Goal: Task Accomplishment & Management: Complete application form

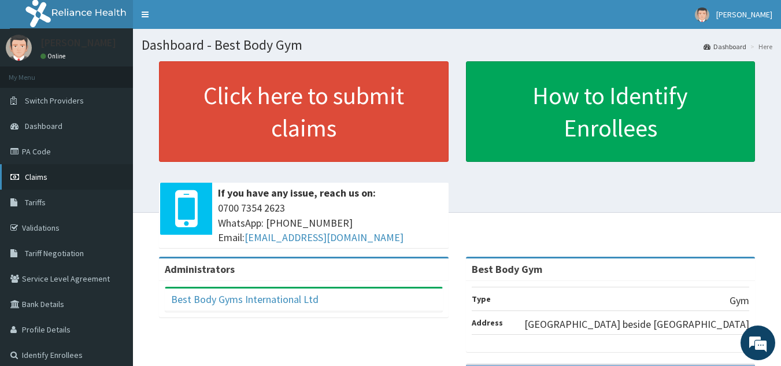
click at [45, 172] on span "Claims" at bounding box center [36, 177] width 23 height 10
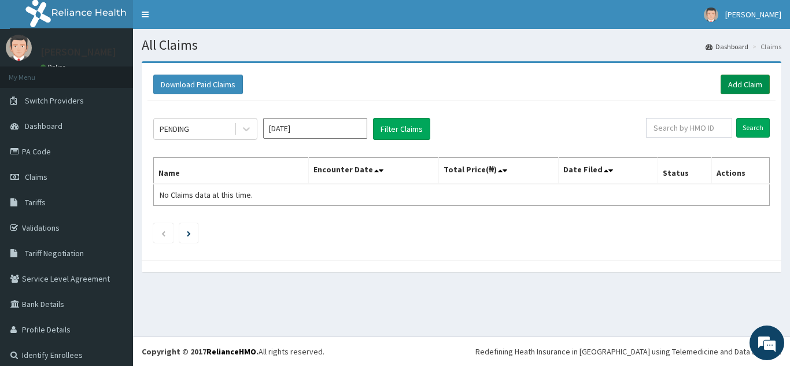
click at [739, 88] on link "Add Claim" at bounding box center [745, 85] width 49 height 20
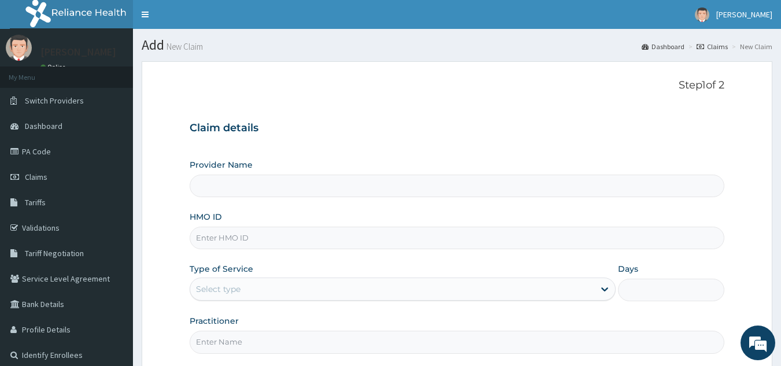
click at [327, 239] on input "HMO ID" at bounding box center [458, 238] width 536 height 23
type input "prw"
type input "Best Body Gym"
type input "1"
type input "PRW/10015/A"
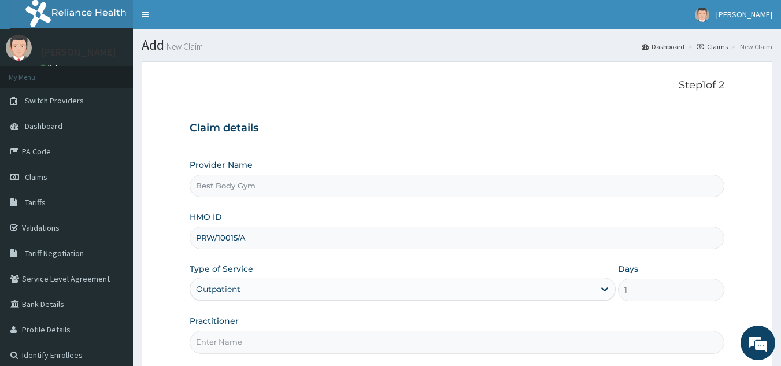
click at [260, 340] on input "Practitioner" at bounding box center [458, 342] width 536 height 23
type input "Chuks"
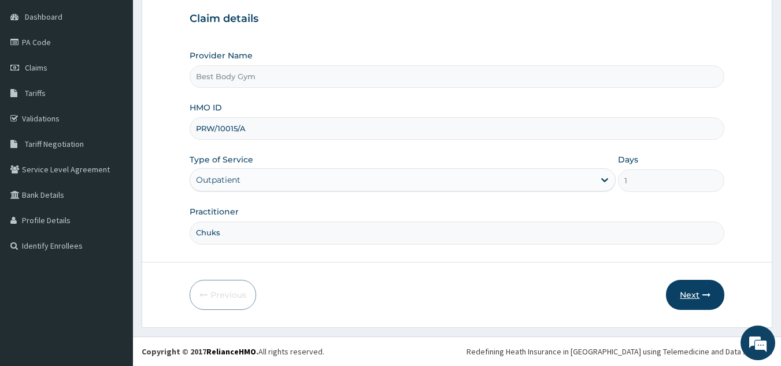
click at [693, 292] on button "Next" at bounding box center [695, 295] width 58 height 30
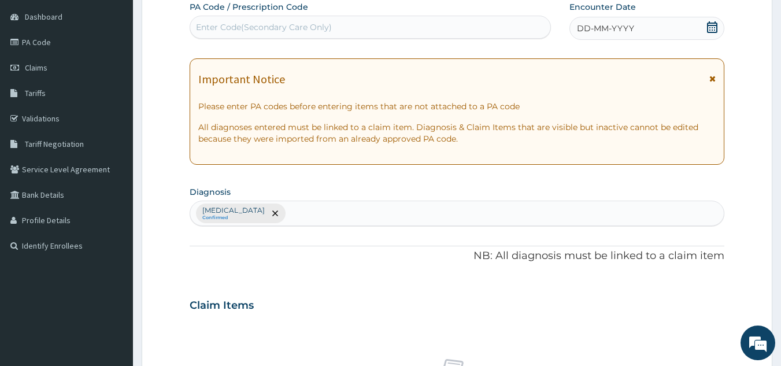
click at [710, 28] on icon at bounding box center [713, 27] width 12 height 12
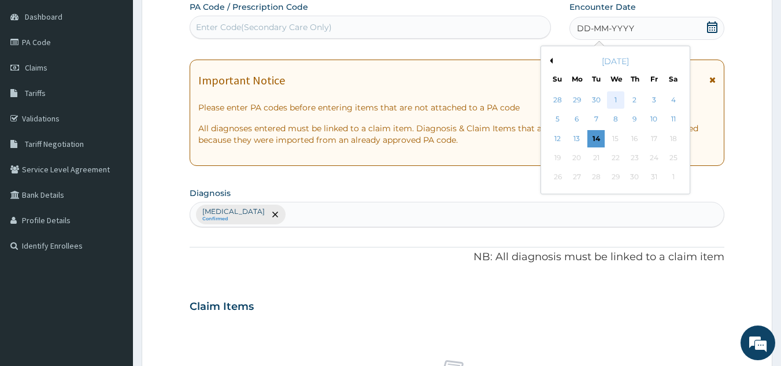
click at [615, 100] on div "1" at bounding box center [615, 99] width 17 height 17
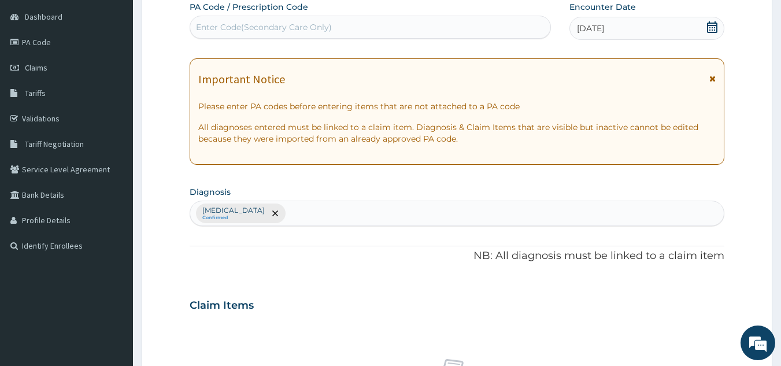
click at [518, 27] on div "Enter Code(Secondary Care Only)" at bounding box center [370, 27] width 361 height 19
type input "PA/60FFD4"
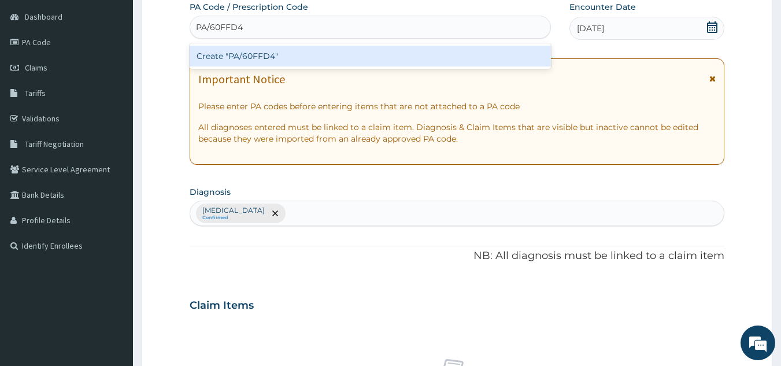
click at [527, 54] on div "Create "PA/60FFD4"" at bounding box center [371, 56] width 362 height 21
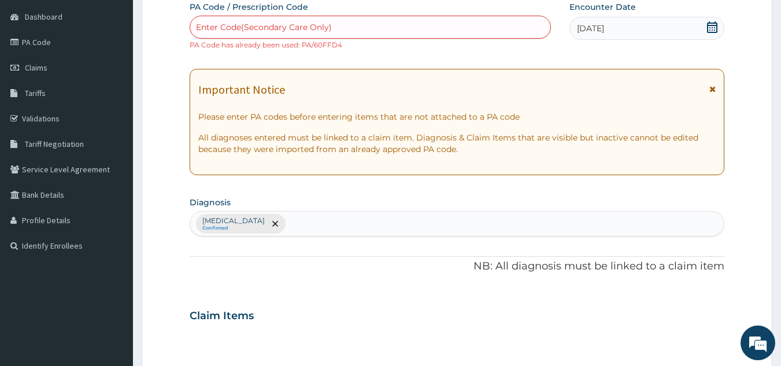
scroll to position [429, 0]
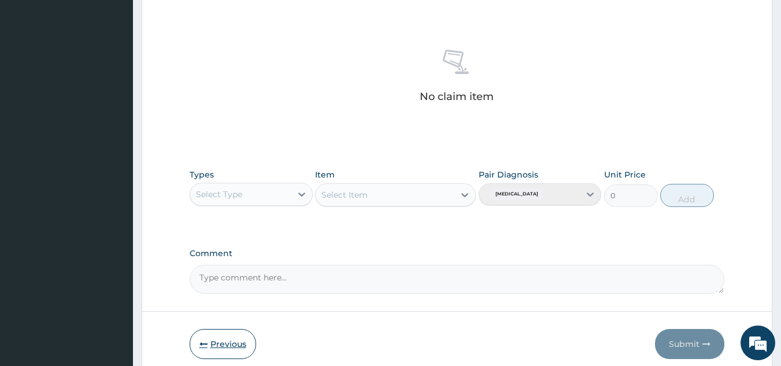
click at [220, 341] on button "Previous" at bounding box center [223, 344] width 67 height 30
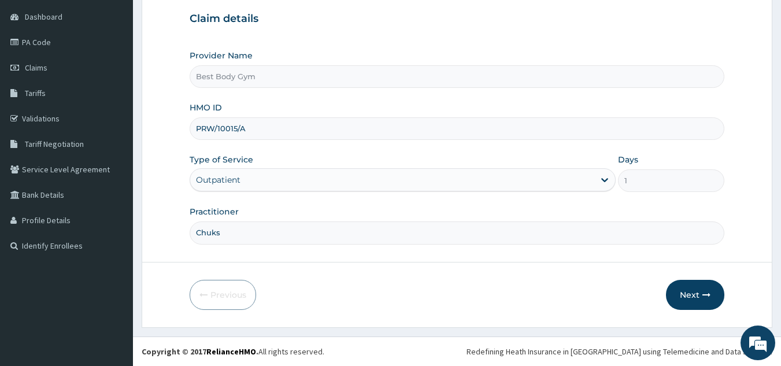
click at [280, 126] on input "PRW/10015/A" at bounding box center [458, 128] width 536 height 23
type input "P"
type input "AIX/10016/A"
click at [686, 293] on button "Next" at bounding box center [695, 295] width 58 height 30
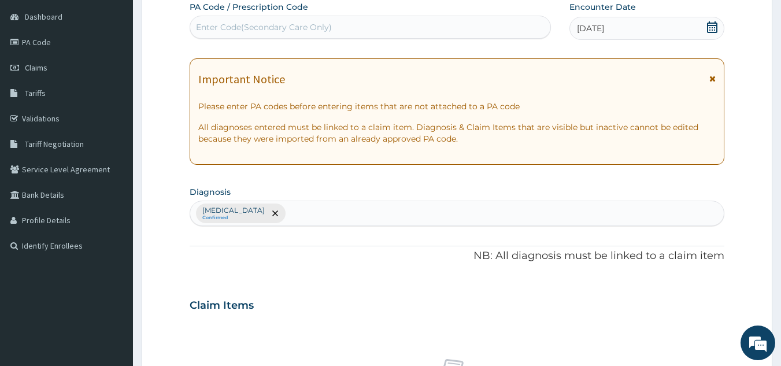
click at [440, 33] on div "Enter Code(Secondary Care Only)" at bounding box center [370, 27] width 361 height 19
type input "PA/2E7692"
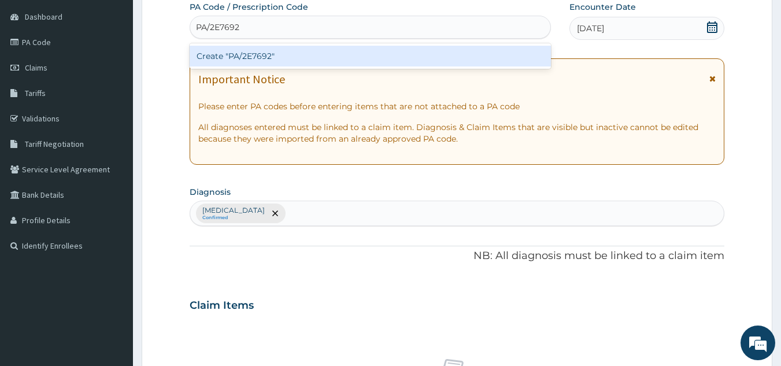
click at [341, 60] on div "Create "PA/2E7692"" at bounding box center [371, 56] width 362 height 21
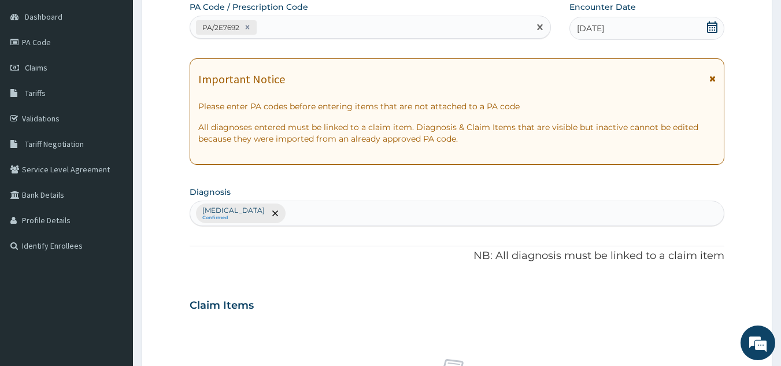
scroll to position [429, 0]
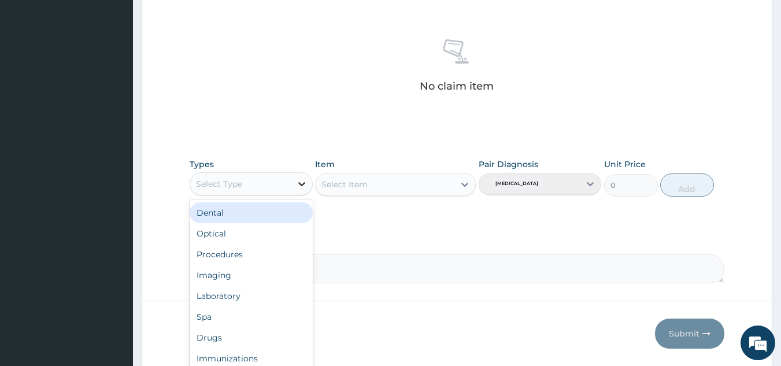
click at [300, 179] on icon at bounding box center [302, 184] width 12 height 12
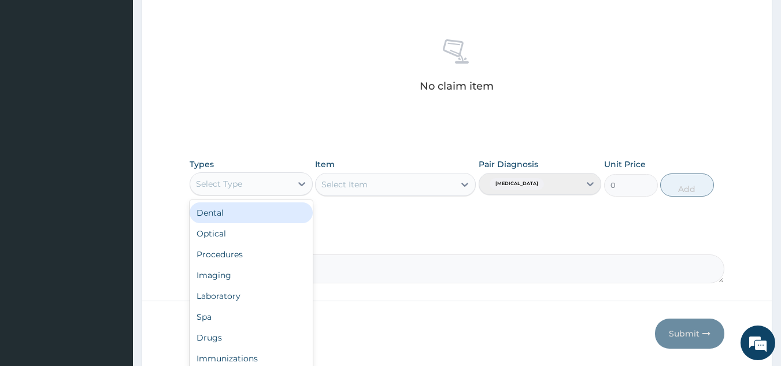
click at [271, 180] on div "Select Type" at bounding box center [240, 184] width 101 height 19
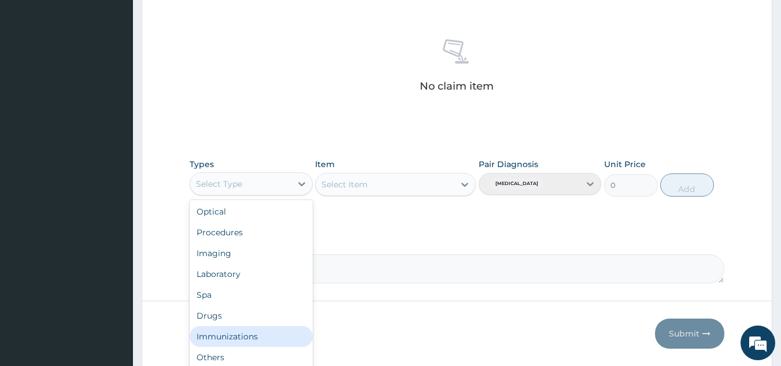
scroll to position [39, 0]
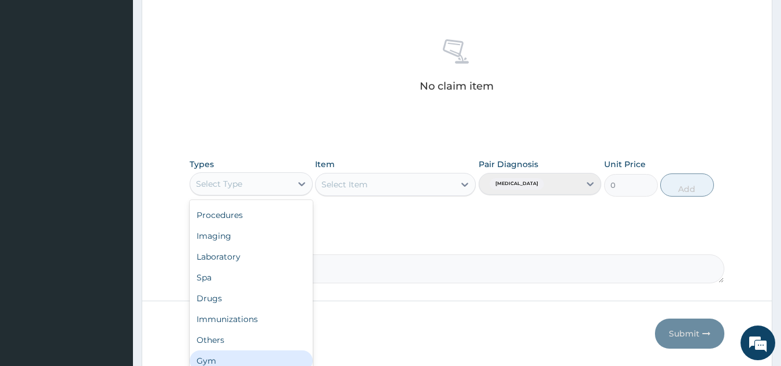
click at [287, 357] on div "Gym" at bounding box center [251, 360] width 123 height 21
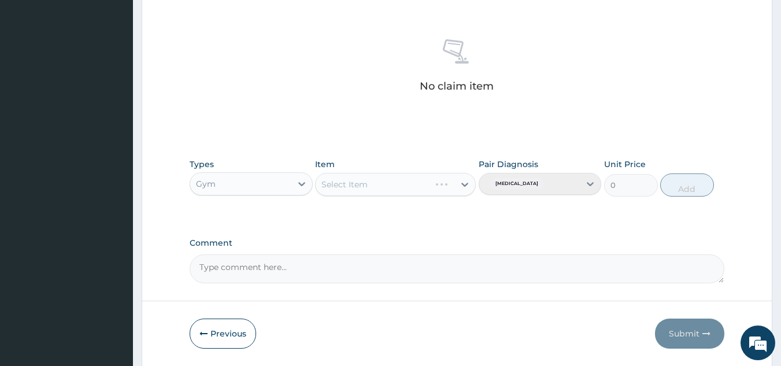
click at [396, 186] on div "Select Item" at bounding box center [395, 184] width 161 height 23
click at [416, 186] on div "Select Item" at bounding box center [385, 184] width 139 height 19
click at [415, 217] on div "GYM" at bounding box center [395, 213] width 161 height 21
click at [695, 186] on button "Add" at bounding box center [687, 184] width 54 height 23
type input "0"
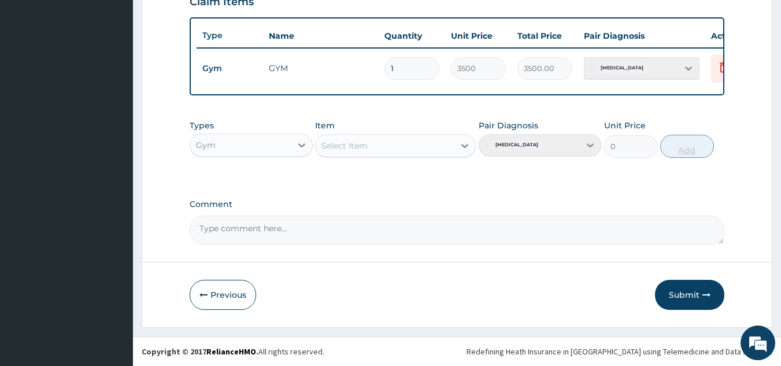
scroll to position [422, 0]
click at [681, 289] on button "Submit" at bounding box center [689, 295] width 69 height 30
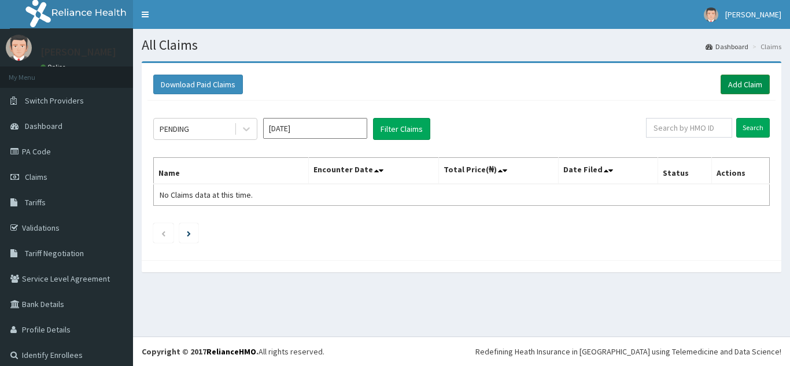
click at [744, 86] on link "Add Claim" at bounding box center [745, 85] width 49 height 20
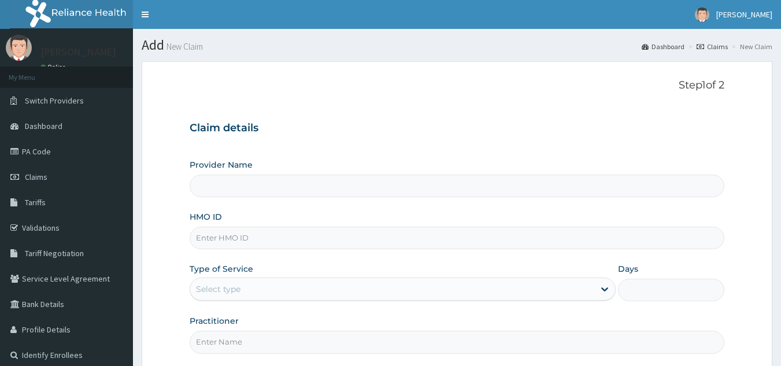
click at [287, 231] on input "HMO ID" at bounding box center [458, 238] width 536 height 23
type input "BSS/10009/A"
type input "Best Body Gym"
type input "1"
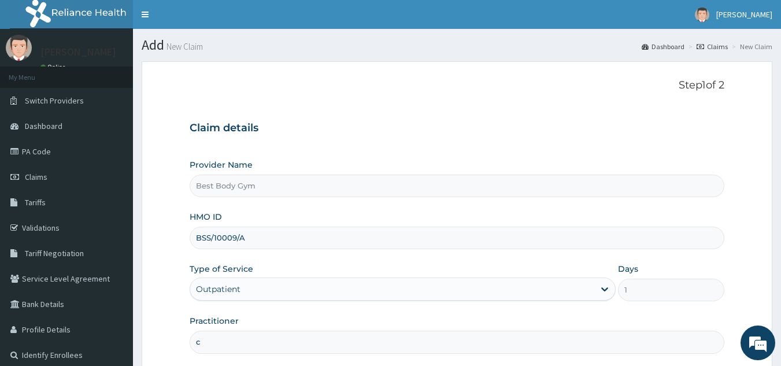
type input "Chuks"
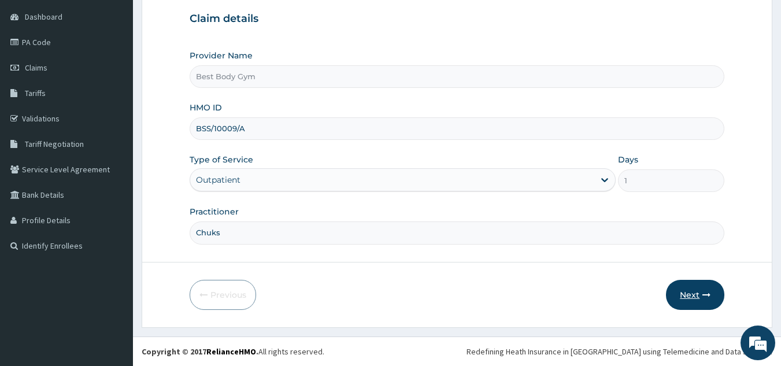
click at [692, 296] on button "Next" at bounding box center [695, 295] width 58 height 30
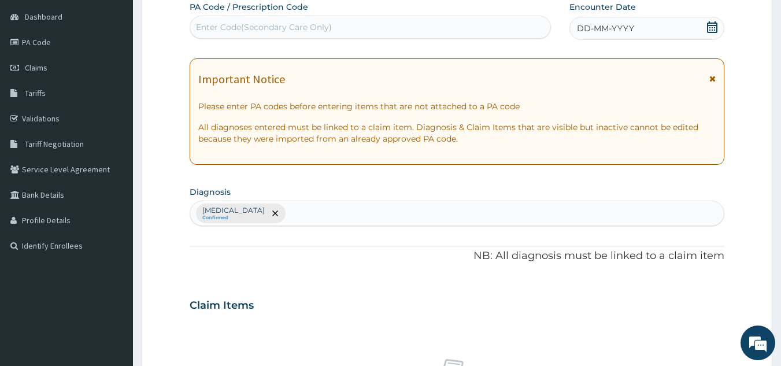
click at [712, 25] on icon at bounding box center [712, 27] width 10 height 12
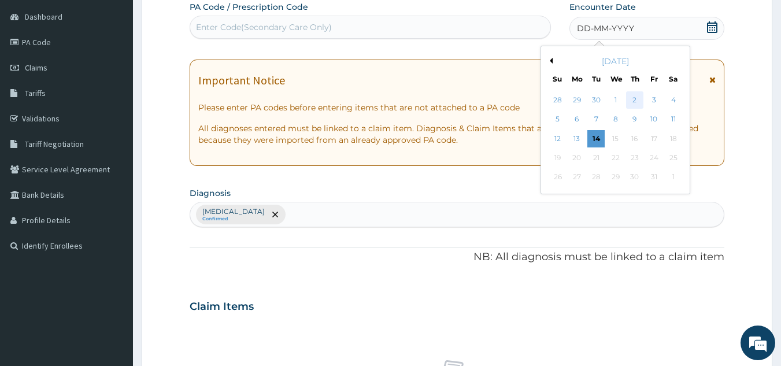
click at [630, 97] on div "2" at bounding box center [634, 99] width 17 height 17
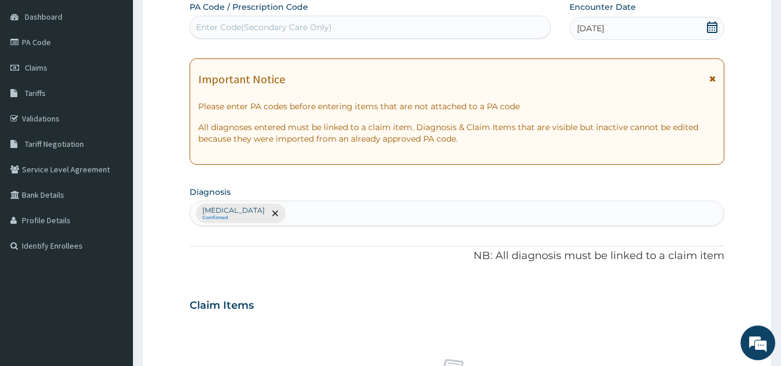
click at [538, 27] on div "Enter Code(Secondary Care Only)" at bounding box center [370, 27] width 361 height 19
type input "PA/75535/A"
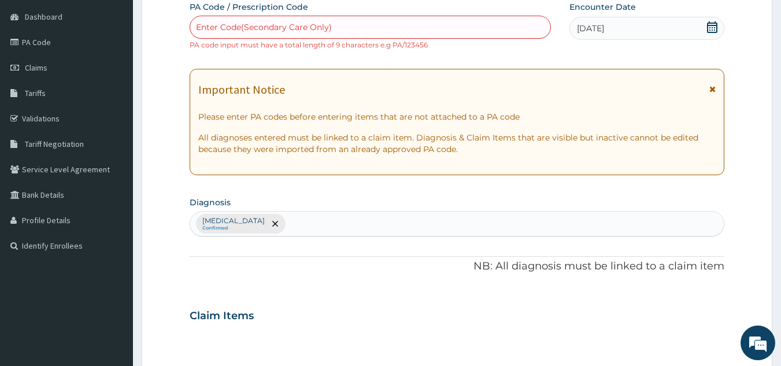
click at [374, 27] on div "Enter Code(Secondary Care Only)" at bounding box center [370, 27] width 361 height 19
type input "PA/75535D"
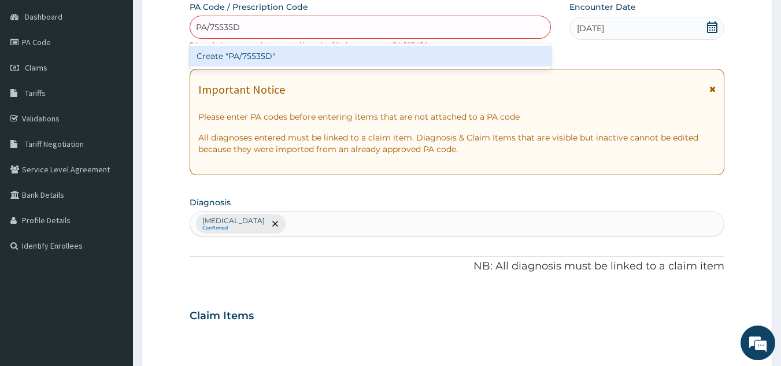
click at [367, 60] on div "Create "PA/75535D"" at bounding box center [371, 56] width 362 height 21
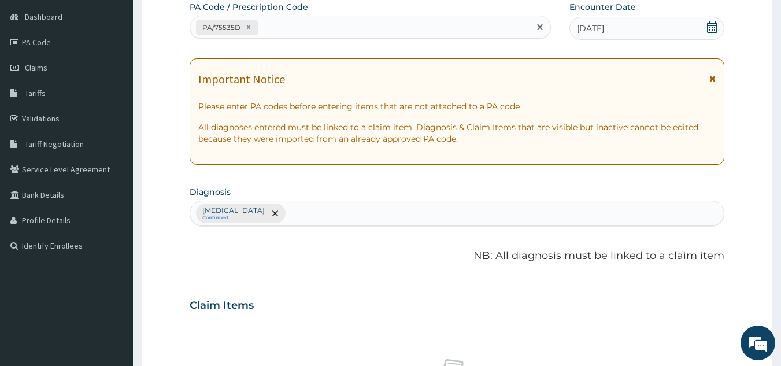
scroll to position [429, 0]
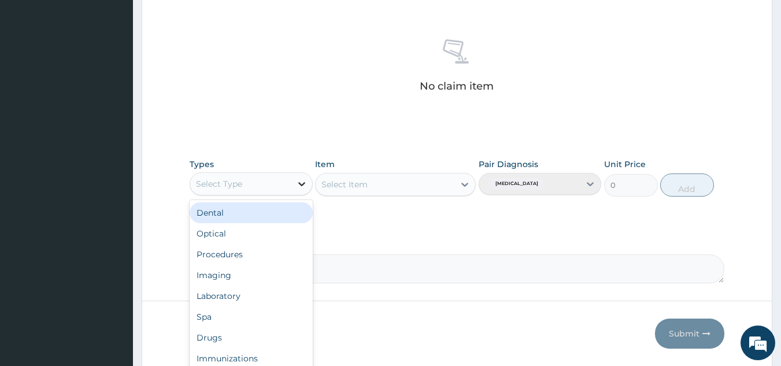
click at [294, 182] on div at bounding box center [301, 183] width 21 height 21
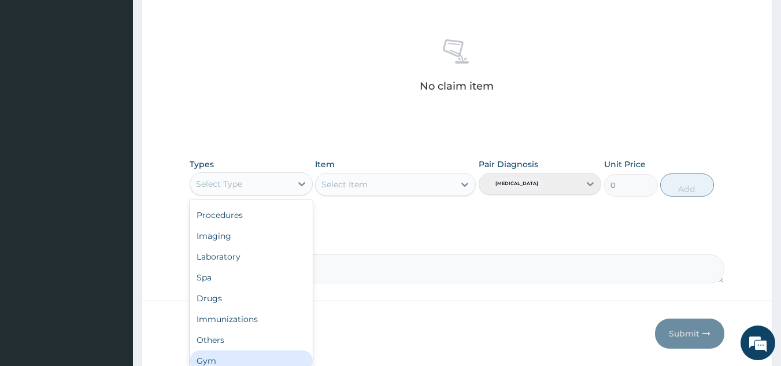
click at [295, 361] on div "Gym" at bounding box center [251, 360] width 123 height 21
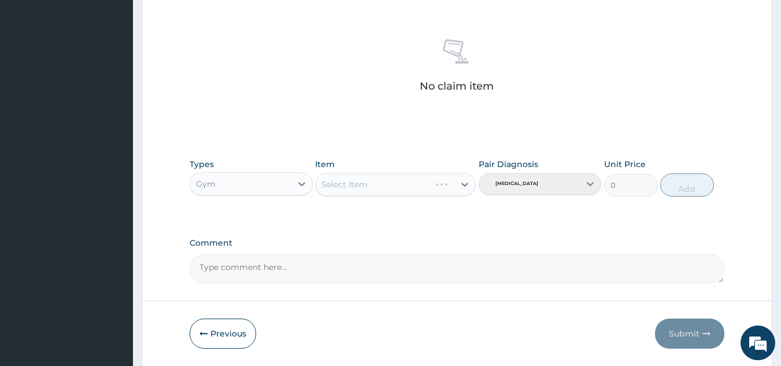
click at [394, 187] on div "Select Item" at bounding box center [395, 184] width 161 height 23
click at [412, 183] on div "Select Item" at bounding box center [385, 184] width 139 height 19
click at [412, 209] on div "GYM" at bounding box center [395, 213] width 161 height 21
type input "3500"
click at [686, 183] on button "Add" at bounding box center [687, 184] width 54 height 23
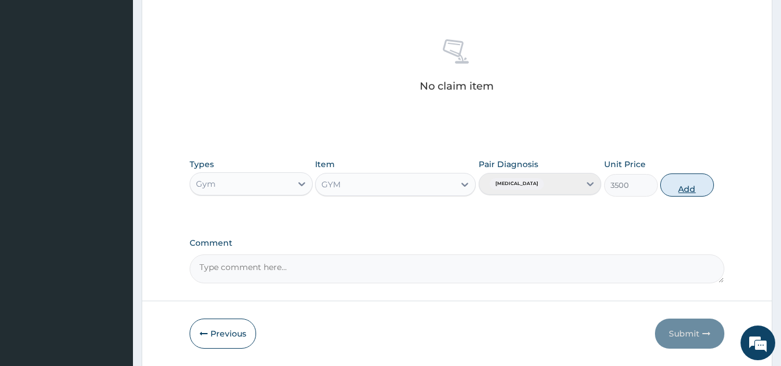
type input "0"
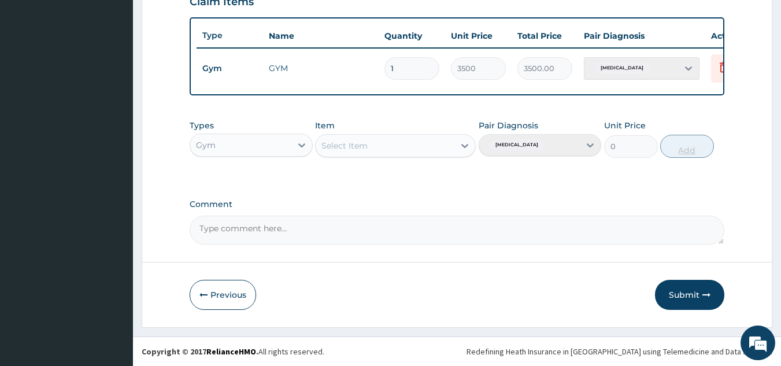
scroll to position [422, 0]
click at [689, 289] on button "Submit" at bounding box center [689, 295] width 69 height 30
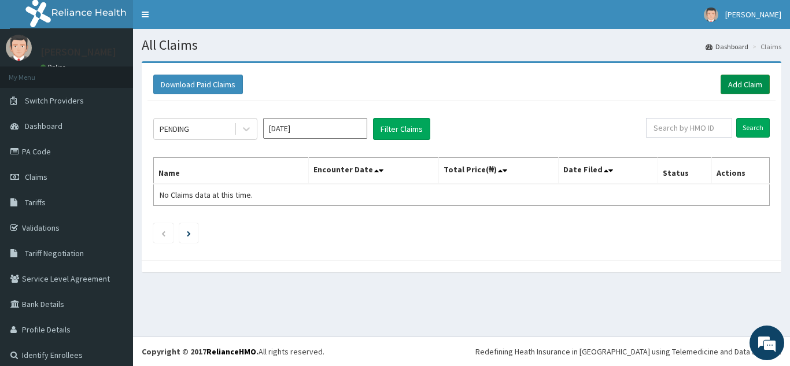
click at [733, 86] on link "Add Claim" at bounding box center [745, 85] width 49 height 20
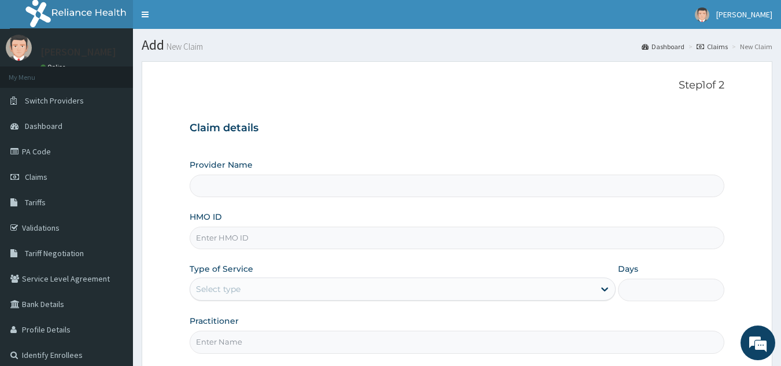
click at [229, 235] on input "HMO ID" at bounding box center [458, 238] width 536 height 23
type input "abp/"
type input "Best Body Gym"
type input "1"
type input "ABP/10167/A"
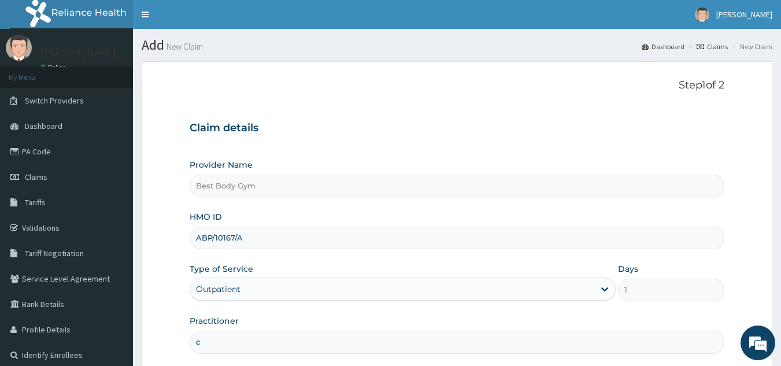
type input "Chuks"
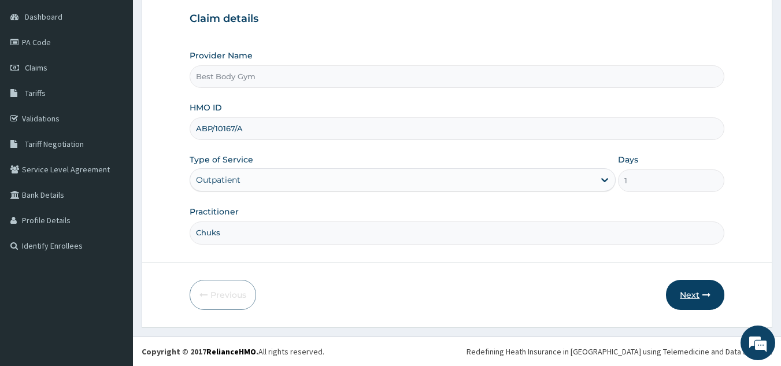
click at [685, 300] on button "Next" at bounding box center [695, 295] width 58 height 30
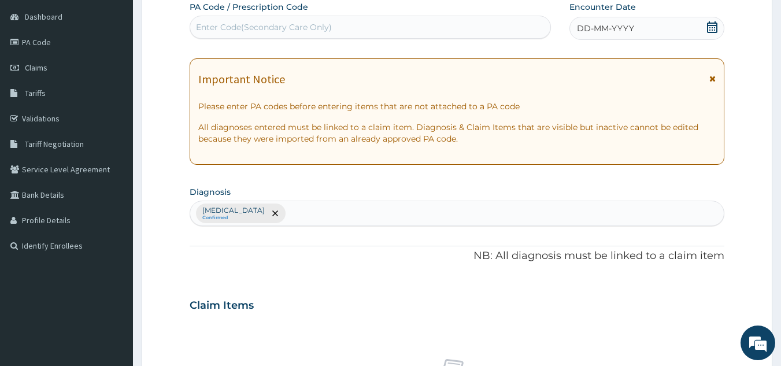
click at [714, 27] on icon at bounding box center [713, 27] width 12 height 12
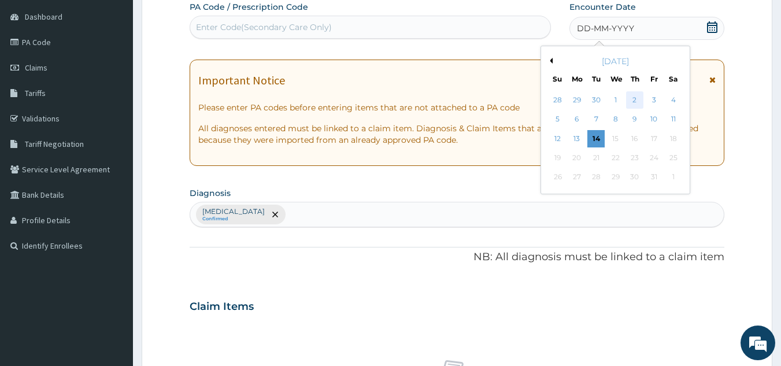
click at [632, 101] on div "2" at bounding box center [634, 99] width 17 height 17
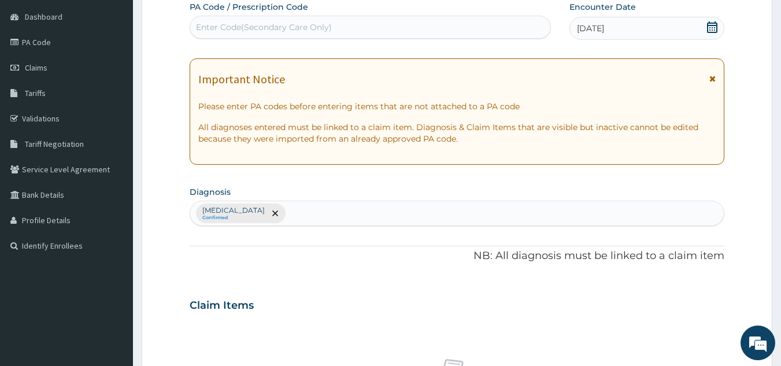
click at [536, 26] on div "Enter Code(Secondary Care Only)" at bounding box center [370, 27] width 361 height 19
type input "PA/D1EB34"
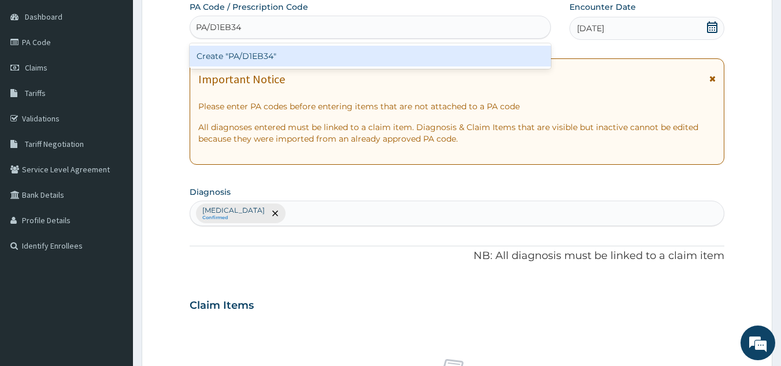
click at [311, 52] on div "Create "PA/D1EB34"" at bounding box center [371, 56] width 362 height 21
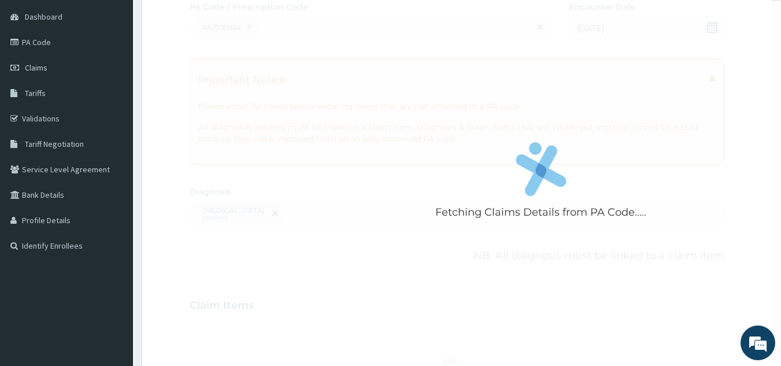
scroll to position [429, 0]
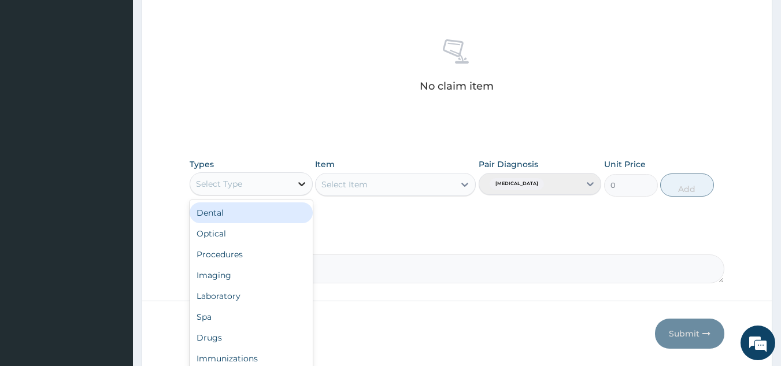
click at [293, 180] on div at bounding box center [301, 183] width 21 height 21
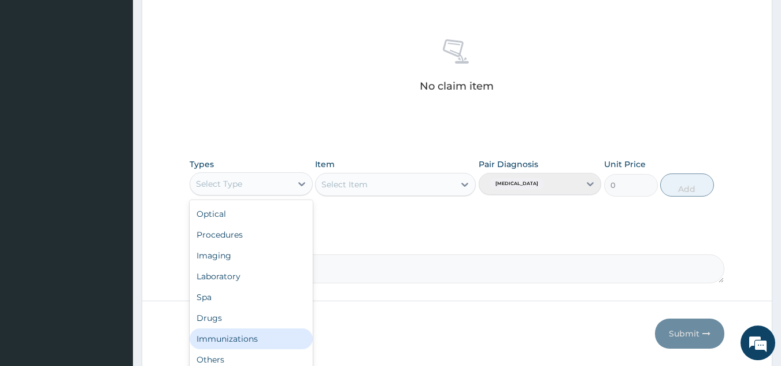
scroll to position [39, 0]
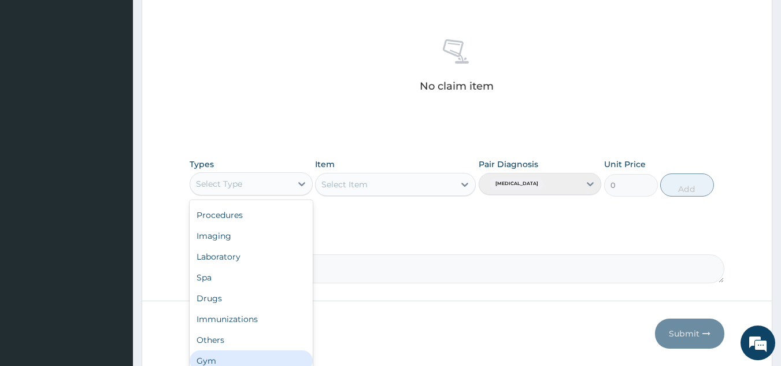
click at [298, 361] on div "Gym" at bounding box center [251, 360] width 123 height 21
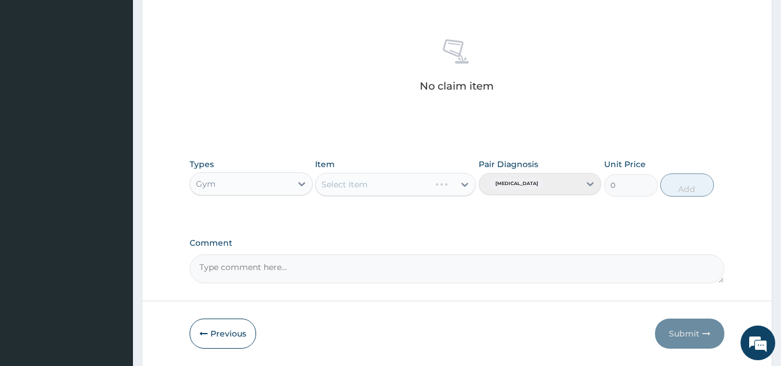
click at [436, 183] on div "Select Item" at bounding box center [395, 184] width 161 height 23
click at [436, 183] on div "Select Item" at bounding box center [385, 184] width 139 height 19
click at [433, 212] on div "GYM" at bounding box center [395, 213] width 161 height 21
click at [693, 184] on button "Add" at bounding box center [687, 184] width 54 height 23
type input "0"
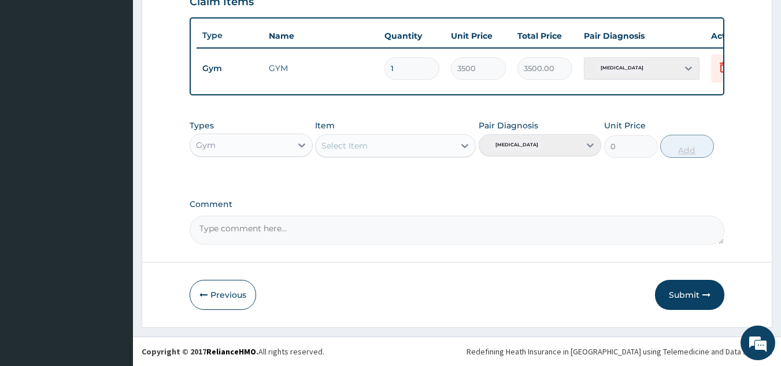
scroll to position [422, 0]
click at [683, 290] on button "Submit" at bounding box center [689, 295] width 69 height 30
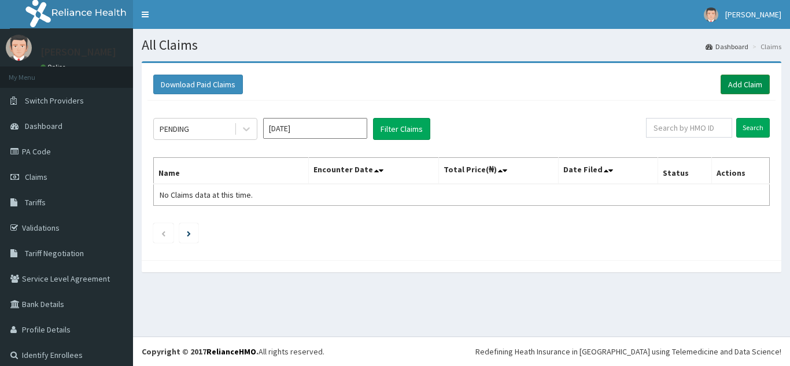
click at [742, 82] on link "Add Claim" at bounding box center [745, 85] width 49 height 20
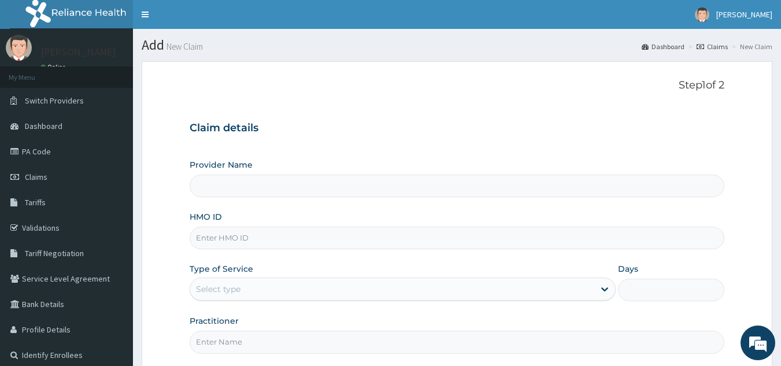
click at [279, 237] on input "HMO ID" at bounding box center [458, 238] width 536 height 23
type input "h"
type input "Best Body Gym"
type input "1"
type input "h"
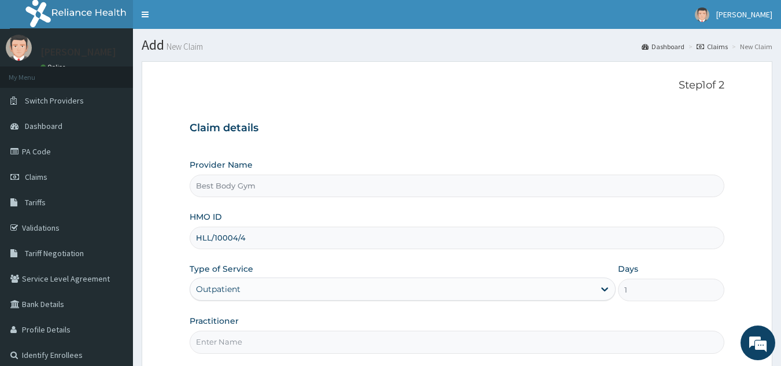
type input "HLL/10004/4"
click at [232, 340] on input "Practitioner" at bounding box center [458, 342] width 536 height 23
type input "Chuks"
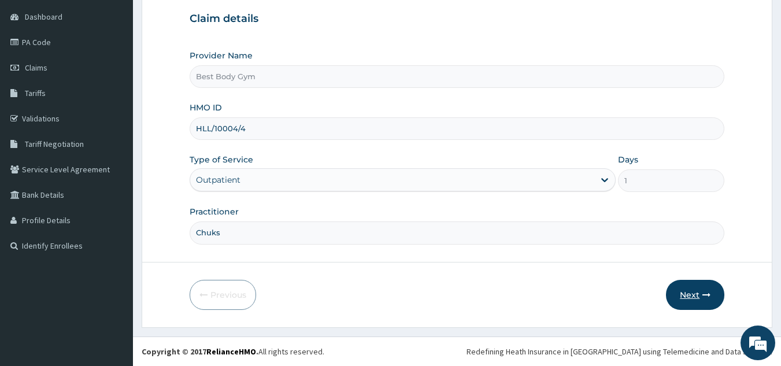
click at [699, 293] on button "Next" at bounding box center [695, 295] width 58 height 30
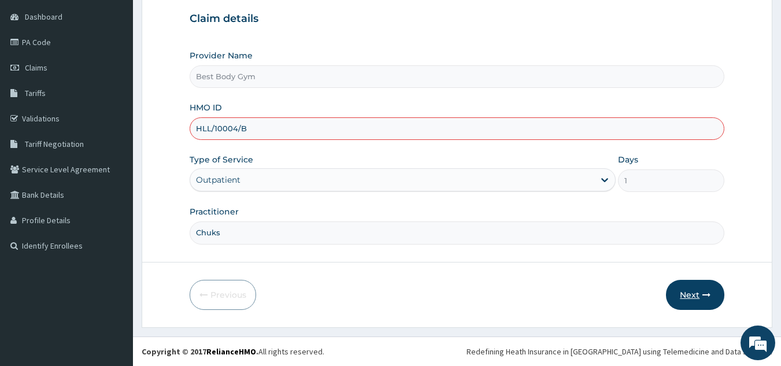
type input "HLL/10004/B"
click at [691, 293] on button "Next" at bounding box center [695, 295] width 58 height 30
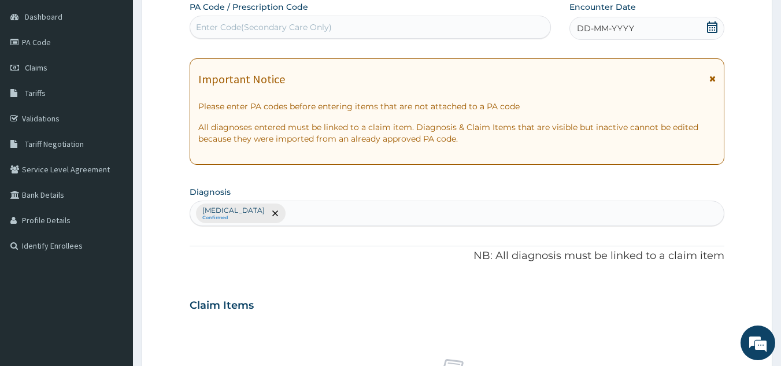
click at [700, 32] on div "DD-MM-YYYY" at bounding box center [647, 28] width 155 height 23
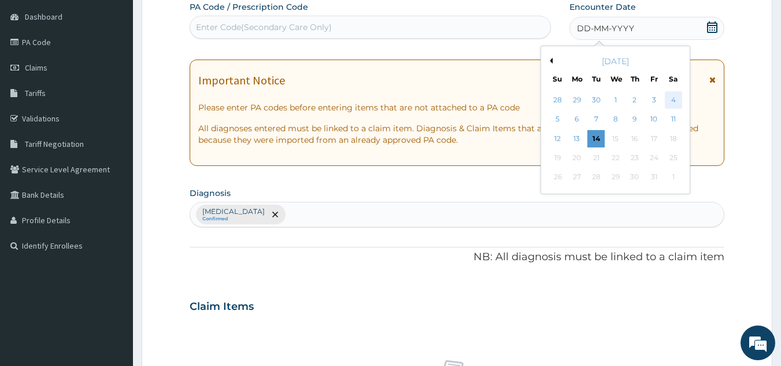
click at [671, 98] on div "4" at bounding box center [673, 99] width 17 height 17
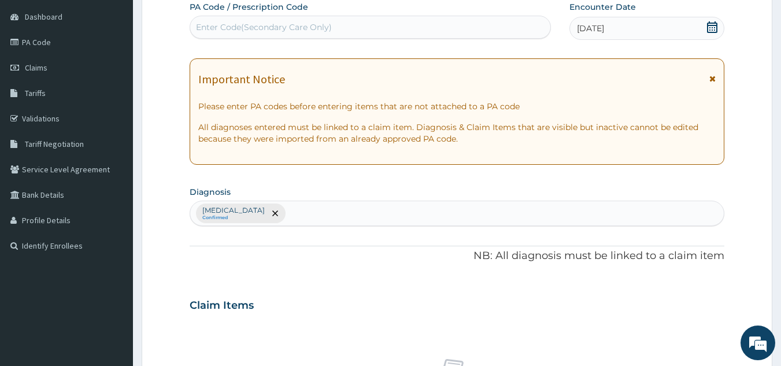
click at [499, 28] on div "Enter Code(Secondary Care Only)" at bounding box center [370, 27] width 361 height 19
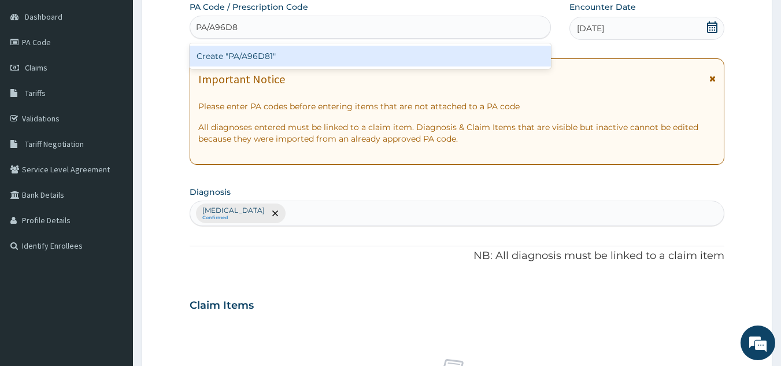
type input "PA/A96D81"
click at [311, 51] on div "Create "PA/A96D81"" at bounding box center [371, 56] width 362 height 21
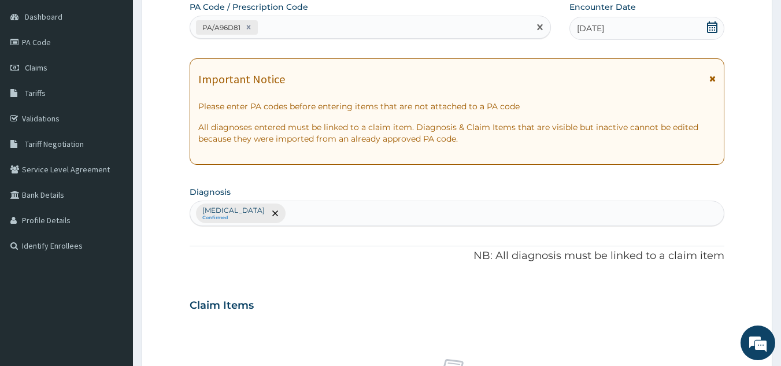
scroll to position [429, 0]
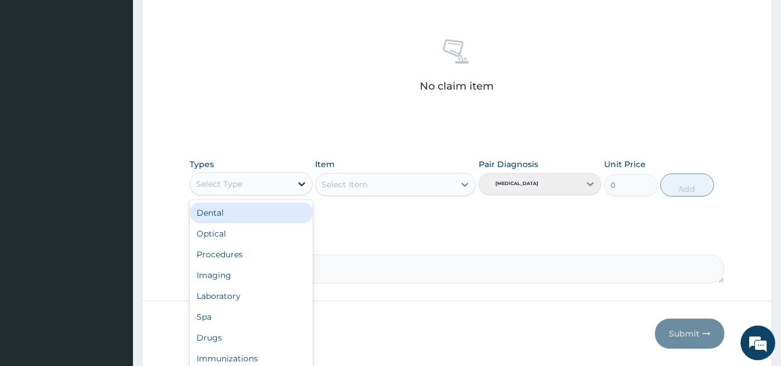
click at [301, 187] on icon at bounding box center [302, 184] width 12 height 12
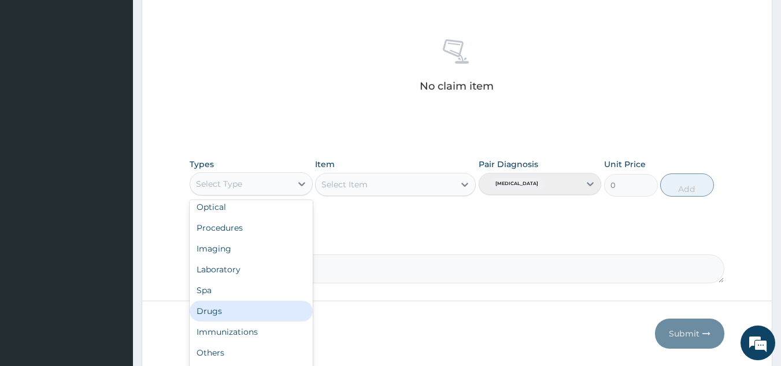
scroll to position [39, 0]
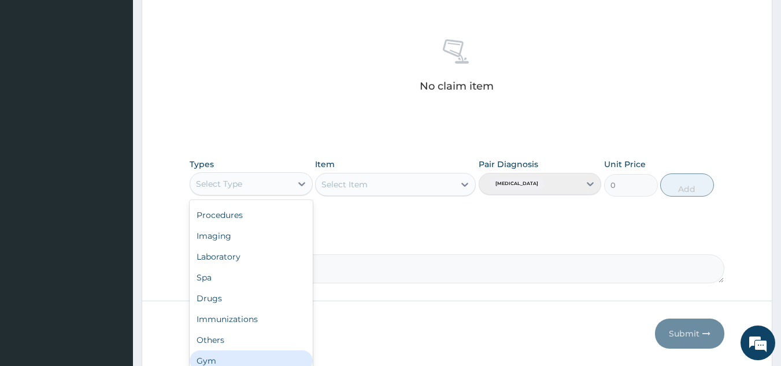
click at [293, 352] on div "Gym" at bounding box center [251, 360] width 123 height 21
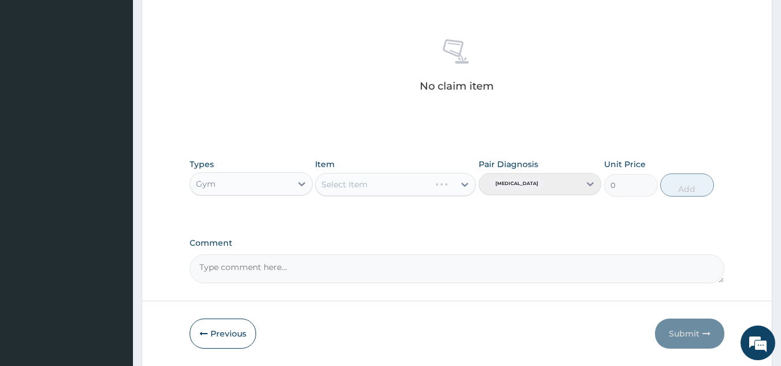
click at [388, 184] on div "Select Item" at bounding box center [395, 184] width 161 height 23
click at [428, 186] on div "Select Item" at bounding box center [385, 184] width 139 height 19
click at [424, 210] on div "GYM" at bounding box center [395, 213] width 161 height 21
click at [677, 182] on button "Add" at bounding box center [687, 184] width 54 height 23
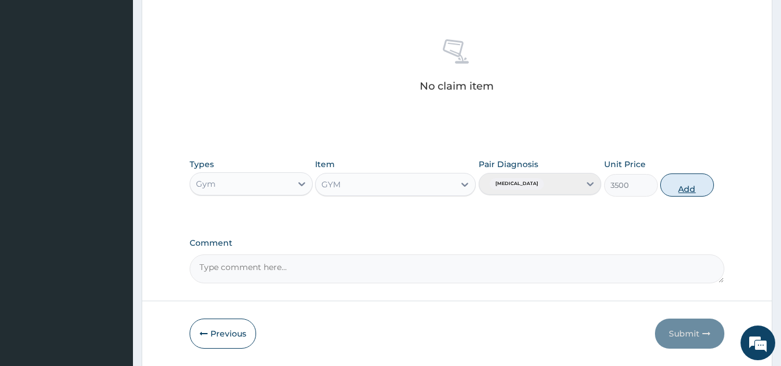
type input "0"
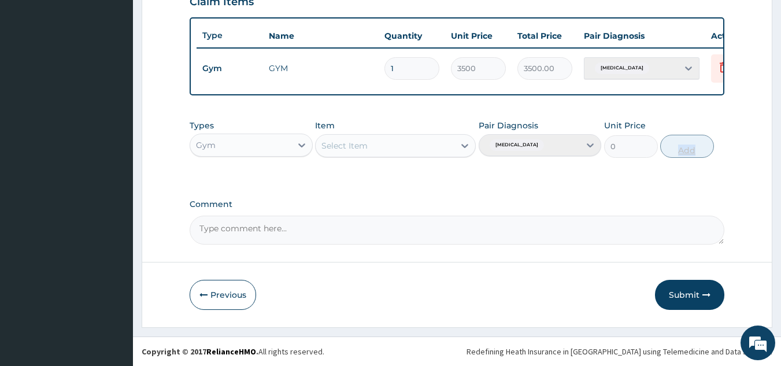
click at [685, 291] on button "Submit" at bounding box center [689, 295] width 69 height 30
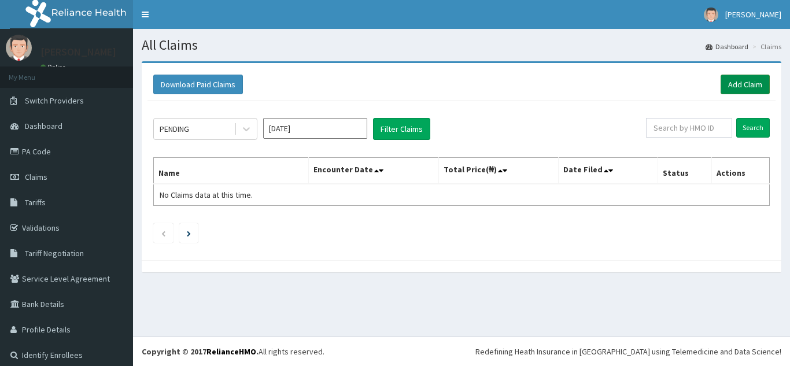
click at [731, 90] on link "Add Claim" at bounding box center [745, 85] width 49 height 20
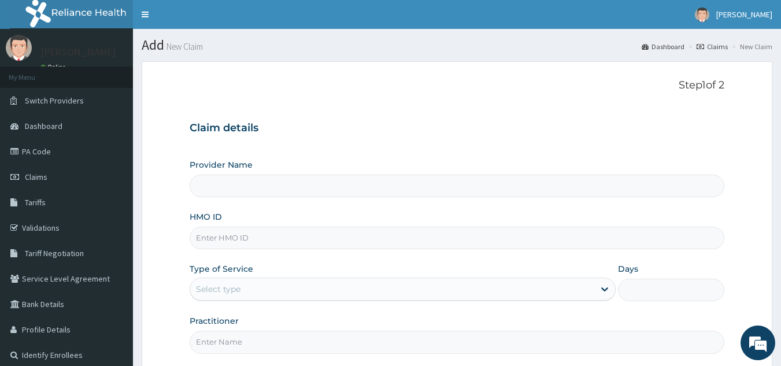
click at [301, 245] on input "HMO ID" at bounding box center [458, 238] width 536 height 23
type input "Best Body Gym"
type input "1"
type input "OIM/10002/A"
click at [263, 342] on input "Practitioner" at bounding box center [458, 342] width 536 height 23
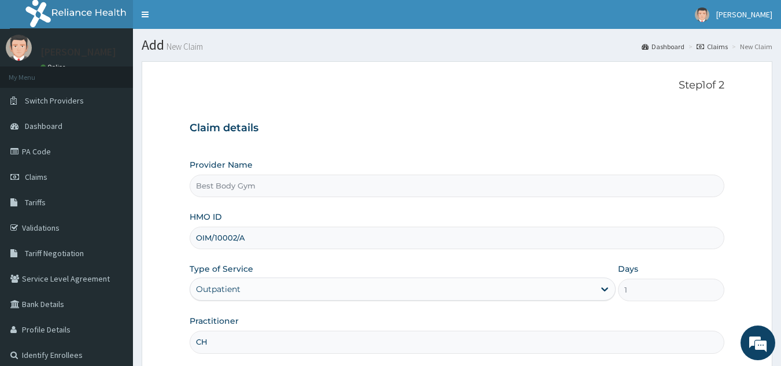
type input "Chuks"
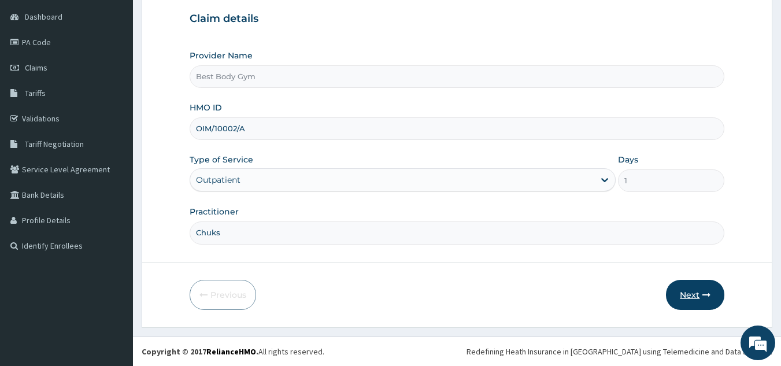
click at [691, 295] on button "Next" at bounding box center [695, 295] width 58 height 30
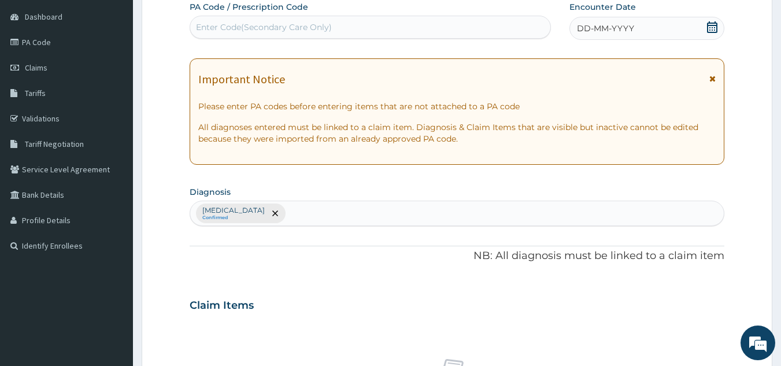
click at [715, 27] on icon at bounding box center [712, 27] width 10 height 12
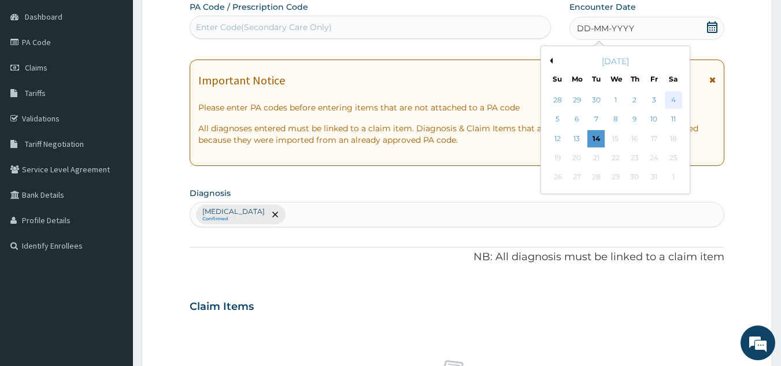
click at [673, 100] on div "4" at bounding box center [673, 99] width 17 height 17
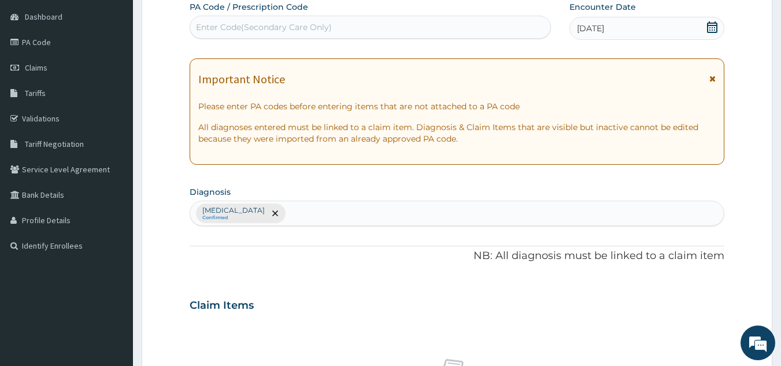
click at [494, 35] on div "Enter Code(Secondary Care Only)" at bounding box center [370, 27] width 361 height 19
type input "PA/01DB0A"
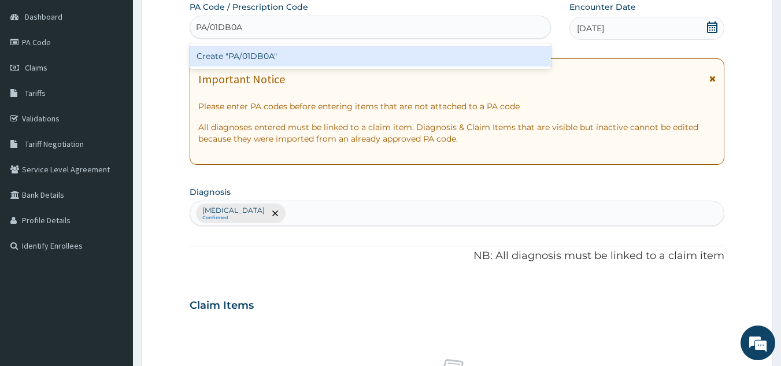
click at [459, 58] on div "Create "PA/01DB0A"" at bounding box center [371, 56] width 362 height 21
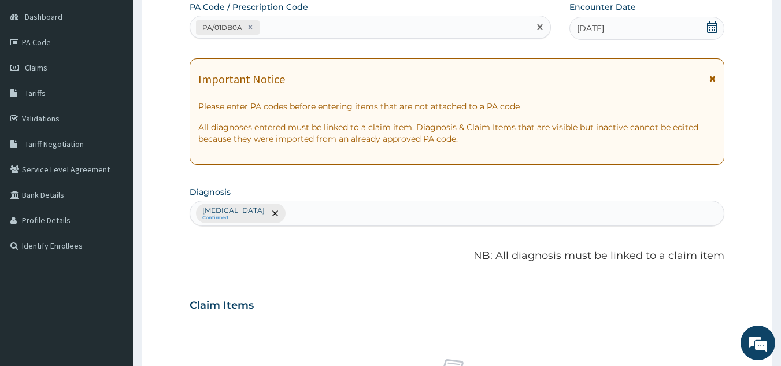
scroll to position [429, 0]
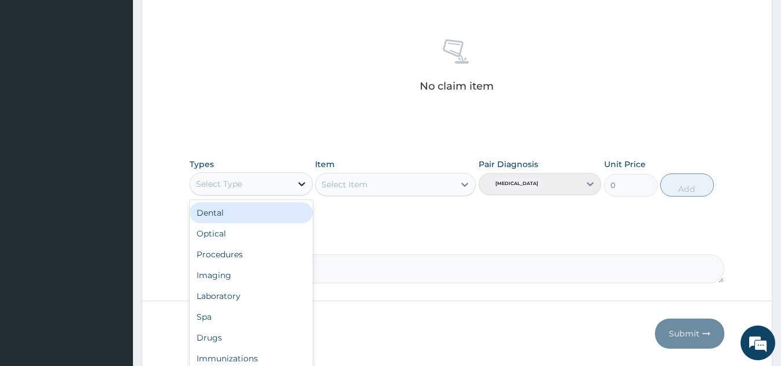
click at [299, 185] on icon at bounding box center [302, 184] width 12 height 12
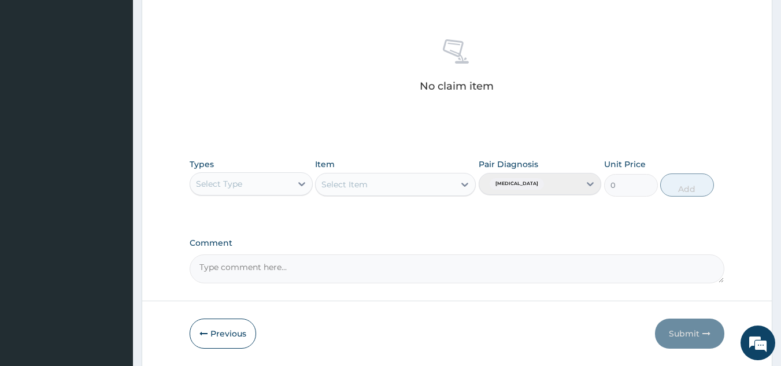
click at [315, 347] on div "Previous Submit" at bounding box center [458, 334] width 536 height 30
click at [265, 189] on div "Select Type" at bounding box center [240, 184] width 101 height 19
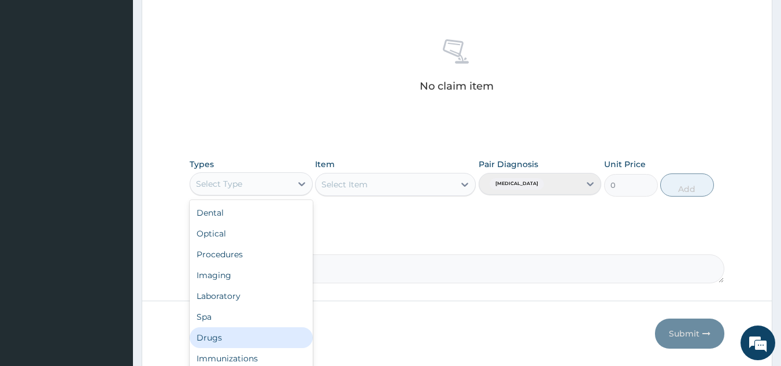
scroll to position [39, 0]
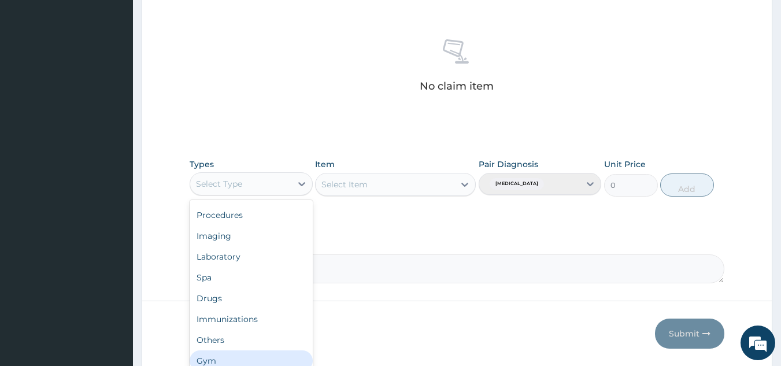
click at [275, 363] on div "Gym" at bounding box center [251, 360] width 123 height 21
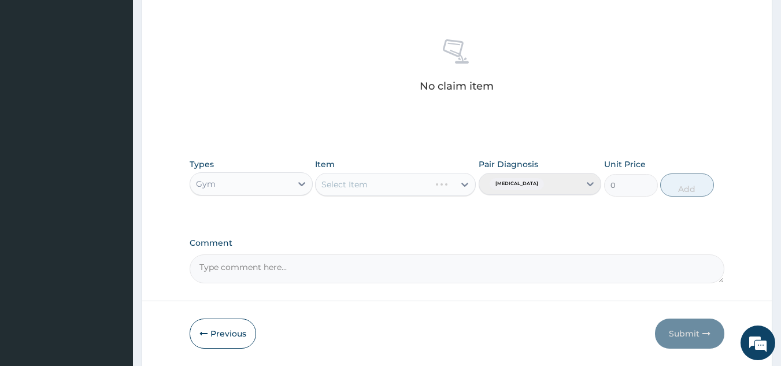
click at [420, 185] on div "Select Item" at bounding box center [395, 184] width 161 height 23
click at [426, 185] on div "Select Item" at bounding box center [385, 184] width 139 height 19
click at [437, 216] on div "GYM" at bounding box center [395, 213] width 161 height 21
click at [699, 183] on button "Add" at bounding box center [687, 184] width 54 height 23
type input "0"
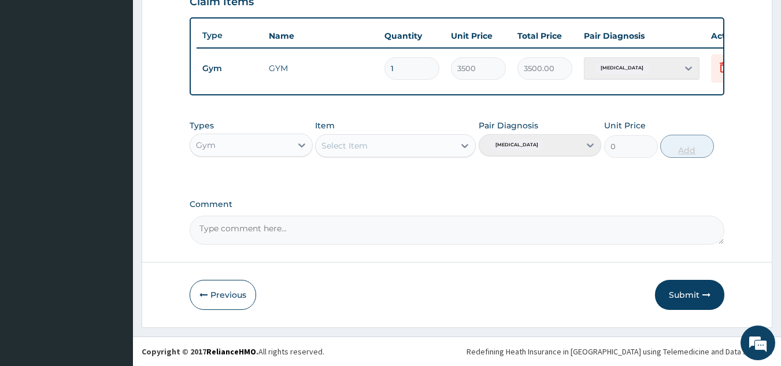
scroll to position [422, 0]
click at [687, 291] on button "Submit" at bounding box center [689, 295] width 69 height 30
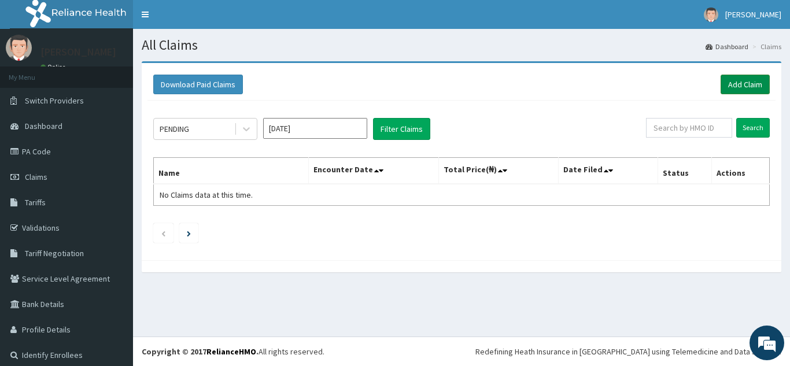
click at [725, 90] on link "Add Claim" at bounding box center [745, 85] width 49 height 20
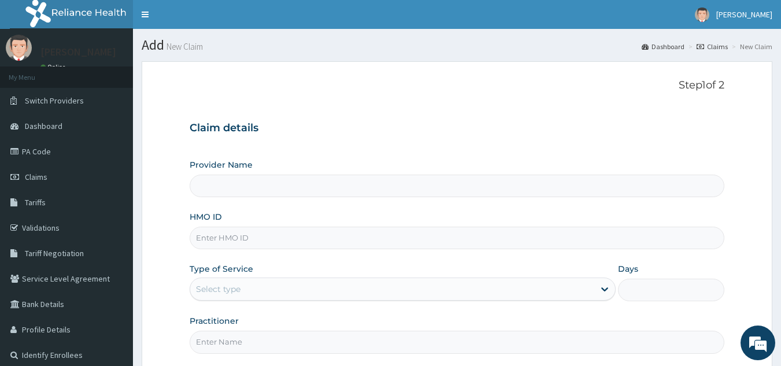
click at [317, 242] on input "HMO ID" at bounding box center [458, 238] width 536 height 23
type input "P"
type input "Best Body Gym"
type input "1"
type input "AIX/10016/A"
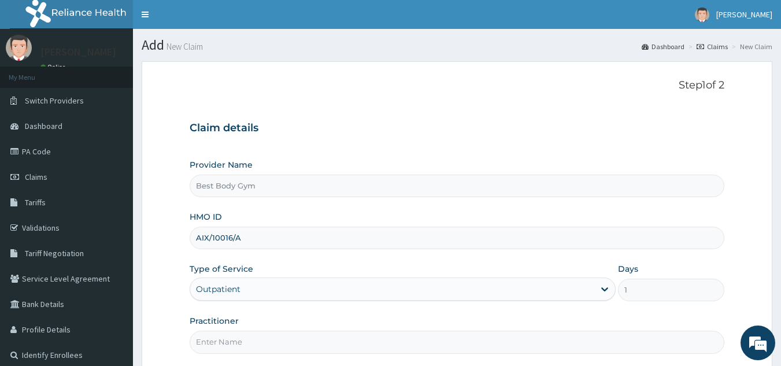
click at [238, 337] on input "Practitioner" at bounding box center [458, 342] width 536 height 23
type input "Chuks"
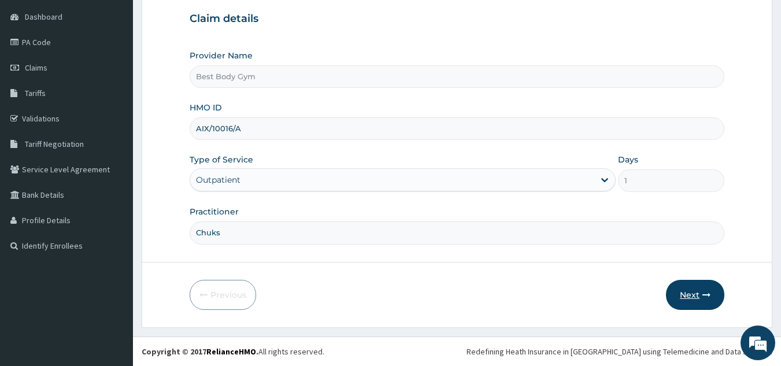
click at [681, 290] on button "Next" at bounding box center [695, 295] width 58 height 30
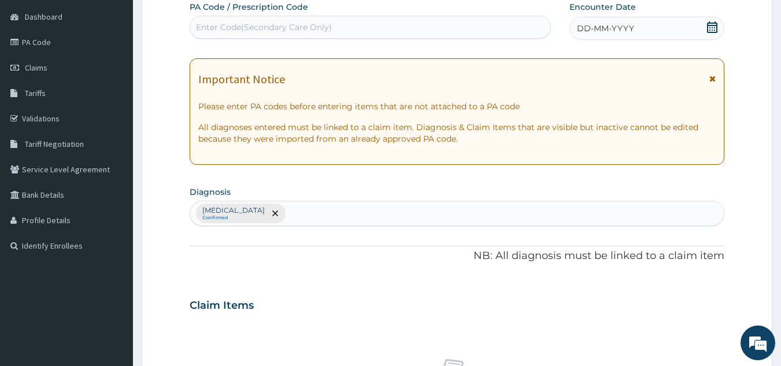
click at [714, 28] on icon at bounding box center [713, 27] width 12 height 12
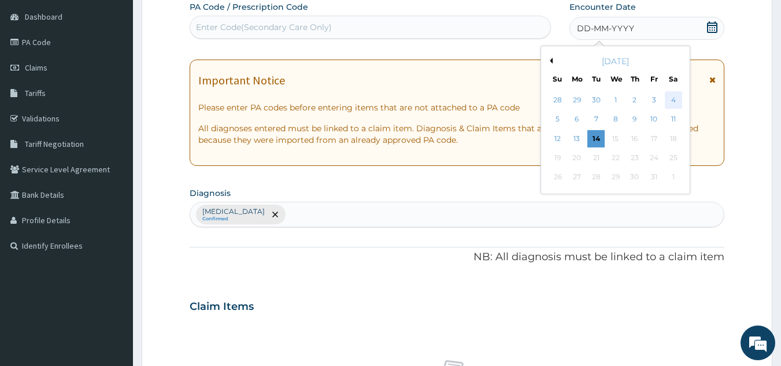
click at [670, 97] on div "4" at bounding box center [673, 99] width 17 height 17
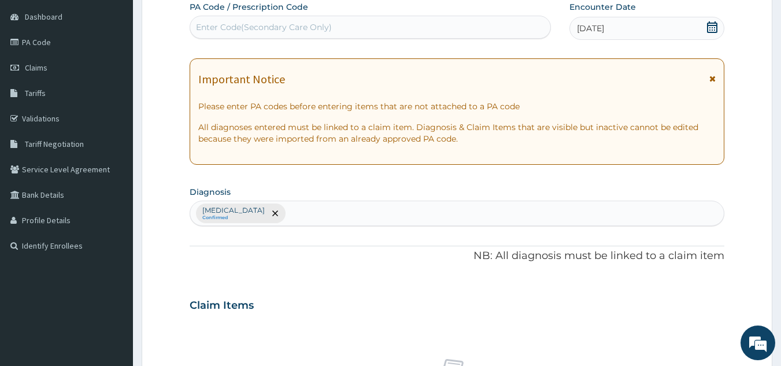
click at [516, 26] on div "Enter Code(Secondary Care Only)" at bounding box center [370, 27] width 361 height 19
type input "PA/80869F"
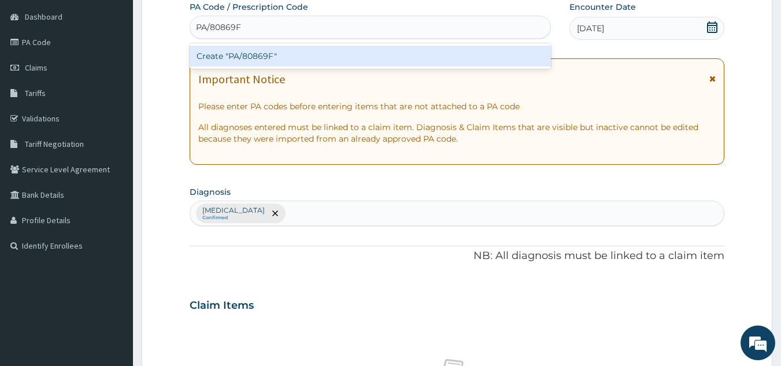
click at [376, 54] on div "Create "PA/80869F"" at bounding box center [371, 56] width 362 height 21
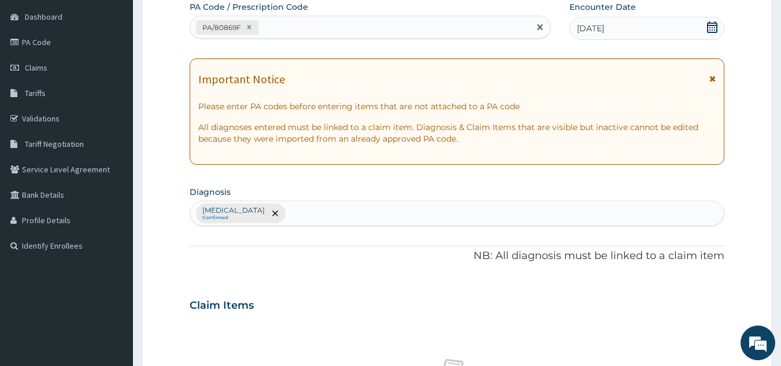
scroll to position [429, 0]
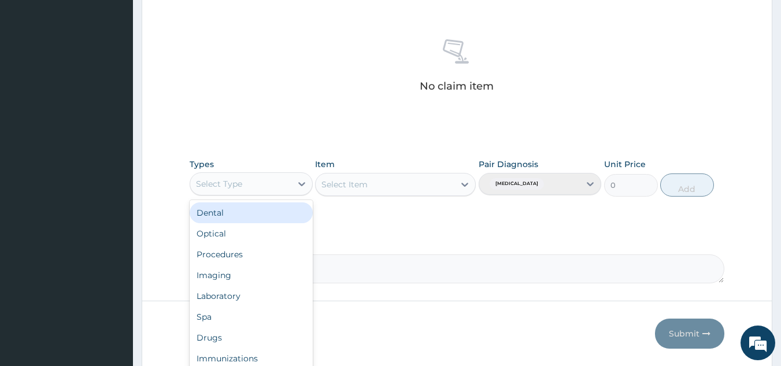
click at [289, 190] on div "Select Type" at bounding box center [240, 184] width 101 height 19
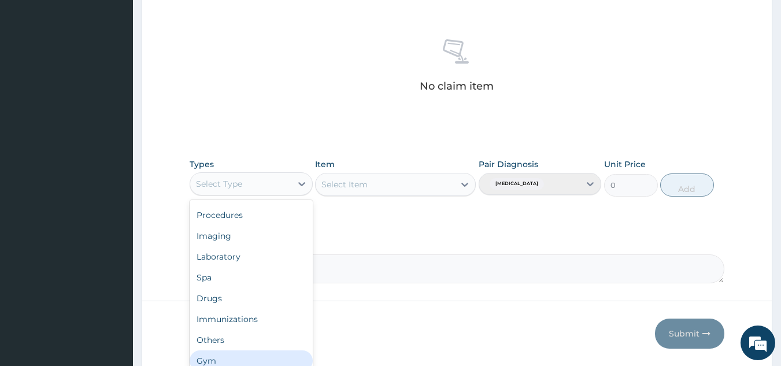
click at [299, 354] on div "Gym" at bounding box center [251, 360] width 123 height 21
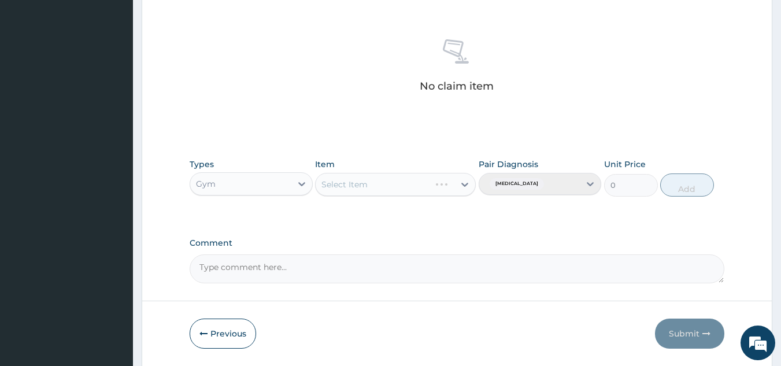
click at [427, 189] on div "Select Item" at bounding box center [395, 184] width 161 height 23
click at [465, 184] on icon at bounding box center [465, 185] width 12 height 12
click at [460, 210] on div "GYM" at bounding box center [395, 213] width 161 height 21
click at [696, 186] on button "Add" at bounding box center [687, 184] width 54 height 23
type input "0"
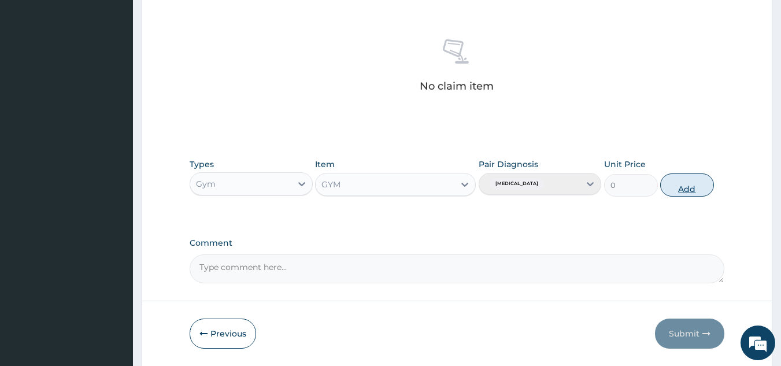
scroll to position [422, 0]
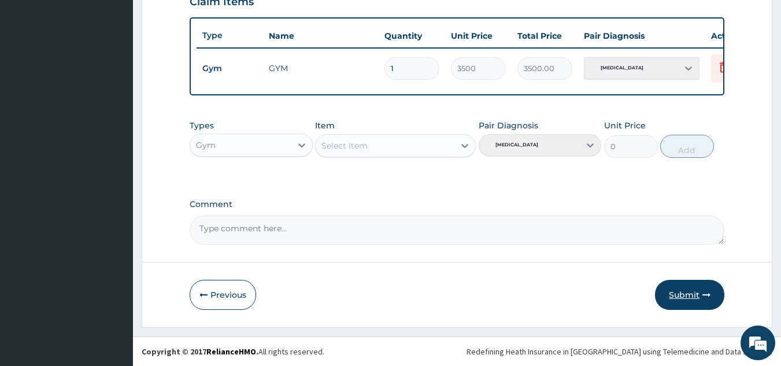
click at [687, 294] on button "Submit" at bounding box center [689, 295] width 69 height 30
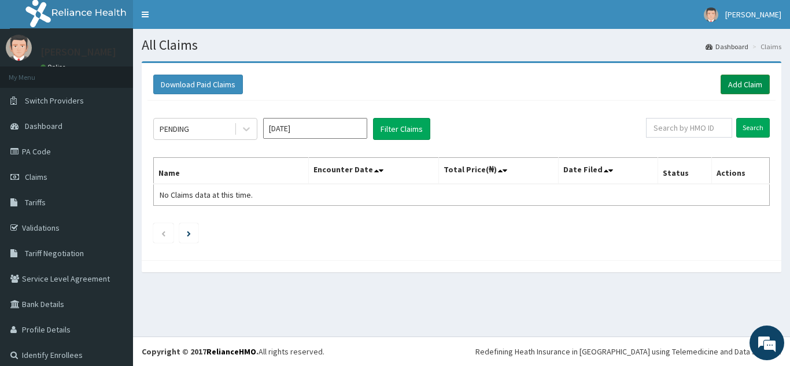
click at [745, 79] on link "Add Claim" at bounding box center [745, 85] width 49 height 20
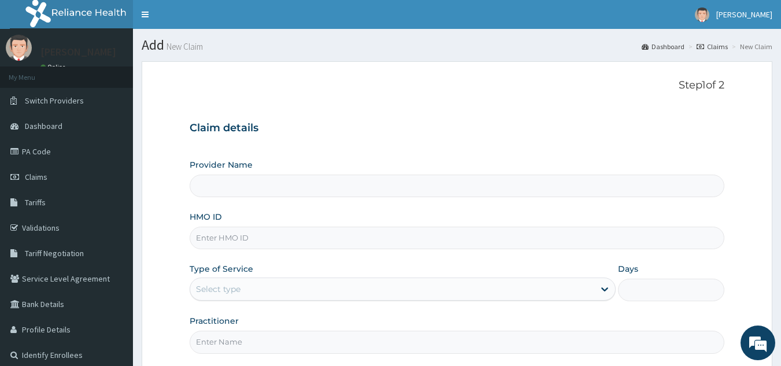
click at [349, 237] on input "HMO ID" at bounding box center [458, 238] width 536 height 23
type input "SBL"
type input "Best Body Gym"
type input "1"
type input "SBL/10353/A"
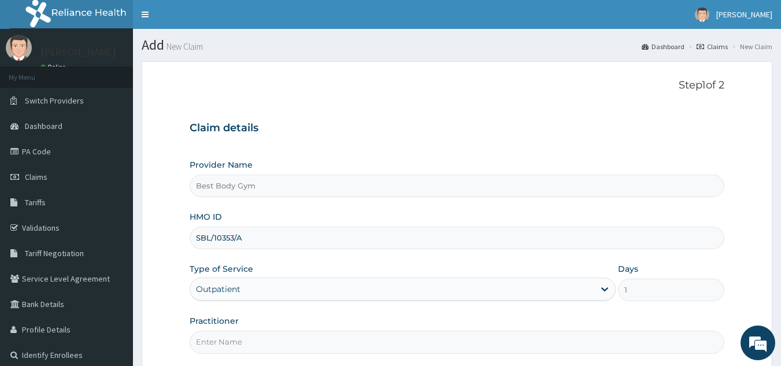
click at [270, 339] on input "Practitioner" at bounding box center [458, 342] width 536 height 23
type input "Chuks"
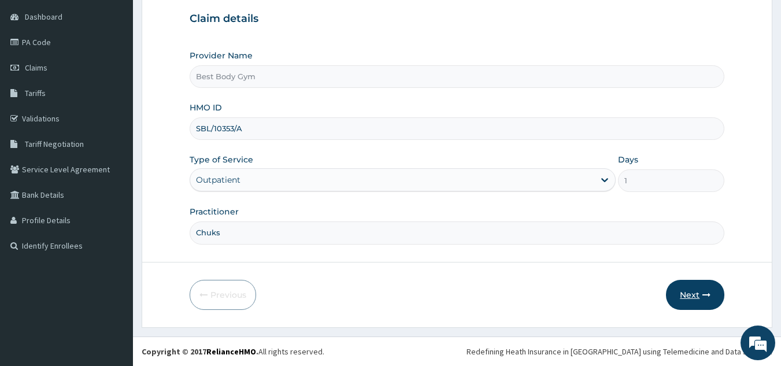
click at [693, 296] on button "Next" at bounding box center [695, 295] width 58 height 30
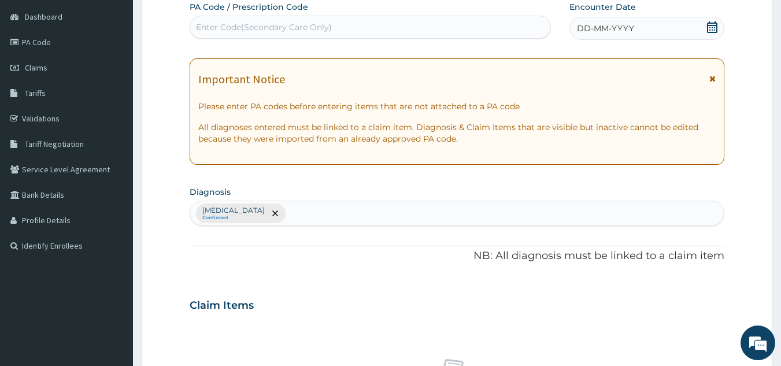
click at [712, 26] on icon at bounding box center [713, 27] width 12 height 12
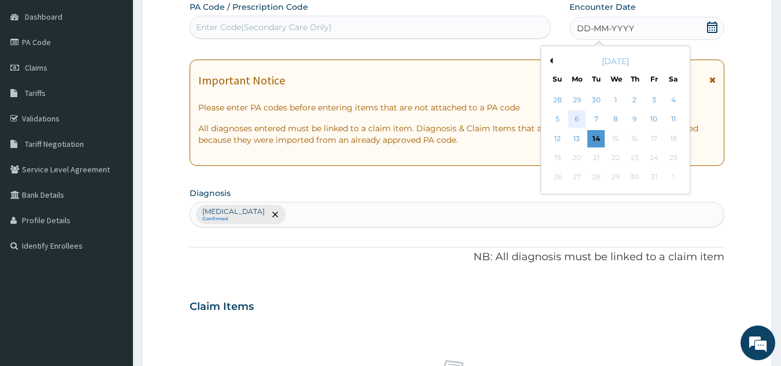
click at [578, 117] on div "6" at bounding box center [576, 119] width 17 height 17
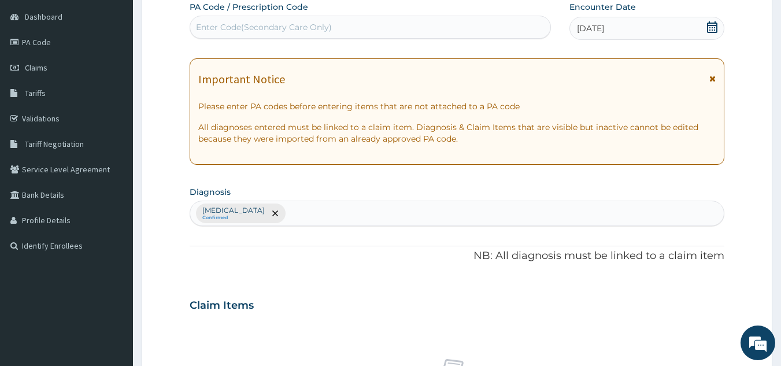
click at [481, 27] on div "Enter Code(Secondary Care Only)" at bounding box center [370, 27] width 361 height 19
type input "PA/07040F"
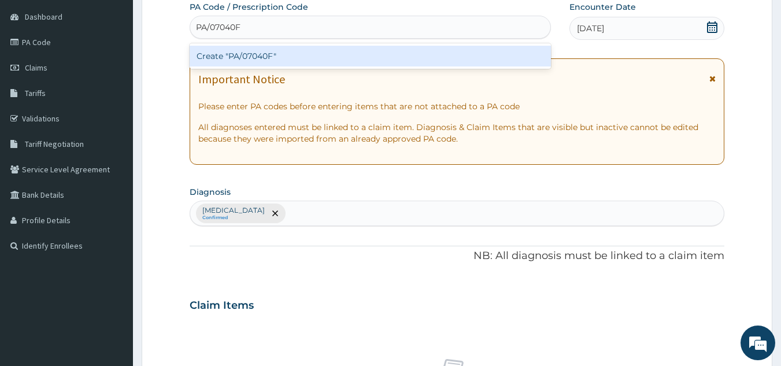
click at [422, 53] on div "Create "PA/07040F"" at bounding box center [371, 56] width 362 height 21
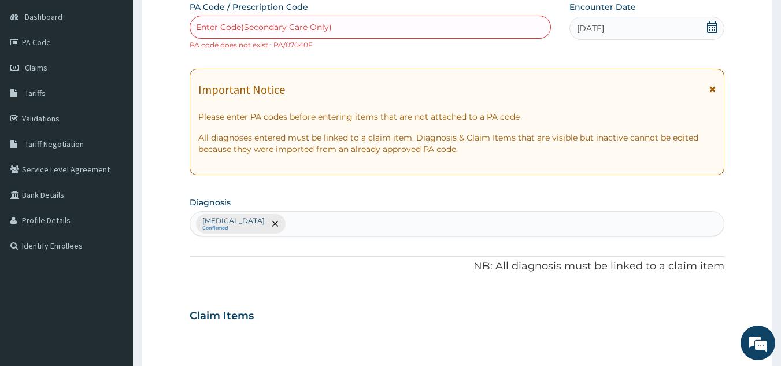
click at [375, 21] on div "Enter Code(Secondary Care Only)" at bounding box center [370, 27] width 361 height 19
type input "0"
type input "PA/07D40F"
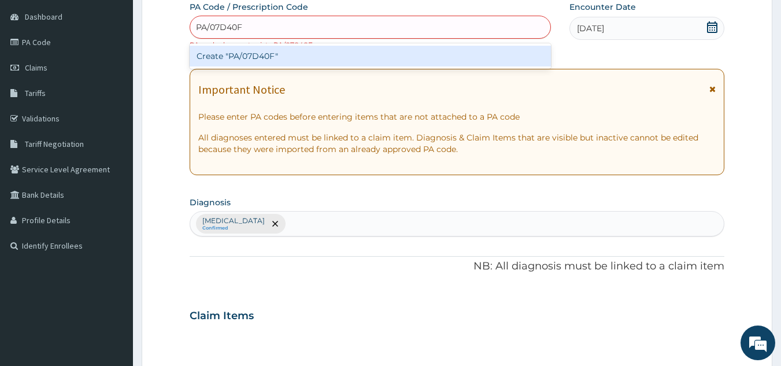
click at [364, 51] on div "Create "PA/07D40F"" at bounding box center [371, 56] width 362 height 21
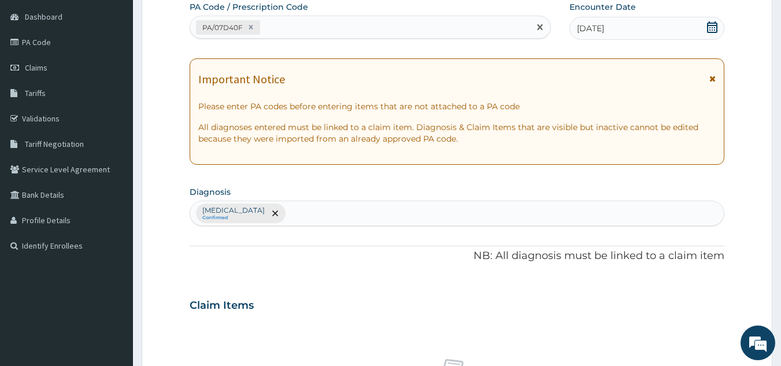
scroll to position [429, 0]
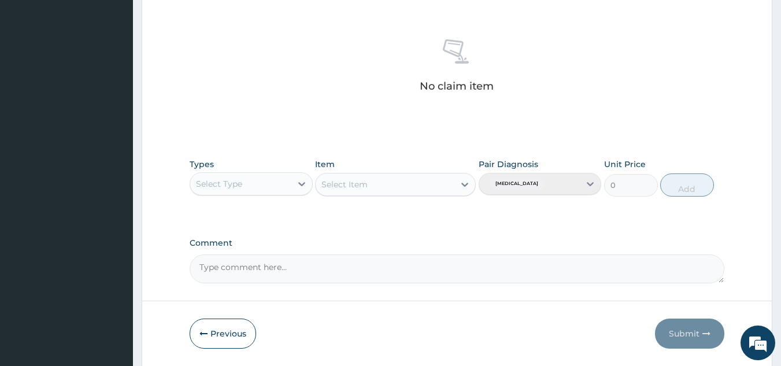
click at [279, 182] on div "Select Type" at bounding box center [240, 184] width 101 height 19
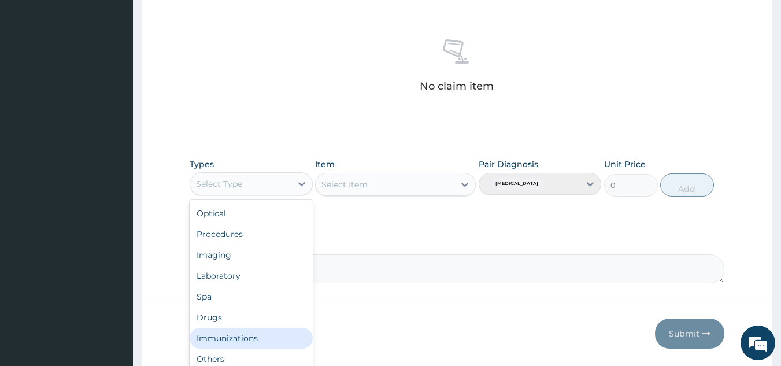
scroll to position [39, 0]
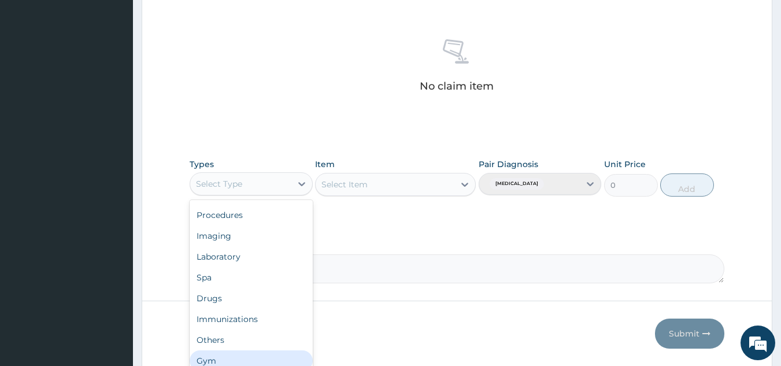
click at [297, 359] on div "Gym" at bounding box center [251, 360] width 123 height 21
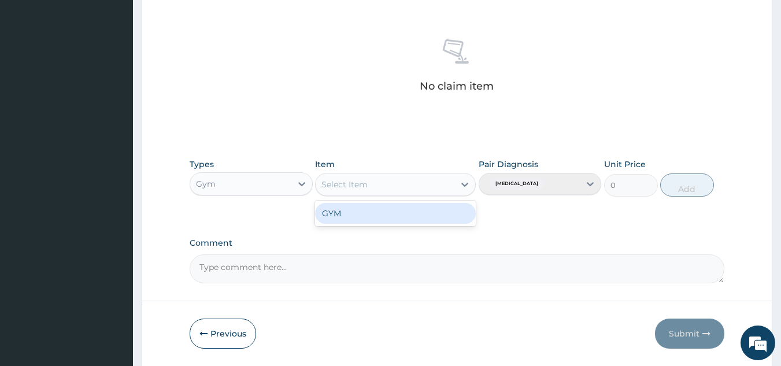
click at [403, 187] on div "Select Item" at bounding box center [385, 184] width 139 height 19
click at [404, 216] on div "GYM" at bounding box center [395, 213] width 161 height 21
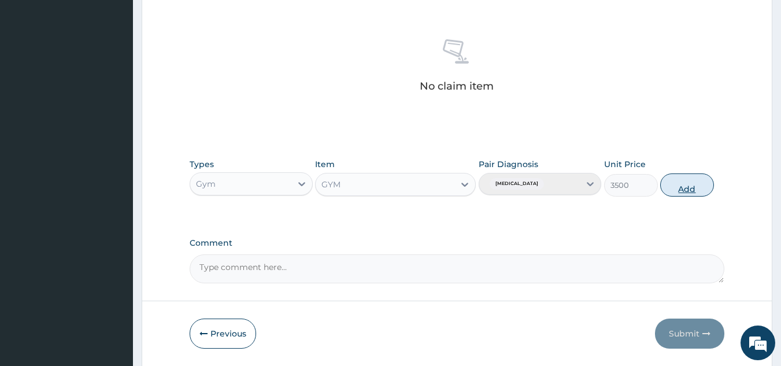
click at [684, 187] on button "Add" at bounding box center [687, 184] width 54 height 23
type input "0"
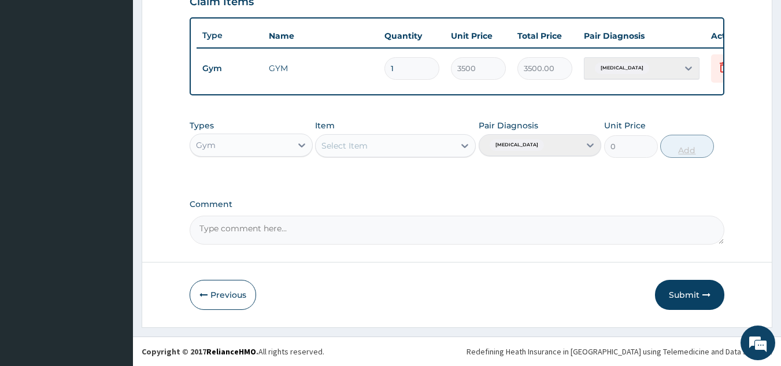
scroll to position [422, 0]
click at [679, 291] on button "Submit" at bounding box center [689, 295] width 69 height 30
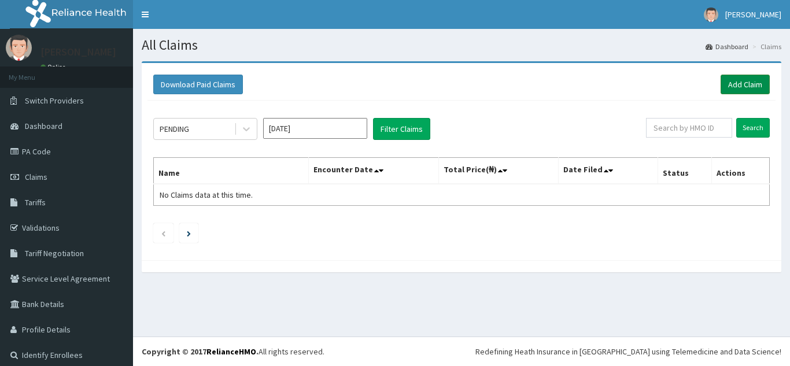
click at [738, 82] on link "Add Claim" at bounding box center [745, 85] width 49 height 20
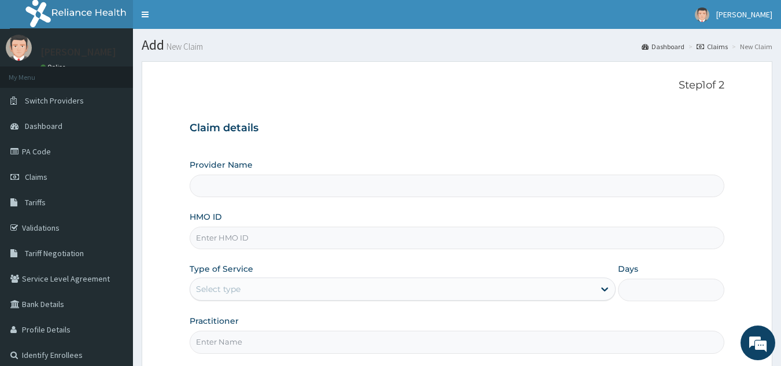
click at [310, 196] on input "Provider Name" at bounding box center [458, 186] width 536 height 23
type input "Best Body Gym"
type input "1"
click at [281, 241] on input "HMO ID" at bounding box center [458, 238] width 536 height 23
type input "P"
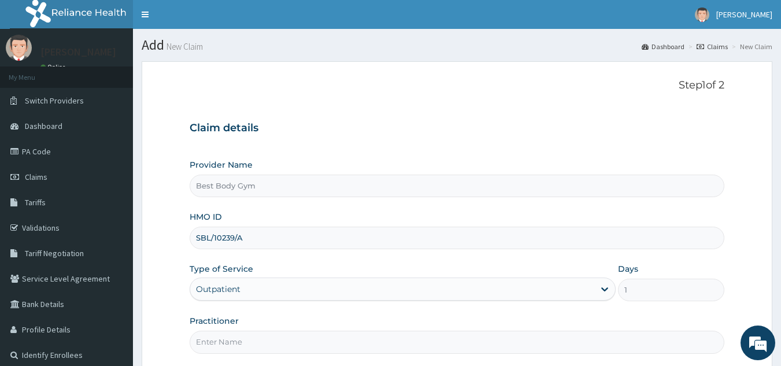
type input "SBL/10239/A"
click at [267, 334] on input "Practitioner" at bounding box center [458, 342] width 536 height 23
type input "Chuks"
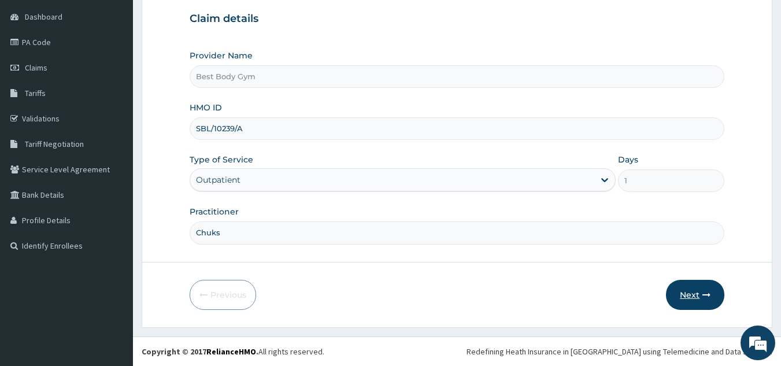
click at [692, 298] on button "Next" at bounding box center [695, 295] width 58 height 30
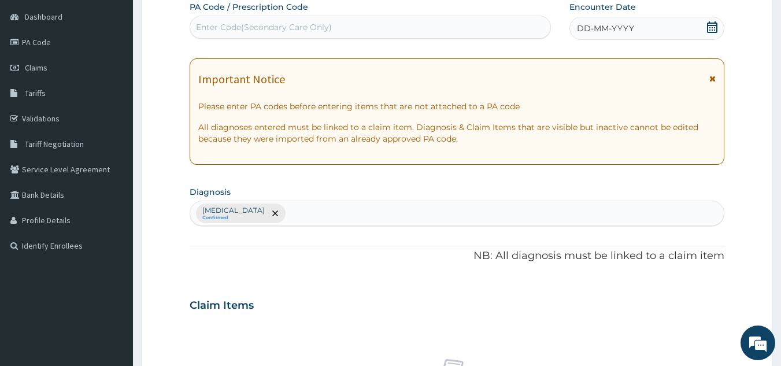
click at [708, 29] on icon at bounding box center [712, 27] width 10 height 12
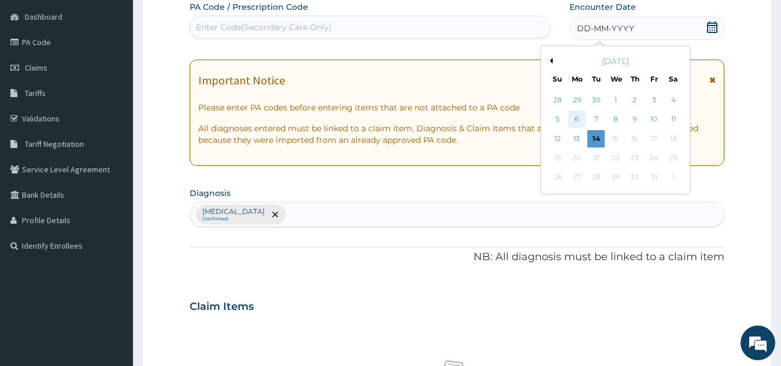
click at [578, 121] on div "6" at bounding box center [576, 119] width 17 height 17
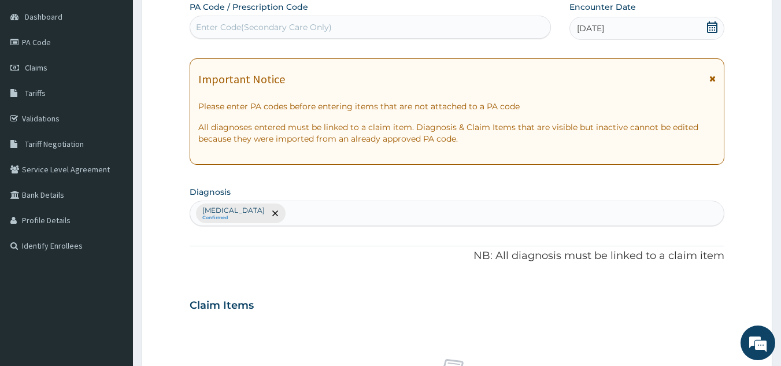
click at [394, 31] on div "Enter Code(Secondary Care Only)" at bounding box center [370, 27] width 361 height 19
type input "PA/7111BE"
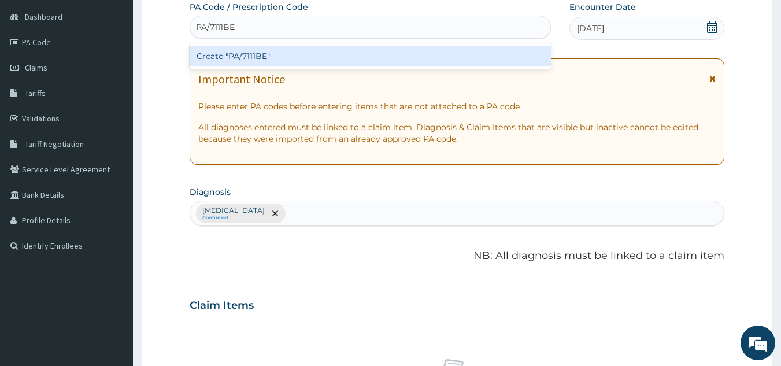
click at [382, 52] on div "Create "PA/7111BE"" at bounding box center [371, 56] width 362 height 21
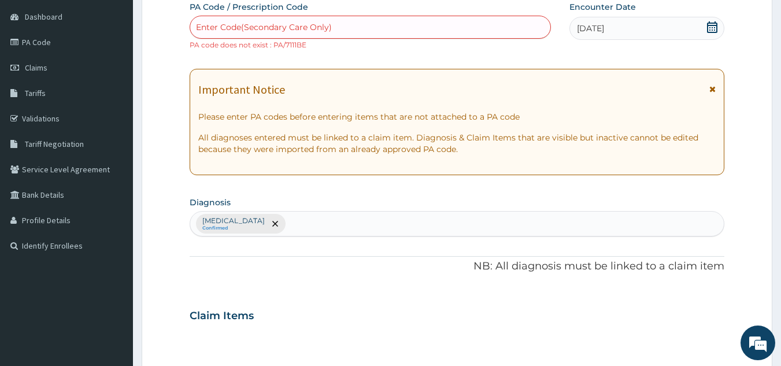
click at [379, 27] on div "Enter Code(Secondary Care Only)" at bounding box center [370, 27] width 361 height 19
type input "PA/71113E"
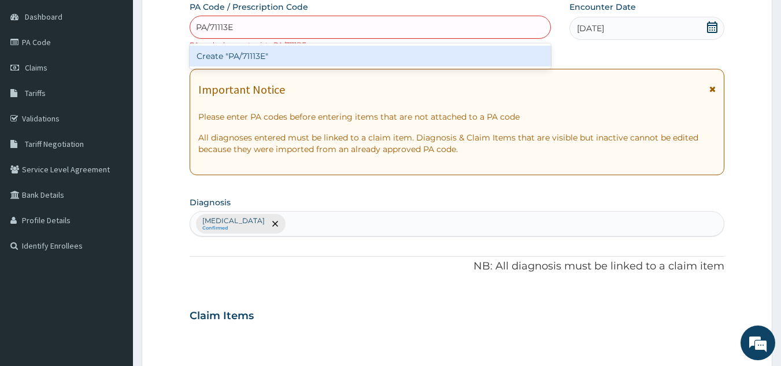
click at [364, 51] on div "Create "PA/71113E"" at bounding box center [371, 56] width 362 height 21
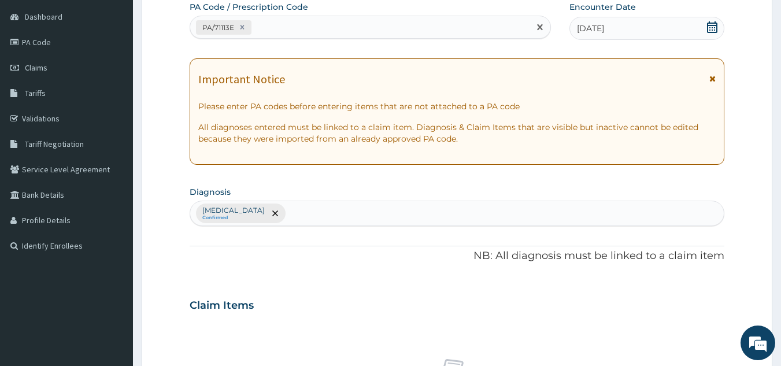
scroll to position [429, 0]
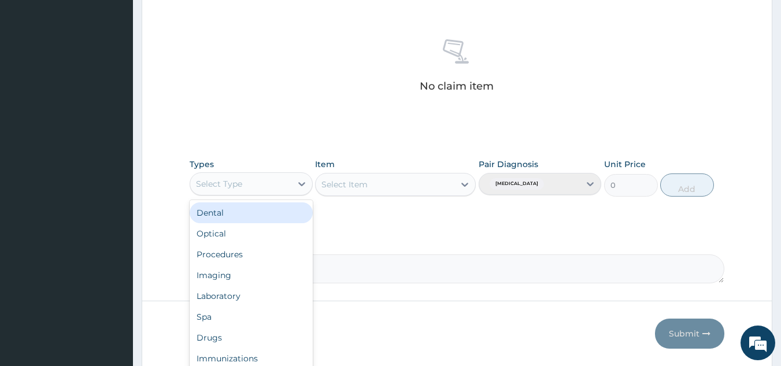
click at [283, 187] on div "Select Type" at bounding box center [240, 184] width 101 height 19
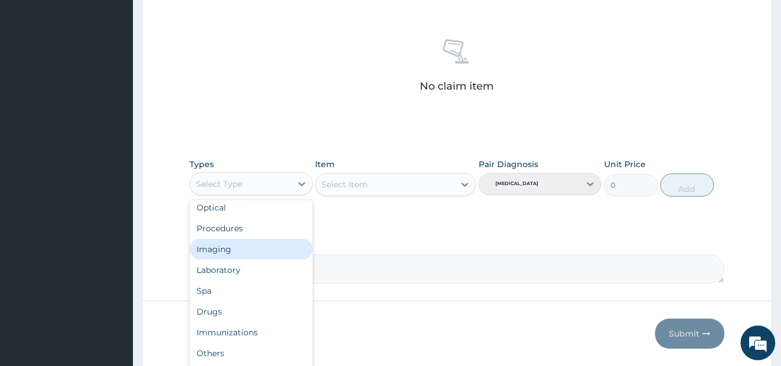
scroll to position [39, 0]
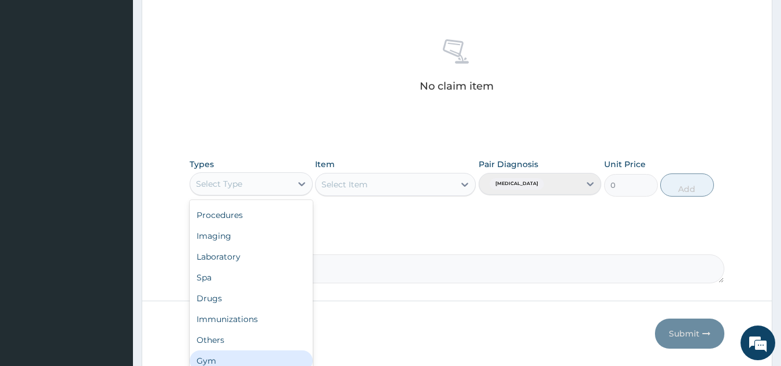
click at [295, 358] on div "Gym" at bounding box center [251, 360] width 123 height 21
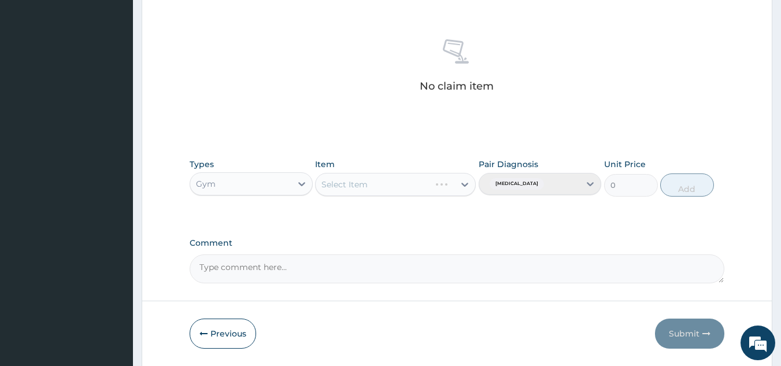
click at [430, 190] on div "Select Item" at bounding box center [395, 184] width 161 height 23
click at [444, 187] on div "Select Item" at bounding box center [385, 184] width 139 height 19
click at [441, 209] on div "GYM" at bounding box center [395, 213] width 161 height 21
click at [689, 183] on button "Add" at bounding box center [687, 184] width 54 height 23
type input "0"
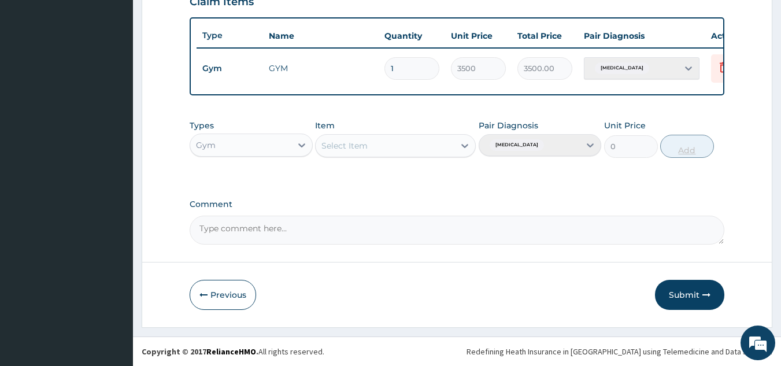
scroll to position [422, 0]
click at [685, 291] on button "Submit" at bounding box center [689, 295] width 69 height 30
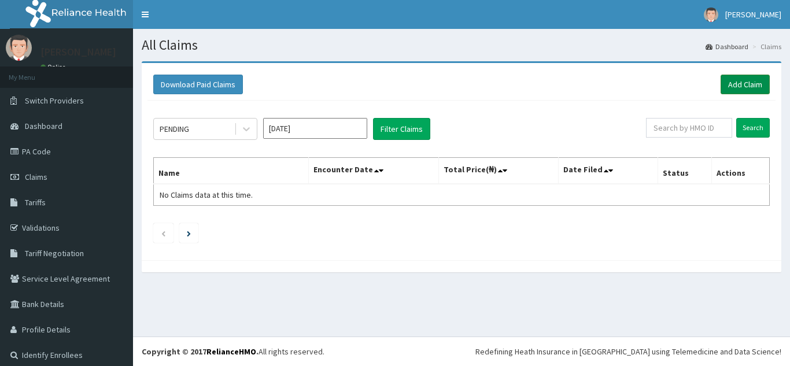
click at [738, 85] on link "Add Claim" at bounding box center [745, 85] width 49 height 20
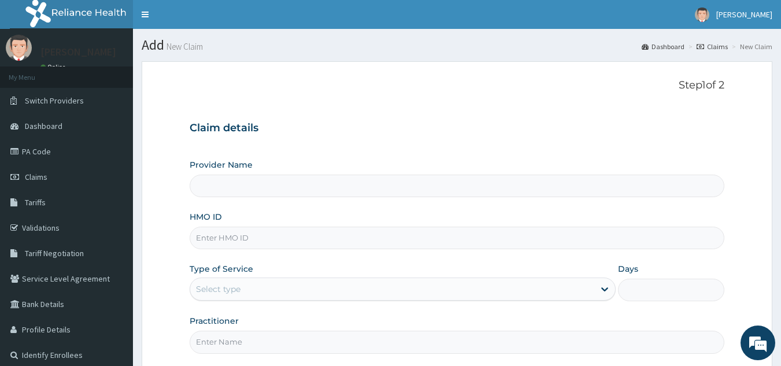
type input "Best Body Gym"
type input "1"
click at [501, 232] on input "HMO ID" at bounding box center [458, 238] width 536 height 23
type input "TEN/10014/A"
click at [460, 341] on input "Practitioner" at bounding box center [458, 342] width 536 height 23
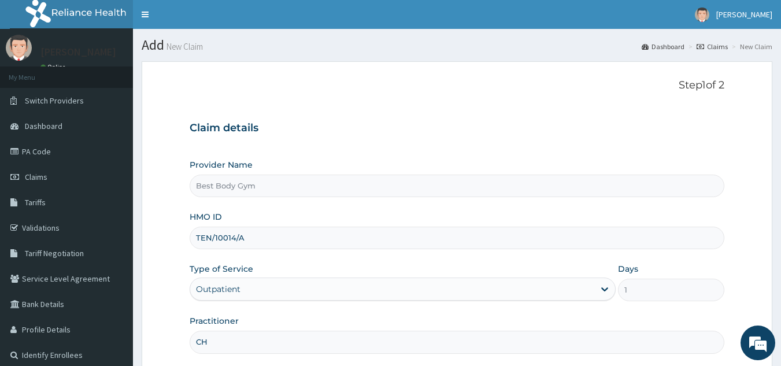
type input "Chuks"
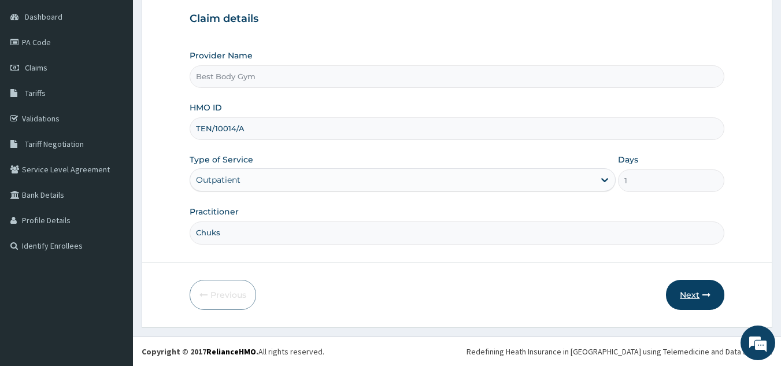
click at [691, 288] on button "Next" at bounding box center [695, 295] width 58 height 30
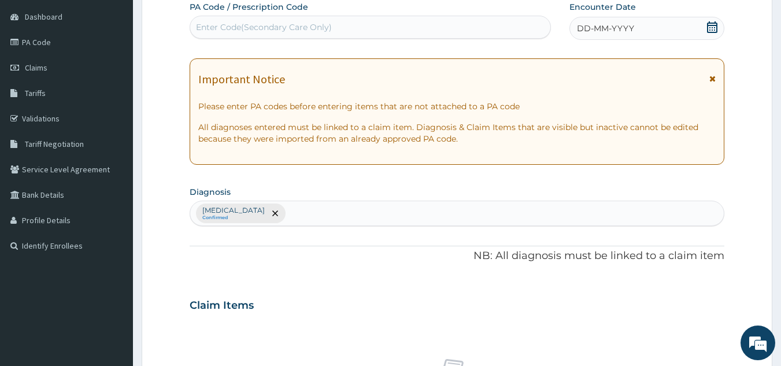
click at [710, 27] on icon at bounding box center [713, 27] width 12 height 12
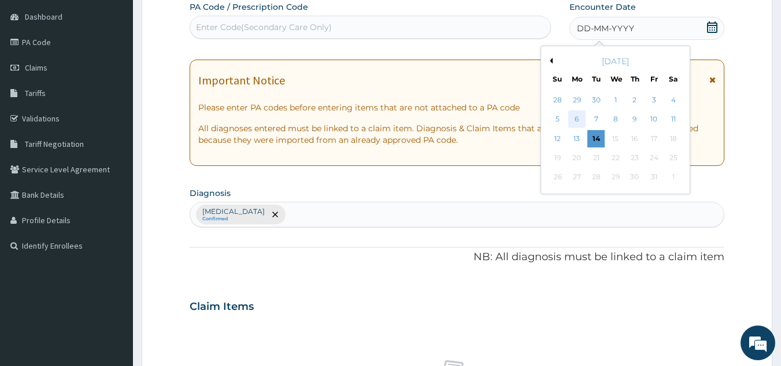
click at [578, 120] on div "6" at bounding box center [576, 119] width 17 height 17
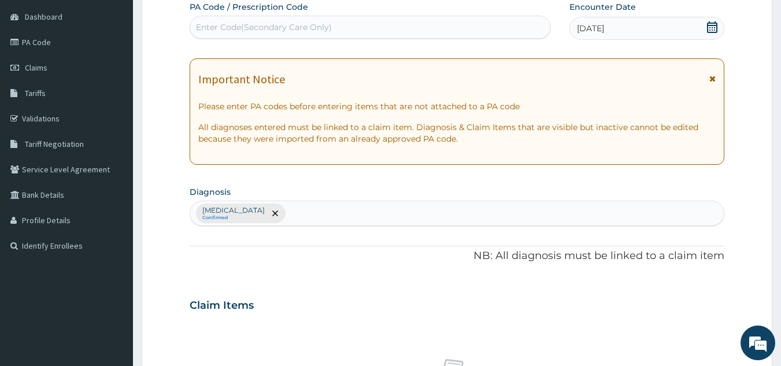
click at [504, 31] on div "Enter Code(Secondary Care Only)" at bounding box center [370, 27] width 361 height 19
type input "PA/179910"
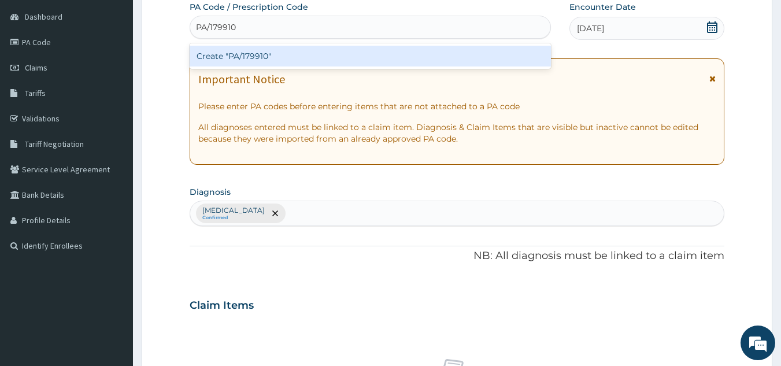
click at [482, 52] on div "Create "PA/179910"" at bounding box center [371, 56] width 362 height 21
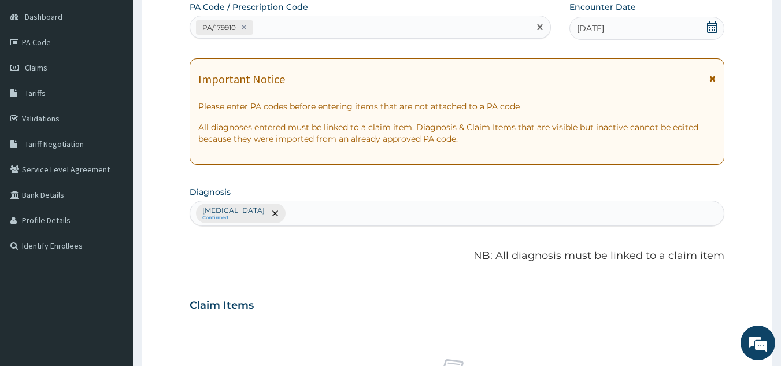
scroll to position [429, 0]
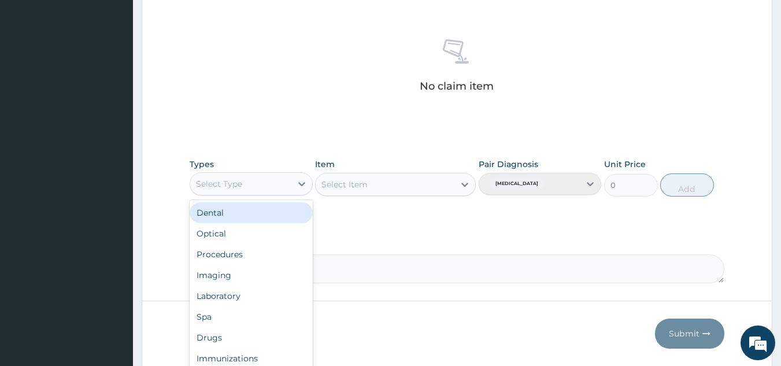
click at [282, 180] on div "Select Type" at bounding box center [240, 184] width 101 height 19
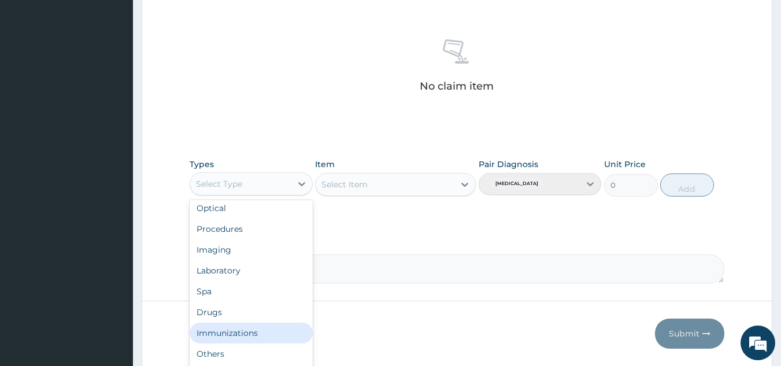
scroll to position [39, 0]
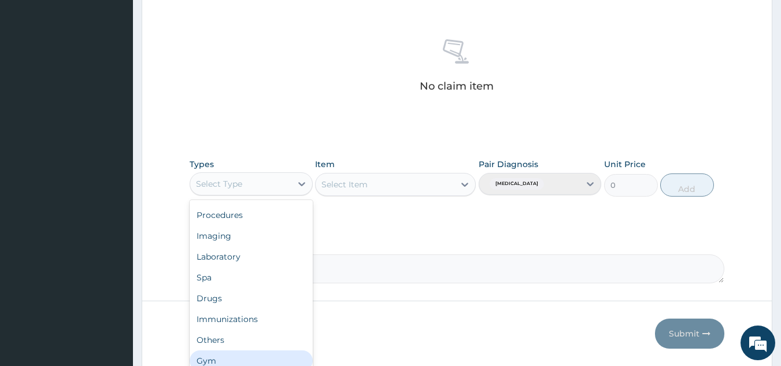
click at [296, 360] on div "Gym" at bounding box center [251, 360] width 123 height 21
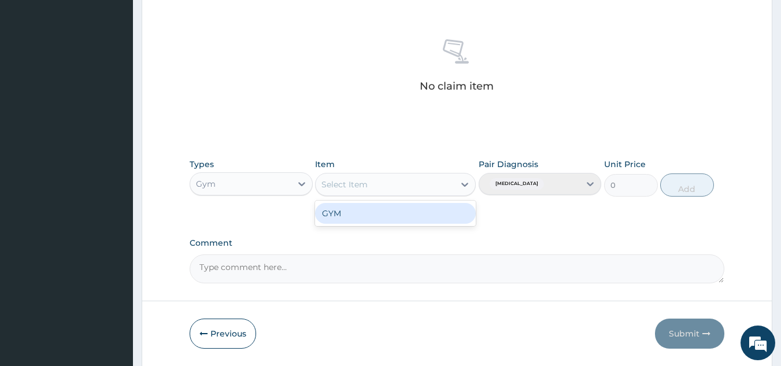
click at [419, 184] on div "Select Item" at bounding box center [385, 184] width 139 height 19
click at [412, 217] on div "GYM" at bounding box center [395, 213] width 161 height 21
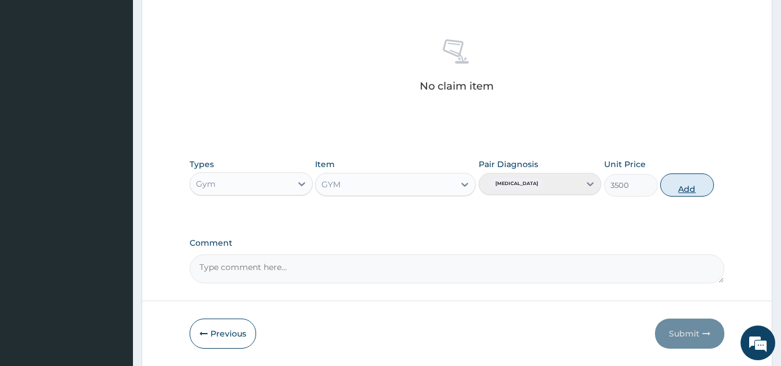
click at [697, 180] on button "Add" at bounding box center [687, 184] width 54 height 23
type input "0"
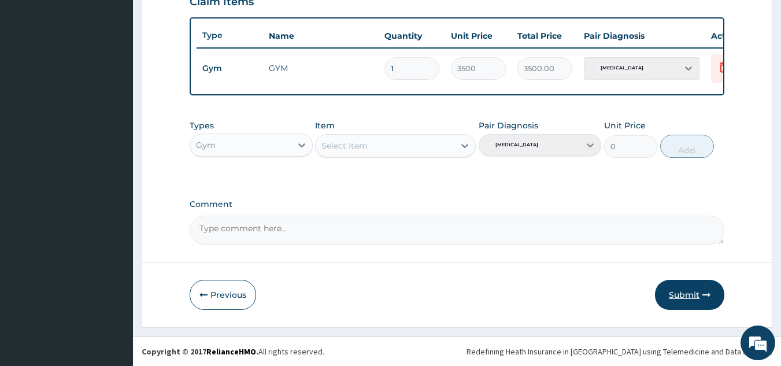
click at [685, 294] on button "Submit" at bounding box center [689, 295] width 69 height 30
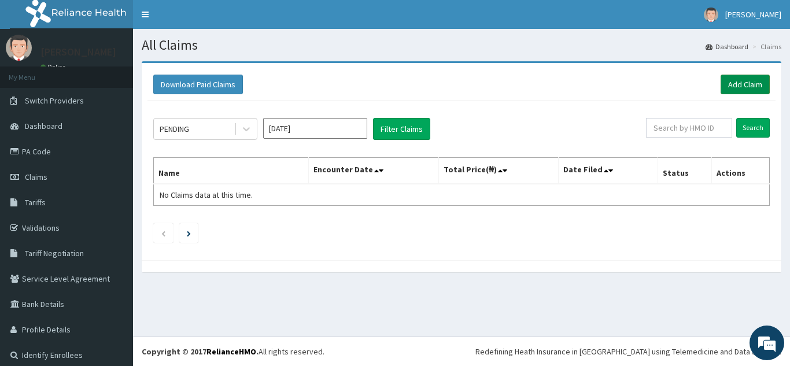
click at [735, 84] on link "Add Claim" at bounding box center [745, 85] width 49 height 20
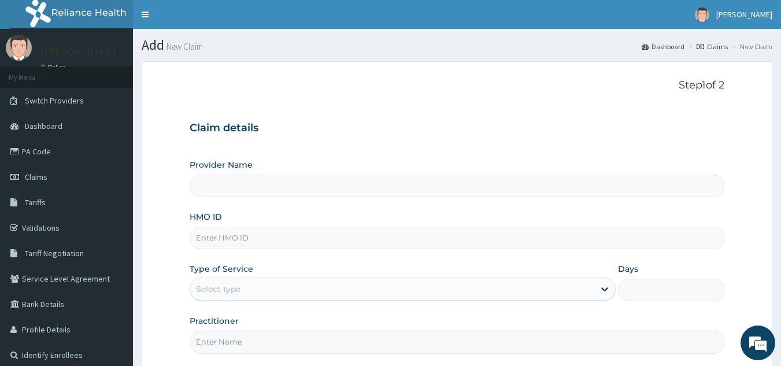
type input "Best Body Gym"
type input "1"
click at [306, 241] on input "HMO ID" at bounding box center [458, 238] width 536 height 23
type input "ABP/10167/A"
click at [280, 349] on input "Practitioner" at bounding box center [458, 342] width 536 height 23
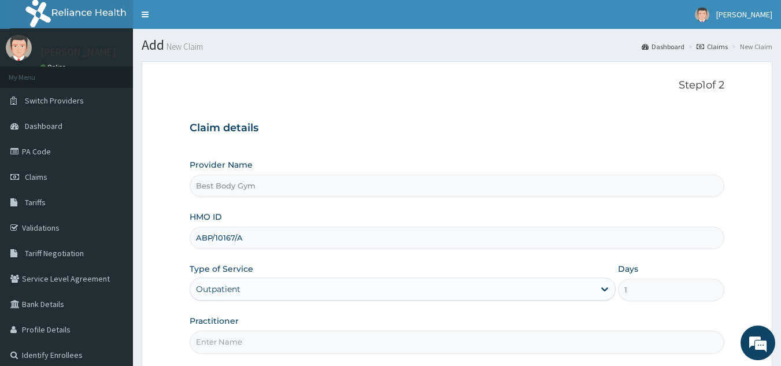
type input "Chuks"
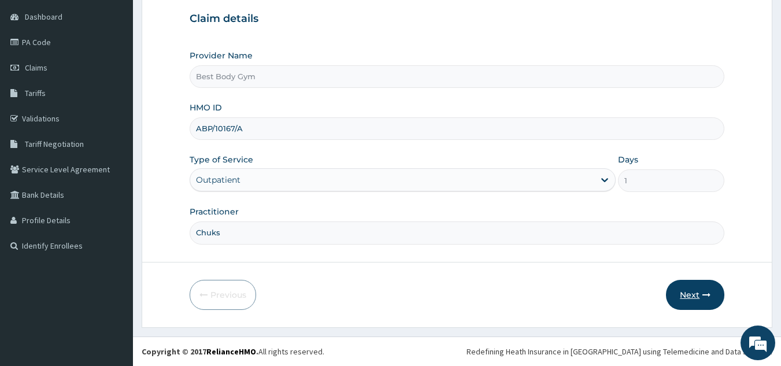
click at [685, 296] on button "Next" at bounding box center [695, 295] width 58 height 30
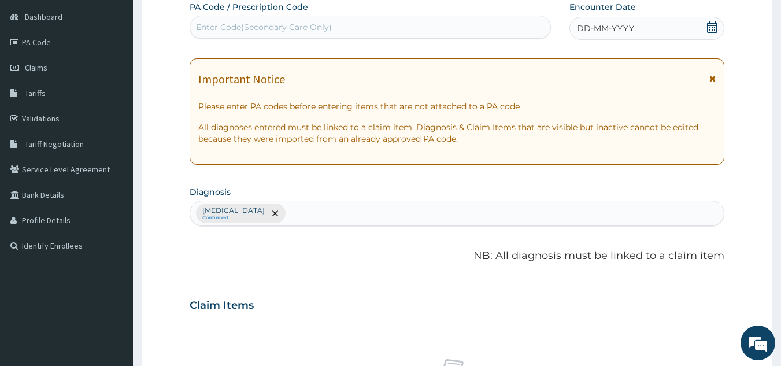
click at [712, 25] on icon at bounding box center [712, 27] width 10 height 12
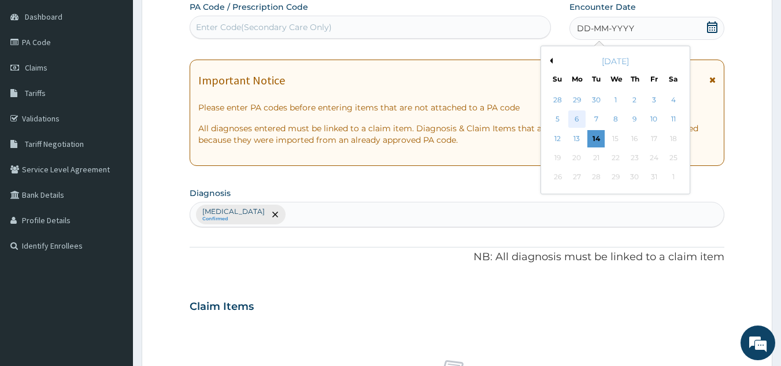
click at [578, 120] on div "6" at bounding box center [576, 119] width 17 height 17
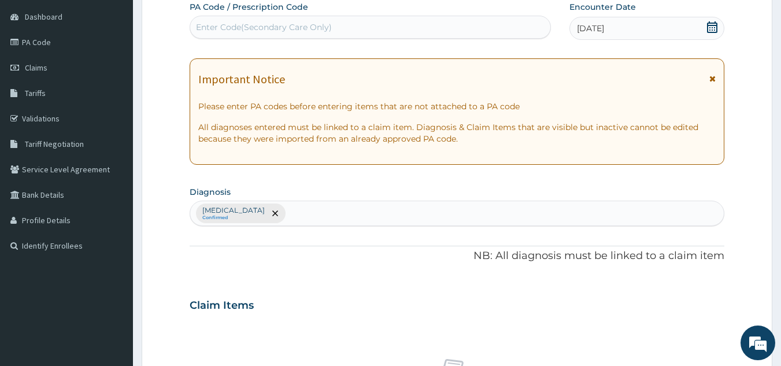
click at [500, 23] on div "Enter Code(Secondary Care Only)" at bounding box center [370, 27] width 361 height 19
type input "PA/8DA0F4"
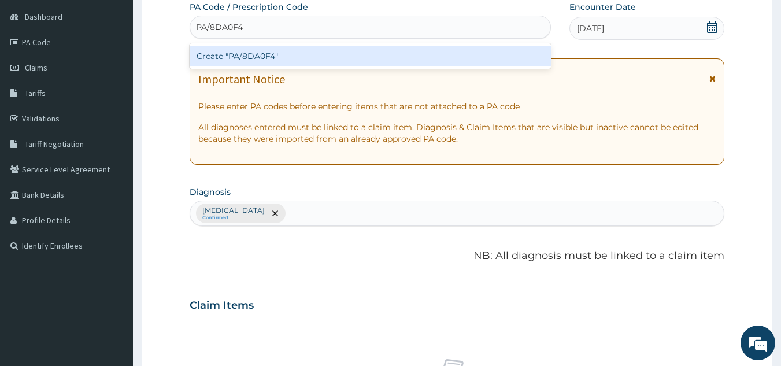
click at [456, 48] on div "Create "PA/8DA0F4"" at bounding box center [371, 56] width 362 height 21
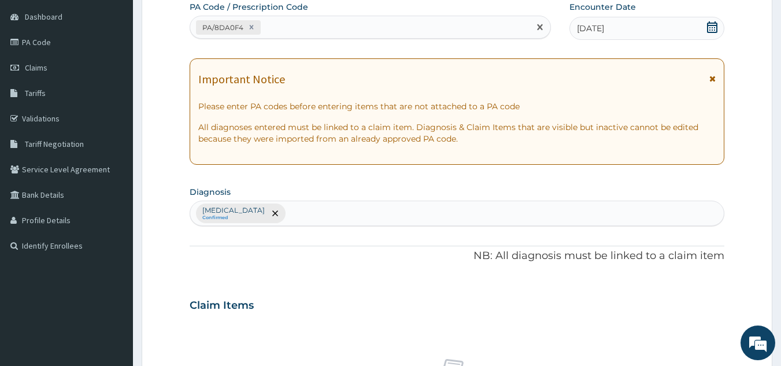
scroll to position [429, 0]
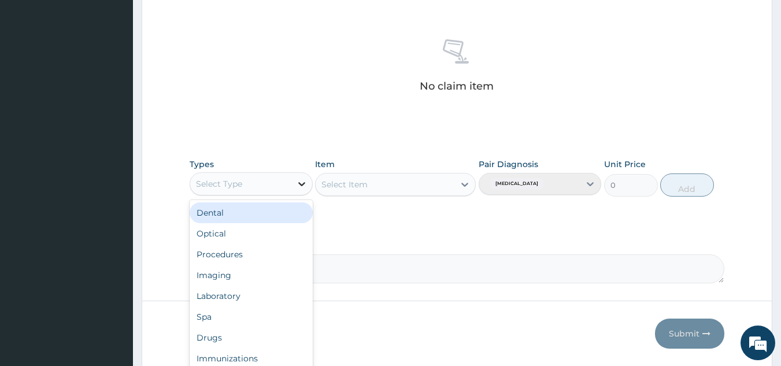
click at [297, 180] on icon at bounding box center [302, 184] width 12 height 12
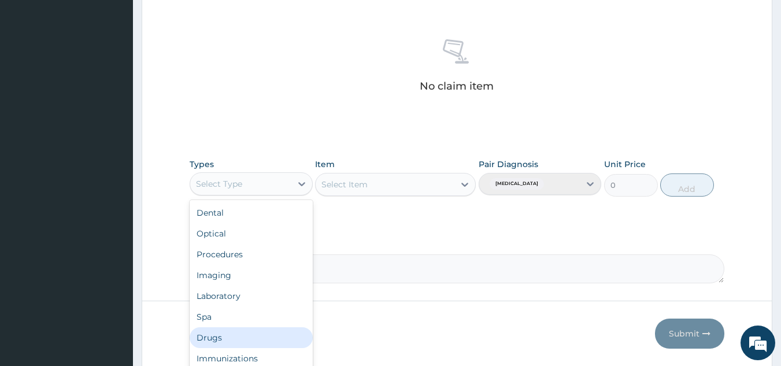
scroll to position [39, 0]
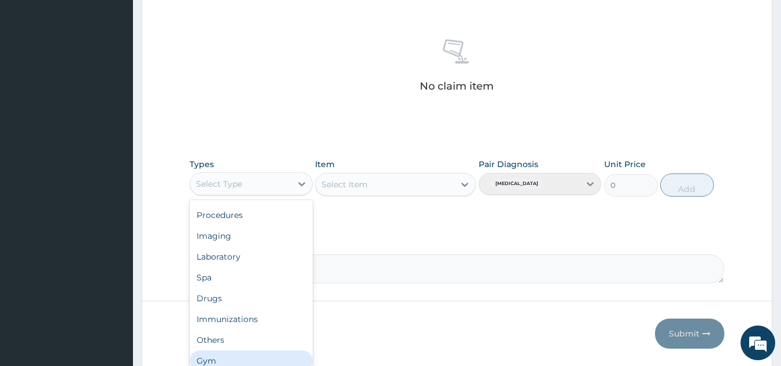
drag, startPoint x: 282, startPoint y: 357, endPoint x: 278, endPoint y: 378, distance: 21.3
click at [276, 356] on div "Gym" at bounding box center [251, 360] width 123 height 21
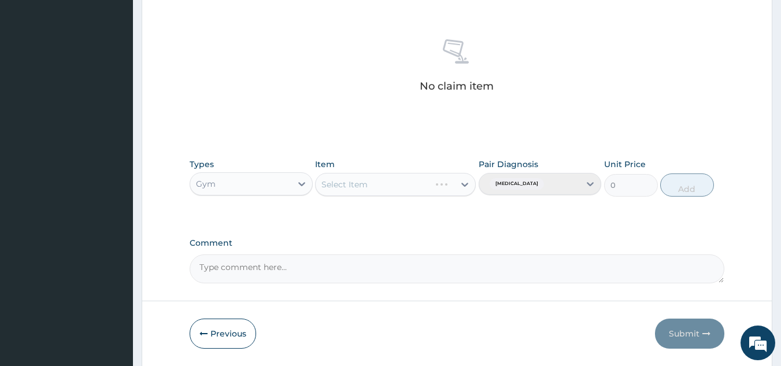
click at [401, 182] on div "Select Item" at bounding box center [395, 184] width 161 height 23
click at [412, 187] on div "Select Item" at bounding box center [385, 184] width 139 height 19
click at [409, 214] on div "GYM" at bounding box center [395, 213] width 161 height 21
click at [693, 182] on button "Add" at bounding box center [687, 184] width 54 height 23
type input "0"
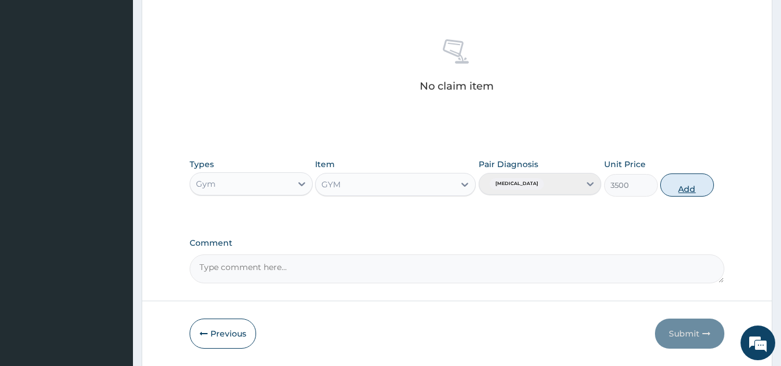
scroll to position [422, 0]
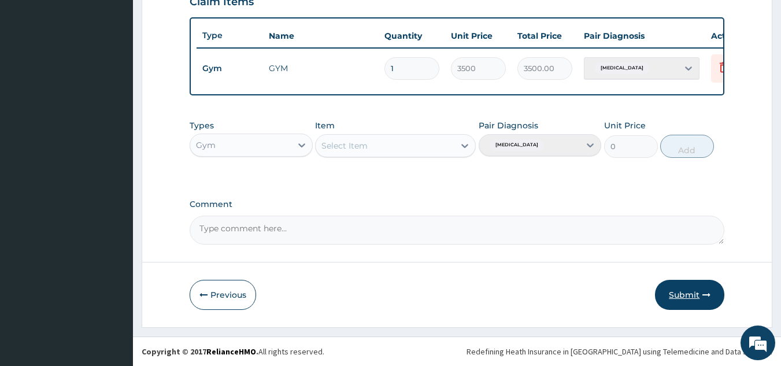
click at [680, 292] on button "Submit" at bounding box center [689, 295] width 69 height 30
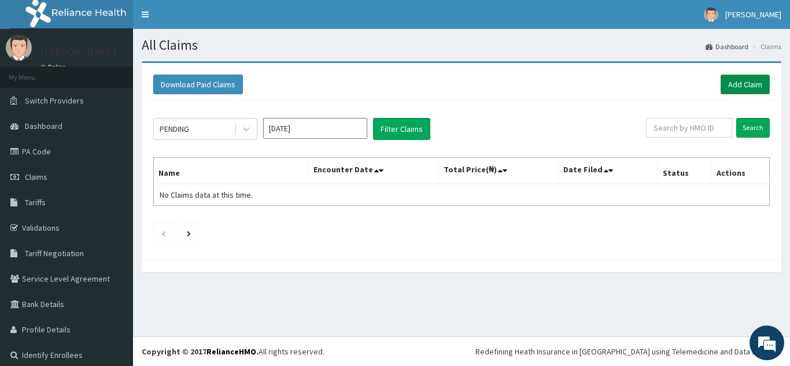
click at [736, 86] on link "Add Claim" at bounding box center [745, 85] width 49 height 20
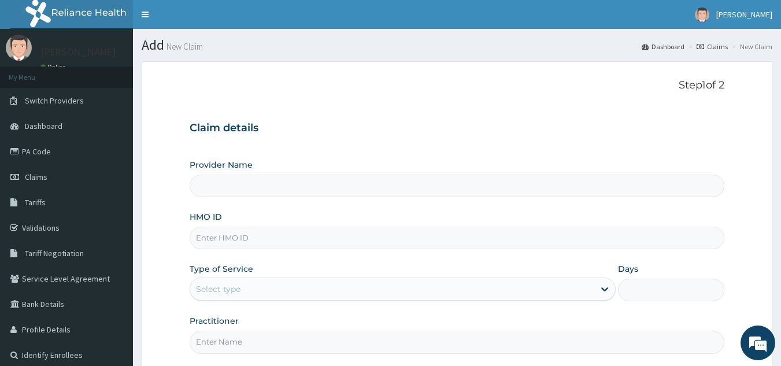
click at [352, 239] on input "HMO ID" at bounding box center [458, 238] width 536 height 23
type input "Best Body Gym"
type input "1"
type input "SBL/10353/A"
click at [269, 350] on input "Practitioner" at bounding box center [458, 342] width 536 height 23
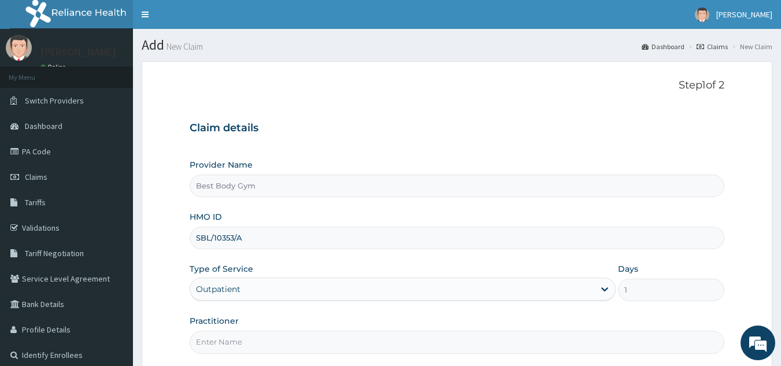
type input "Chuks"
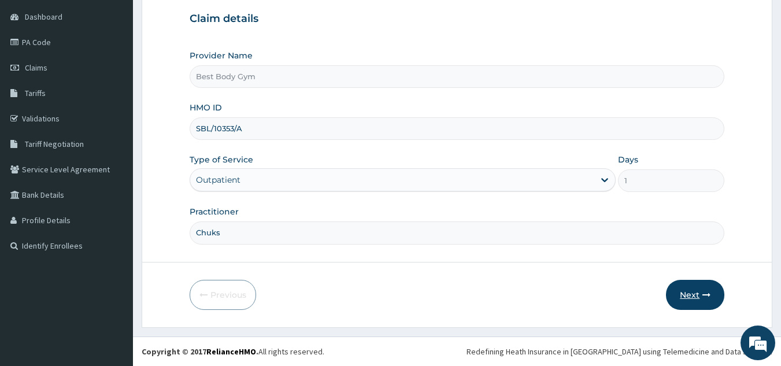
click at [692, 292] on button "Next" at bounding box center [695, 295] width 58 height 30
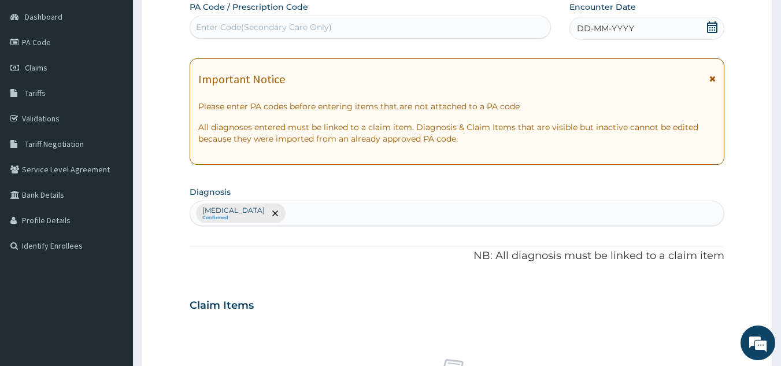
click at [635, 26] on div "DD-MM-YYYY" at bounding box center [647, 28] width 155 height 23
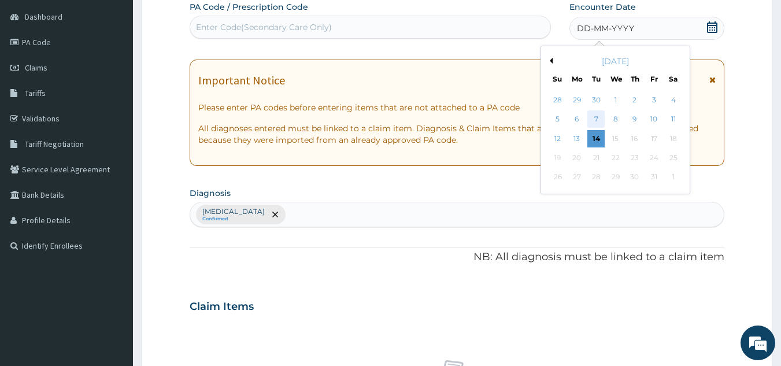
click at [597, 117] on div "7" at bounding box center [596, 119] width 17 height 17
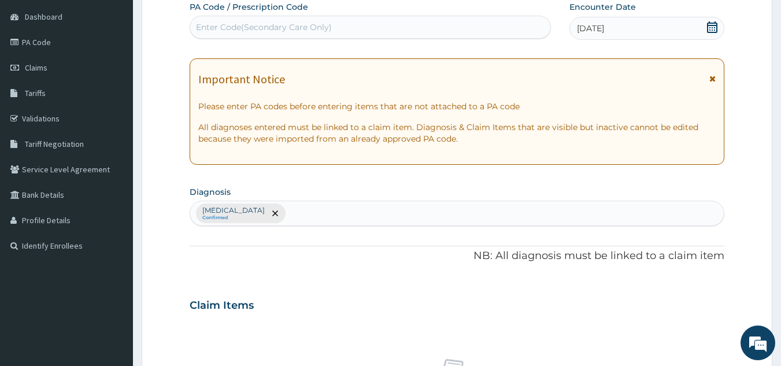
click at [485, 27] on div "Enter Code(Secondary Care Only)" at bounding box center [370, 27] width 361 height 19
type input "PA/FF140A"
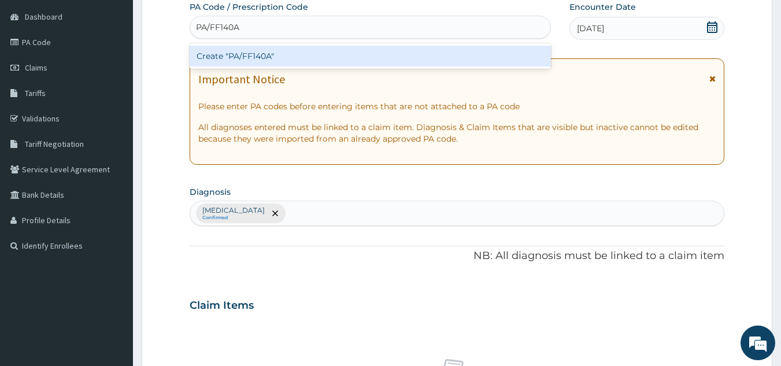
click at [443, 51] on div "Create "PA/FF140A"" at bounding box center [371, 56] width 362 height 21
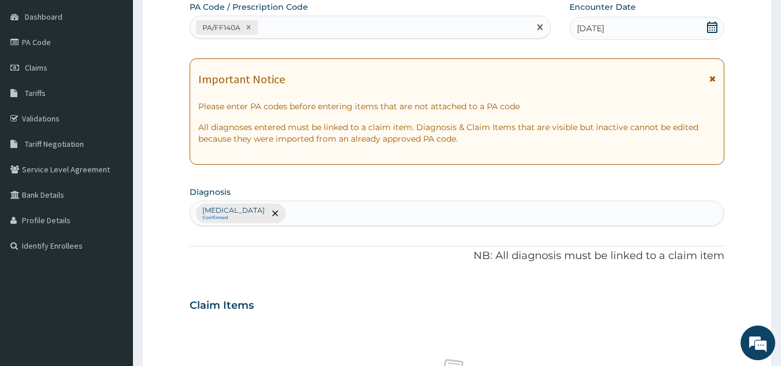
scroll to position [429, 0]
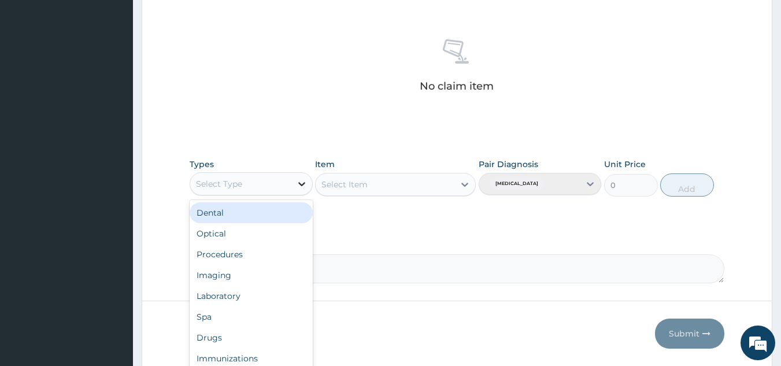
click at [292, 182] on div at bounding box center [301, 183] width 21 height 21
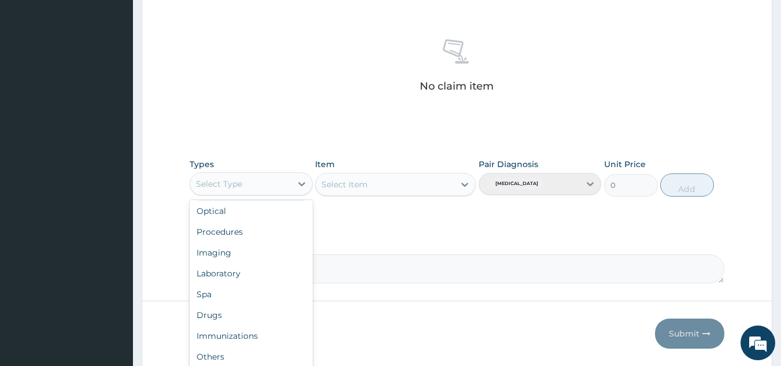
scroll to position [39, 0]
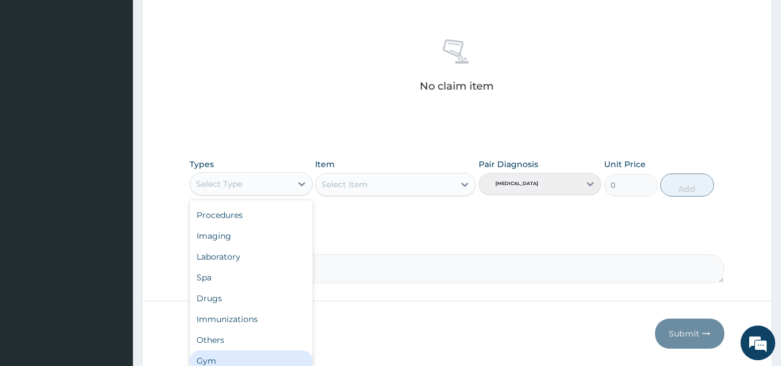
click at [300, 360] on div "Gym" at bounding box center [251, 360] width 123 height 21
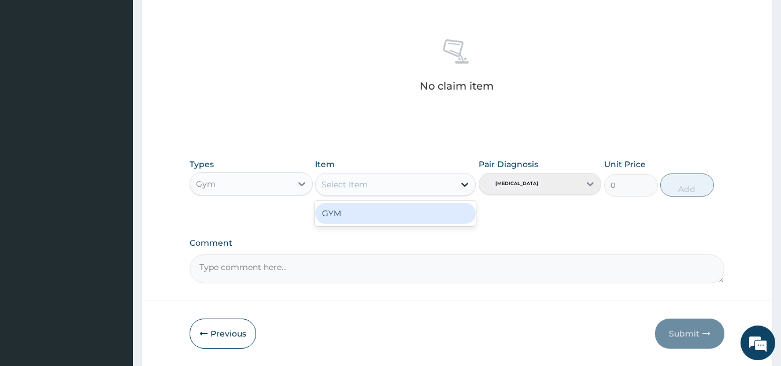
click at [458, 191] on div at bounding box center [465, 184] width 21 height 21
click at [453, 216] on div "GYM" at bounding box center [395, 213] width 161 height 21
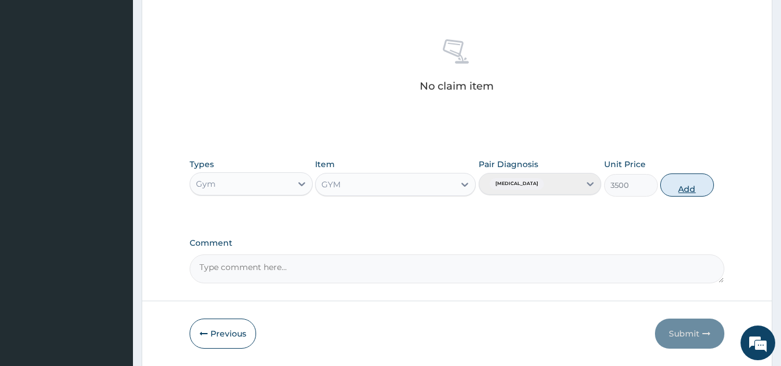
click at [691, 184] on button "Add" at bounding box center [687, 184] width 54 height 23
type input "0"
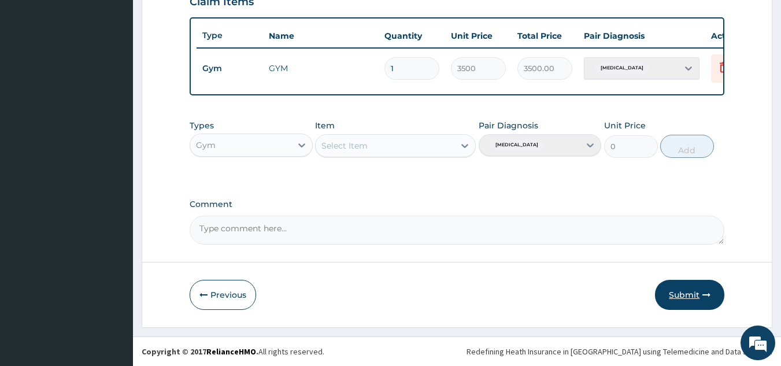
click at [682, 291] on button "Submit" at bounding box center [689, 295] width 69 height 30
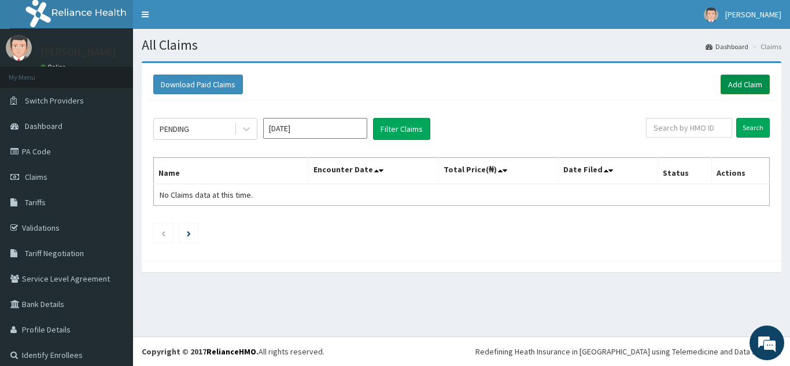
click at [738, 79] on link "Add Claim" at bounding box center [745, 85] width 49 height 20
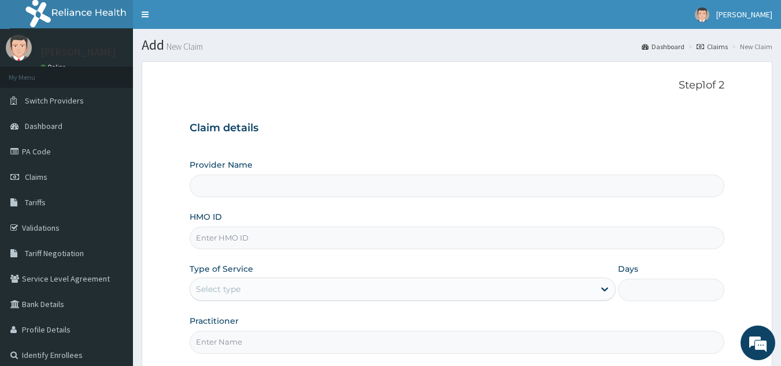
click at [338, 246] on input "HMO ID" at bounding box center [458, 238] width 536 height 23
type input "SBL/"
type input "Best Body Gym"
type input "1"
type input "SBL/10148/A"
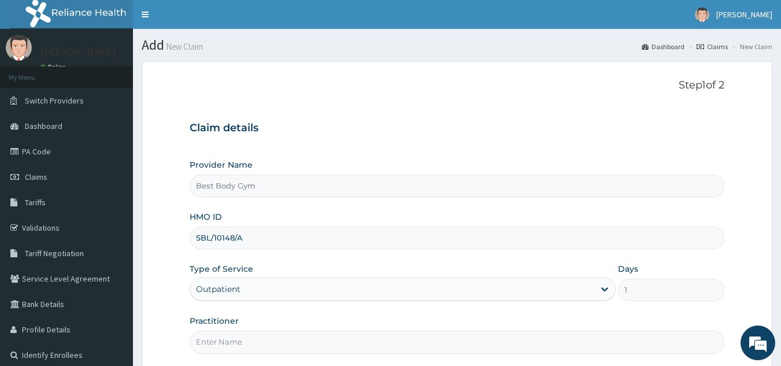
click at [269, 349] on input "Practitioner" at bounding box center [458, 342] width 536 height 23
type input "Chuks"
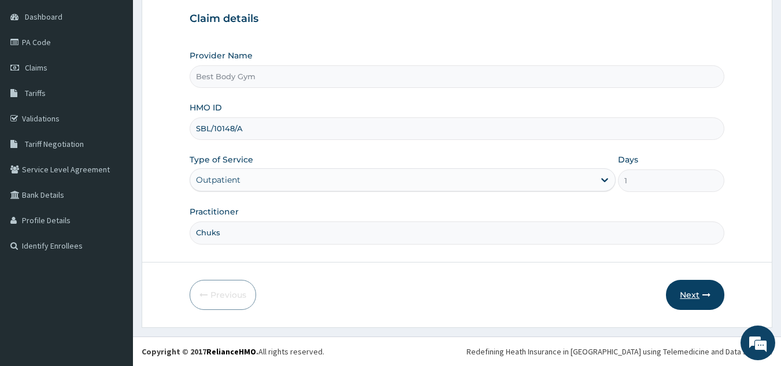
click at [675, 292] on button "Next" at bounding box center [695, 295] width 58 height 30
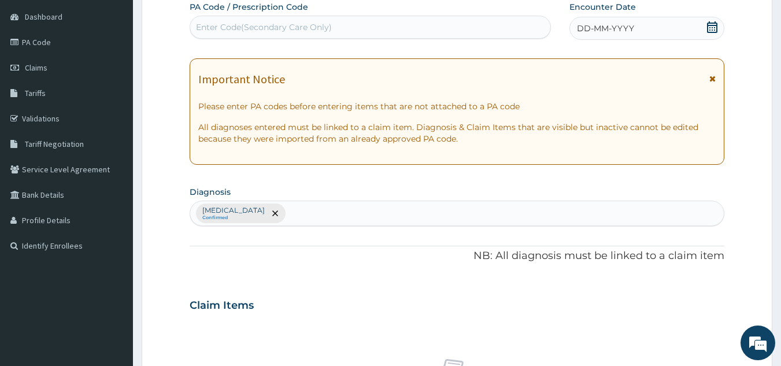
click at [711, 25] on icon at bounding box center [712, 27] width 10 height 12
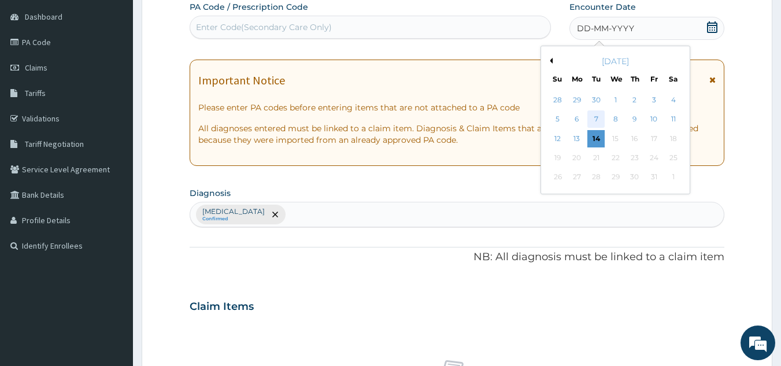
click at [595, 115] on div "7" at bounding box center [596, 119] width 17 height 17
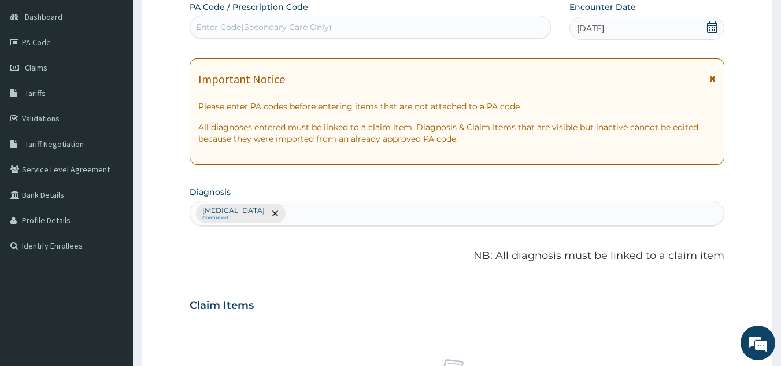
click at [504, 24] on div "Enter Code(Secondary Care Only)" at bounding box center [370, 27] width 361 height 19
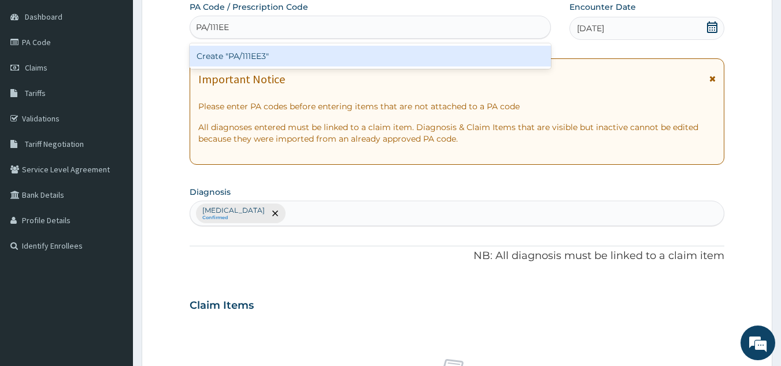
type input "PA/111EE3"
click at [473, 50] on div "Create "PA/111EE3"" at bounding box center [371, 56] width 362 height 21
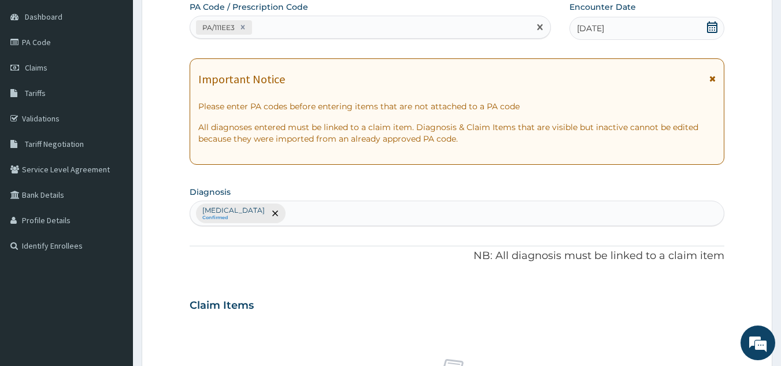
scroll to position [429, 0]
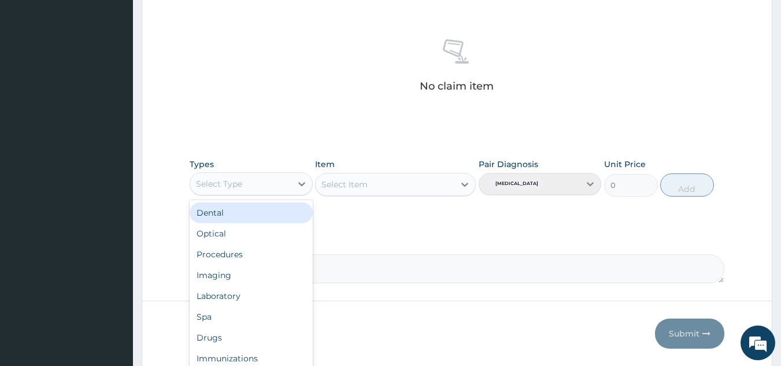
click at [283, 183] on div "Select Type" at bounding box center [240, 184] width 101 height 19
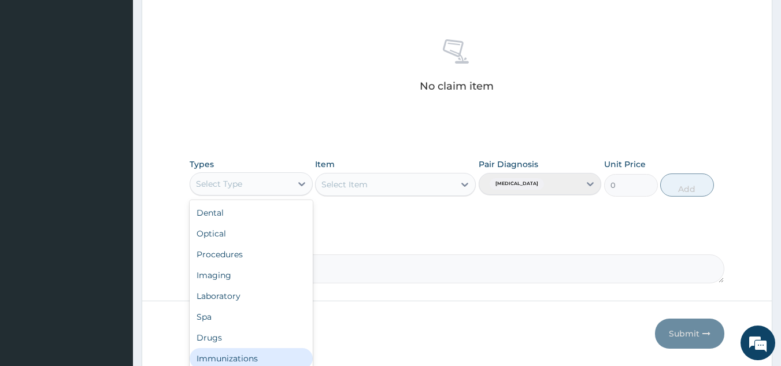
scroll to position [39, 0]
click at [298, 360] on div "Gym" at bounding box center [251, 360] width 123 height 21
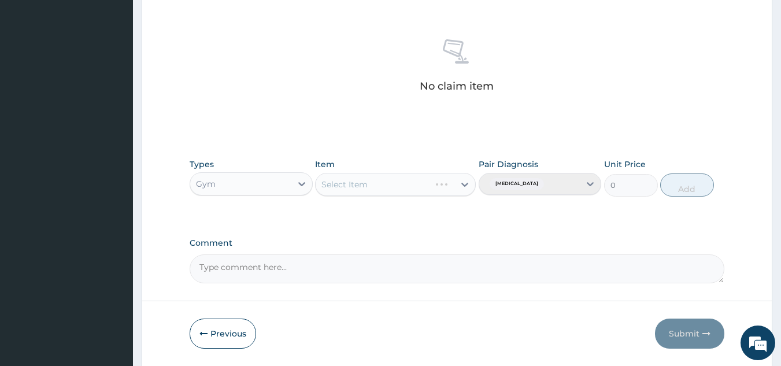
click at [433, 187] on div "Select Item" at bounding box center [395, 184] width 161 height 23
click at [429, 188] on div "Select Item" at bounding box center [385, 184] width 139 height 19
click at [437, 209] on div "GYM" at bounding box center [395, 213] width 161 height 21
click at [685, 189] on button "Add" at bounding box center [687, 184] width 54 height 23
type input "0"
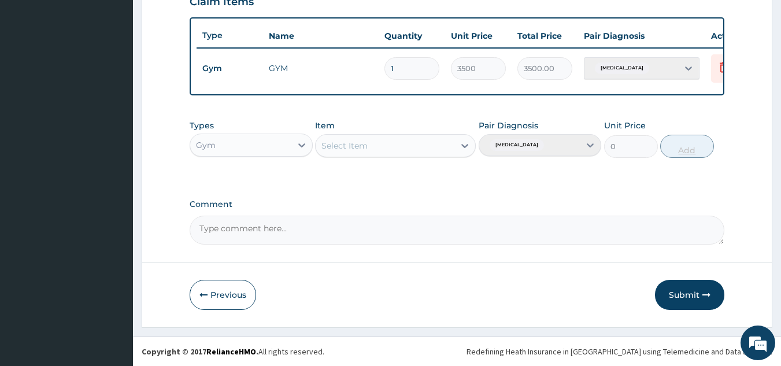
scroll to position [422, 0]
click at [695, 293] on button "Submit" at bounding box center [689, 295] width 69 height 30
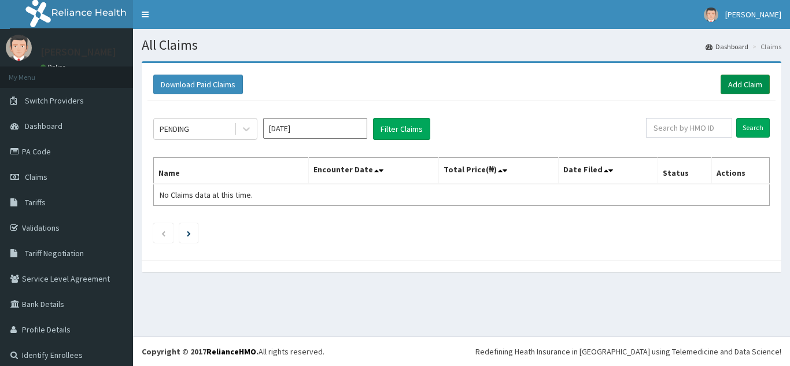
click at [740, 84] on link "Add Claim" at bounding box center [745, 85] width 49 height 20
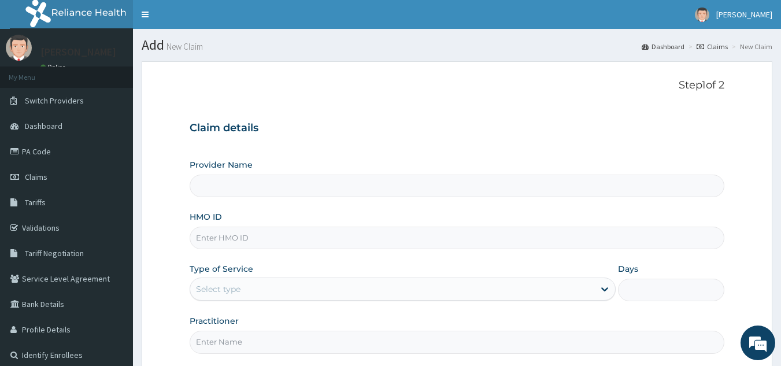
type input "Best Body Gym"
type input "1"
click at [289, 237] on input "HMO ID" at bounding box center [458, 238] width 536 height 23
type input "abp/10148/a"
click at [255, 344] on input "Practitioner" at bounding box center [458, 342] width 536 height 23
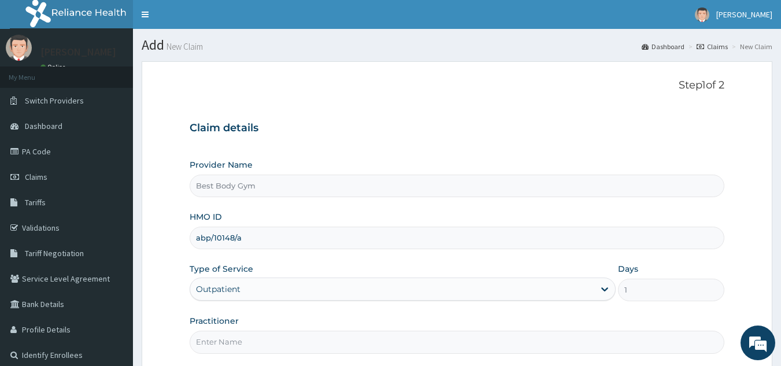
type input "Chuks"
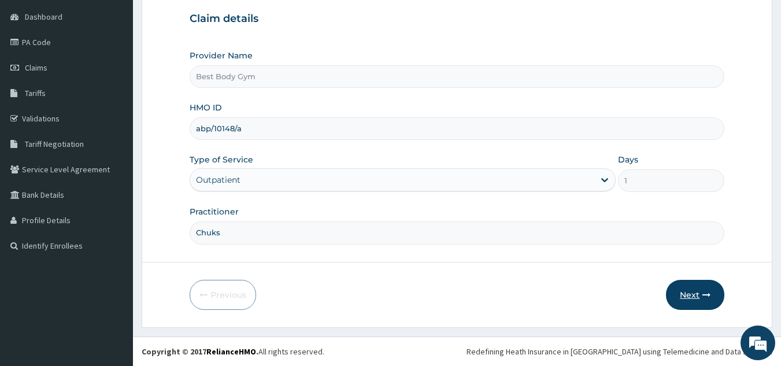
click at [691, 294] on button "Next" at bounding box center [695, 295] width 58 height 30
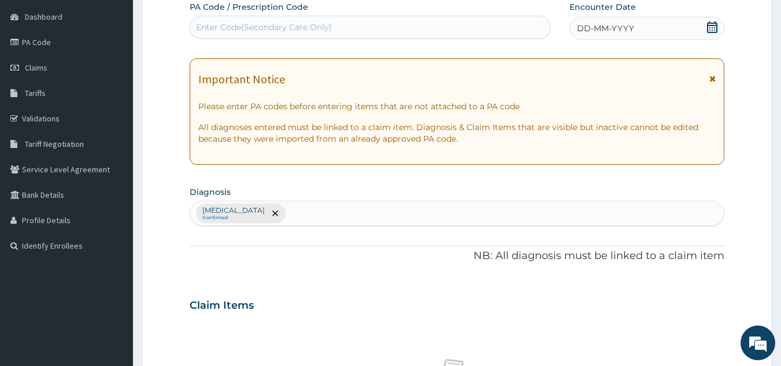
click at [710, 29] on icon at bounding box center [713, 27] width 12 height 12
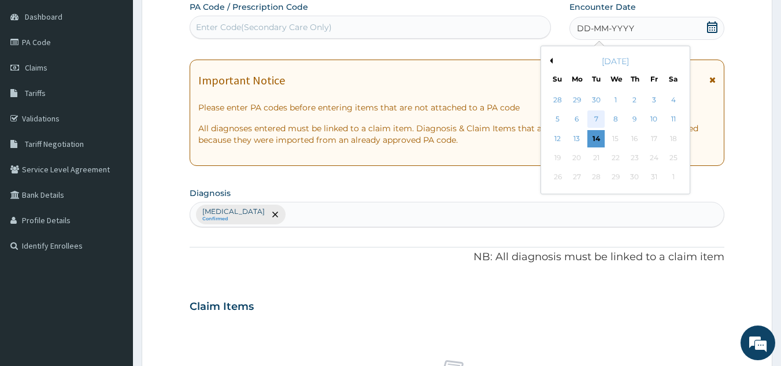
click at [599, 118] on div "7" at bounding box center [596, 119] width 17 height 17
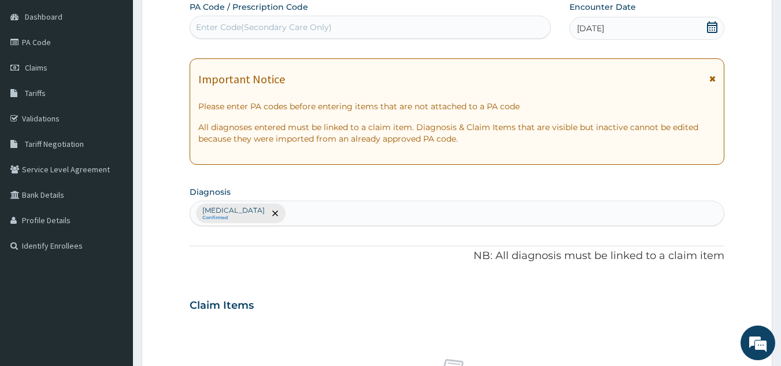
click at [502, 23] on div "Enter Code(Secondary Care Only)" at bounding box center [370, 27] width 361 height 19
type input "PA/0B36CC"
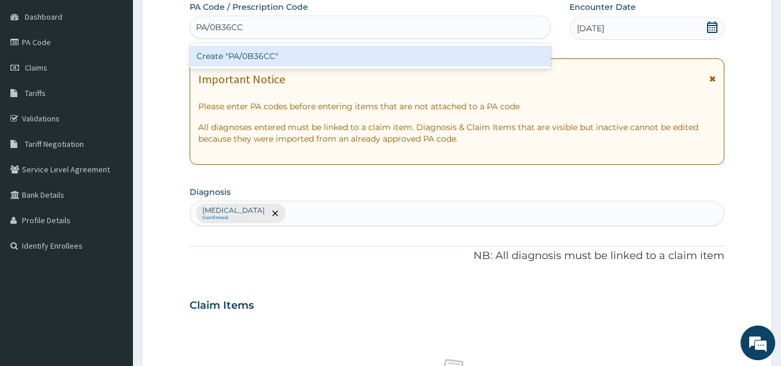
click at [290, 58] on div "Create "PA/0B36CC"" at bounding box center [371, 56] width 362 height 21
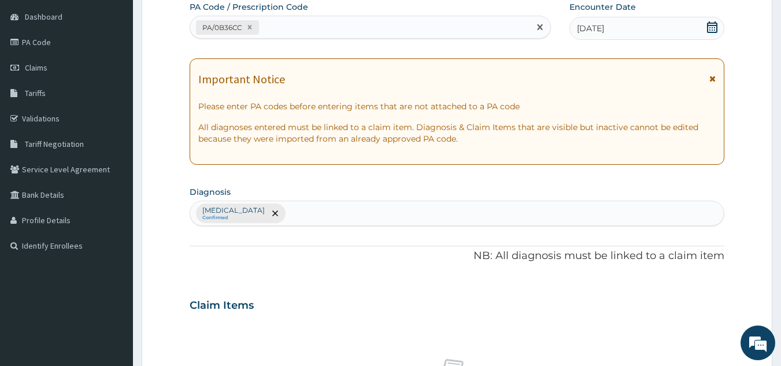
scroll to position [429, 0]
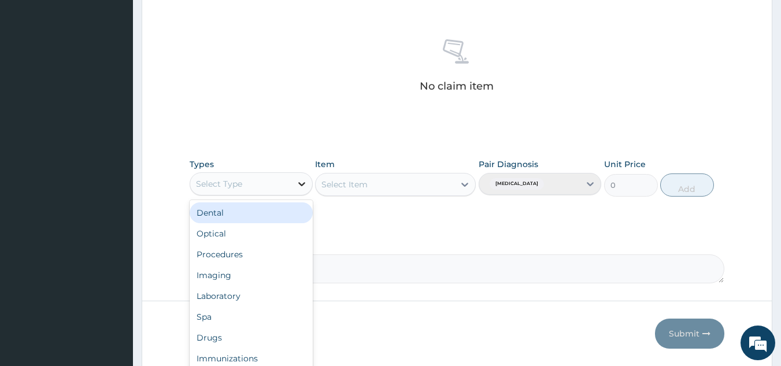
click at [301, 179] on icon at bounding box center [302, 184] width 12 height 12
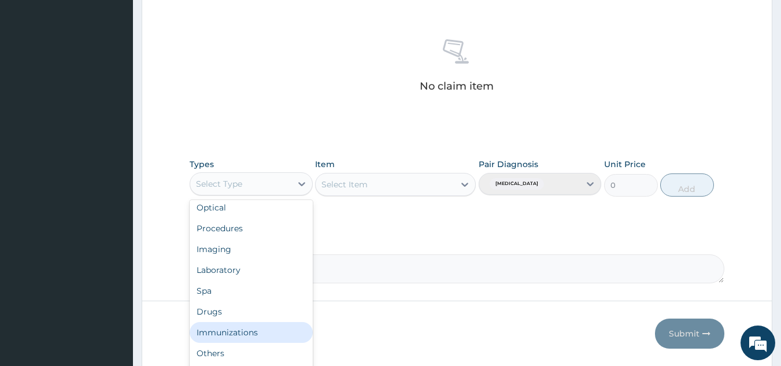
scroll to position [39, 0]
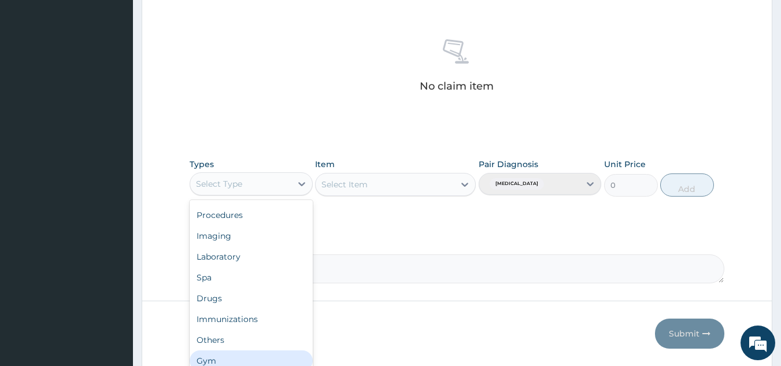
click at [294, 363] on div "Gym" at bounding box center [251, 360] width 123 height 21
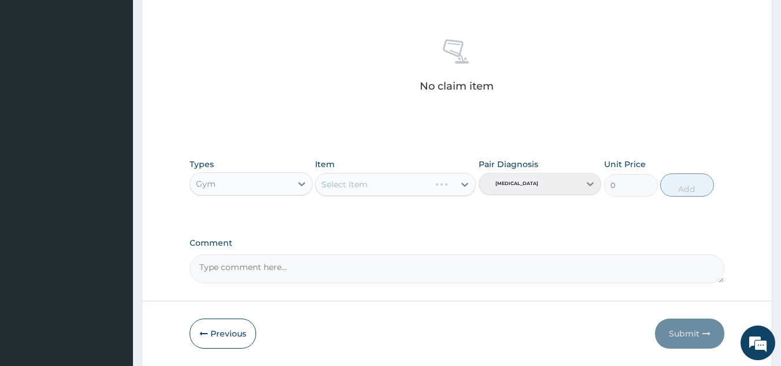
click at [407, 191] on div "Select Item" at bounding box center [395, 184] width 161 height 23
click at [407, 191] on div "Select Item" at bounding box center [385, 184] width 139 height 19
click at [408, 208] on div "GYM" at bounding box center [395, 213] width 161 height 21
click at [684, 185] on button "Add" at bounding box center [687, 184] width 54 height 23
type input "0"
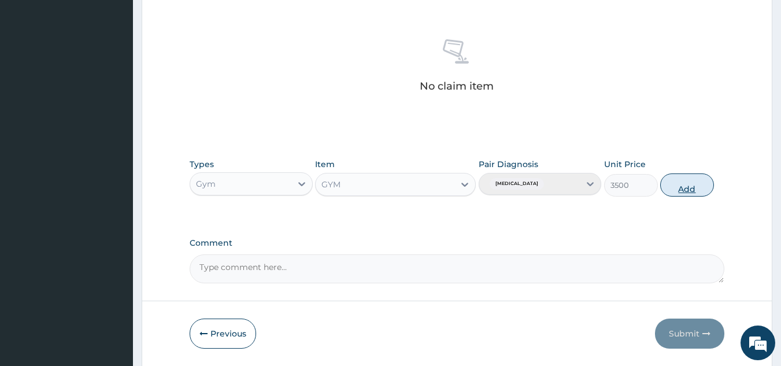
scroll to position [422, 0]
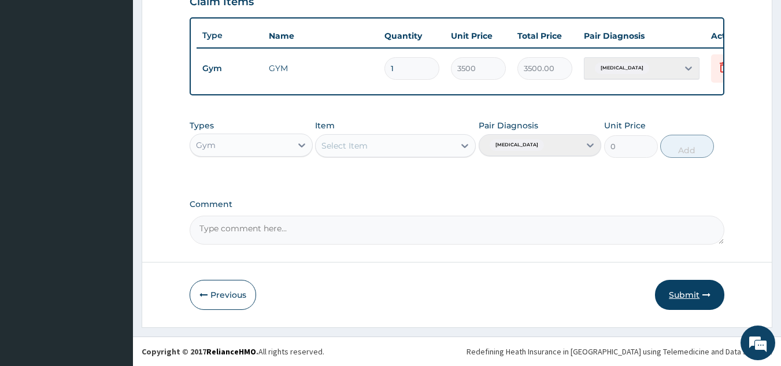
click at [701, 296] on button "Submit" at bounding box center [689, 295] width 69 height 30
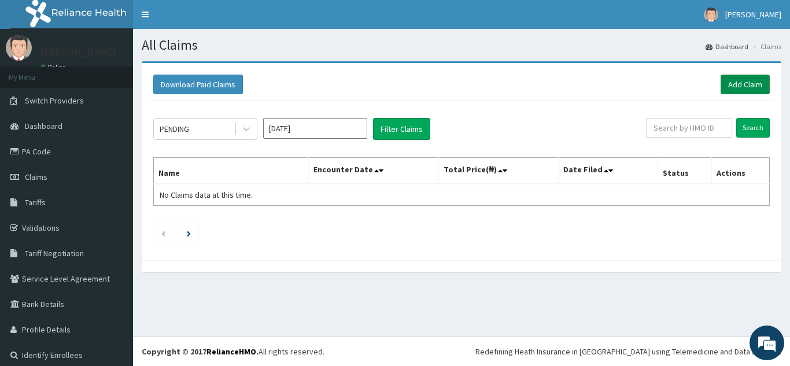
click at [744, 83] on link "Add Claim" at bounding box center [745, 85] width 49 height 20
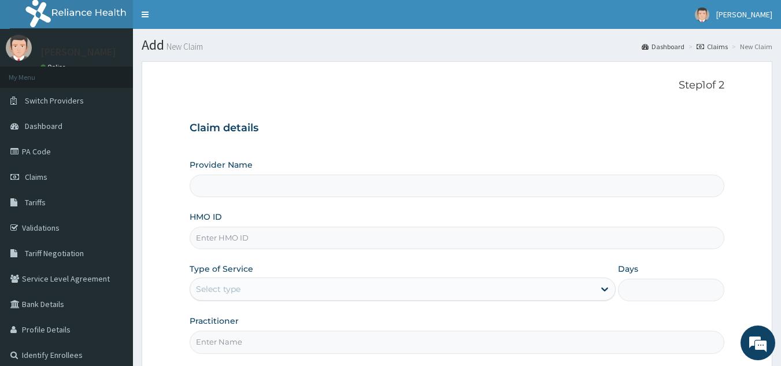
type input "Best Body Gym"
type input "1"
click at [411, 243] on input "HMO ID" at bounding box center [458, 238] width 536 height 23
type input "S"
type input "abp/10148/a"
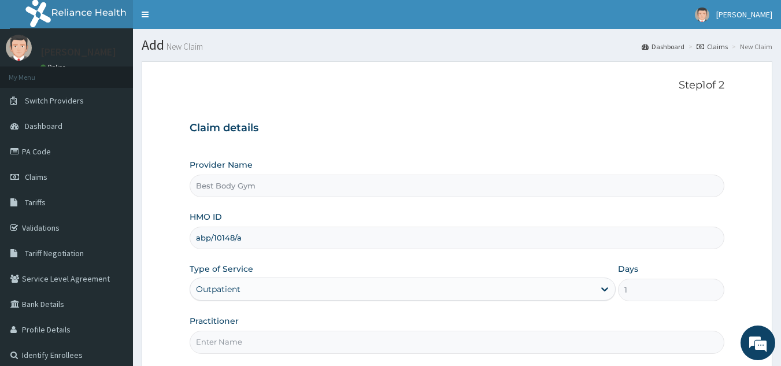
click at [289, 343] on input "Practitioner" at bounding box center [458, 342] width 536 height 23
type input "Chuks"
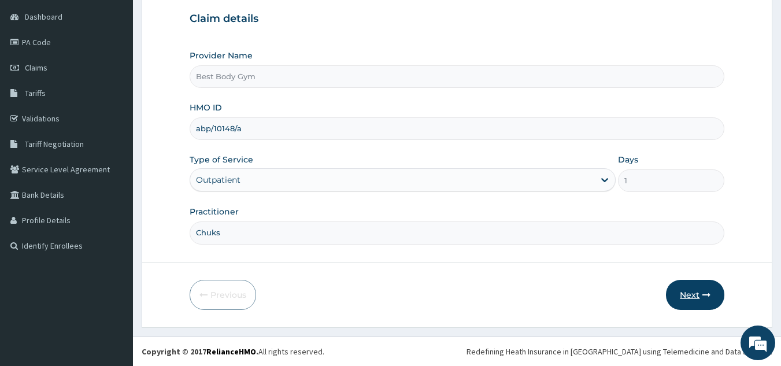
click at [682, 286] on button "Next" at bounding box center [695, 295] width 58 height 30
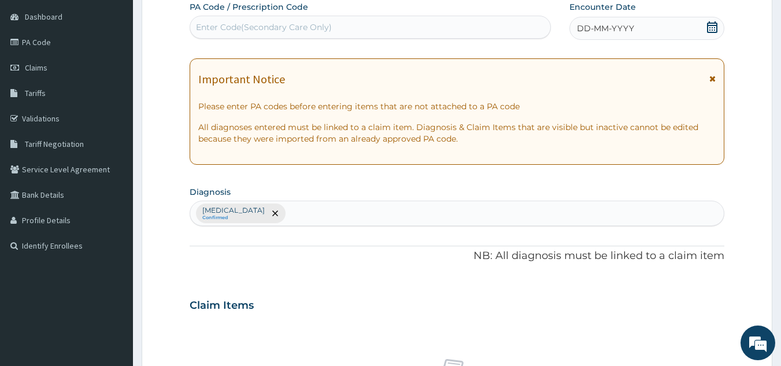
click at [711, 25] on icon at bounding box center [712, 27] width 10 height 12
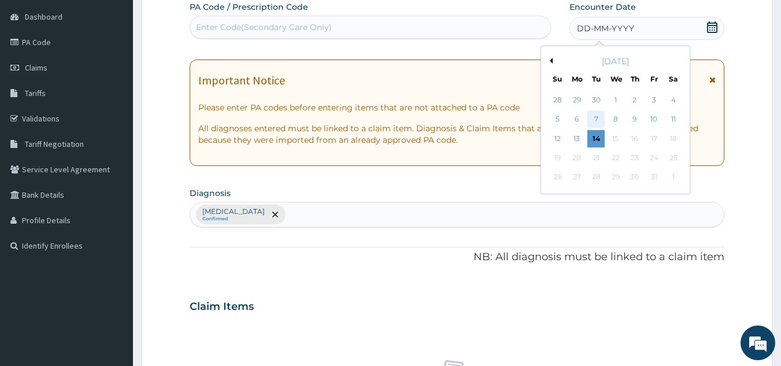
click at [595, 119] on div "7" at bounding box center [596, 119] width 17 height 17
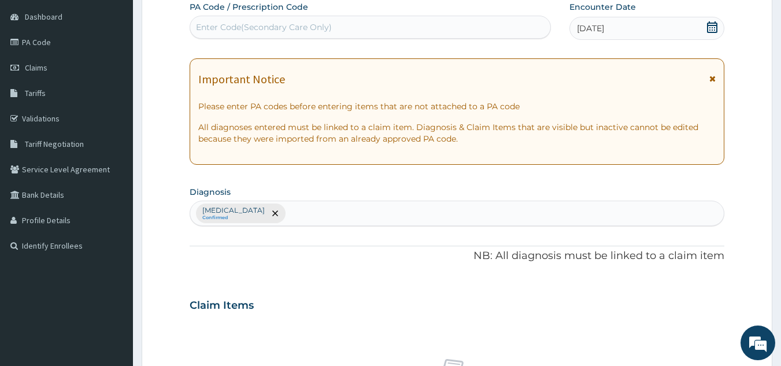
click at [514, 26] on div "Enter Code(Secondary Care Only)" at bounding box center [370, 27] width 361 height 19
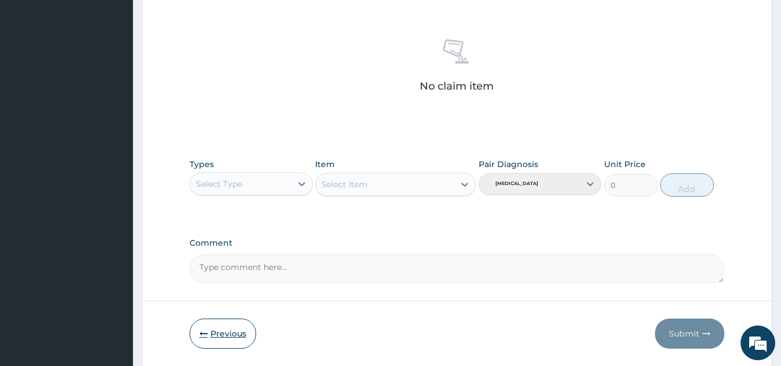
type input "PA/"
click at [237, 334] on button "Previous" at bounding box center [223, 334] width 67 height 30
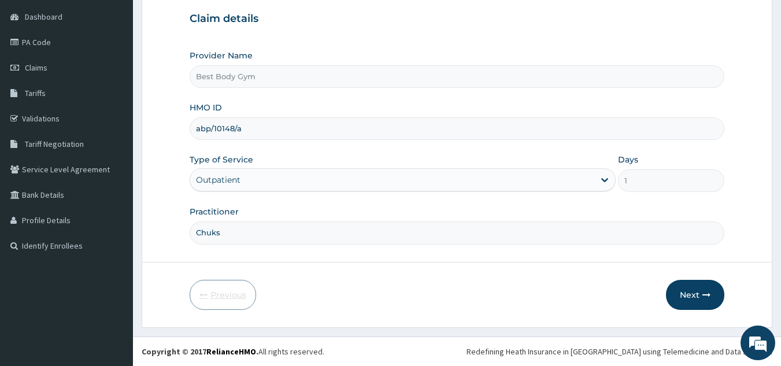
scroll to position [109, 0]
click at [285, 134] on input "abp/10148/a" at bounding box center [458, 128] width 536 height 23
type input "a"
type input "SBL/10239/A"
click at [693, 290] on button "Next" at bounding box center [695, 295] width 58 height 30
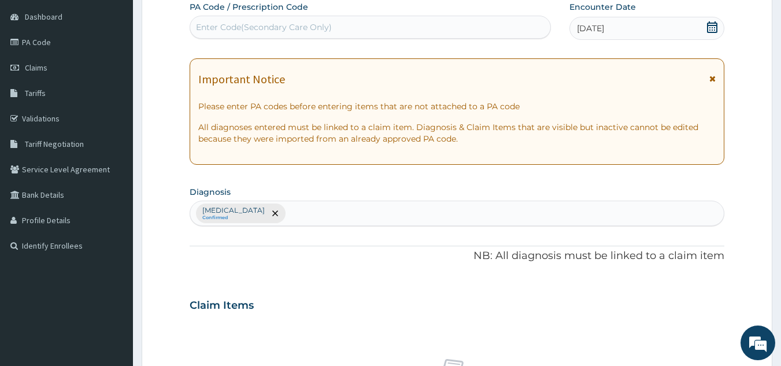
click at [486, 25] on div "Enter Code(Secondary Care Only)" at bounding box center [370, 27] width 361 height 19
type input "PA/3685A2"
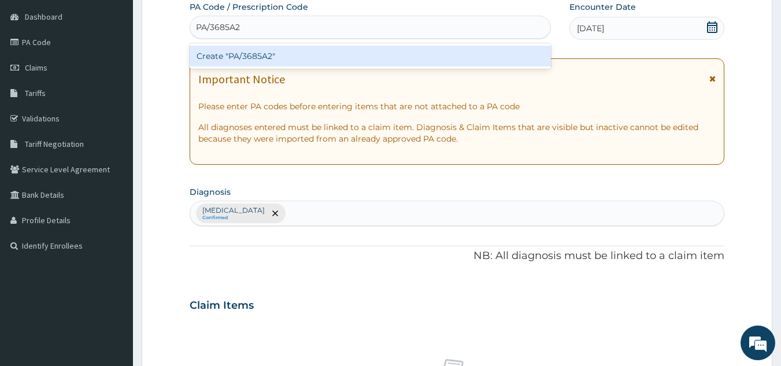
click at [374, 54] on div "Create "PA/3685A2"" at bounding box center [371, 56] width 362 height 21
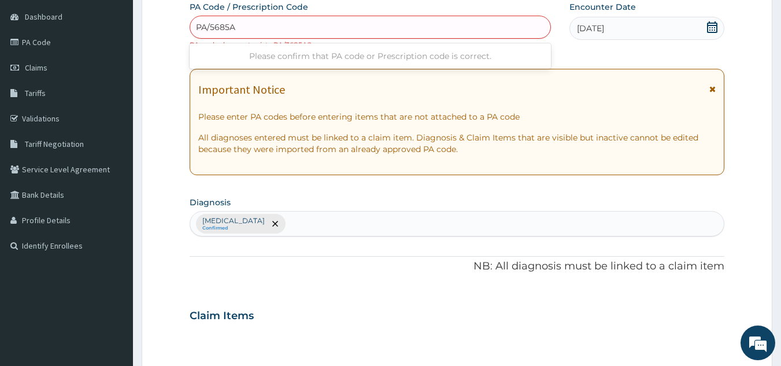
type input "PA/5685A2"
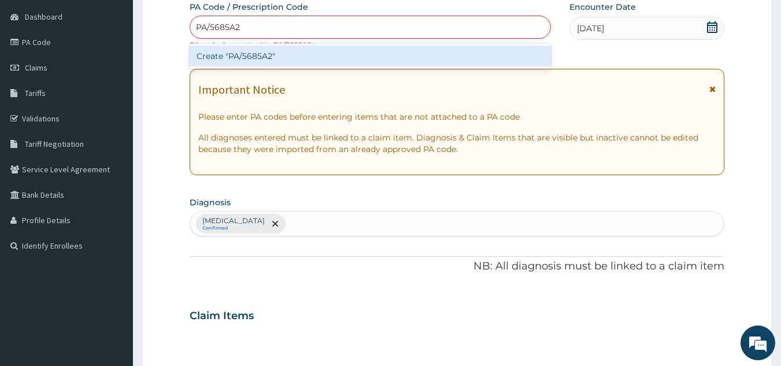
click at [369, 60] on div "Create "PA/5685A2"" at bounding box center [371, 56] width 362 height 21
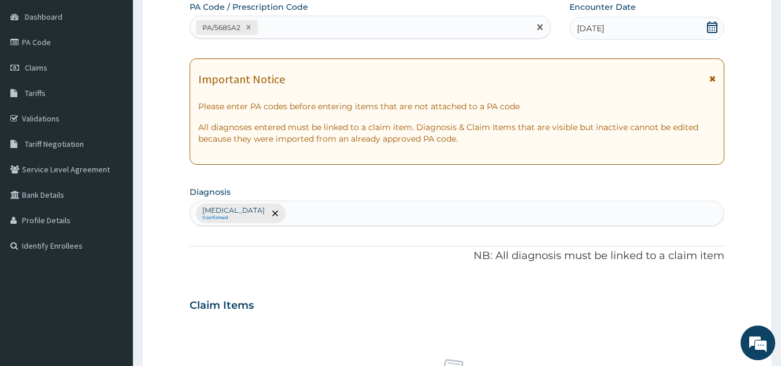
scroll to position [429, 0]
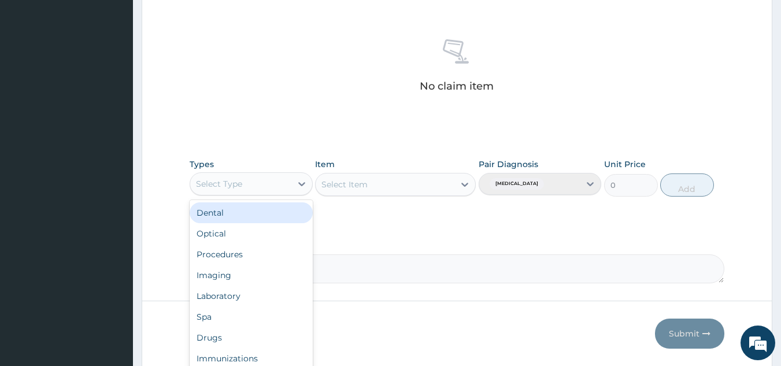
click at [279, 191] on div "Select Type" at bounding box center [240, 184] width 101 height 19
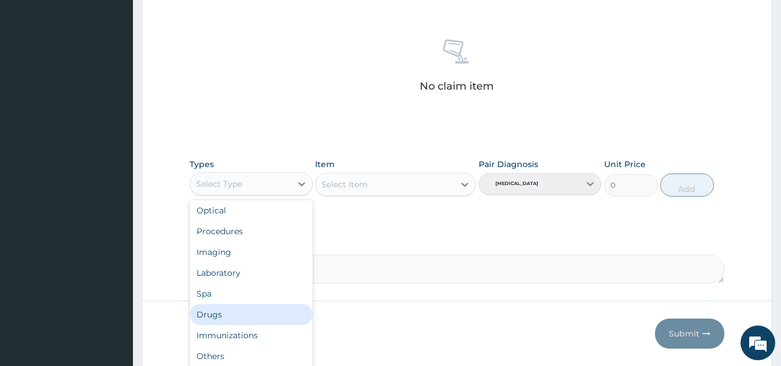
scroll to position [39, 0]
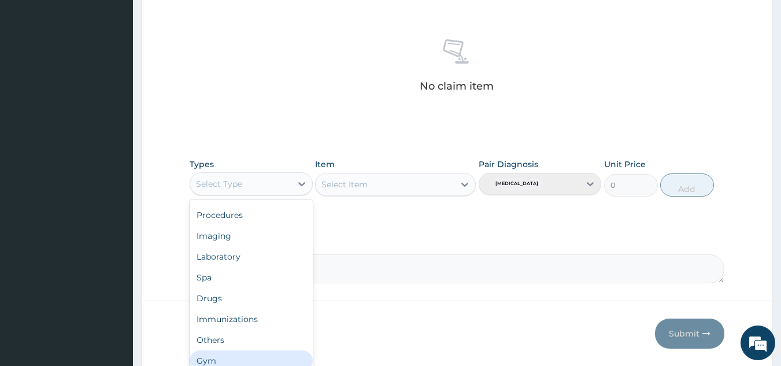
click at [297, 356] on div "Gym" at bounding box center [251, 360] width 123 height 21
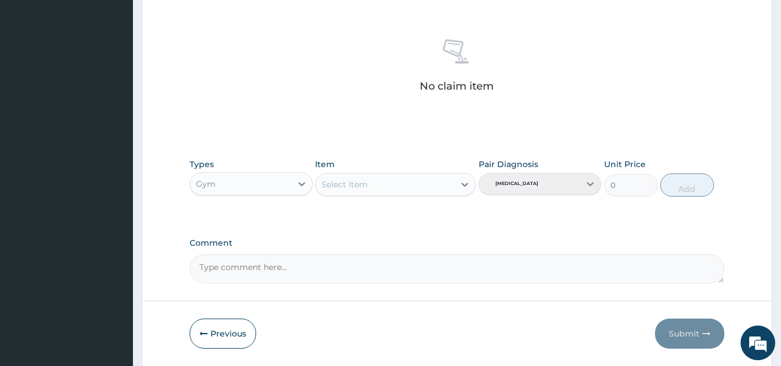
click at [383, 193] on div "Select Item" at bounding box center [395, 184] width 161 height 23
click at [389, 185] on div "Select Item" at bounding box center [385, 184] width 139 height 19
click at [387, 215] on div "GYM" at bounding box center [395, 213] width 161 height 21
click at [696, 187] on button "Add" at bounding box center [687, 184] width 54 height 23
type input "0"
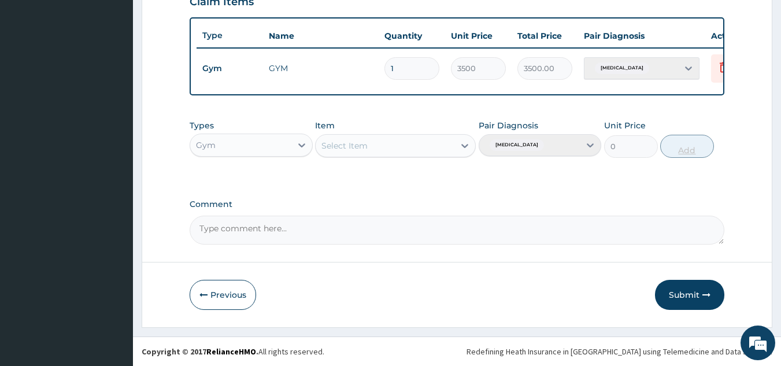
scroll to position [422, 0]
click at [688, 292] on button "Submit" at bounding box center [689, 295] width 69 height 30
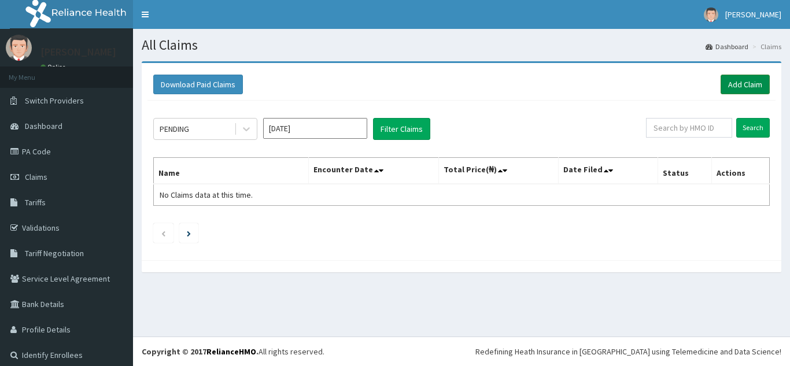
click at [743, 81] on link "Add Claim" at bounding box center [745, 85] width 49 height 20
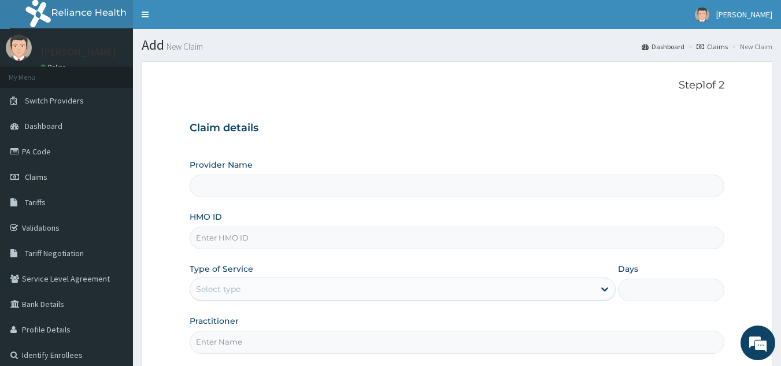
click at [334, 235] on input "HMO ID" at bounding box center [458, 238] width 536 height 23
type input "GB"
type input "Best Body Gym"
type input "GBI"
type input "1"
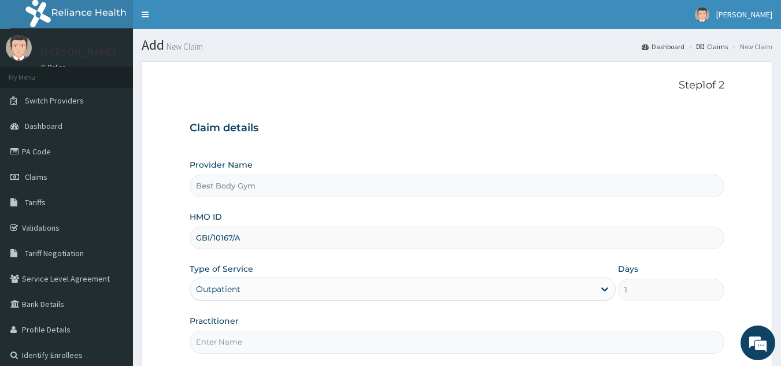
type input "GBI/10167/A"
type input "Chuks"
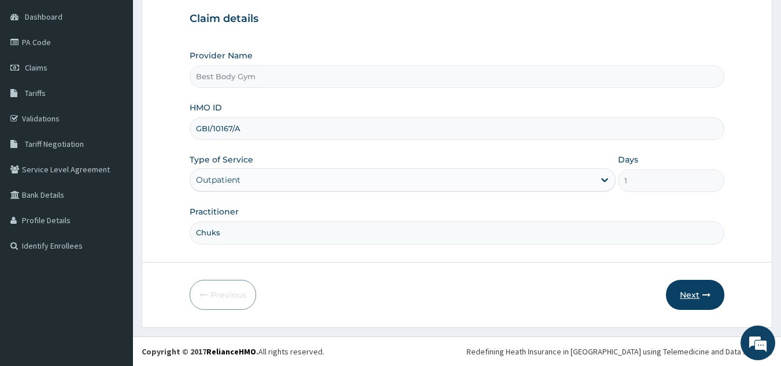
click at [691, 288] on button "Next" at bounding box center [695, 295] width 58 height 30
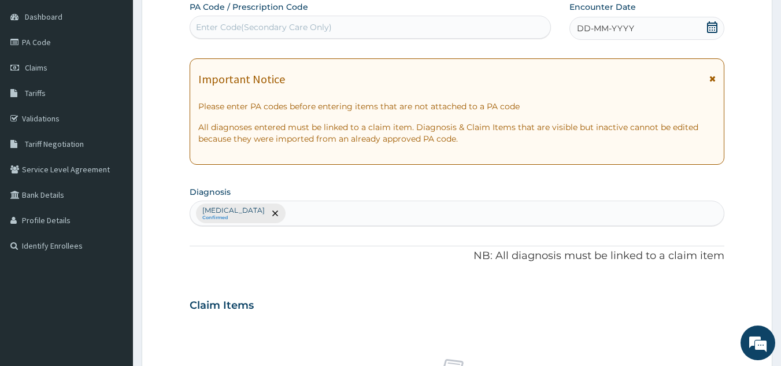
click at [714, 25] on icon at bounding box center [712, 27] width 10 height 12
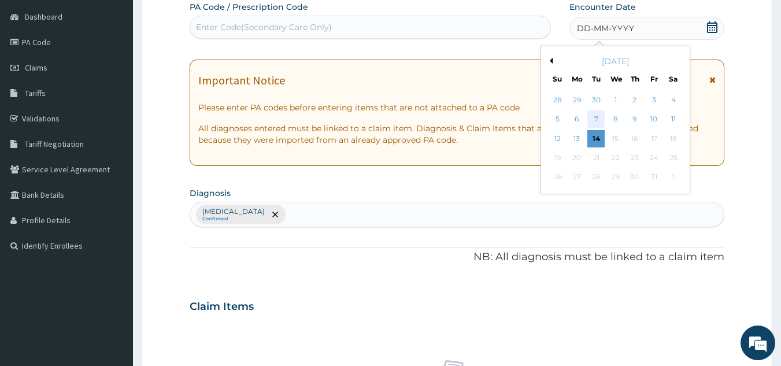
click at [599, 117] on div "7" at bounding box center [596, 119] width 17 height 17
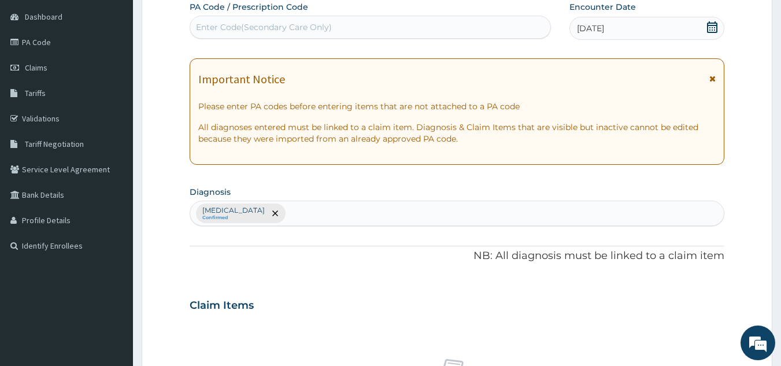
click at [465, 28] on div "Enter Code(Secondary Care Only)" at bounding box center [370, 27] width 361 height 19
type input "PA/BC3BA8"
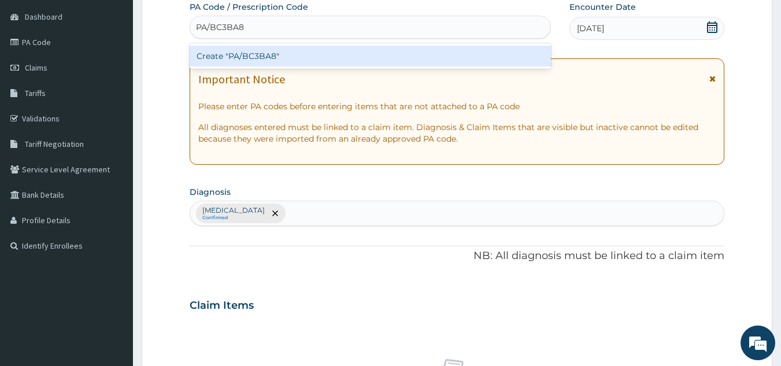
click at [415, 51] on div "Create "PA/BC3BA8"" at bounding box center [371, 56] width 362 height 21
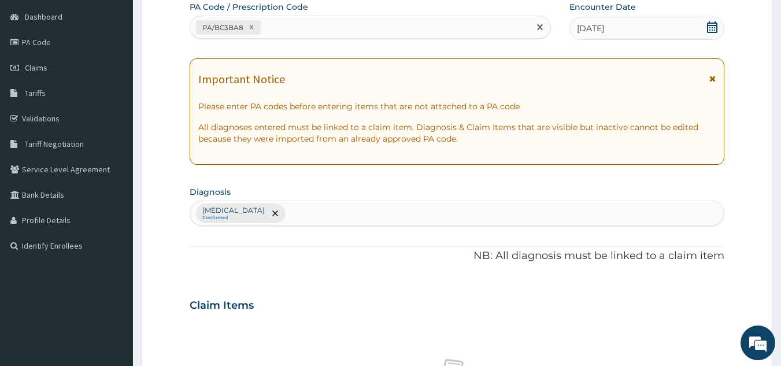
scroll to position [429, 0]
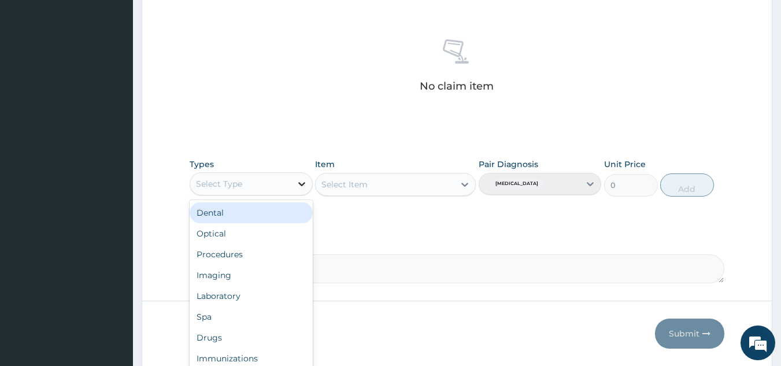
click at [303, 182] on icon at bounding box center [302, 184] width 12 height 12
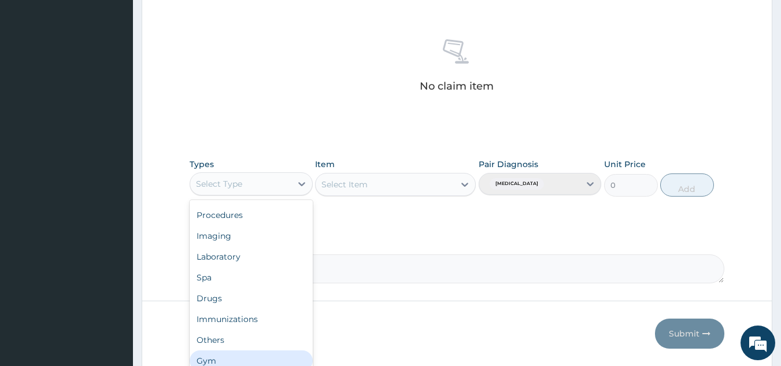
click at [294, 351] on div "Gym" at bounding box center [251, 360] width 123 height 21
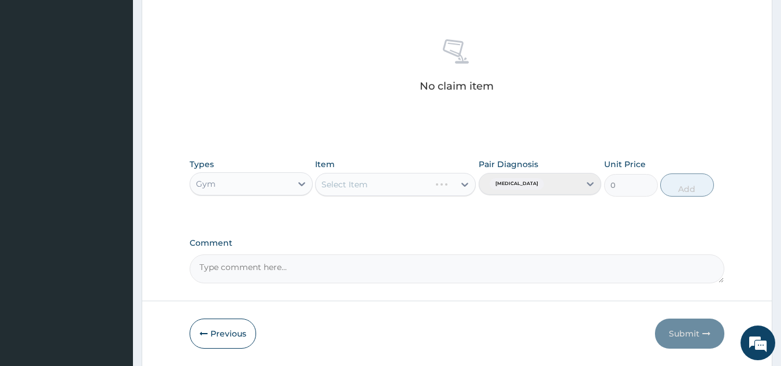
click at [425, 187] on div "Select Item" at bounding box center [395, 184] width 161 height 23
click at [422, 188] on div "Select Item" at bounding box center [385, 184] width 139 height 19
click at [422, 211] on div "GYM" at bounding box center [395, 213] width 161 height 21
click at [678, 190] on button "Add" at bounding box center [687, 184] width 54 height 23
type input "0"
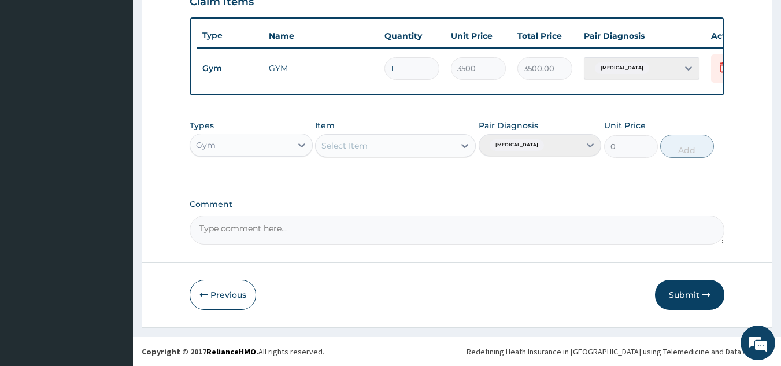
scroll to position [422, 0]
click at [695, 290] on button "Submit" at bounding box center [689, 295] width 69 height 30
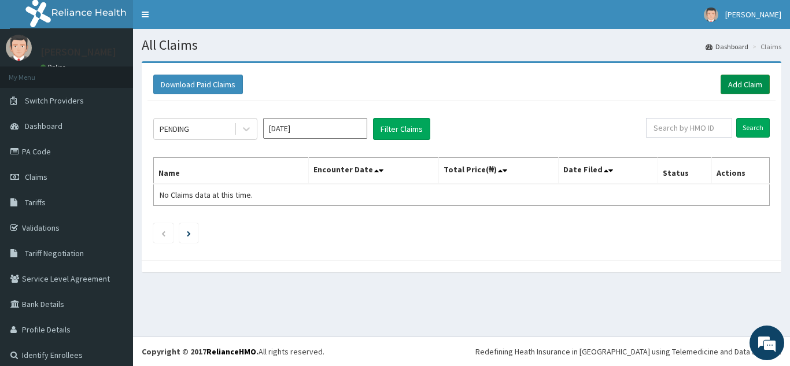
click at [735, 82] on link "Add Claim" at bounding box center [745, 85] width 49 height 20
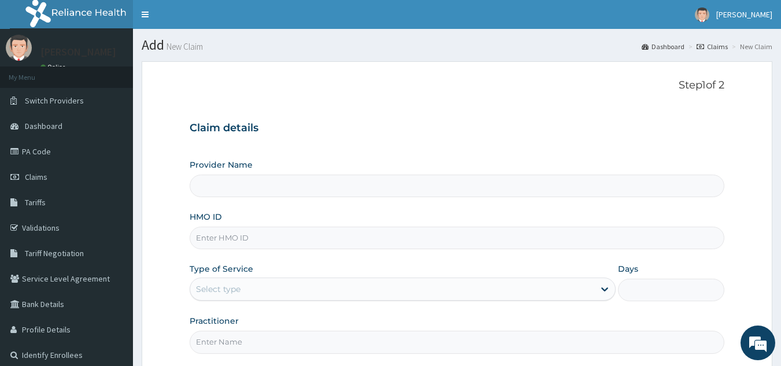
click at [398, 242] on input "HMO ID" at bounding box center [458, 238] width 536 height 23
type input "Best Body Gym"
type input "1"
type input "OML/10001/A"
click at [297, 336] on input "Practitioner" at bounding box center [458, 342] width 536 height 23
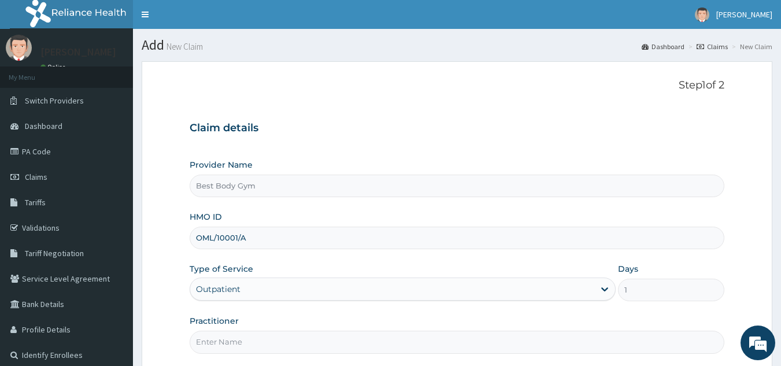
type input "Chuks"
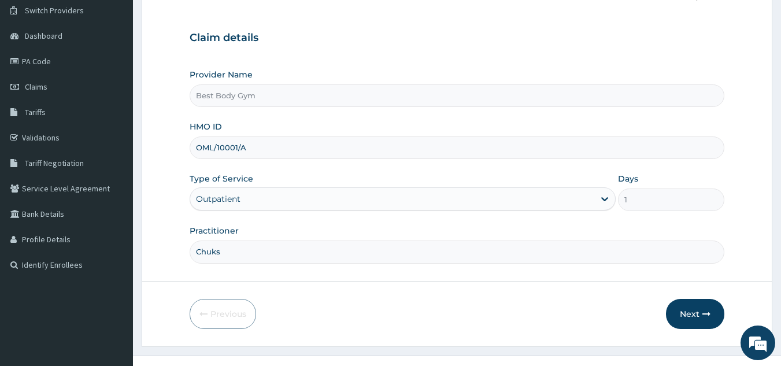
scroll to position [109, 0]
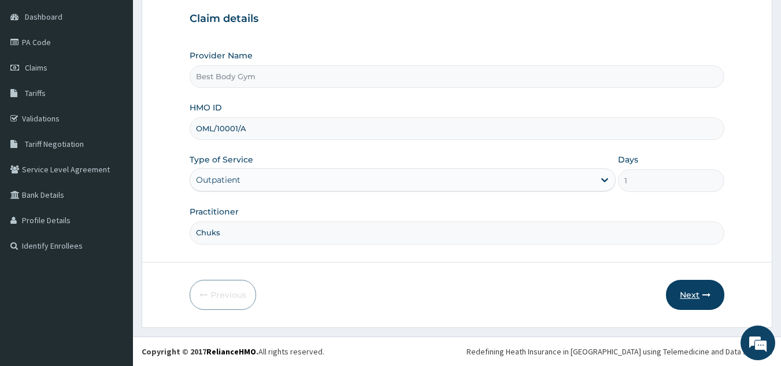
click at [696, 300] on button "Next" at bounding box center [695, 295] width 58 height 30
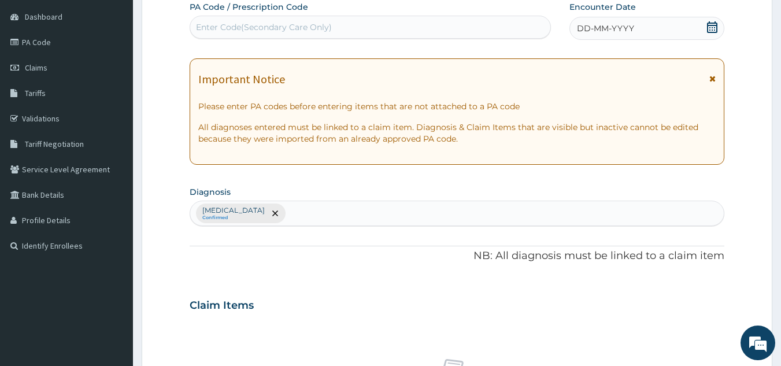
click at [713, 27] on icon at bounding box center [713, 27] width 12 height 12
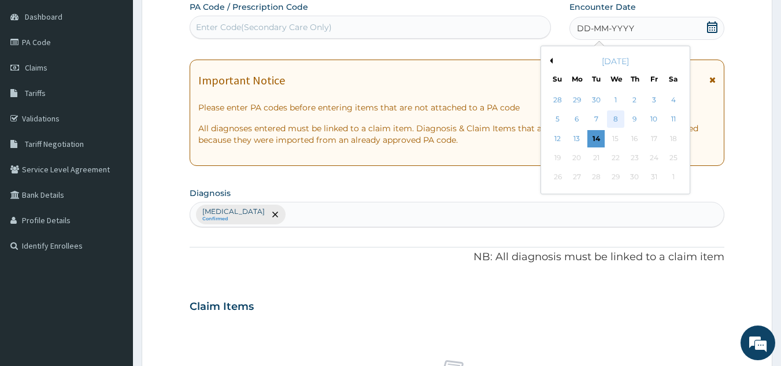
click at [611, 119] on div "8" at bounding box center [615, 119] width 17 height 17
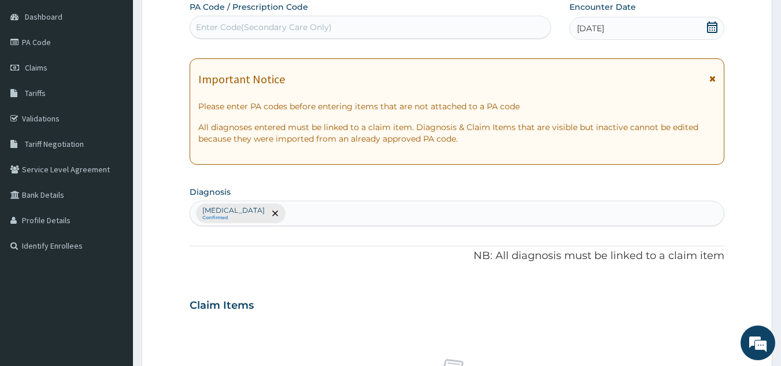
click at [505, 27] on div "Enter Code(Secondary Care Only)" at bounding box center [370, 27] width 361 height 19
type input "PA/699F8A"
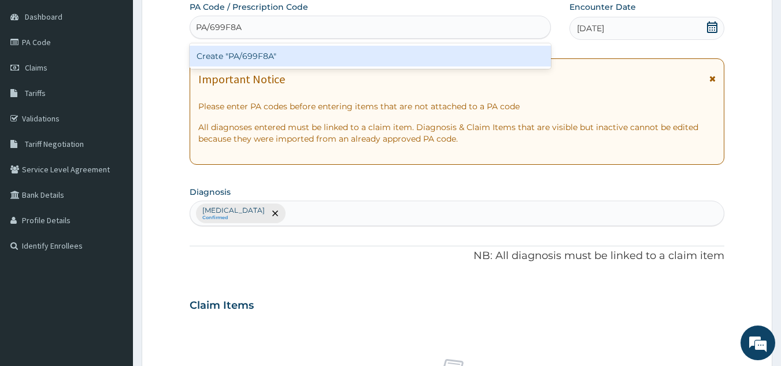
click at [470, 57] on div "Create "PA/699F8A"" at bounding box center [371, 56] width 362 height 21
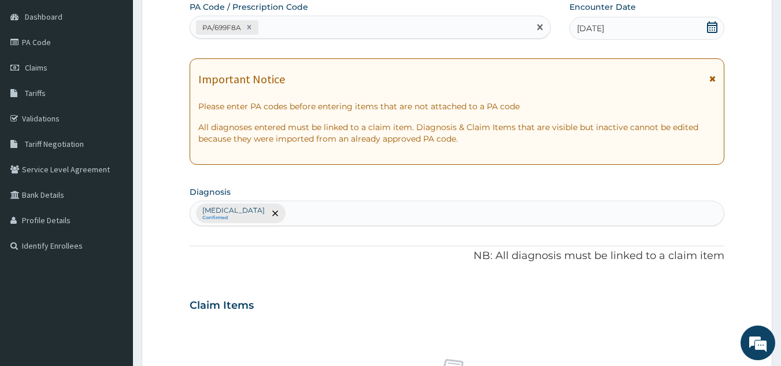
scroll to position [429, 0]
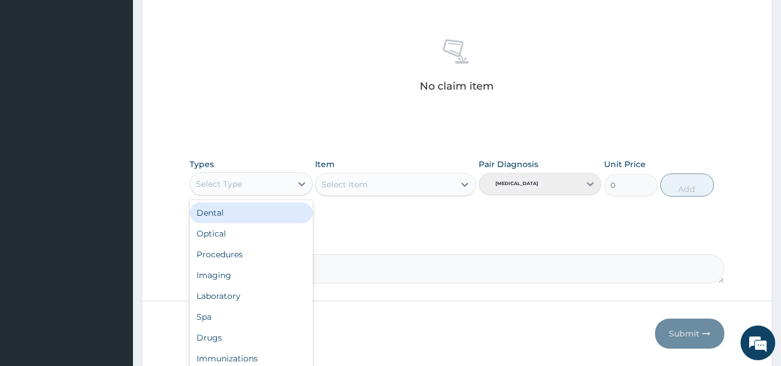
click at [285, 184] on div "Select Type" at bounding box center [240, 184] width 101 height 19
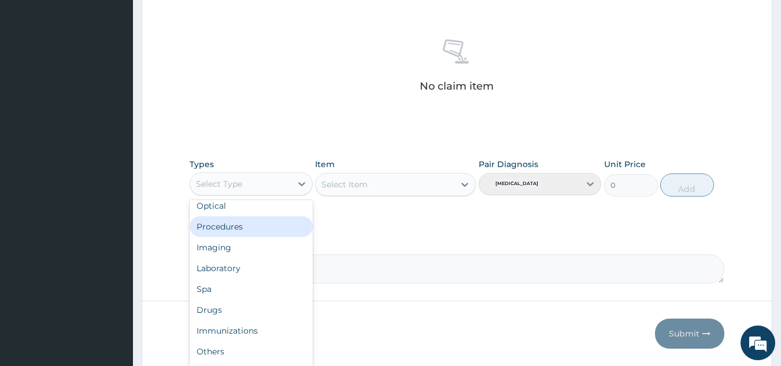
scroll to position [39, 0]
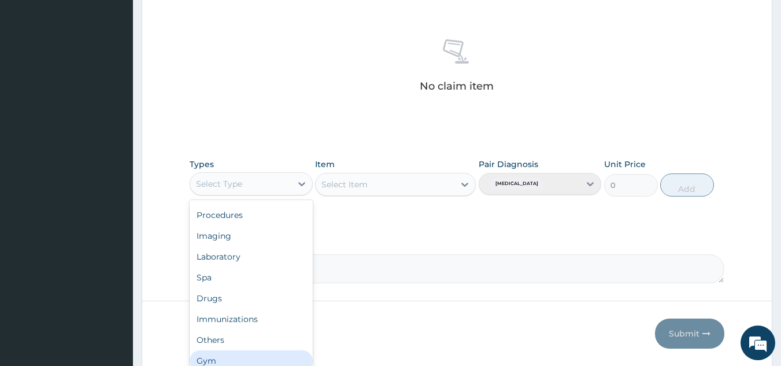
click at [297, 358] on div "Gym" at bounding box center [251, 360] width 123 height 21
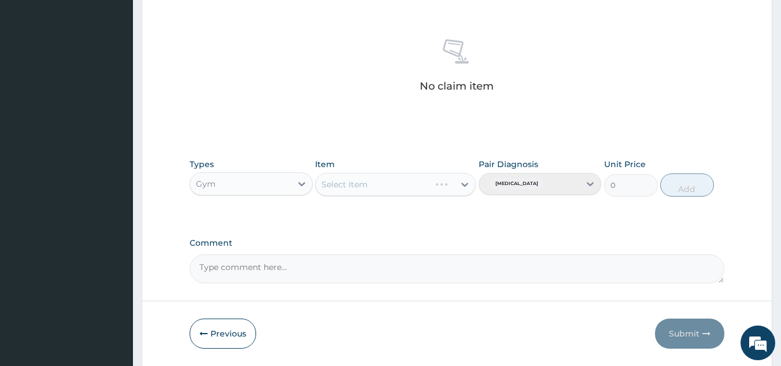
click at [386, 183] on div "Select Item" at bounding box center [395, 184] width 161 height 23
click at [464, 182] on div "Select Item" at bounding box center [395, 184] width 161 height 23
click at [450, 185] on div "Select Item" at bounding box center [385, 184] width 139 height 19
click at [443, 215] on div "GYM" at bounding box center [395, 213] width 161 height 21
click at [677, 183] on button "Add" at bounding box center [687, 184] width 54 height 23
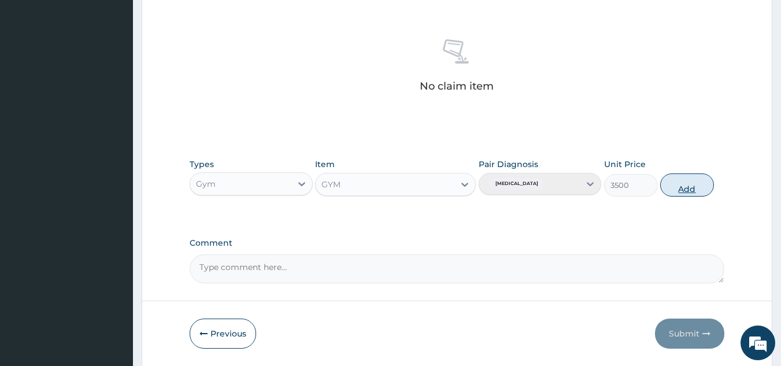
type input "0"
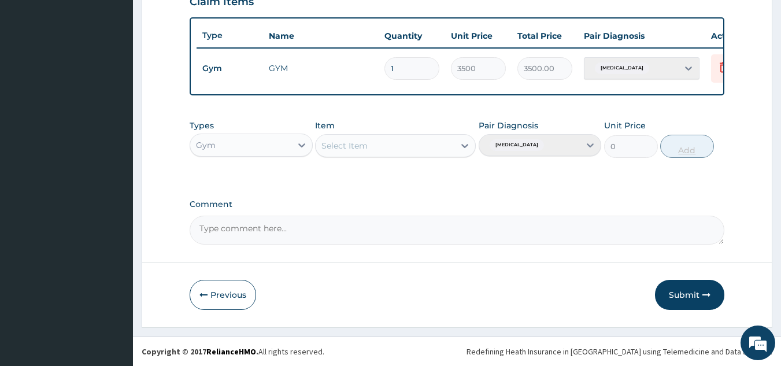
scroll to position [422, 0]
click at [680, 291] on button "Submit" at bounding box center [689, 295] width 69 height 30
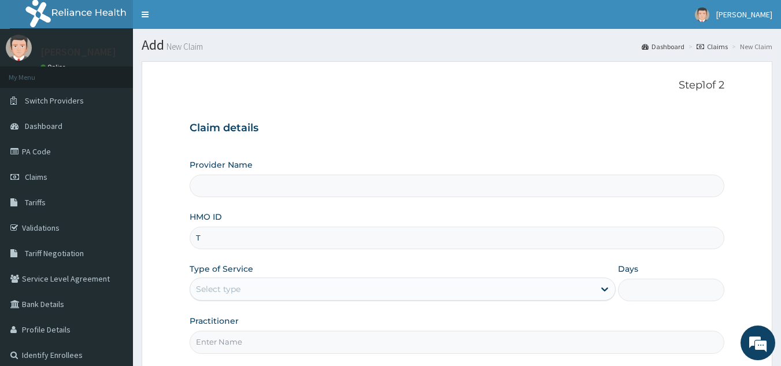
type input "TE"
type input "Best Body Gym"
type input "1"
type input "TEN/10014/A"
click at [275, 338] on input "Practitioner" at bounding box center [458, 342] width 536 height 23
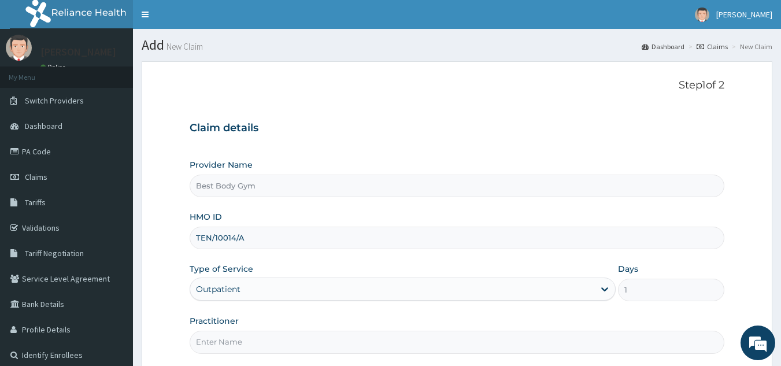
type input "Chuks"
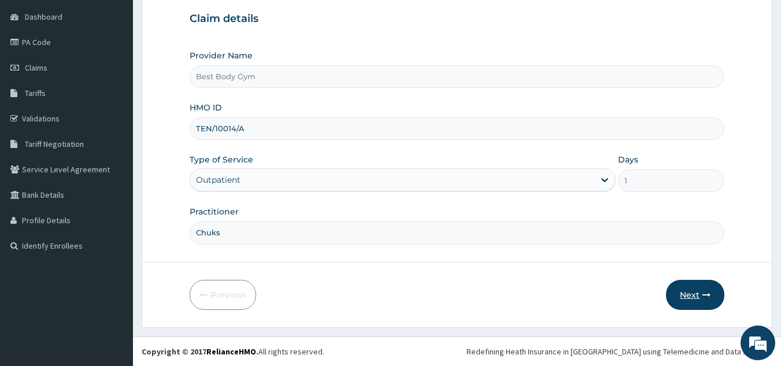
click at [685, 289] on button "Next" at bounding box center [695, 295] width 58 height 30
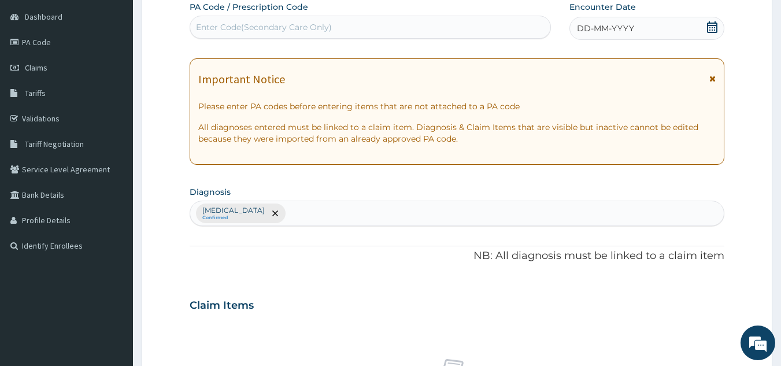
scroll to position [429, 0]
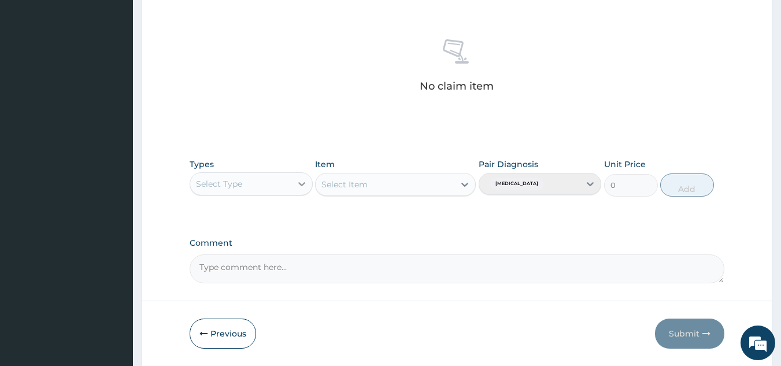
click at [298, 186] on icon at bounding box center [302, 184] width 12 height 12
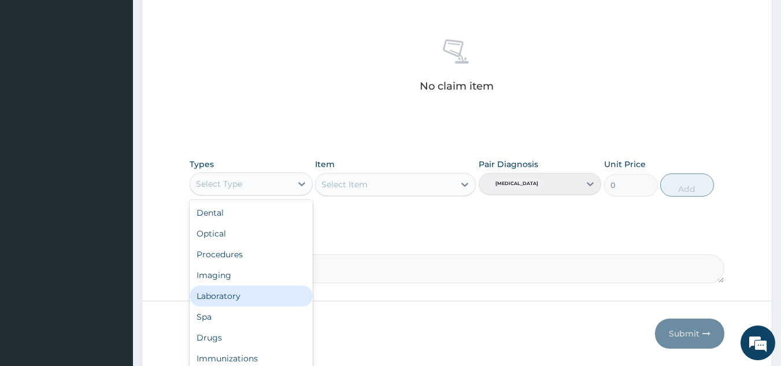
scroll to position [39, 0]
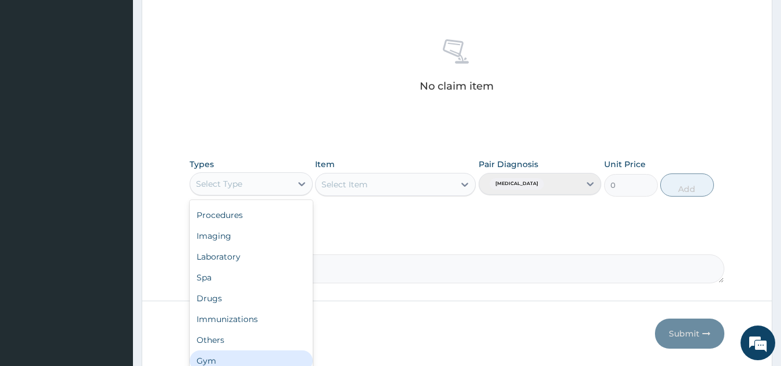
click at [263, 356] on div "Gym" at bounding box center [251, 360] width 123 height 21
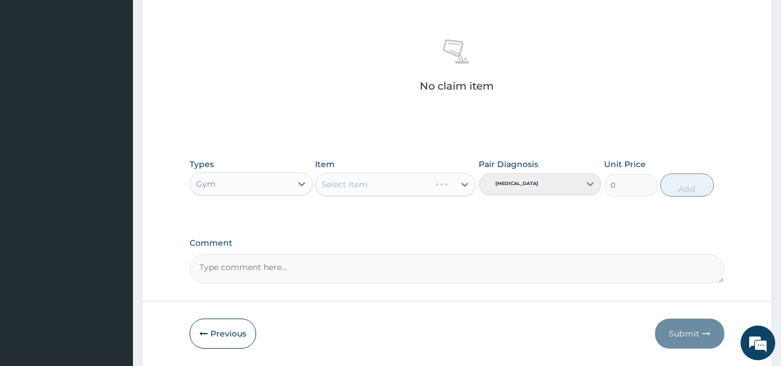
click at [412, 182] on div "Select Item" at bounding box center [395, 184] width 161 height 23
click at [415, 189] on div "Select Item" at bounding box center [385, 184] width 139 height 19
click at [406, 215] on div "GYM" at bounding box center [395, 213] width 161 height 21
click at [693, 183] on button "Add" at bounding box center [687, 184] width 54 height 23
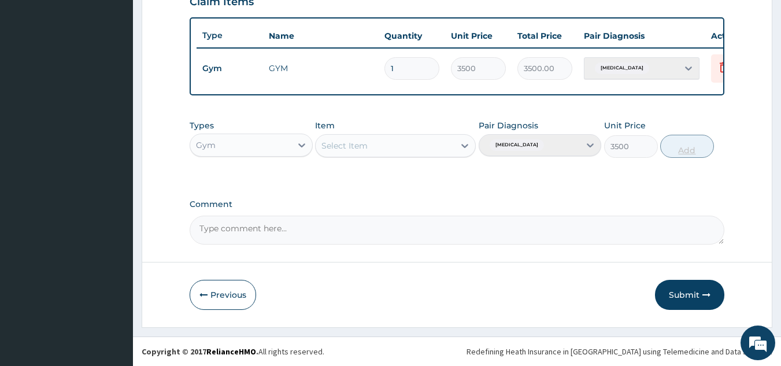
type input "0"
click at [683, 293] on button "Submit" at bounding box center [689, 295] width 69 height 30
click at [683, 299] on button "Submit" at bounding box center [689, 295] width 69 height 30
click at [680, 287] on button "Submit" at bounding box center [689, 295] width 69 height 30
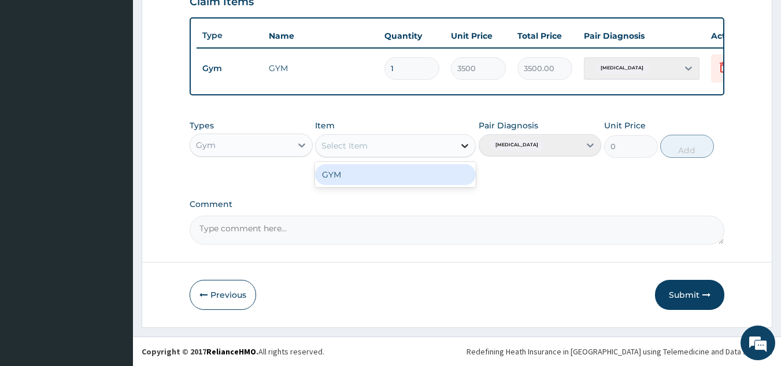
click at [463, 149] on icon at bounding box center [465, 146] width 12 height 12
click at [443, 173] on div "GYM" at bounding box center [395, 174] width 161 height 21
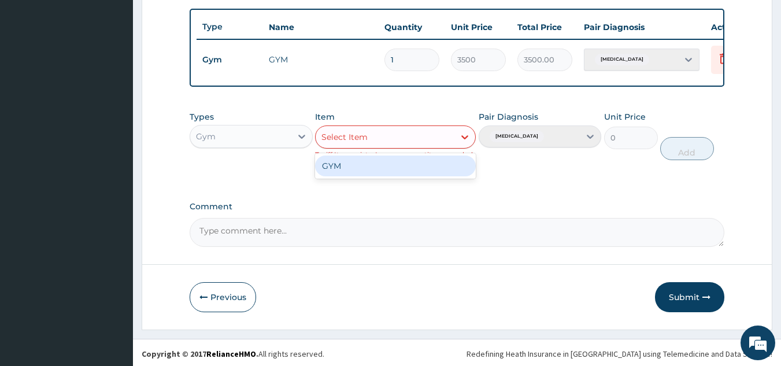
click at [389, 143] on div "Select Item" at bounding box center [385, 137] width 139 height 19
click at [375, 175] on div "GYM" at bounding box center [395, 166] width 161 height 21
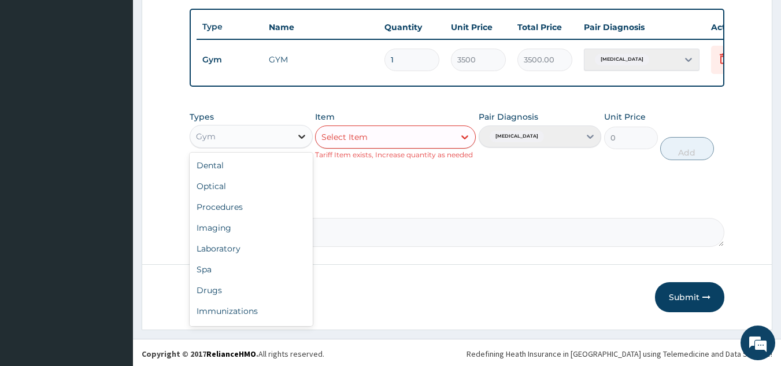
click at [304, 142] on icon at bounding box center [302, 137] width 12 height 12
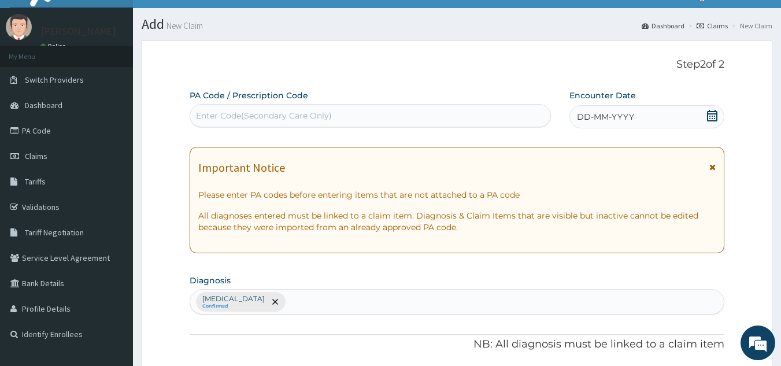
scroll to position [0, 0]
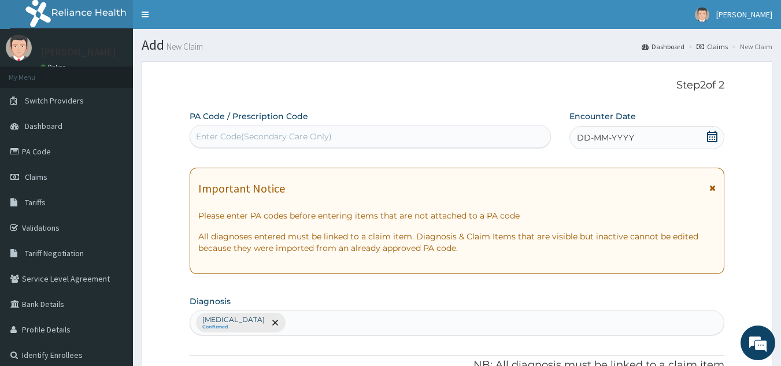
click at [529, 139] on div "Enter Code(Secondary Care Only)" at bounding box center [370, 136] width 361 height 19
click at [540, 139] on div "Enter Code(Secondary Care Only)" at bounding box center [370, 136] width 361 height 19
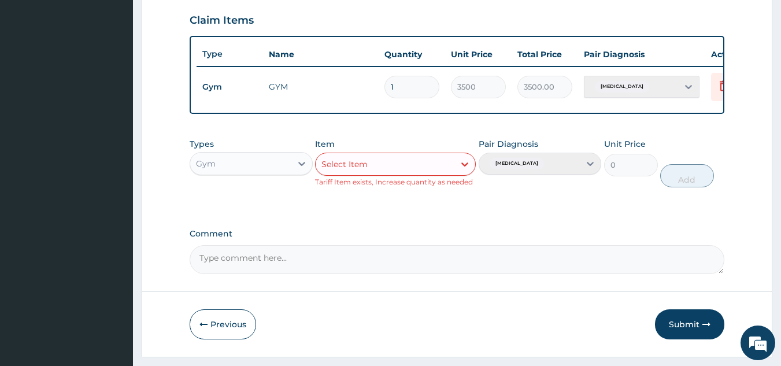
scroll to position [433, 0]
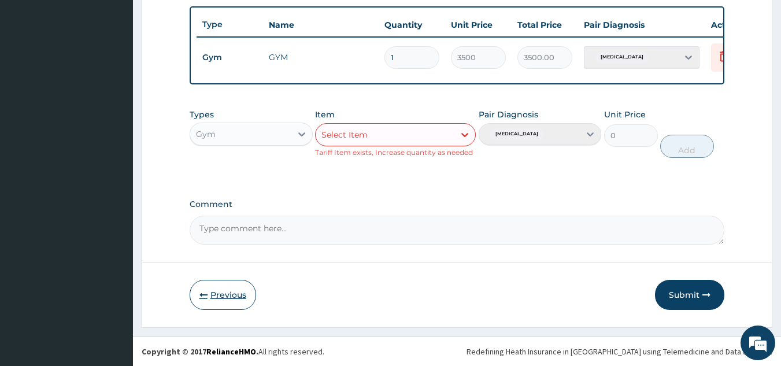
click at [231, 293] on button "Previous" at bounding box center [223, 295] width 67 height 30
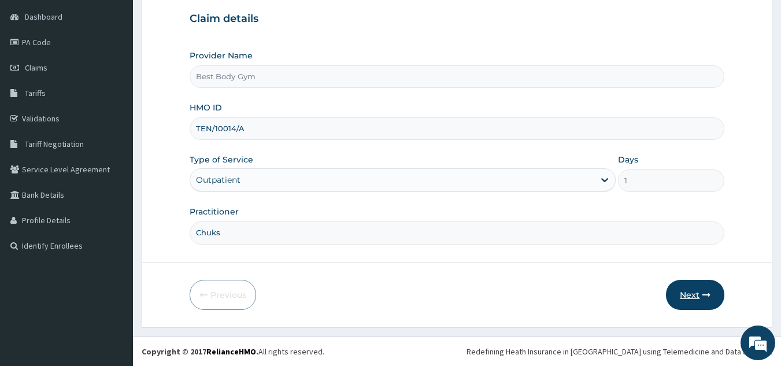
click at [690, 289] on button "Next" at bounding box center [695, 295] width 58 height 30
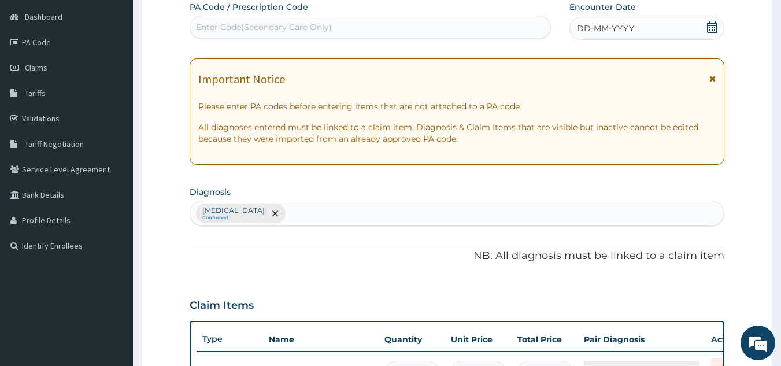
scroll to position [429, 0]
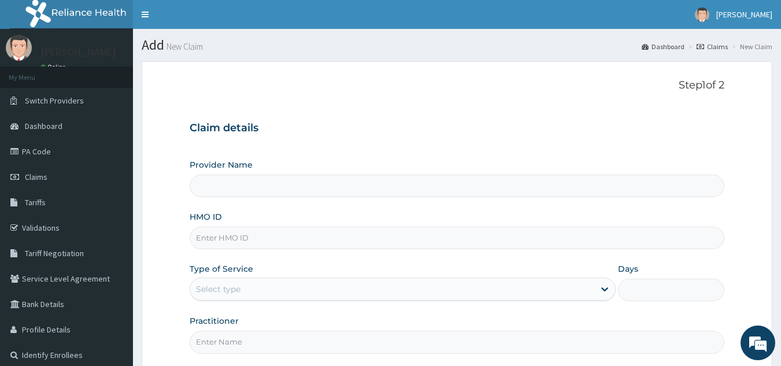
scroll to position [109, 0]
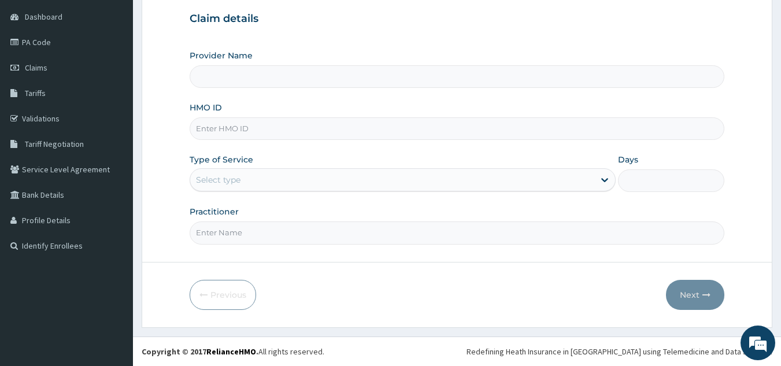
type input "Best Body Gym"
type input "1"
click at [324, 127] on input "HMO ID" at bounding box center [458, 128] width 536 height 23
drag, startPoint x: 324, startPoint y: 127, endPoint x: 243, endPoint y: 201, distance: 109.7
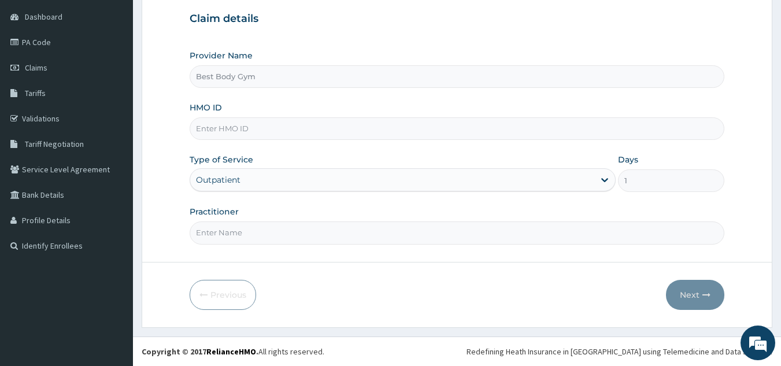
click at [243, 201] on div "Provider Name Best Body Gym HMO ID Type of Service Outpatient Days 1 Practition…" at bounding box center [458, 147] width 536 height 194
type input "TEN/10014/A"
click at [356, 234] on input "Practitioner" at bounding box center [458, 232] width 536 height 23
type input "Chuks"
click at [692, 290] on button "Next" at bounding box center [695, 295] width 58 height 30
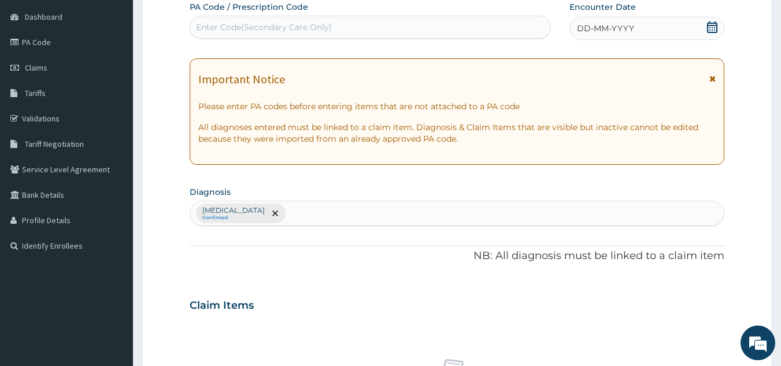
click at [498, 21] on div "Enter Code(Secondary Care Only)" at bounding box center [370, 27] width 361 height 19
type input "PA/2F4118"
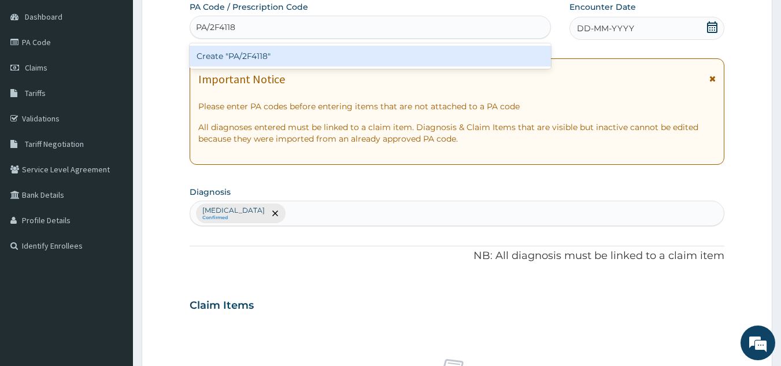
click at [407, 53] on div "Create "PA/2F4118"" at bounding box center [371, 56] width 362 height 21
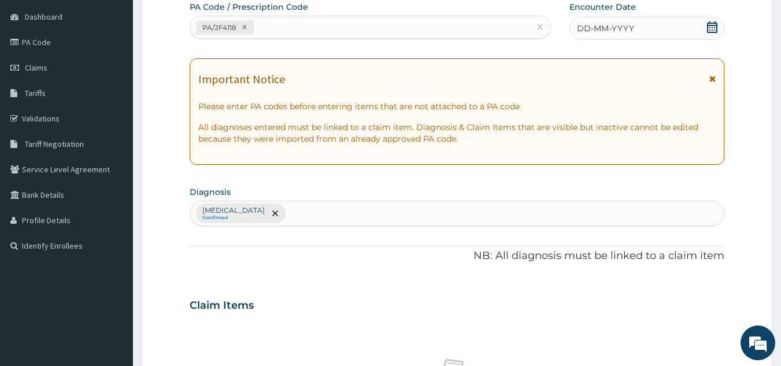
click at [660, 31] on div "DD-MM-YYYY" at bounding box center [647, 28] width 155 height 23
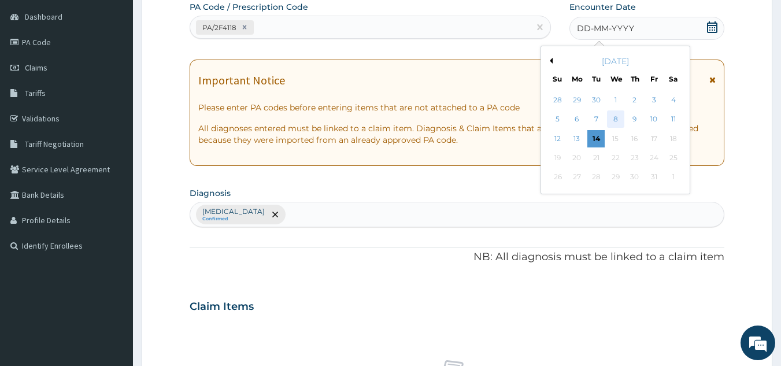
click at [614, 120] on div "8" at bounding box center [615, 119] width 17 height 17
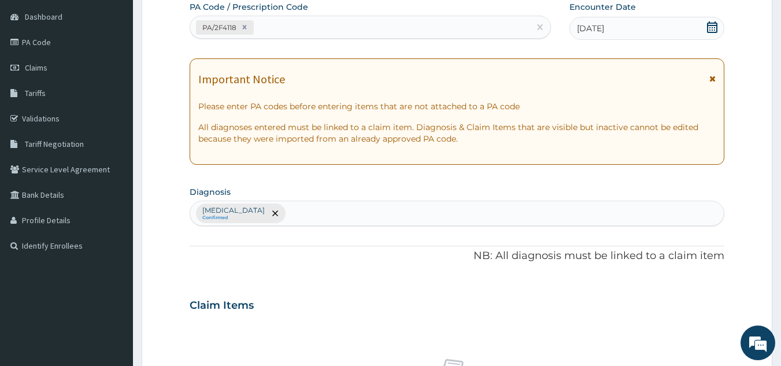
scroll to position [429, 0]
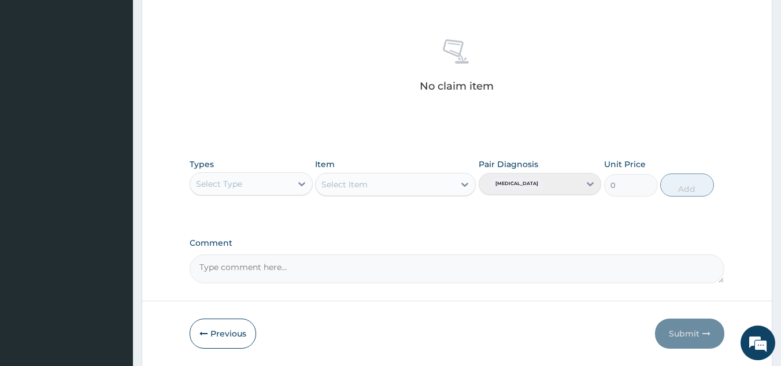
click at [262, 187] on div "Select Type" at bounding box center [240, 184] width 101 height 19
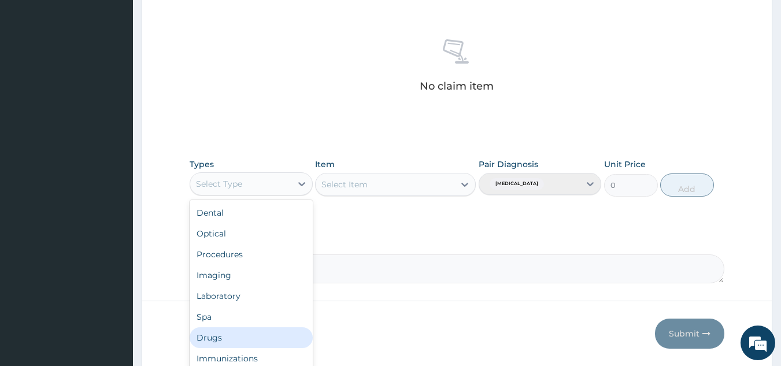
scroll to position [39, 0]
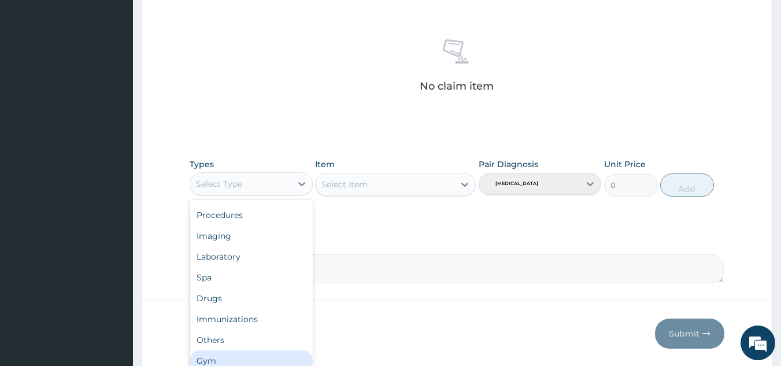
click at [298, 356] on div "Gym" at bounding box center [251, 360] width 123 height 21
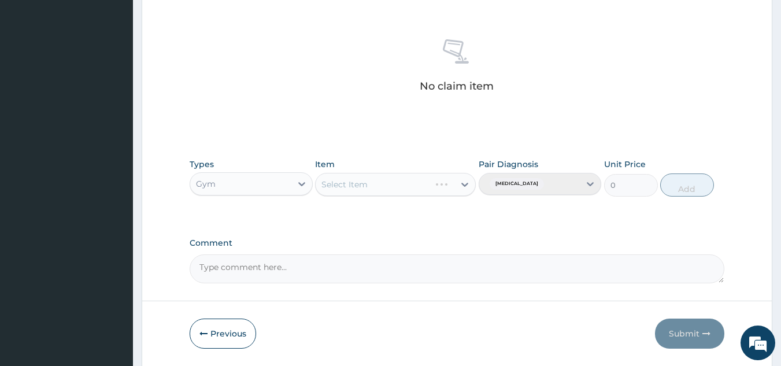
click at [432, 185] on div "Select Item" at bounding box center [395, 184] width 161 height 23
click at [466, 186] on icon at bounding box center [464, 185] width 7 height 4
click at [441, 214] on div "GYM" at bounding box center [395, 213] width 161 height 21
click at [695, 182] on button "Add" at bounding box center [687, 184] width 54 height 23
type input "0"
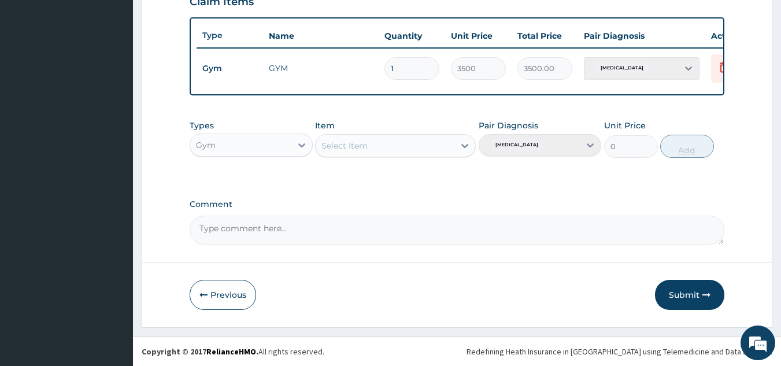
scroll to position [422, 0]
click at [681, 293] on button "Submit" at bounding box center [689, 295] width 69 height 30
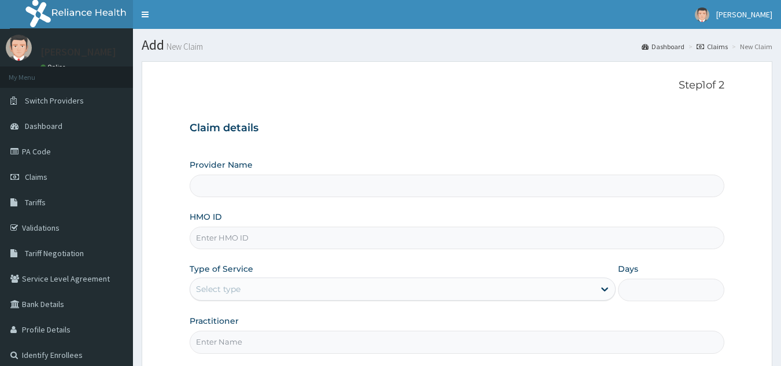
click at [309, 242] on input "HMO ID" at bounding box center [458, 238] width 536 height 23
type input "TEN/10161/A"
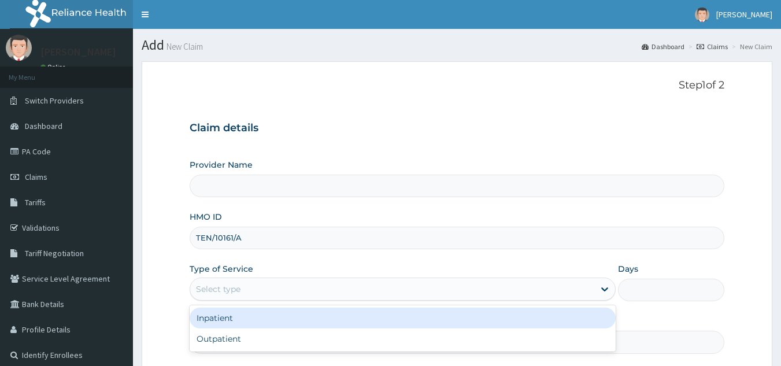
click at [233, 291] on div "Select type" at bounding box center [218, 289] width 45 height 12
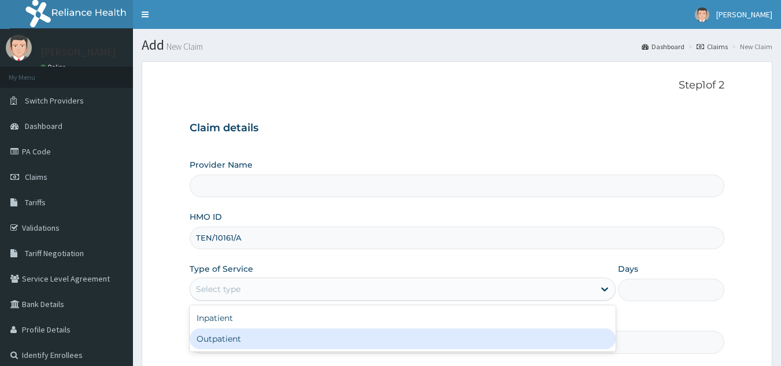
click at [215, 338] on div "Outpatient" at bounding box center [403, 338] width 426 height 21
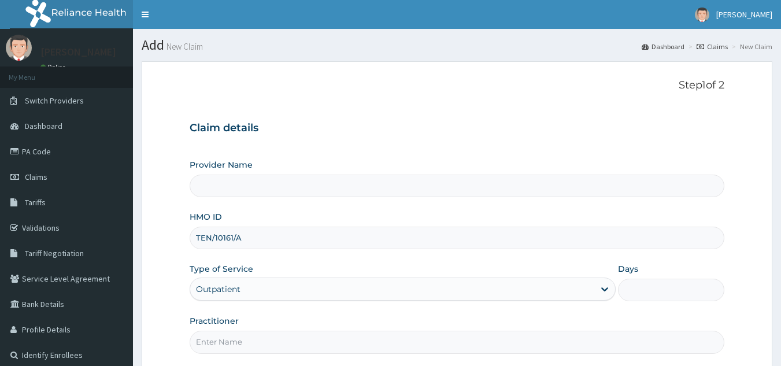
type input "1"
type input "Best Body Gym"
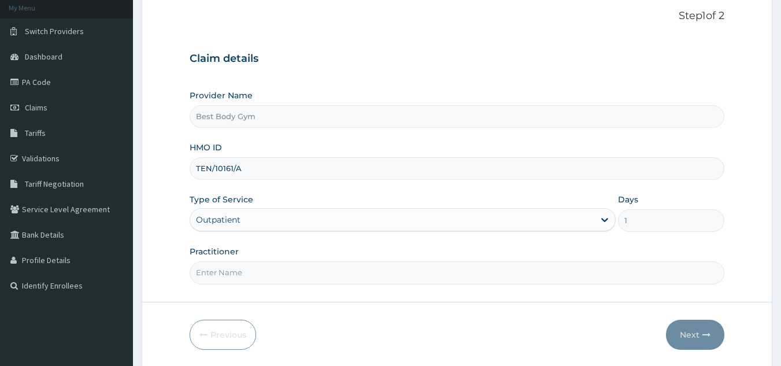
scroll to position [109, 0]
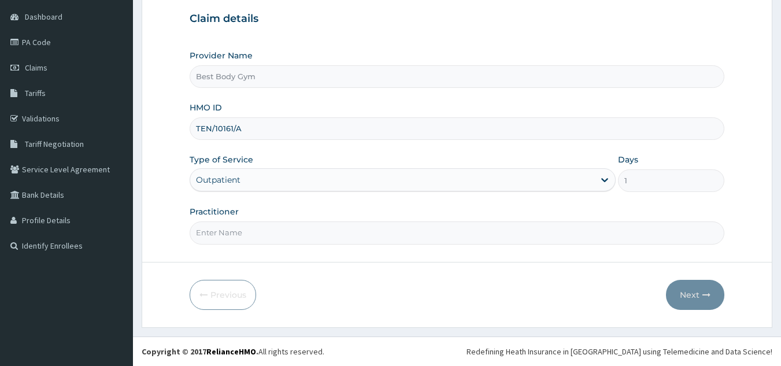
click at [374, 231] on input "Practitioner" at bounding box center [458, 232] width 536 height 23
type input "Chuks"
click at [687, 298] on button "Next" at bounding box center [695, 295] width 58 height 30
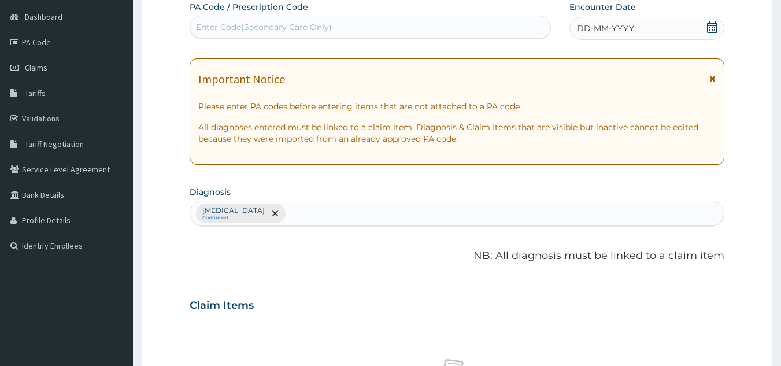
click at [711, 27] on icon at bounding box center [712, 27] width 10 height 12
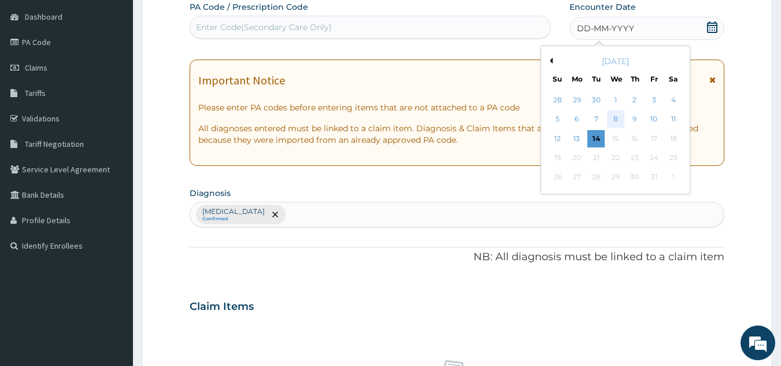
click at [617, 119] on div "8" at bounding box center [615, 119] width 17 height 17
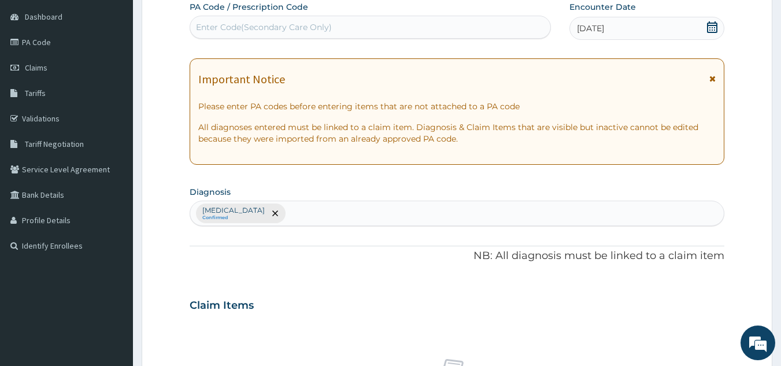
click at [452, 28] on div "Enter Code(Secondary Care Only)" at bounding box center [370, 27] width 361 height 19
type input "PA/B5C49E"
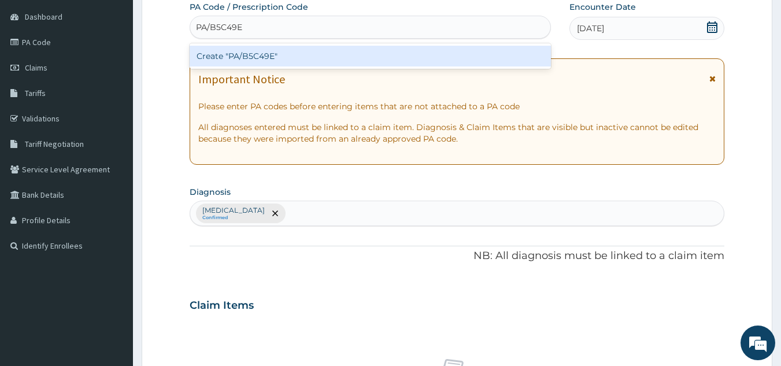
click at [370, 56] on div "Create "PA/B5C49E"" at bounding box center [371, 56] width 362 height 21
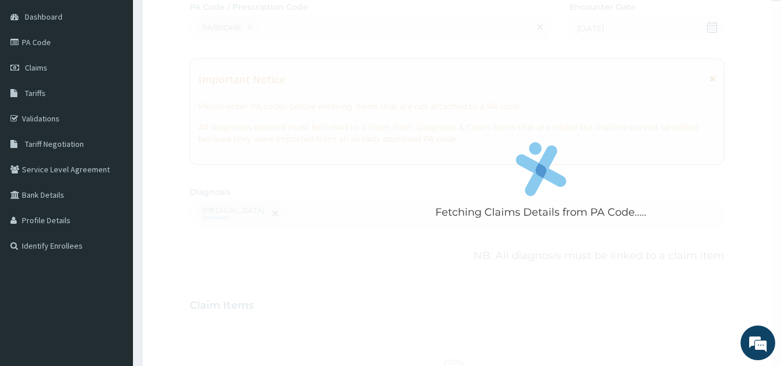
scroll to position [429, 0]
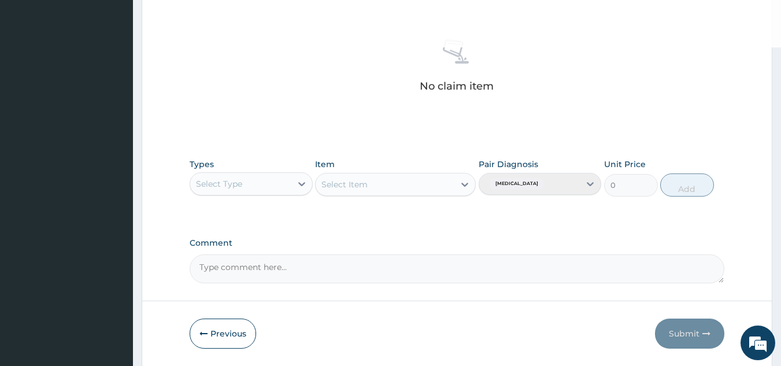
click at [291, 187] on div "Select Type" at bounding box center [240, 184] width 101 height 19
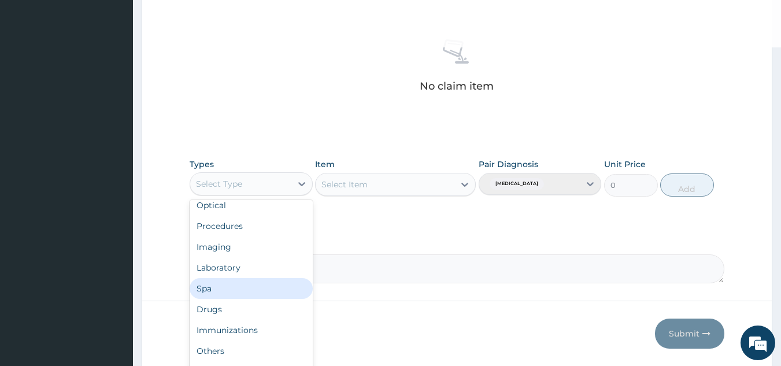
scroll to position [39, 0]
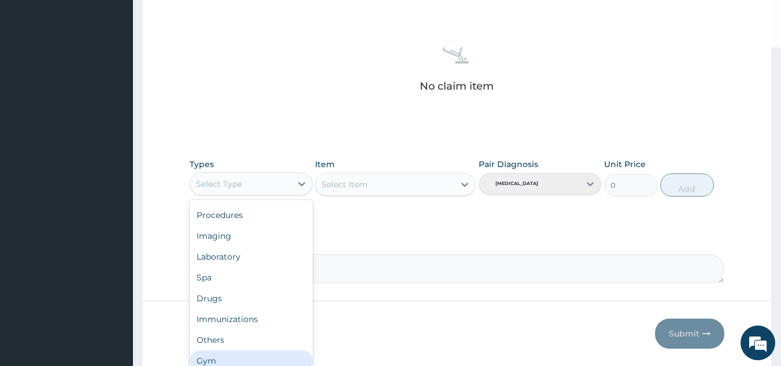
click at [286, 358] on div "Gym" at bounding box center [251, 360] width 123 height 21
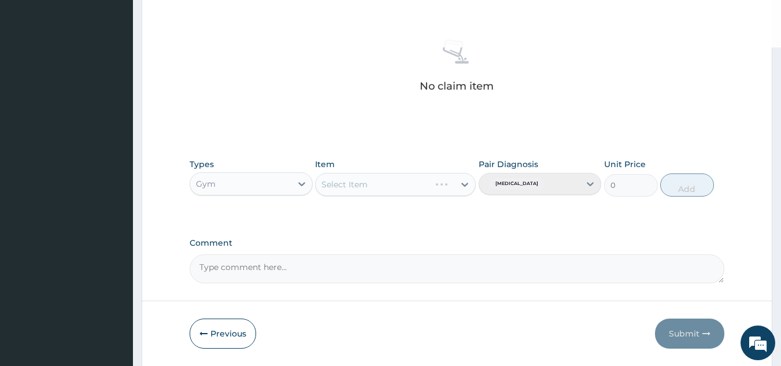
click at [409, 188] on div "Select Item" at bounding box center [395, 184] width 161 height 23
click at [418, 181] on div "Select Item" at bounding box center [395, 184] width 161 height 23
click at [465, 188] on div "Select Item" at bounding box center [395, 184] width 161 height 23
click at [421, 192] on div "Select Item" at bounding box center [395, 184] width 161 height 23
click at [419, 190] on div "Select Item" at bounding box center [395, 184] width 161 height 23
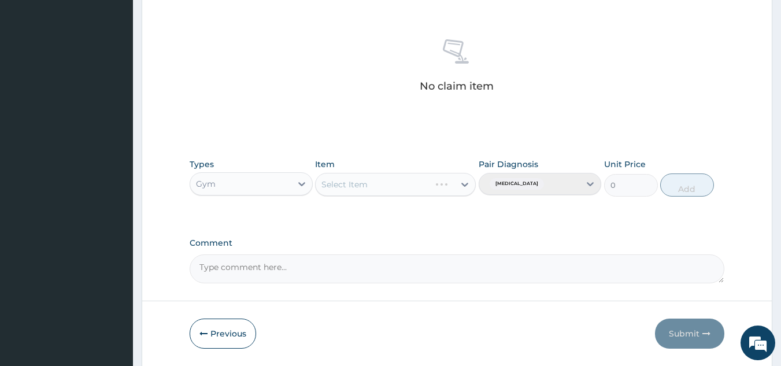
click at [463, 183] on div "Select Item" at bounding box center [395, 184] width 161 height 23
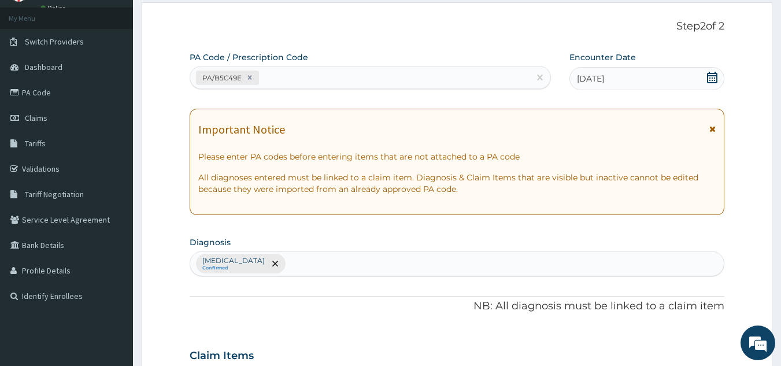
scroll to position [379, 0]
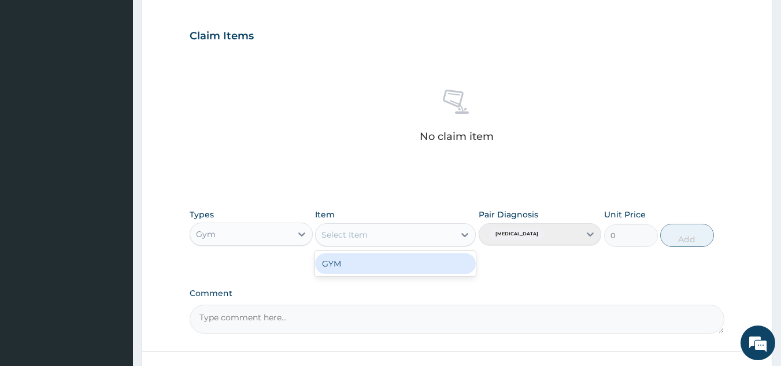
click at [427, 231] on div "Select Item" at bounding box center [385, 235] width 139 height 19
click at [424, 265] on div "GYM" at bounding box center [395, 263] width 161 height 21
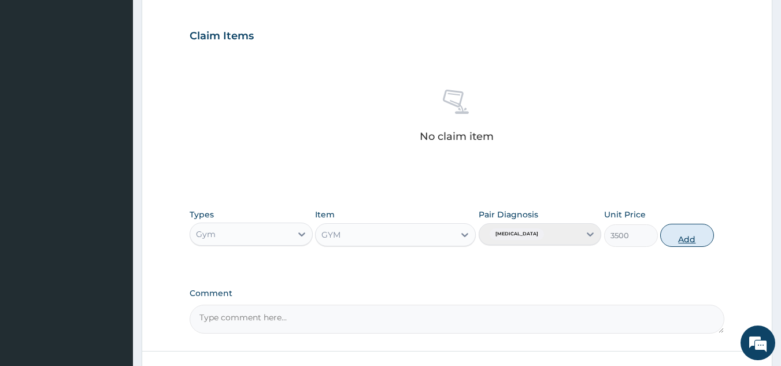
click at [691, 236] on button "Add" at bounding box center [687, 235] width 54 height 23
type input "0"
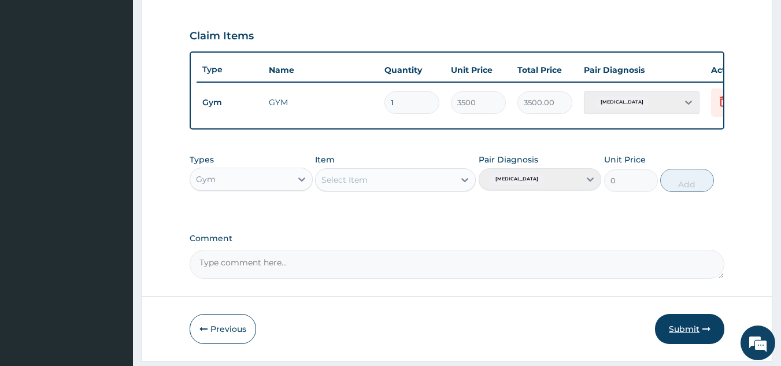
click at [677, 335] on button "Submit" at bounding box center [689, 329] width 69 height 30
click at [678, 330] on button "Submit" at bounding box center [689, 329] width 69 height 30
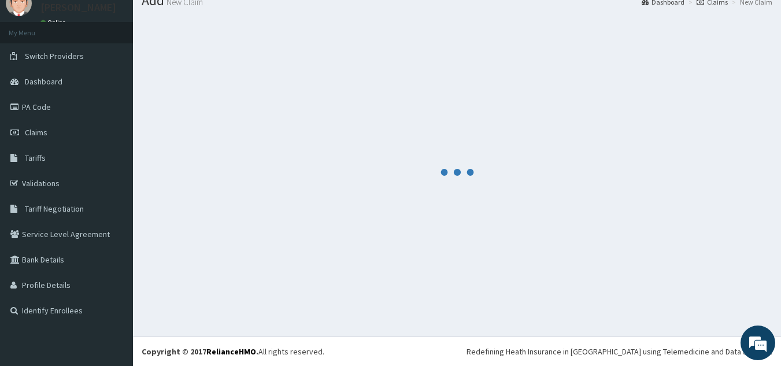
scroll to position [45, 0]
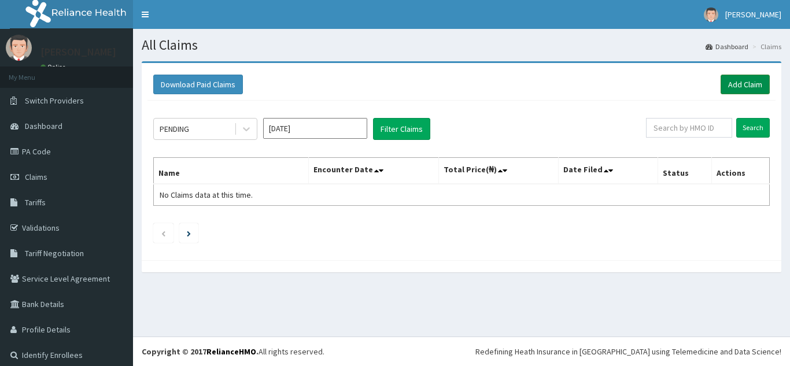
click at [737, 84] on link "Add Claim" at bounding box center [745, 85] width 49 height 20
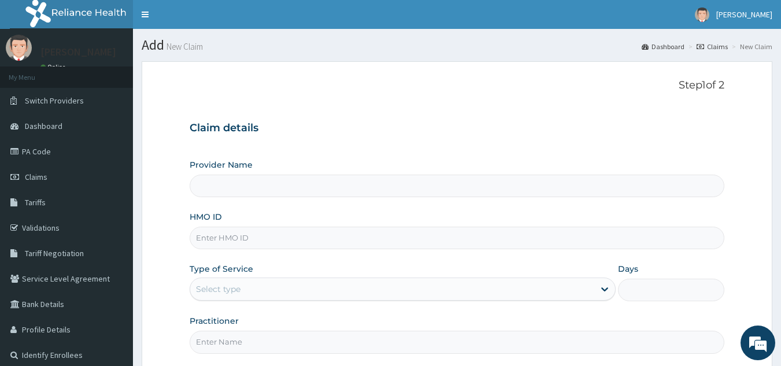
type input "Best Body Gym"
type input "1"
click at [285, 241] on input "HMO ID" at bounding box center [458, 238] width 536 height 23
type input "SBL/10148/A"
click at [263, 334] on input "Practitioner" at bounding box center [458, 342] width 536 height 23
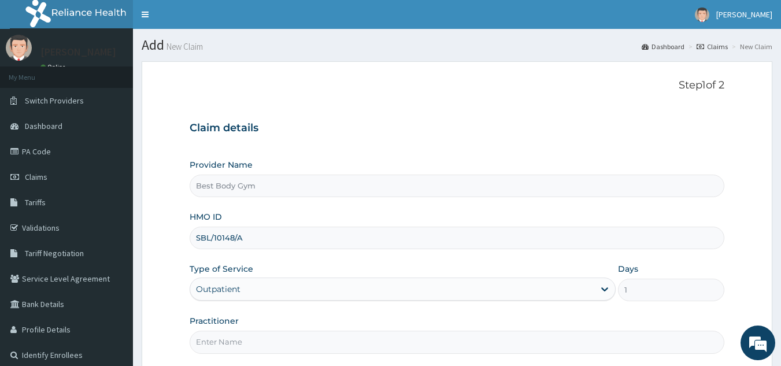
type input "Chuks"
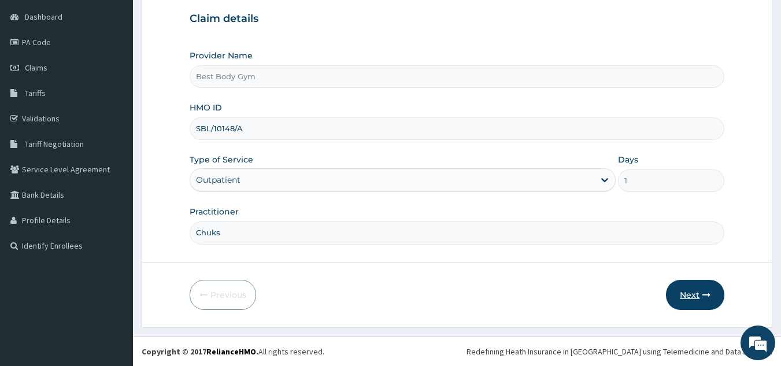
click at [690, 289] on button "Next" at bounding box center [695, 295] width 58 height 30
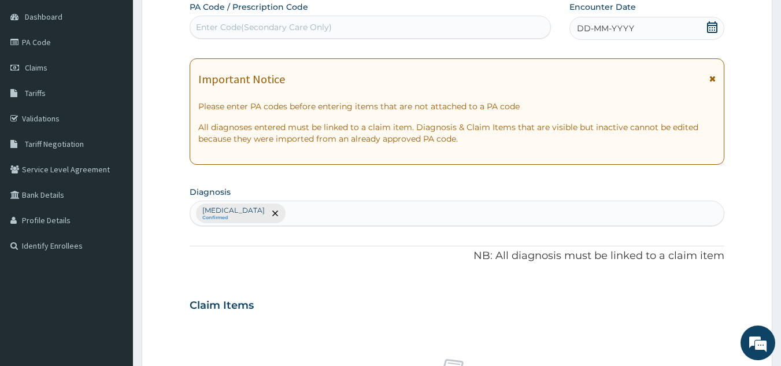
click at [710, 28] on icon at bounding box center [713, 27] width 12 height 12
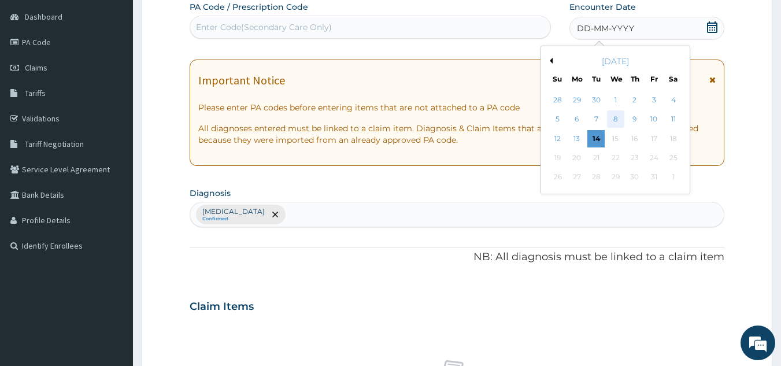
click at [616, 116] on div "8" at bounding box center [615, 119] width 17 height 17
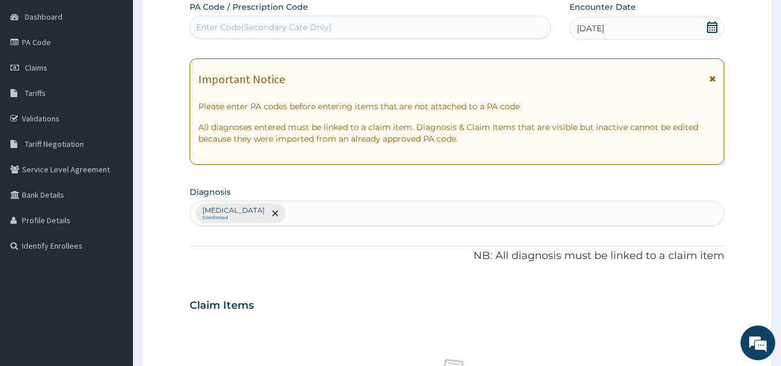
click at [481, 28] on div "Enter Code(Secondary Care Only)" at bounding box center [370, 27] width 361 height 19
type input "PA/9FA96A"
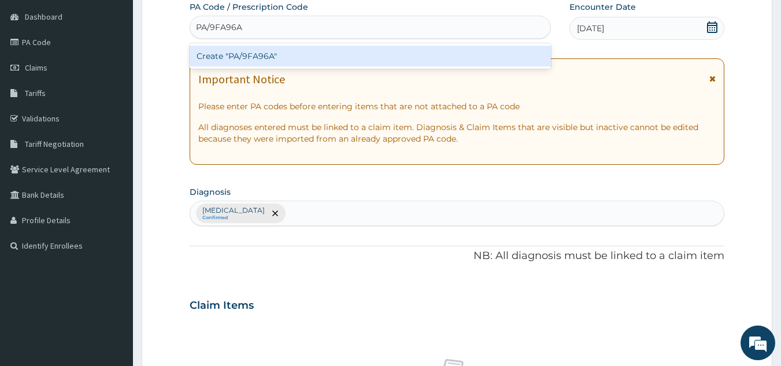
click at [468, 54] on div "Create "PA/9FA96A"" at bounding box center [371, 56] width 362 height 21
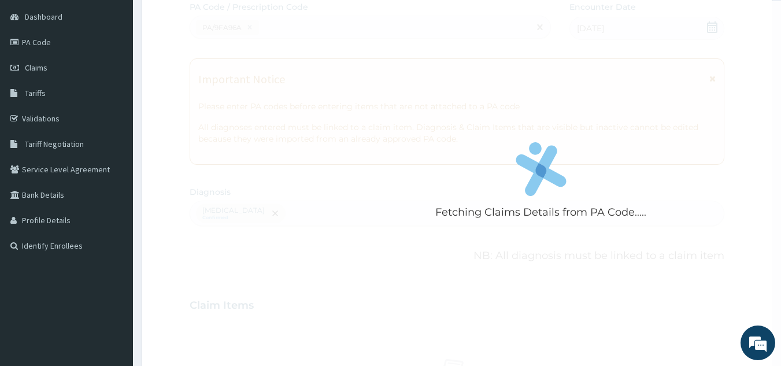
scroll to position [429, 0]
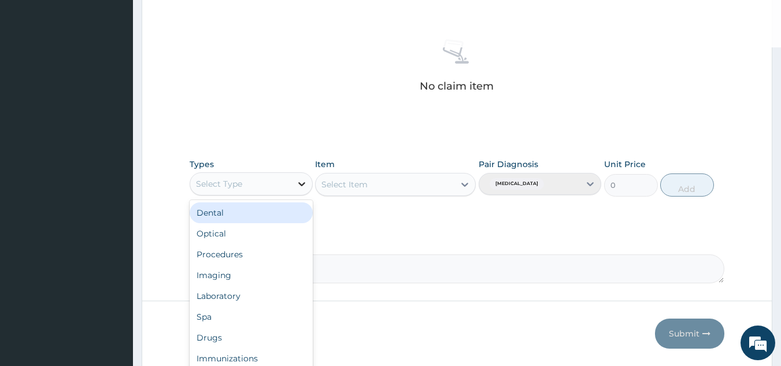
click at [302, 187] on icon at bounding box center [302, 184] width 12 height 12
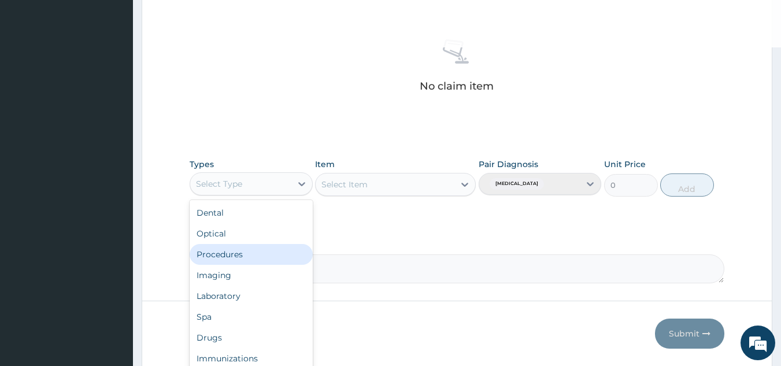
scroll to position [39, 0]
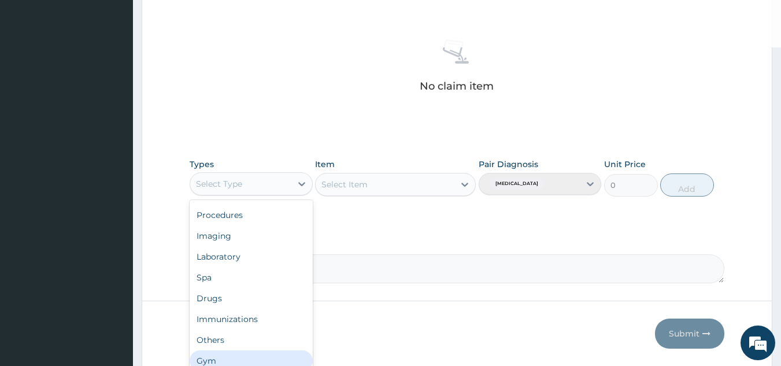
click at [265, 365] on div "Gym" at bounding box center [251, 360] width 123 height 21
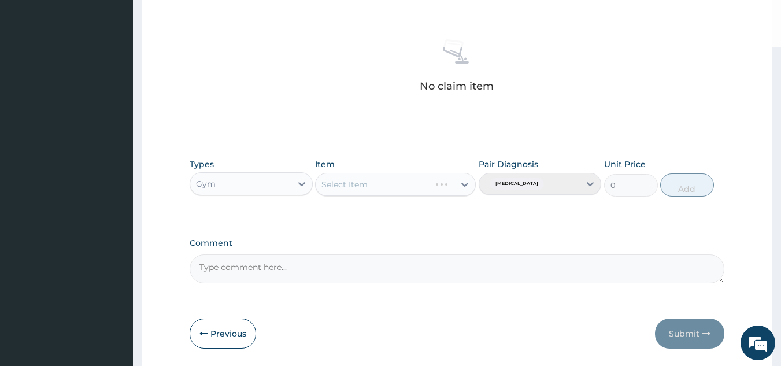
click at [411, 187] on div "Select Item" at bounding box center [395, 184] width 161 height 23
click at [419, 185] on div "Select Item" at bounding box center [395, 184] width 161 height 23
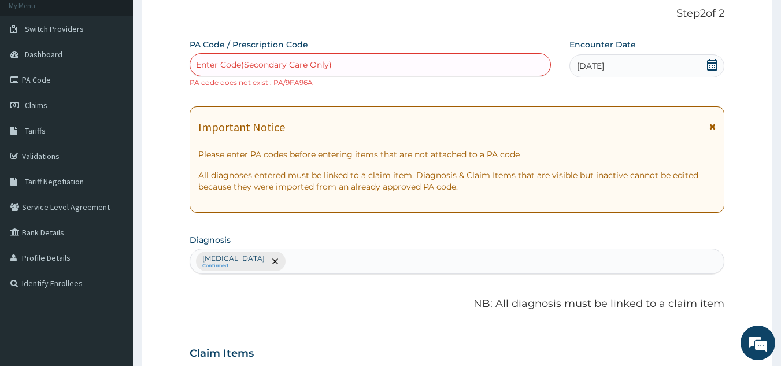
scroll to position [67, 0]
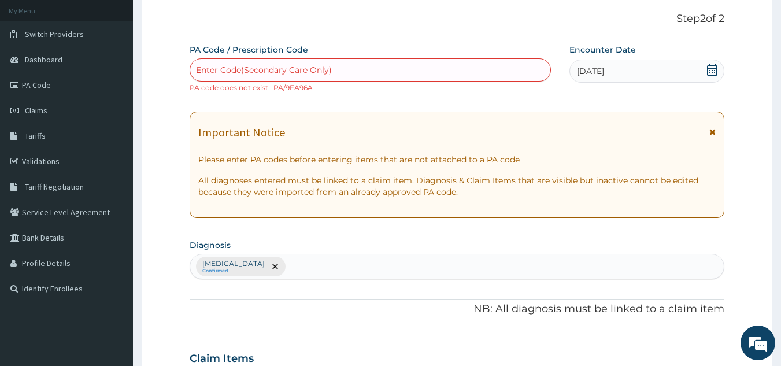
click at [502, 70] on div "Enter Code(Secondary Care Only)" at bounding box center [370, 70] width 361 height 19
type input "PA/9FA9BA"
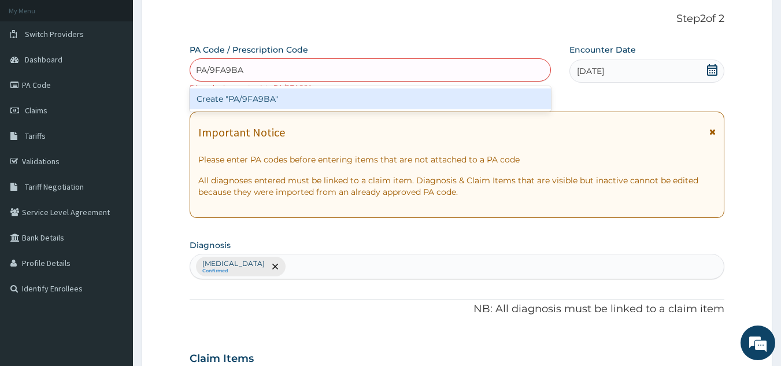
click at [317, 100] on div "Create "PA/9FA9BA"" at bounding box center [371, 98] width 362 height 21
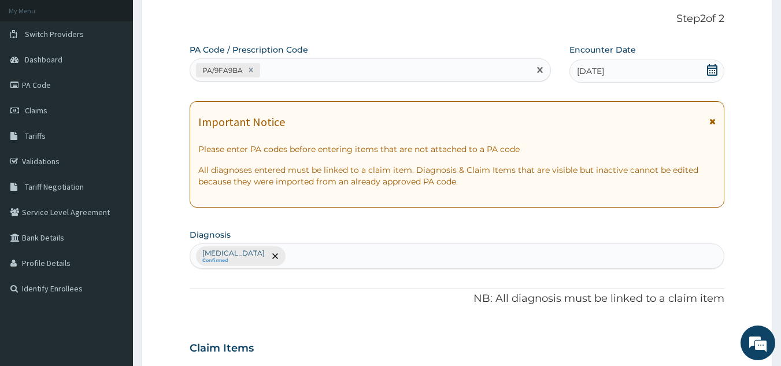
scroll to position [386, 0]
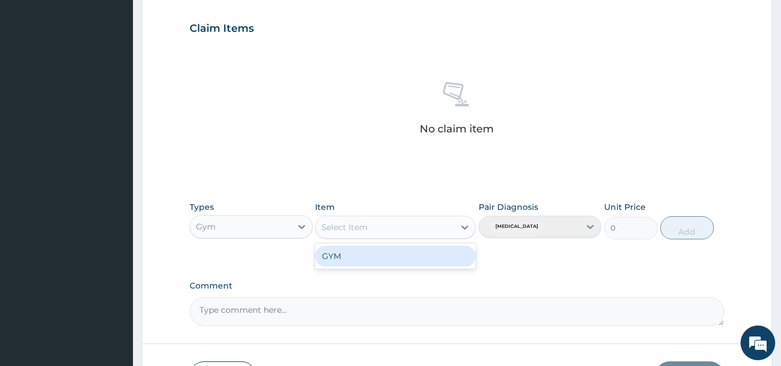
click at [451, 228] on div "Select Item" at bounding box center [385, 227] width 139 height 19
click at [447, 257] on div "GYM" at bounding box center [395, 256] width 161 height 21
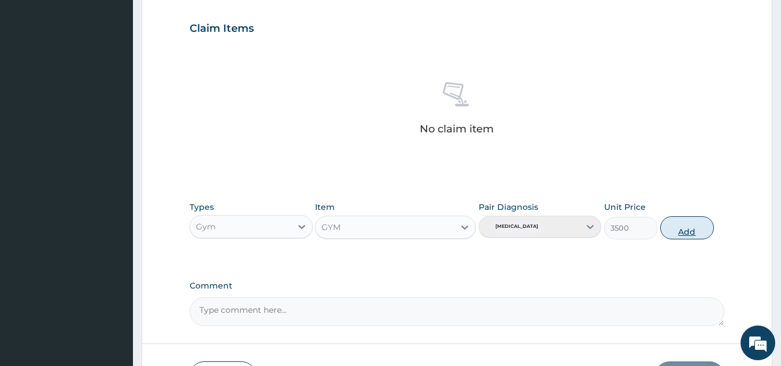
click at [693, 231] on button "Add" at bounding box center [687, 227] width 54 height 23
type input "0"
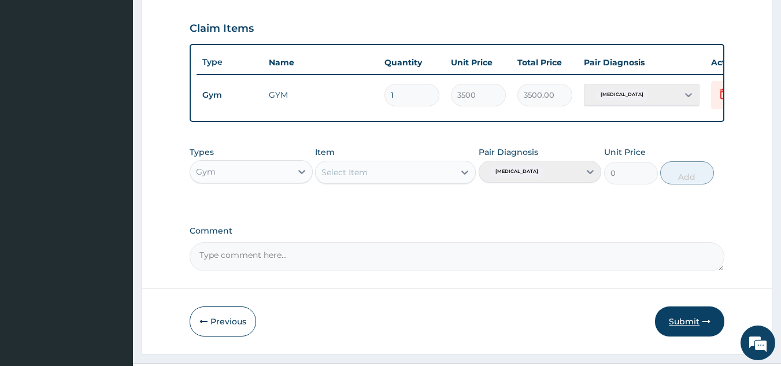
click at [685, 326] on button "Submit" at bounding box center [689, 322] width 69 height 30
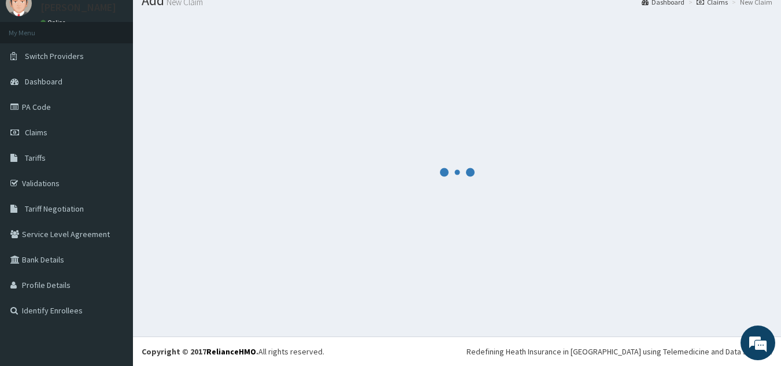
scroll to position [45, 0]
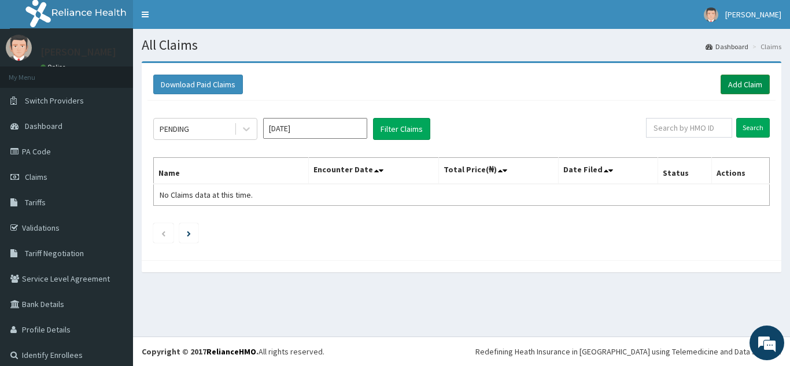
click at [729, 86] on link "Add Claim" at bounding box center [745, 85] width 49 height 20
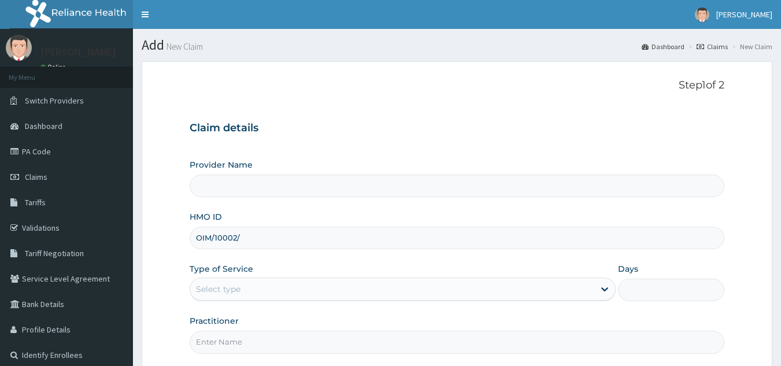
type input "OIM/10002/A"
type input "Best Body Gym"
type input "1"
type input "OIM/10002/A"
click at [400, 276] on div "Type of Service Outpatient" at bounding box center [403, 282] width 426 height 38
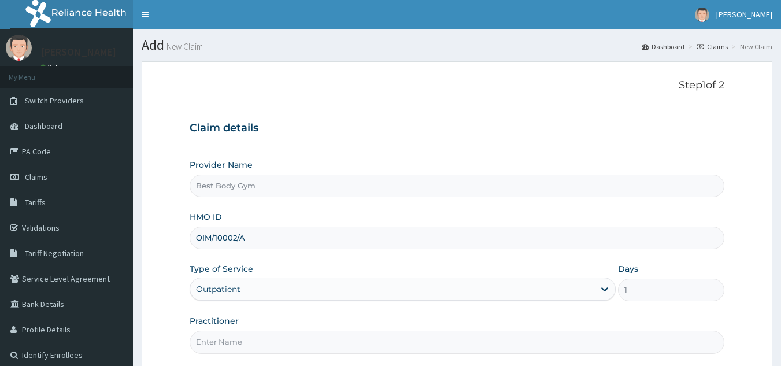
click at [387, 350] on input "Practitioner" at bounding box center [458, 342] width 536 height 23
type input "Chuks"
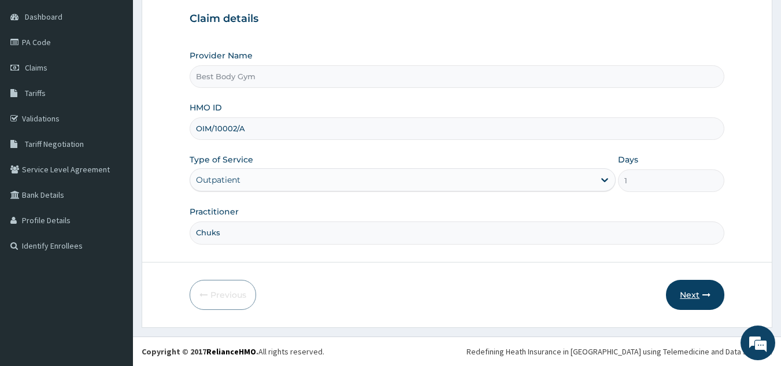
click at [692, 290] on button "Next" at bounding box center [695, 295] width 58 height 30
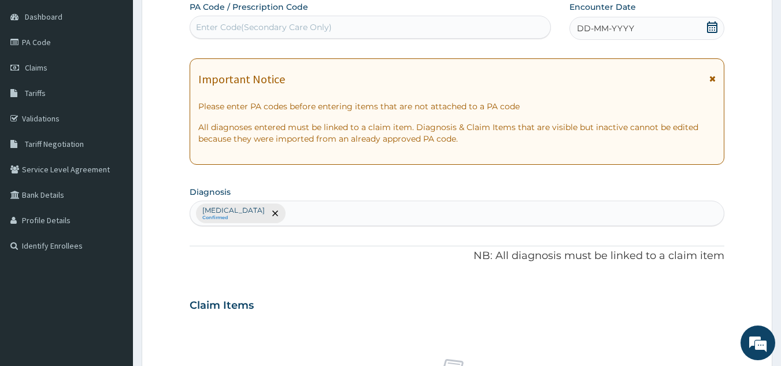
click at [713, 29] on icon at bounding box center [712, 27] width 10 height 12
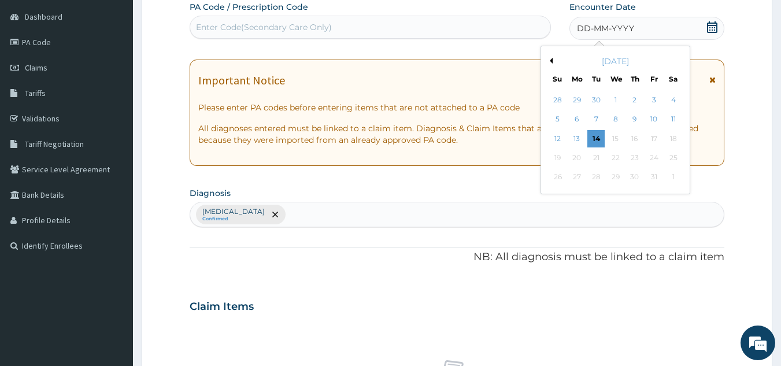
scroll to position [0, 0]
click at [613, 120] on div "8" at bounding box center [615, 119] width 17 height 17
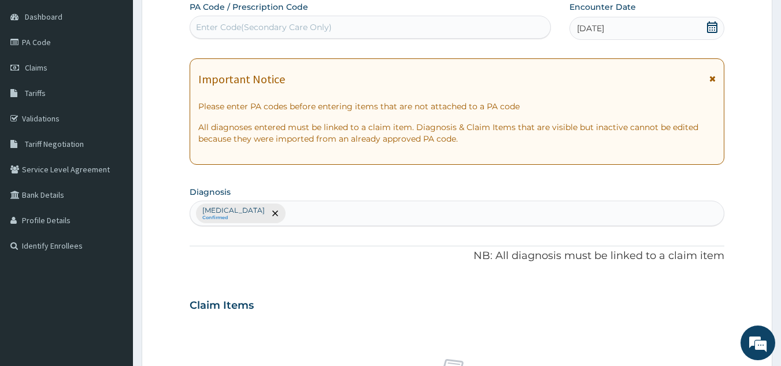
click at [354, 27] on div "Enter Code(Secondary Care Only)" at bounding box center [370, 27] width 361 height 19
type input "PA/0870C8"
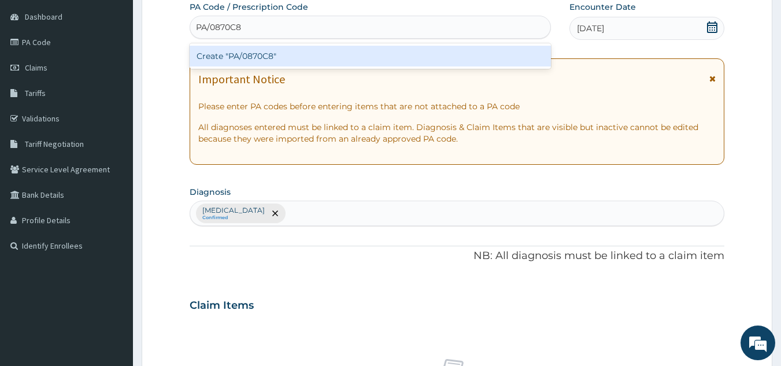
click at [300, 49] on div "Create "PA/0870C8"" at bounding box center [371, 56] width 362 height 21
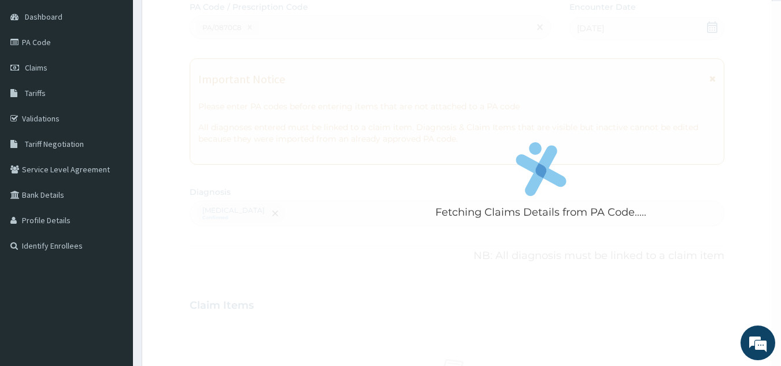
scroll to position [429, 0]
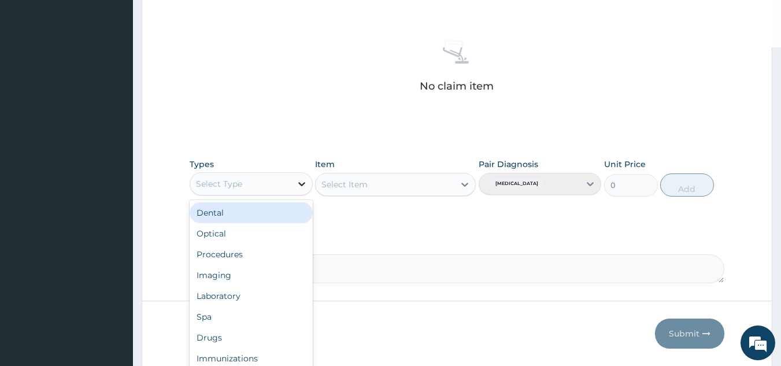
click at [300, 184] on icon at bounding box center [301, 184] width 7 height 4
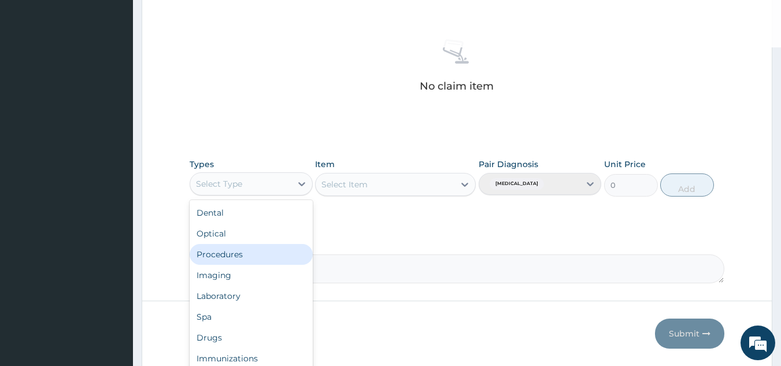
scroll to position [39, 0]
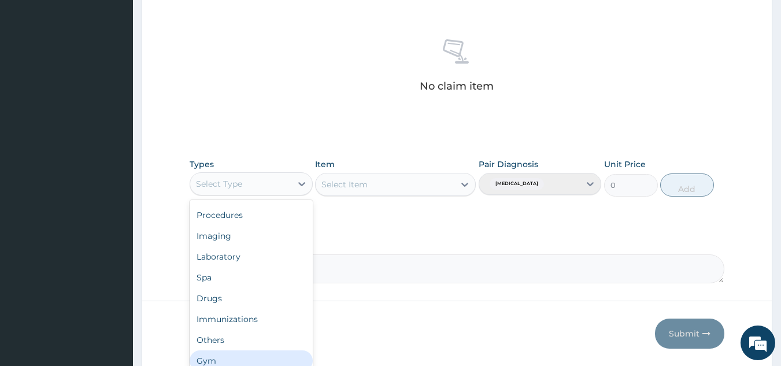
click at [286, 360] on div "Gym" at bounding box center [251, 360] width 123 height 21
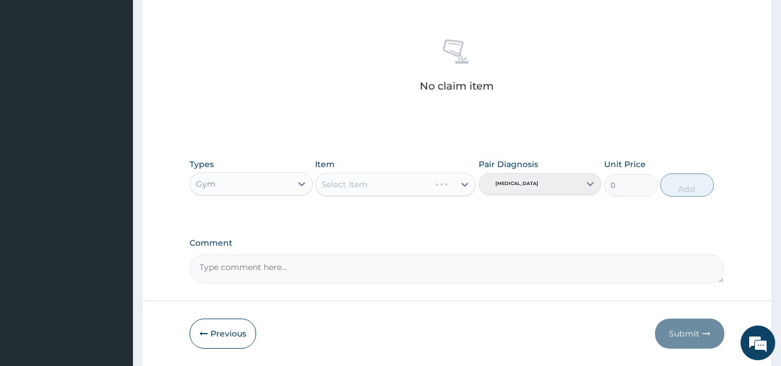
click at [410, 184] on div "Select Item" at bounding box center [395, 184] width 161 height 23
click at [410, 184] on div "Select Item" at bounding box center [385, 184] width 139 height 19
click at [405, 217] on div "GYM" at bounding box center [395, 213] width 161 height 21
click at [682, 184] on button "Add" at bounding box center [687, 184] width 54 height 23
type input "0"
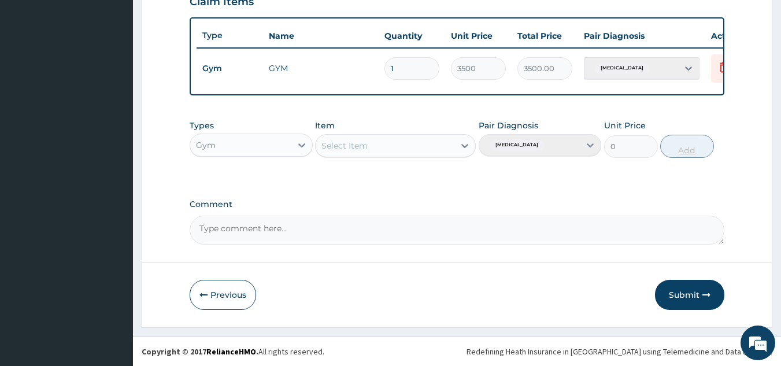
scroll to position [422, 0]
click at [690, 294] on button "Submit" at bounding box center [689, 295] width 69 height 30
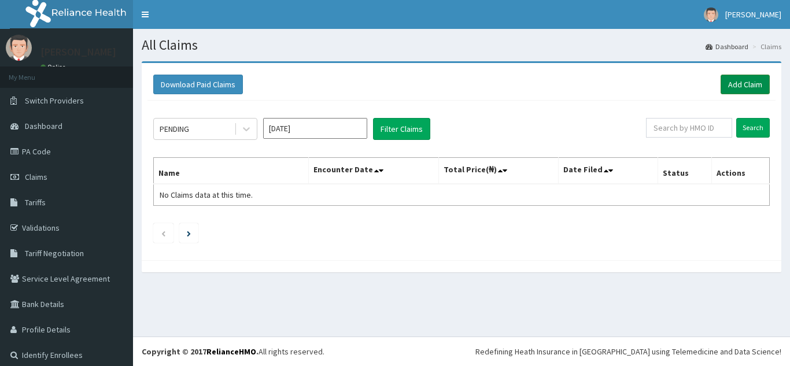
click at [742, 79] on link "Add Claim" at bounding box center [745, 85] width 49 height 20
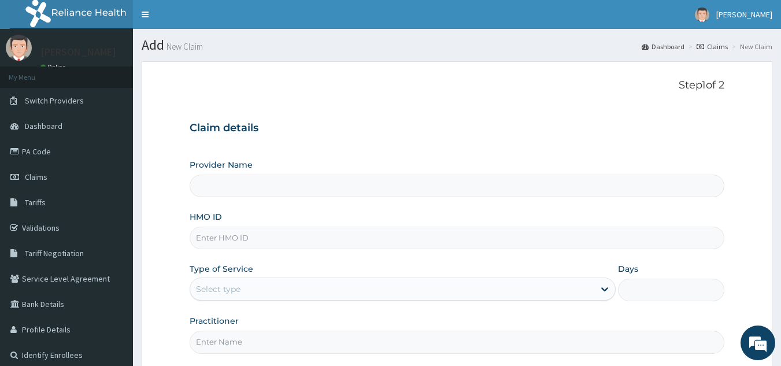
click at [274, 243] on input "HMO ID" at bounding box center [458, 238] width 536 height 23
type input "Best Body Gym"
type input "1"
click at [264, 237] on input "HMO ID" at bounding box center [458, 238] width 536 height 23
type input "ABP/10167/A"
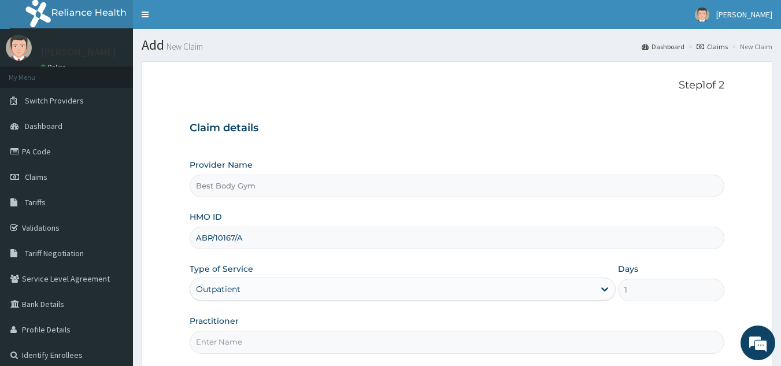
click at [249, 346] on input "Practitioner" at bounding box center [458, 342] width 536 height 23
type input "Chuks"
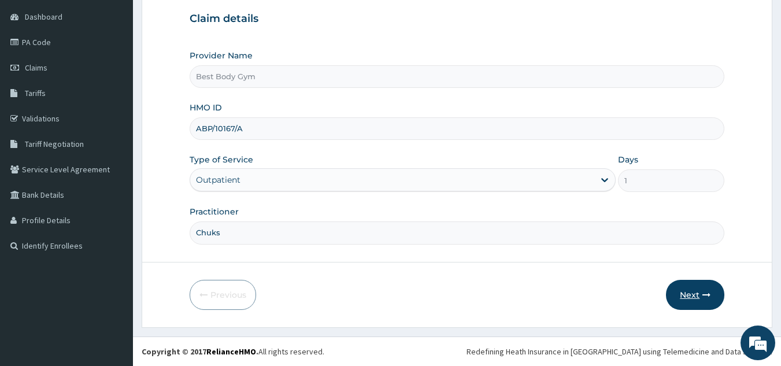
click at [687, 289] on button "Next" at bounding box center [695, 295] width 58 height 30
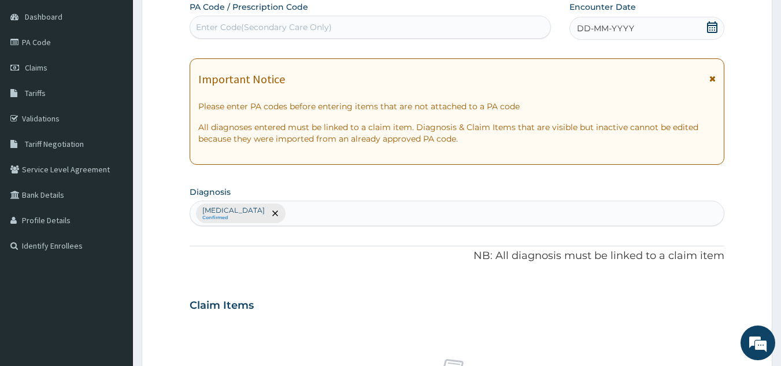
click at [711, 26] on icon at bounding box center [713, 27] width 12 height 12
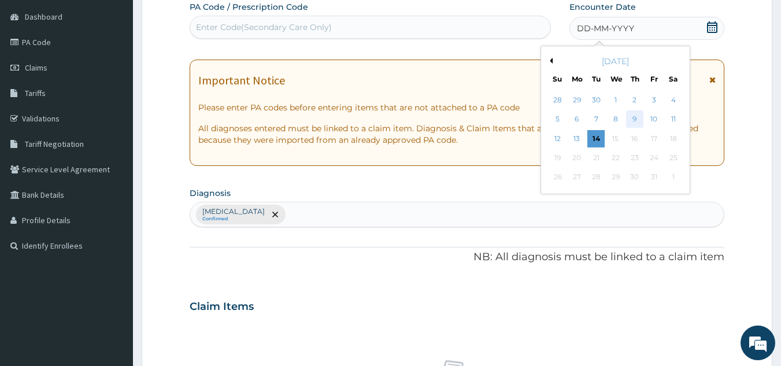
click at [631, 117] on div "9" at bounding box center [634, 119] width 17 height 17
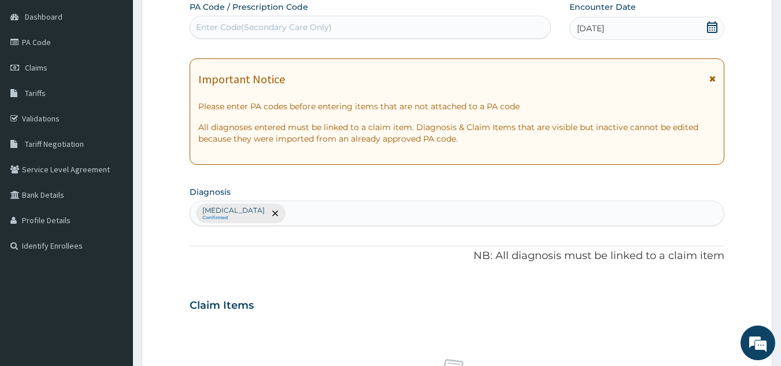
click at [710, 29] on icon at bounding box center [713, 27] width 12 height 12
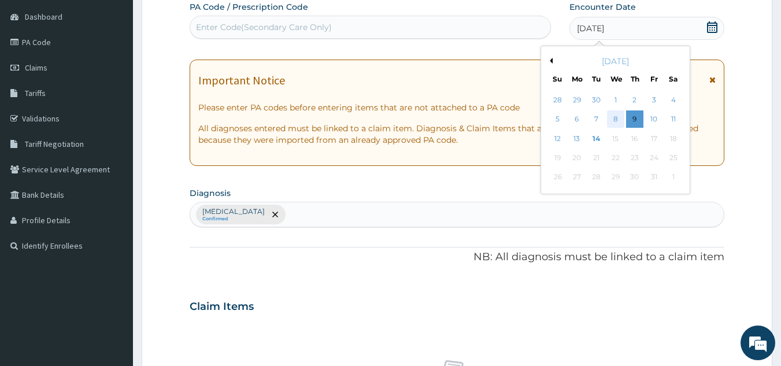
click at [616, 117] on div "8" at bounding box center [615, 119] width 17 height 17
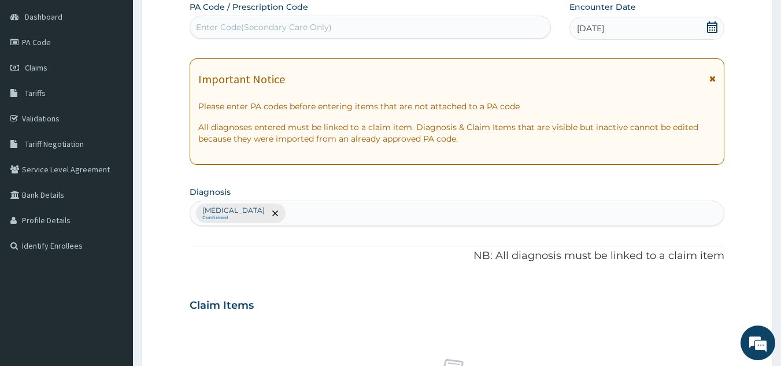
click at [496, 32] on div "Enter Code(Secondary Care Only)" at bounding box center [370, 27] width 361 height 19
type input "PA/"
click at [375, 24] on div "Enter Code(Secondary Care Only)" at bounding box center [370, 27] width 361 height 19
type input "PA/3A6647"
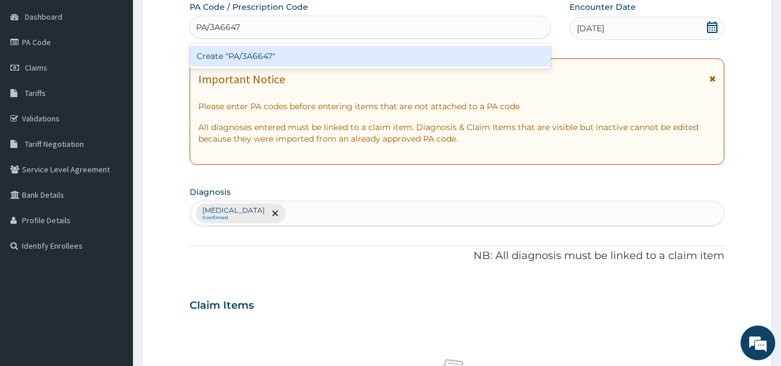
click at [312, 60] on div "Create "PA/3A6647"" at bounding box center [371, 56] width 362 height 21
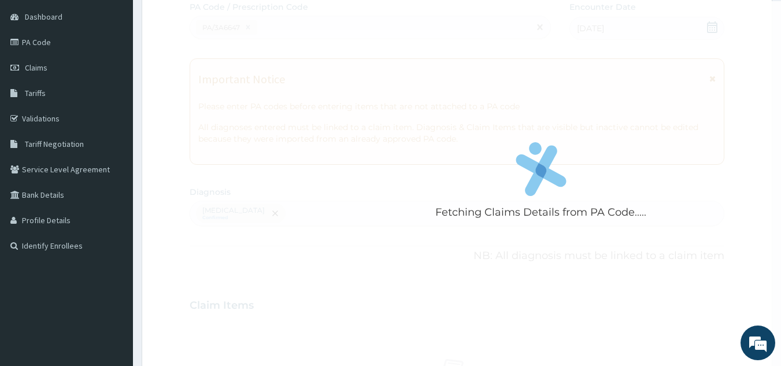
scroll to position [429, 0]
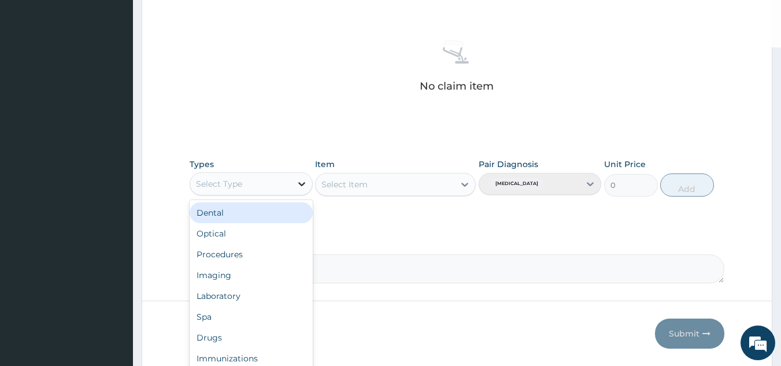
click at [294, 187] on div at bounding box center [301, 183] width 21 height 21
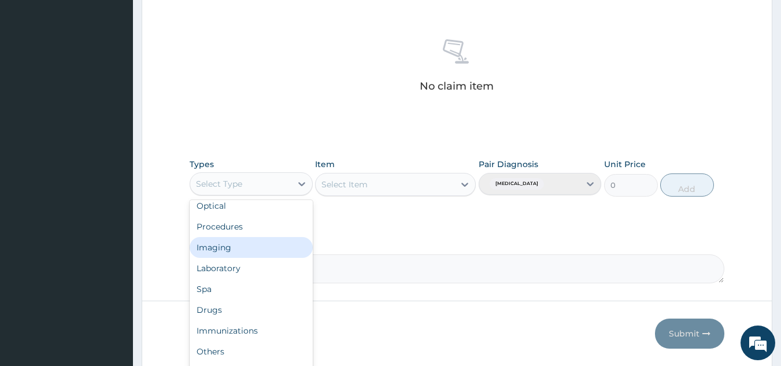
scroll to position [39, 0]
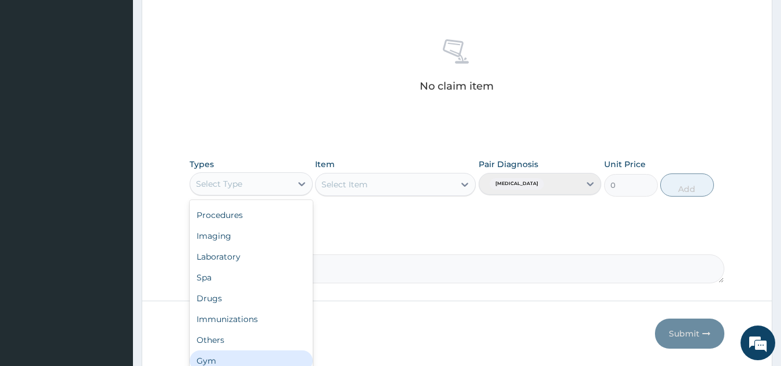
click at [297, 356] on div "Gym" at bounding box center [251, 360] width 123 height 21
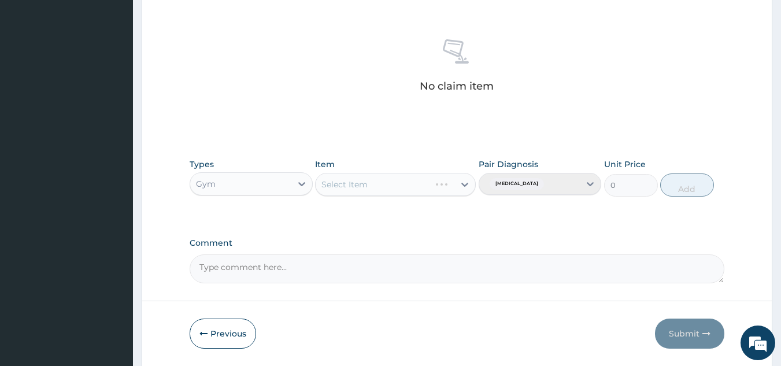
click at [408, 186] on div "Select Item" at bounding box center [395, 184] width 161 height 23
click at [423, 188] on div "Select Item" at bounding box center [395, 184] width 161 height 23
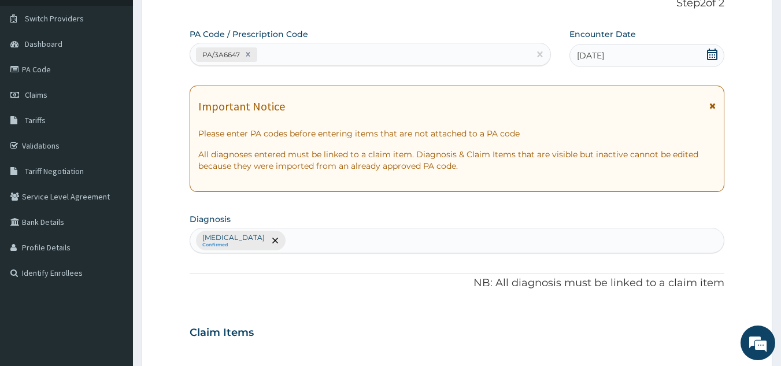
scroll to position [402, 0]
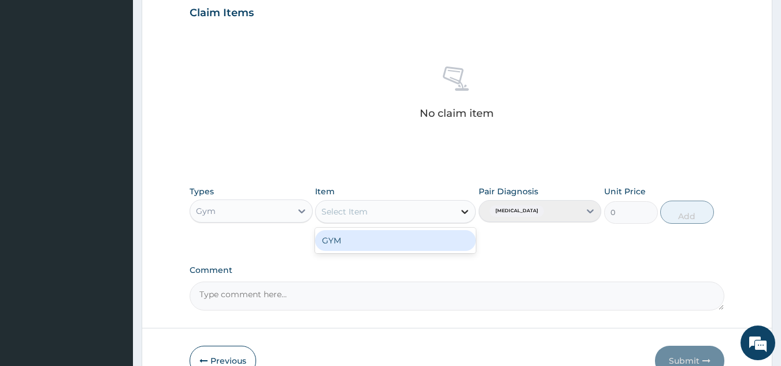
click at [464, 210] on icon at bounding box center [465, 212] width 12 height 12
click at [448, 247] on div "GYM" at bounding box center [395, 240] width 161 height 21
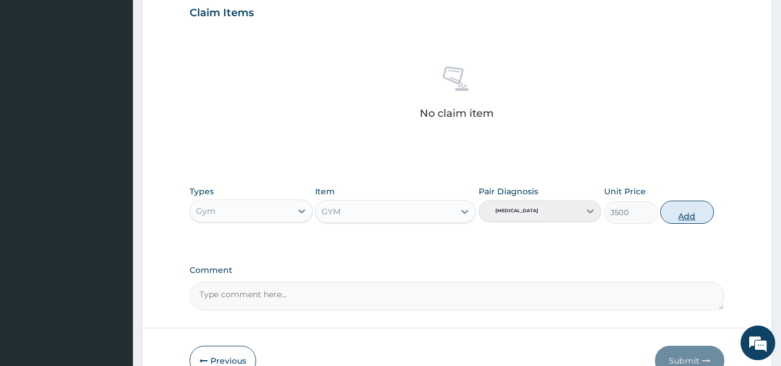
click at [695, 215] on button "Add" at bounding box center [687, 212] width 54 height 23
type input "0"
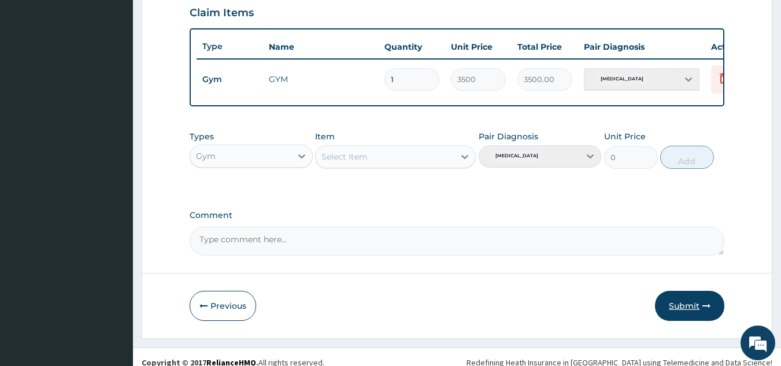
click at [689, 311] on button "Submit" at bounding box center [689, 306] width 69 height 30
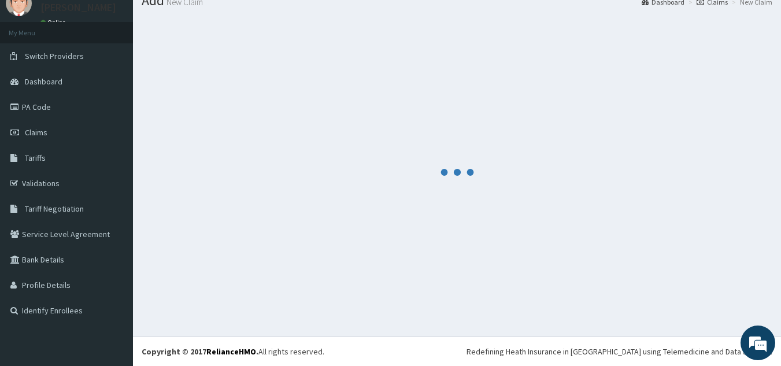
scroll to position [45, 0]
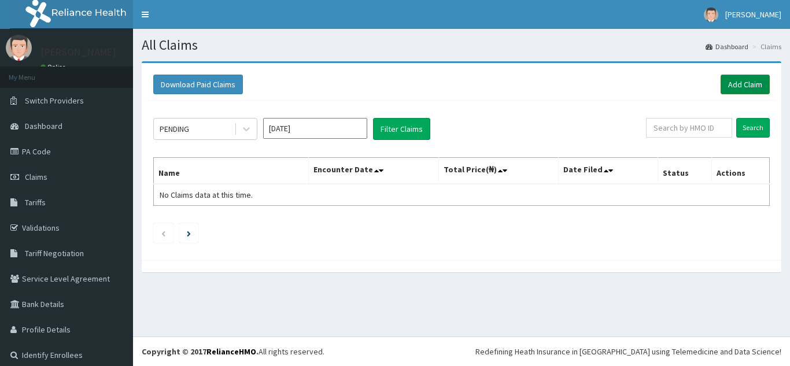
click at [737, 79] on link "Add Claim" at bounding box center [745, 85] width 49 height 20
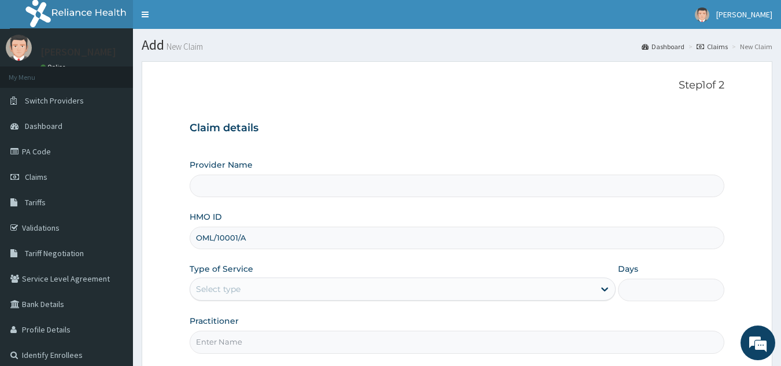
type input "OML/10001/A"
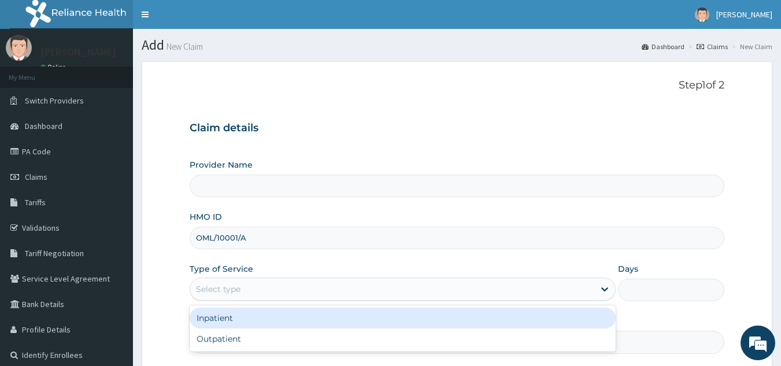
click at [267, 290] on div "Select type" at bounding box center [392, 289] width 404 height 19
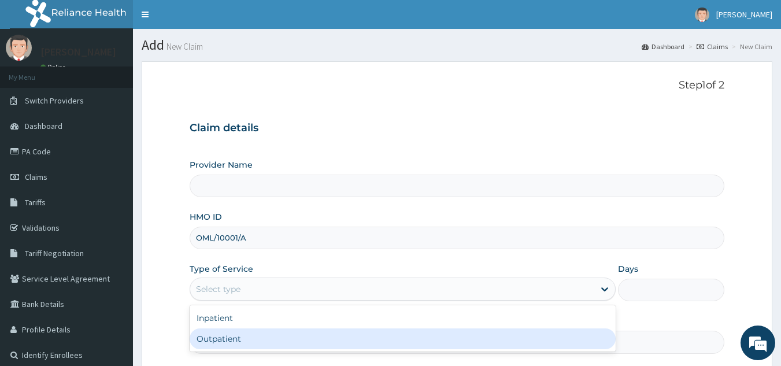
click at [239, 339] on div "Outpatient" at bounding box center [403, 338] width 426 height 21
type input "1"
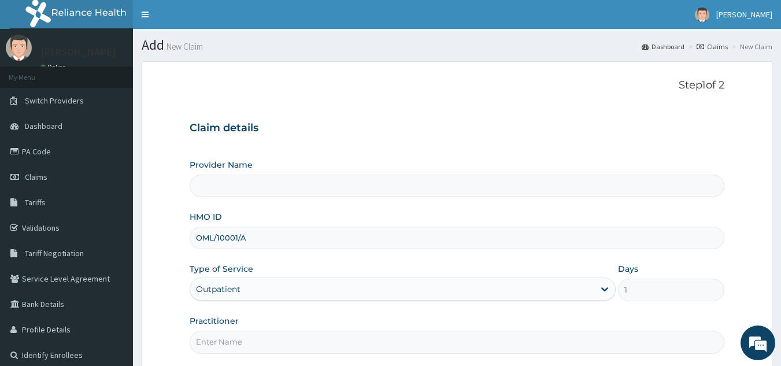
type input "Best Body Gym"
click at [240, 347] on input "Practitioner" at bounding box center [458, 342] width 536 height 23
type input "Chuks"
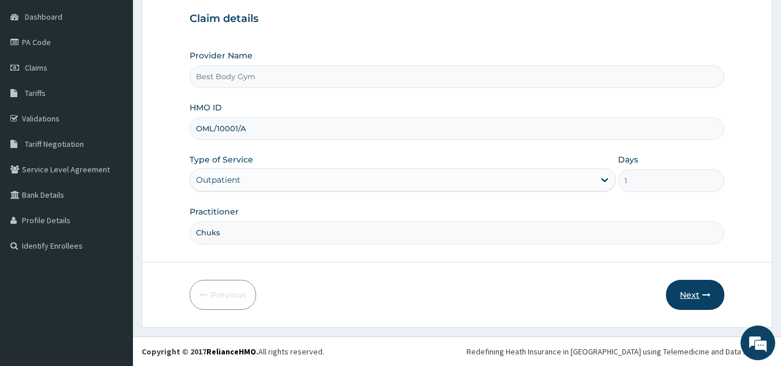
click at [692, 286] on button "Next" at bounding box center [695, 295] width 58 height 30
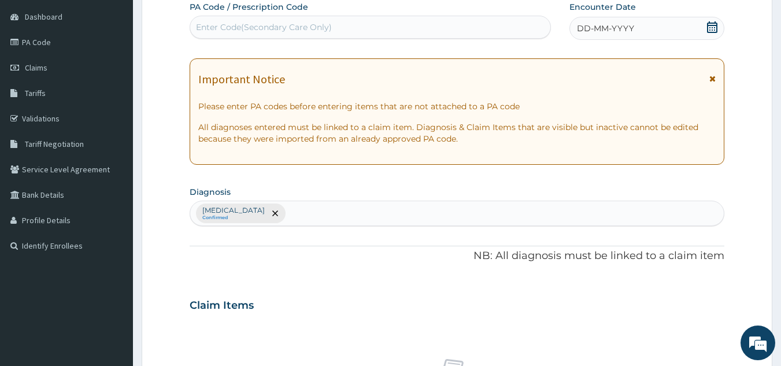
scroll to position [0, 0]
click at [714, 27] on icon at bounding box center [713, 27] width 12 height 12
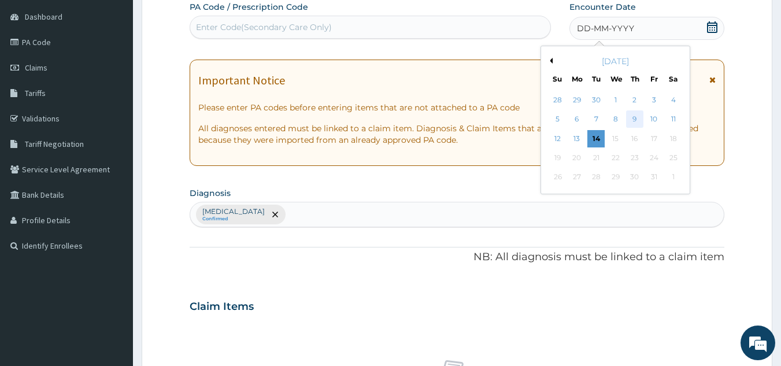
click at [632, 112] on div "9" at bounding box center [634, 119] width 17 height 17
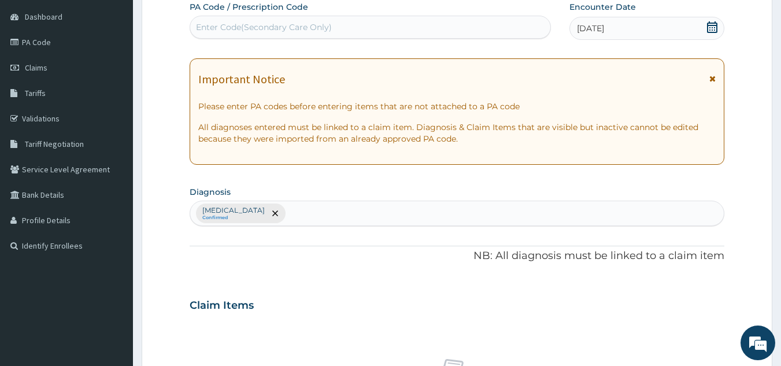
click at [431, 21] on div "Enter Code(Secondary Care Only)" at bounding box center [370, 27] width 361 height 19
type input "PA/D9CC76"
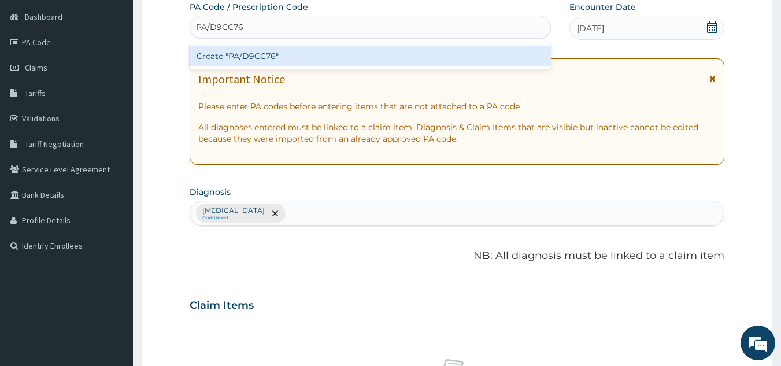
click at [415, 56] on div "Create "PA/D9CC76"" at bounding box center [371, 56] width 362 height 21
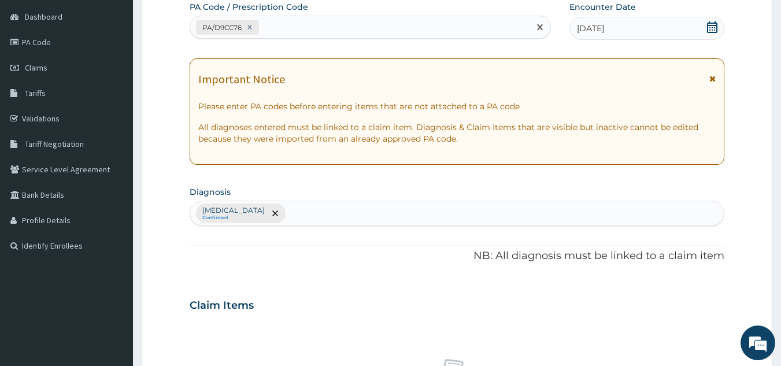
scroll to position [429, 0]
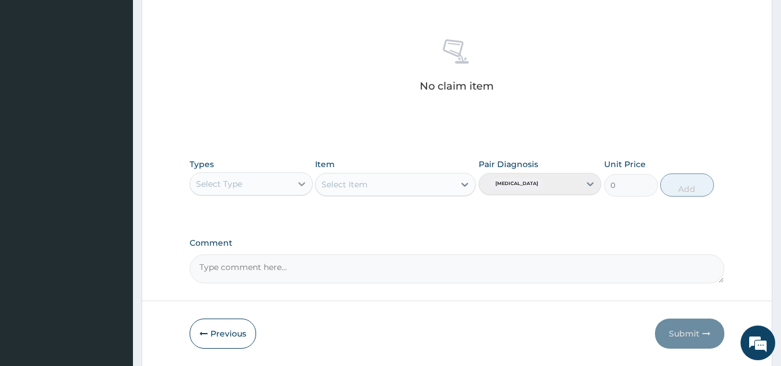
click at [297, 187] on icon at bounding box center [302, 184] width 12 height 12
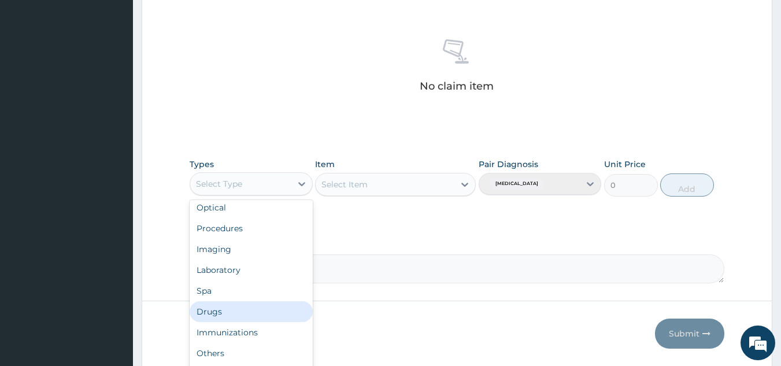
scroll to position [39, 0]
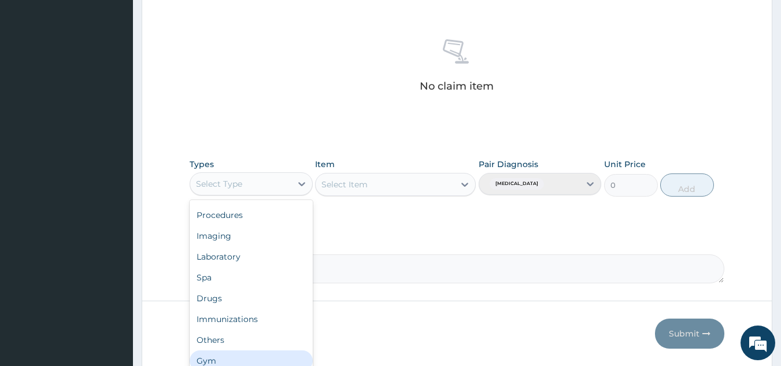
click at [293, 362] on div "Gym" at bounding box center [251, 360] width 123 height 21
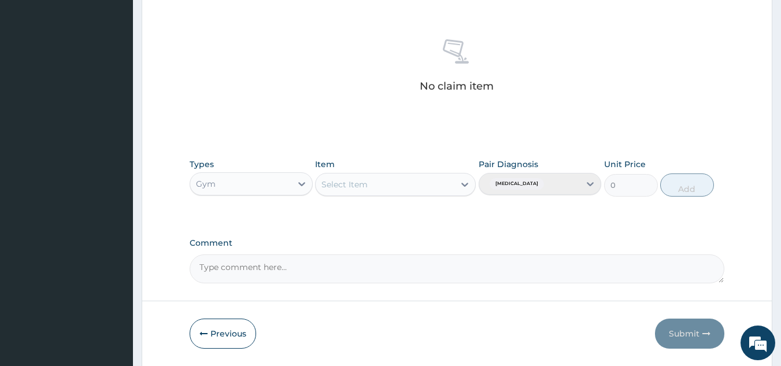
click at [437, 189] on div "Select Item" at bounding box center [395, 184] width 161 height 23
click at [433, 189] on div "Select Item" at bounding box center [385, 184] width 139 height 19
click at [431, 211] on div "GYM" at bounding box center [395, 213] width 161 height 21
click at [685, 187] on button "Add" at bounding box center [687, 184] width 54 height 23
type input "0"
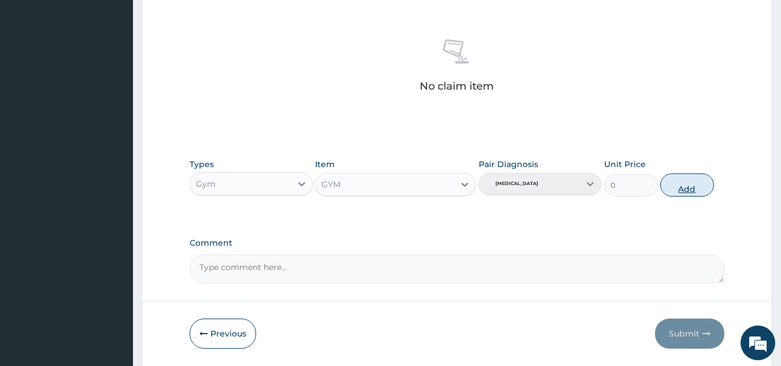
scroll to position [422, 0]
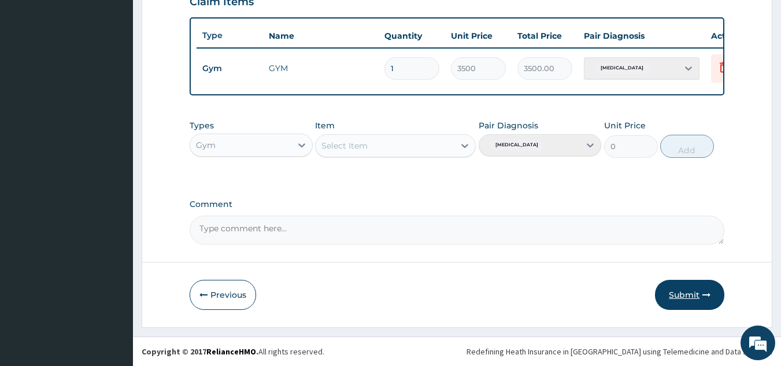
click at [686, 296] on button "Submit" at bounding box center [689, 295] width 69 height 30
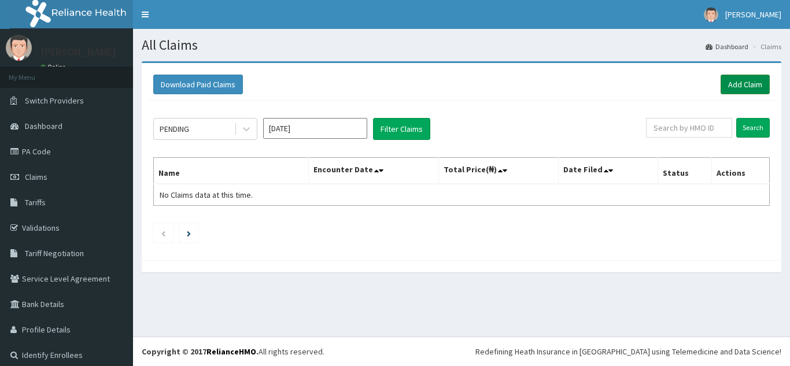
click at [743, 84] on link "Add Claim" at bounding box center [745, 85] width 49 height 20
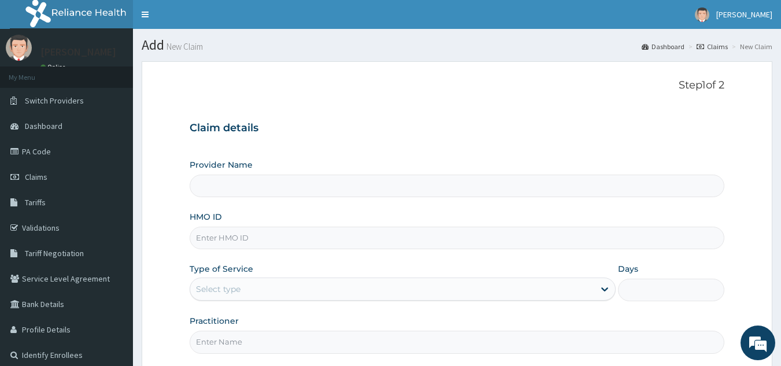
click at [319, 235] on input "HMO ID" at bounding box center [458, 238] width 536 height 23
type input "BS"
type input "Best Body Gym"
type input "1"
type input "BSS/10009/A"
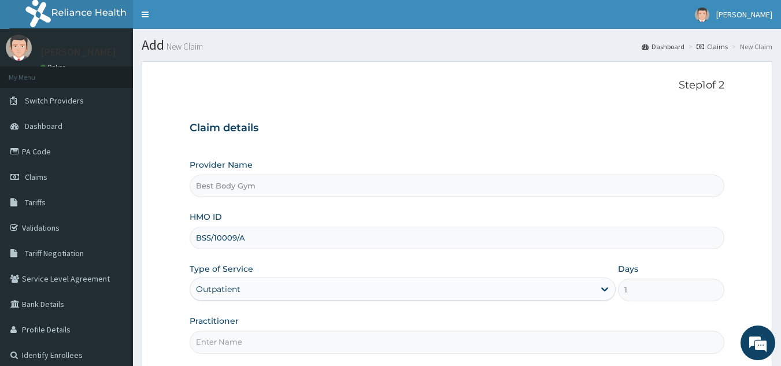
click at [252, 333] on input "Practitioner" at bounding box center [458, 342] width 536 height 23
type input "Chuks"
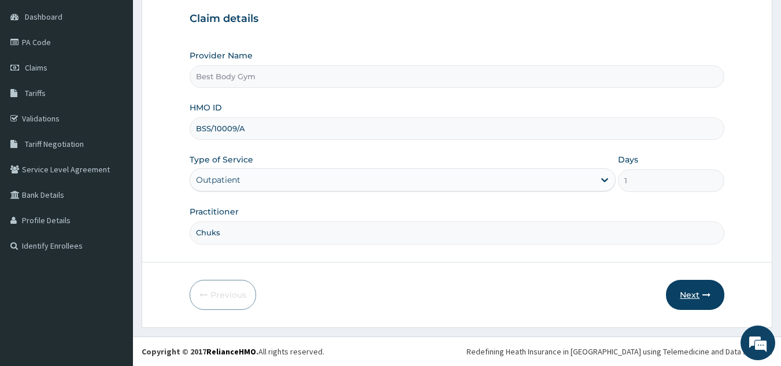
click at [684, 295] on button "Next" at bounding box center [695, 295] width 58 height 30
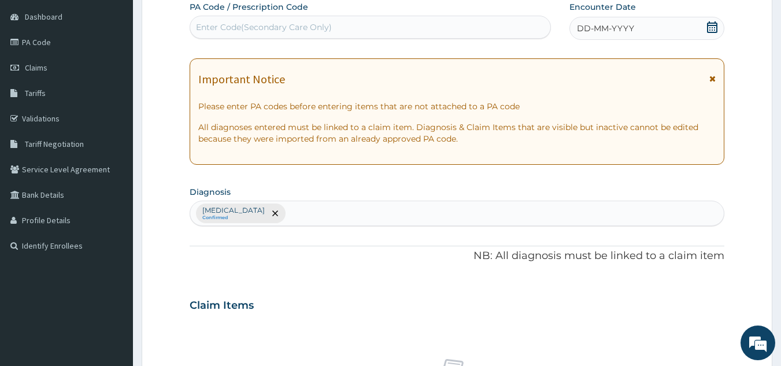
click at [710, 31] on icon at bounding box center [713, 27] width 12 height 12
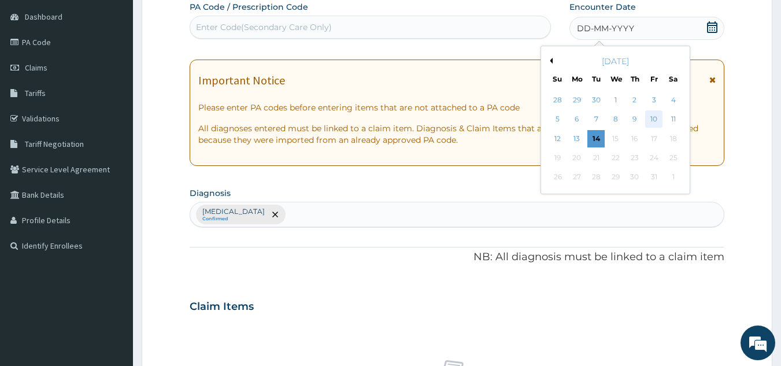
click at [653, 116] on div "10" at bounding box center [653, 119] width 17 height 17
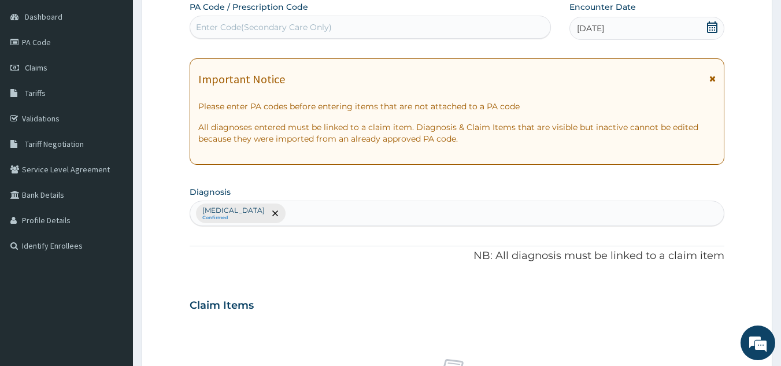
click at [456, 24] on div "Enter Code(Secondary Care Only)" at bounding box center [370, 27] width 361 height 19
type input "PA/FA60A7"
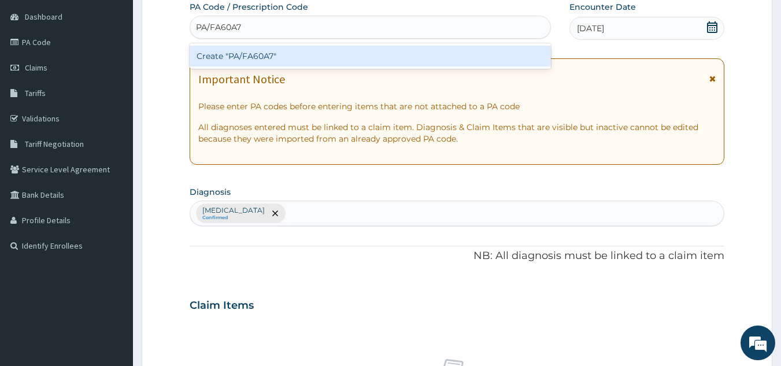
click at [420, 58] on div "Create "PA/FA60A7"" at bounding box center [371, 56] width 362 height 21
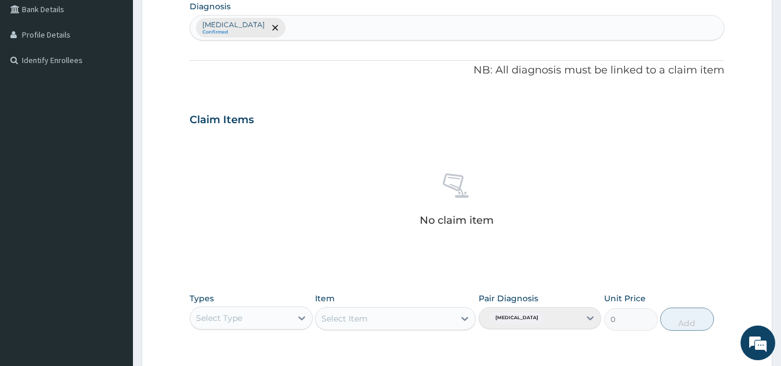
scroll to position [296, 0]
click at [301, 322] on icon at bounding box center [302, 318] width 12 height 12
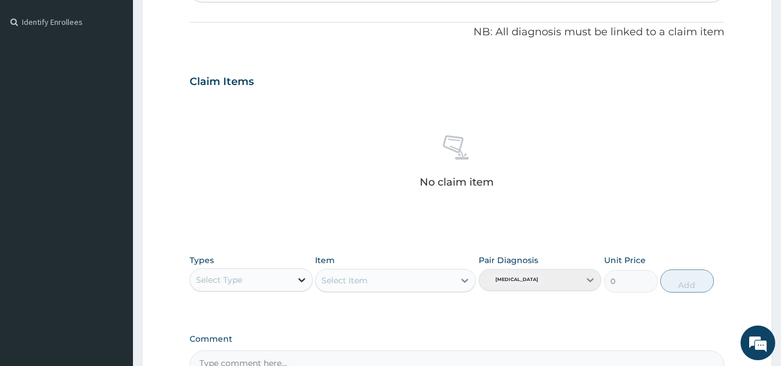
scroll to position [468, 0]
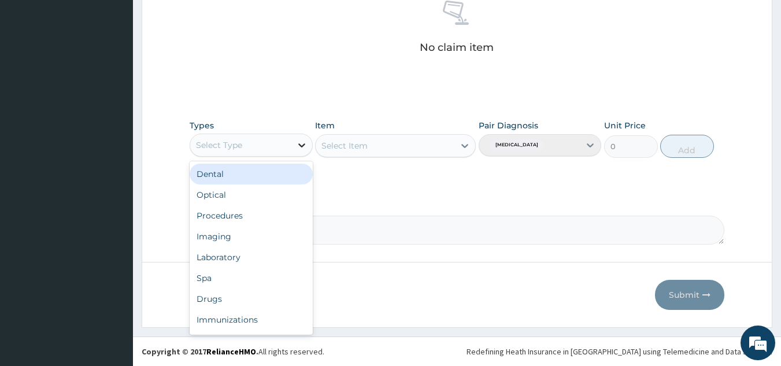
click at [302, 146] on icon at bounding box center [301, 145] width 7 height 4
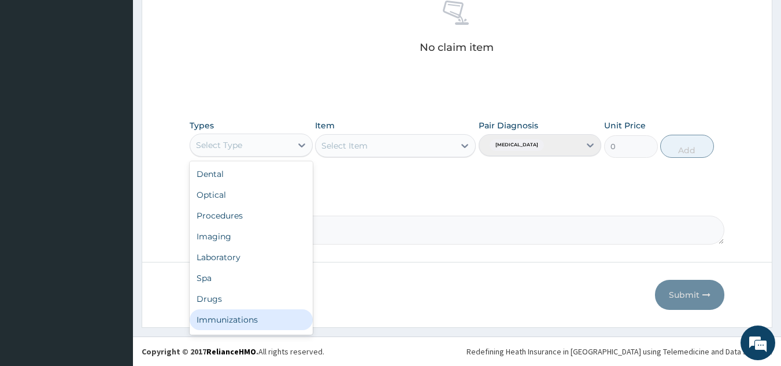
scroll to position [23, 0]
click at [248, 315] on div "Others" at bounding box center [251, 317] width 123 height 21
click at [296, 147] on icon at bounding box center [302, 145] width 12 height 12
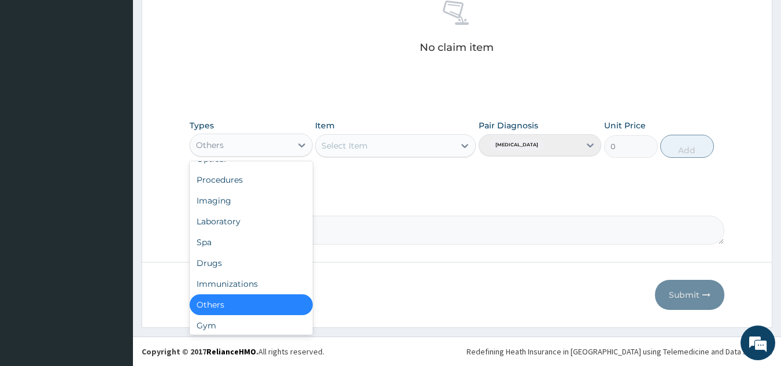
scroll to position [39, 0]
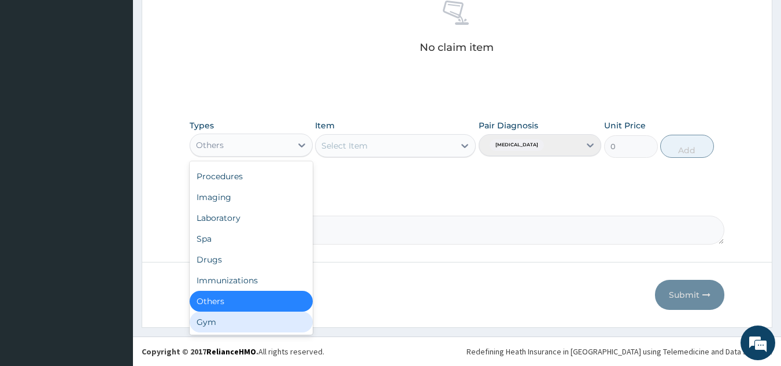
click at [289, 327] on div "Gym" at bounding box center [251, 322] width 123 height 21
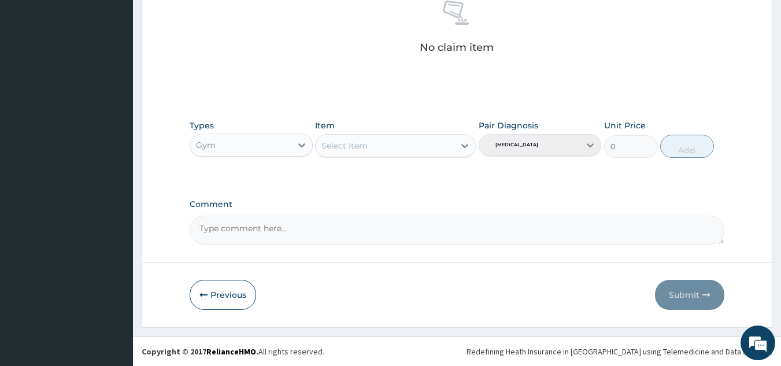
click at [394, 149] on div "Select Item" at bounding box center [395, 145] width 161 height 23
click at [394, 149] on div "Select Item" at bounding box center [385, 145] width 139 height 19
click at [396, 172] on div "GYM" at bounding box center [395, 174] width 161 height 21
click at [701, 144] on button "Add" at bounding box center [687, 146] width 54 height 23
type input "0"
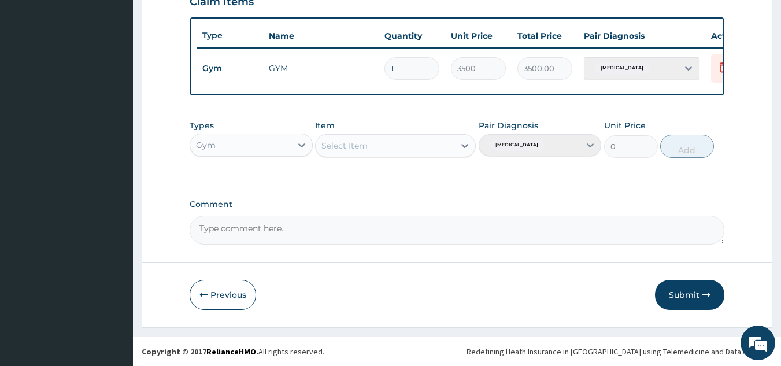
scroll to position [422, 0]
click at [688, 293] on button "Submit" at bounding box center [689, 295] width 69 height 30
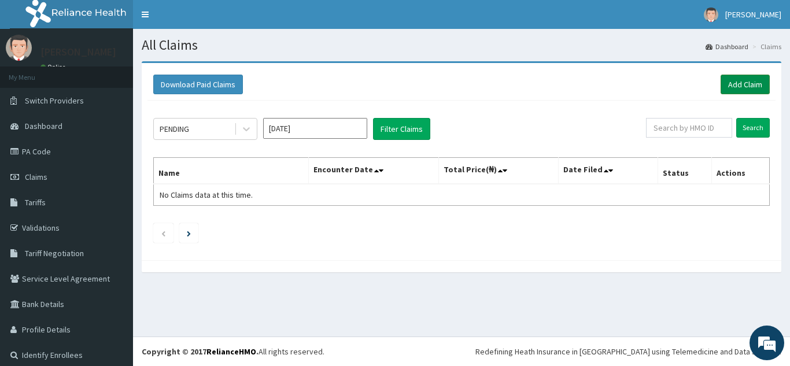
click at [738, 82] on link "Add Claim" at bounding box center [745, 85] width 49 height 20
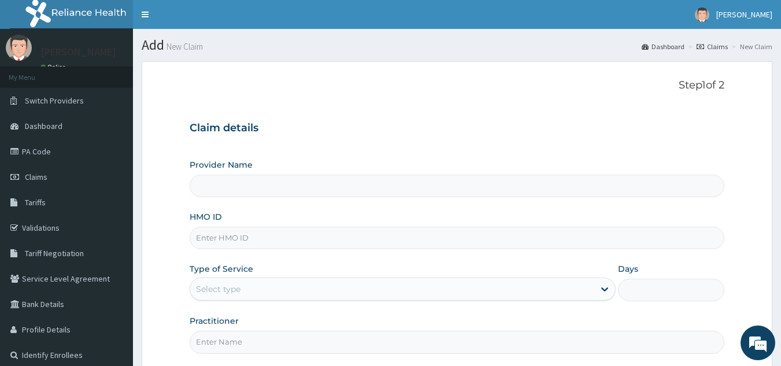
click at [413, 243] on input "HMO ID" at bounding box center [458, 238] width 536 height 23
type input "OIM/"
type input "Best Body Gym"
type input "1"
type input "OIM/10002/A"
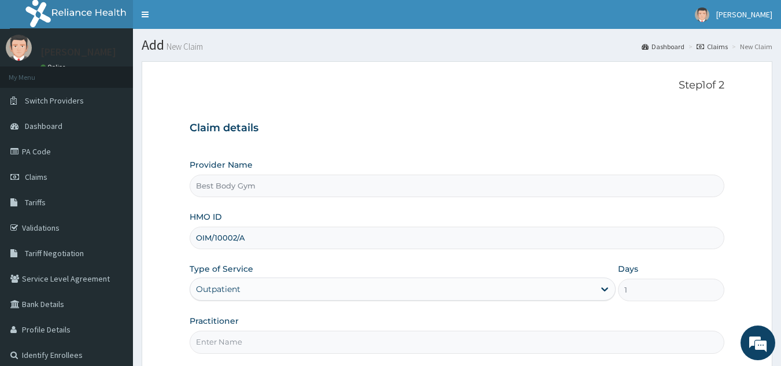
click at [282, 330] on div "Practitioner" at bounding box center [458, 334] width 536 height 38
click at [282, 337] on input "Practitioner" at bounding box center [458, 342] width 536 height 23
type input "Chuks"
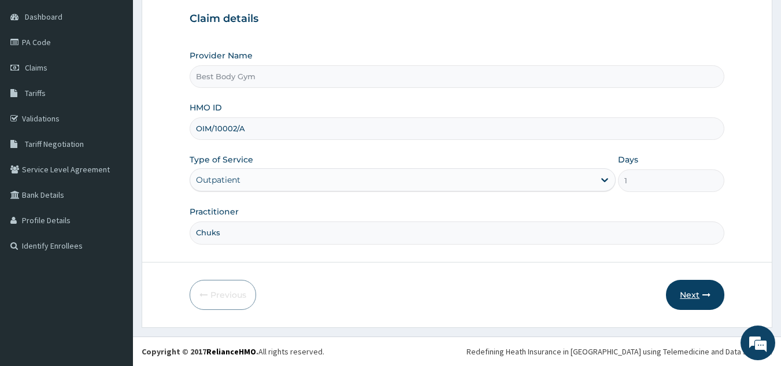
click at [691, 298] on button "Next" at bounding box center [695, 295] width 58 height 30
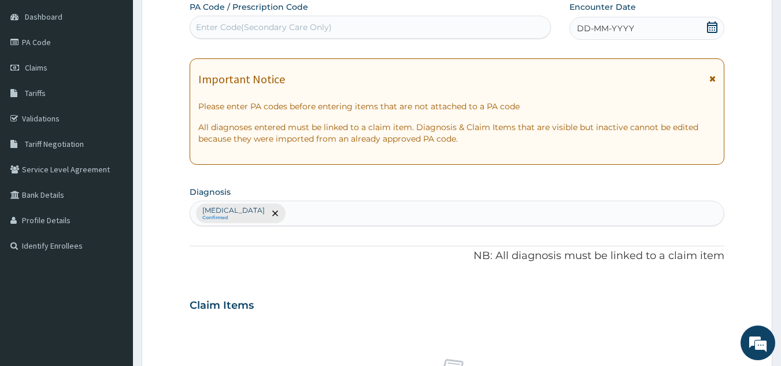
click at [712, 25] on icon at bounding box center [712, 27] width 10 height 12
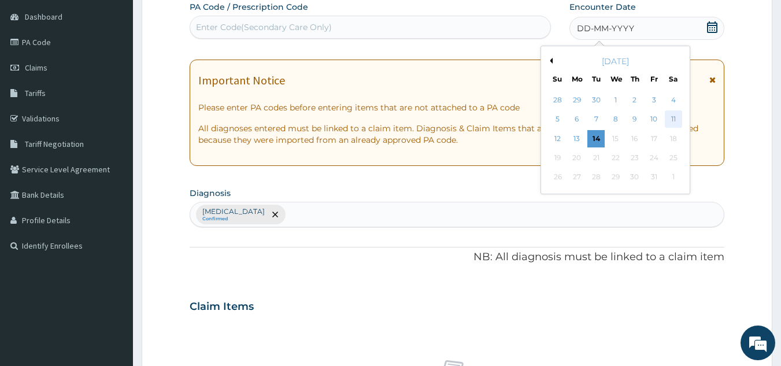
click at [675, 112] on div "11" at bounding box center [673, 119] width 17 height 17
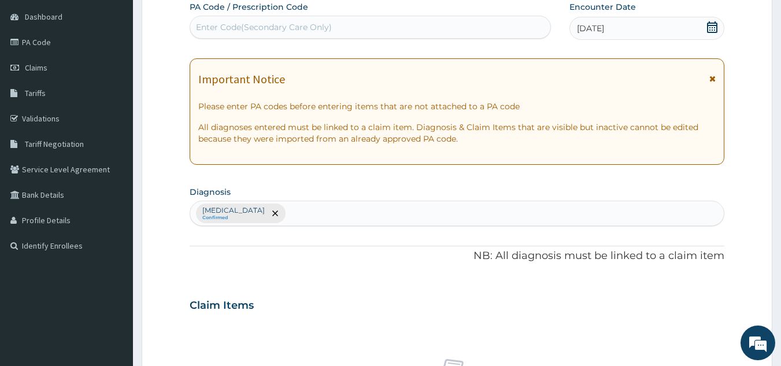
click at [512, 29] on div "Enter Code(Secondary Care Only)" at bounding box center [370, 27] width 361 height 19
type input "PA/B23560"
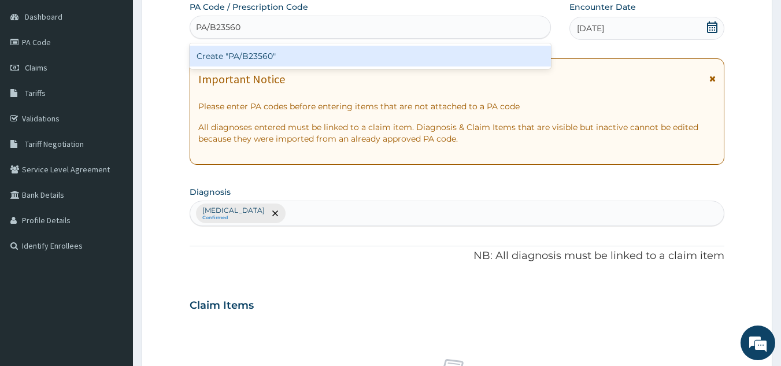
click at [262, 58] on div "Create "PA/B23560"" at bounding box center [371, 56] width 362 height 21
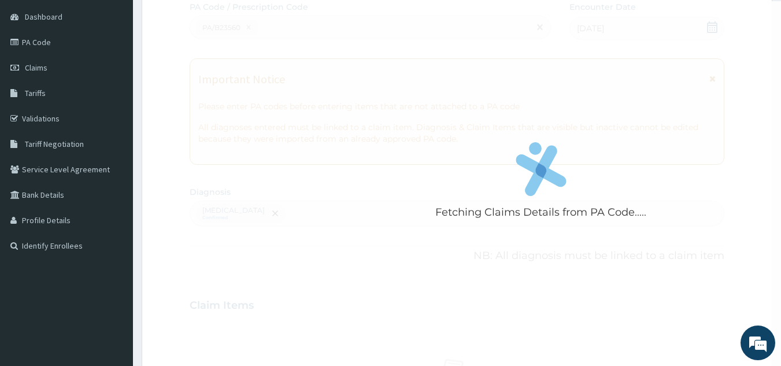
scroll to position [429, 0]
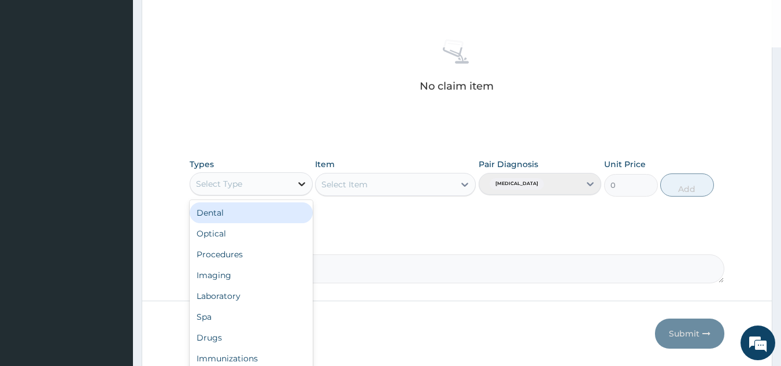
click at [303, 180] on icon at bounding box center [302, 184] width 12 height 12
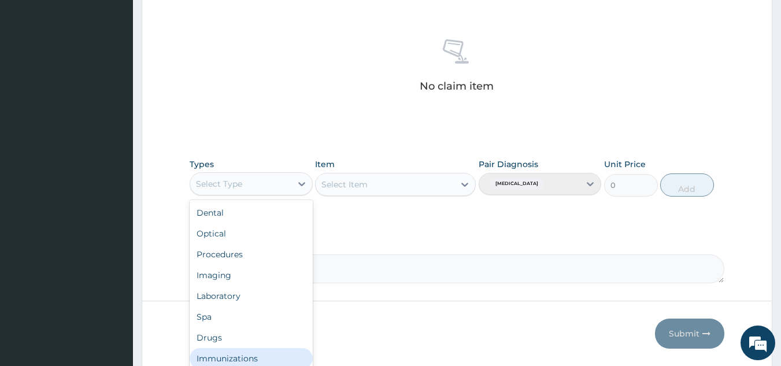
scroll to position [39, 0]
click at [297, 360] on div "Gym" at bounding box center [251, 360] width 123 height 21
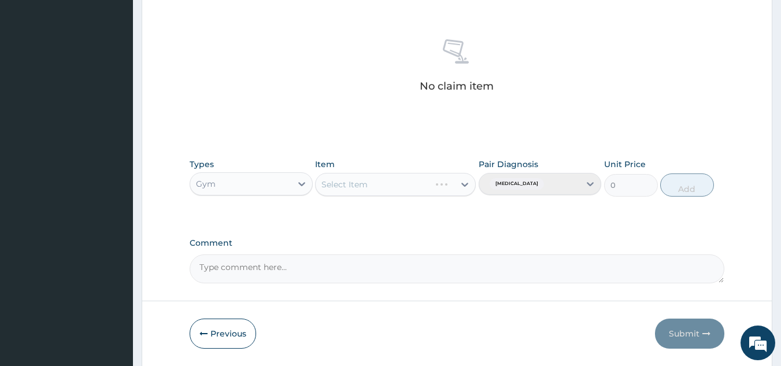
click at [399, 190] on div "Select Item" at bounding box center [395, 184] width 161 height 23
click at [410, 180] on div "Select Item" at bounding box center [385, 184] width 139 height 19
click at [408, 219] on div "GYM" at bounding box center [395, 213] width 161 height 21
click at [683, 180] on button "Add" at bounding box center [687, 184] width 54 height 23
type input "0"
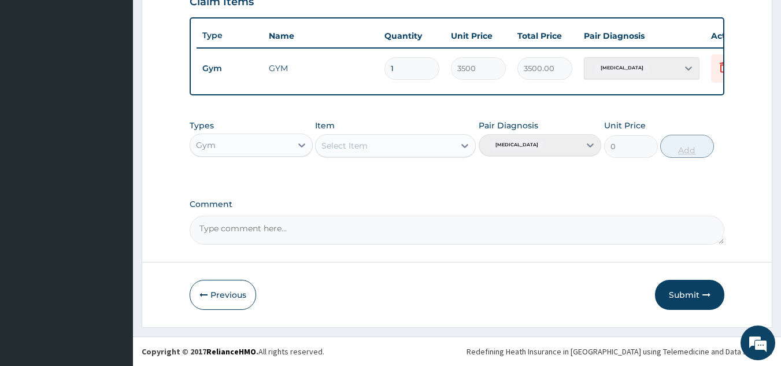
scroll to position [422, 0]
click at [681, 291] on button "Submit" at bounding box center [689, 295] width 69 height 30
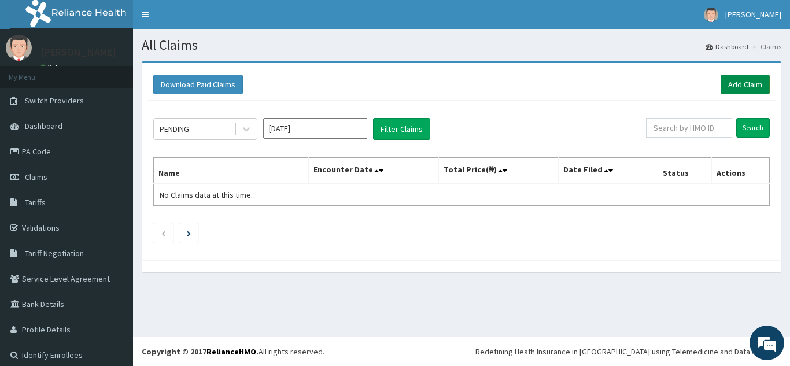
click at [732, 84] on link "Add Claim" at bounding box center [745, 85] width 49 height 20
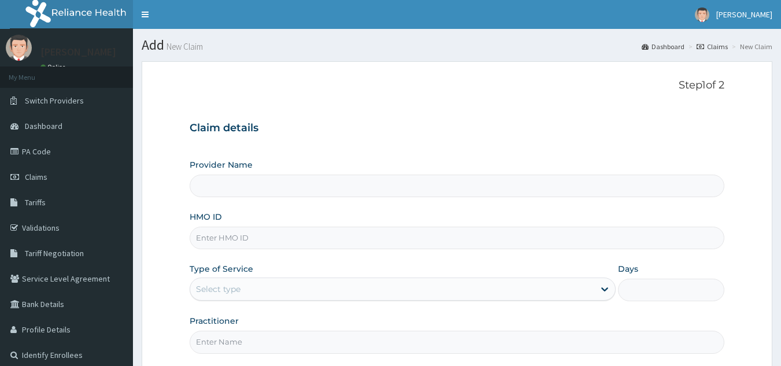
click at [345, 233] on input "HMO ID" at bounding box center [458, 238] width 536 height 23
type input "TEN/"
type input "Best Body Gym"
type input "1"
type input "TEN/10014/A"
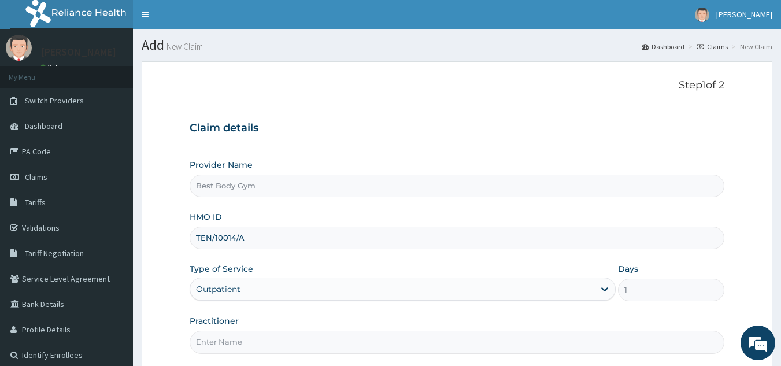
click at [260, 330] on div "Practitioner" at bounding box center [458, 334] width 536 height 38
click at [262, 338] on input "Practitioner" at bounding box center [458, 342] width 536 height 23
type input "Chuks"
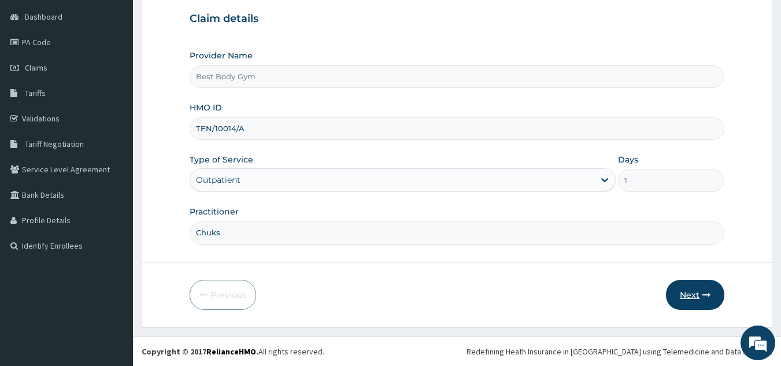
click at [690, 297] on button "Next" at bounding box center [695, 295] width 58 height 30
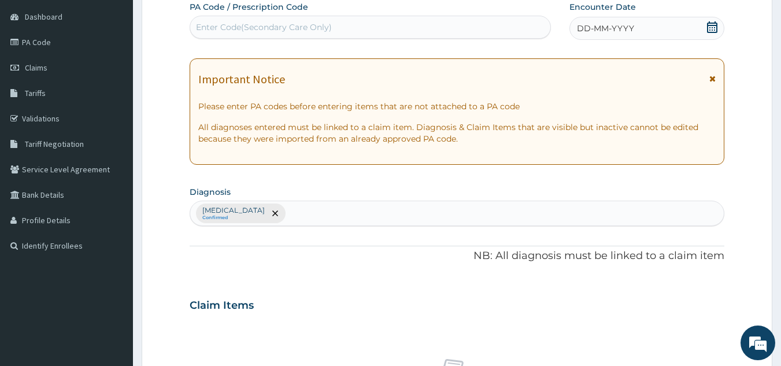
click at [712, 29] on icon at bounding box center [712, 27] width 10 height 12
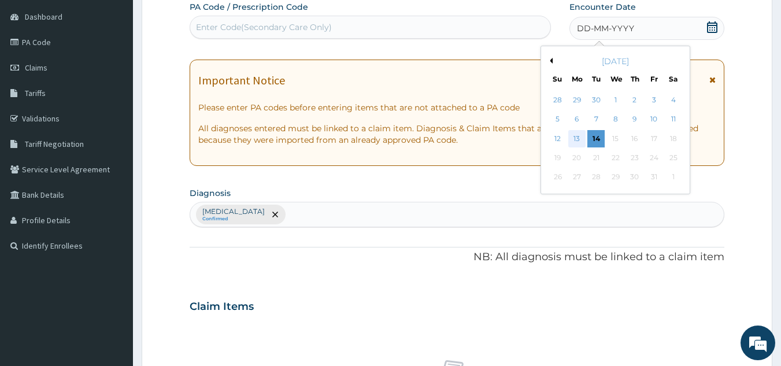
click at [577, 132] on div "13" at bounding box center [576, 138] width 17 height 17
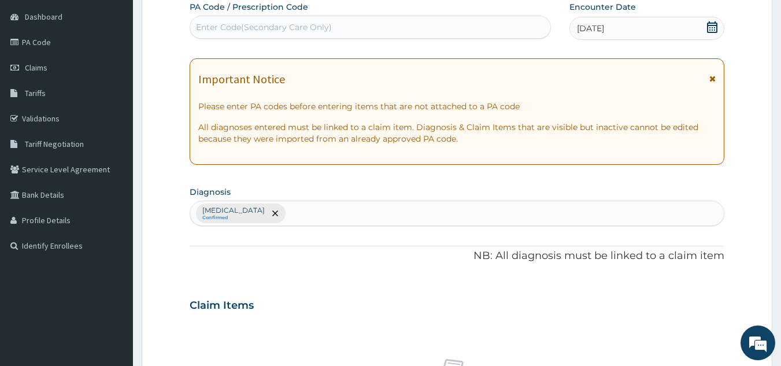
click at [427, 28] on div "Enter Code(Secondary Care Only)" at bounding box center [370, 27] width 361 height 19
type input "PA/F2240F"
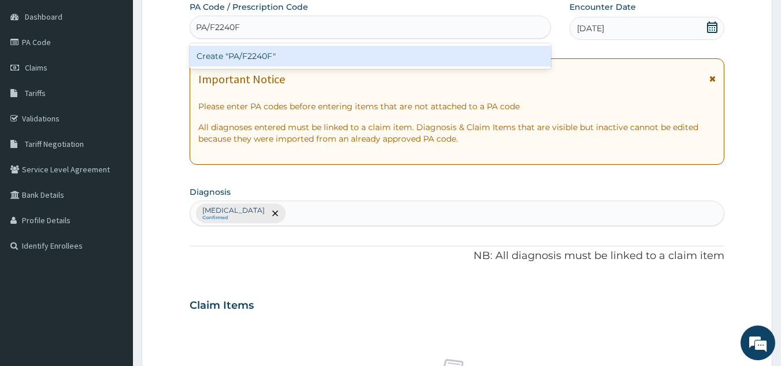
click at [272, 58] on div "Create "PA/F2240F"" at bounding box center [371, 56] width 362 height 21
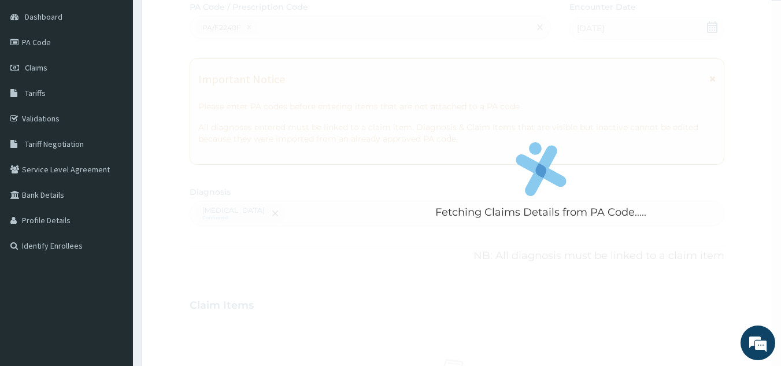
scroll to position [429, 0]
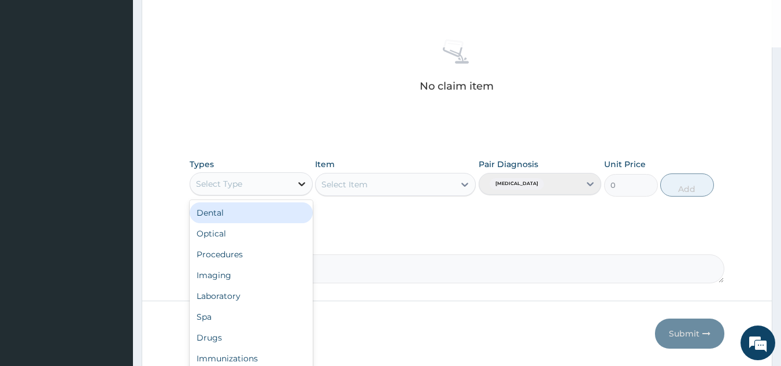
click at [298, 183] on icon at bounding box center [302, 184] width 12 height 12
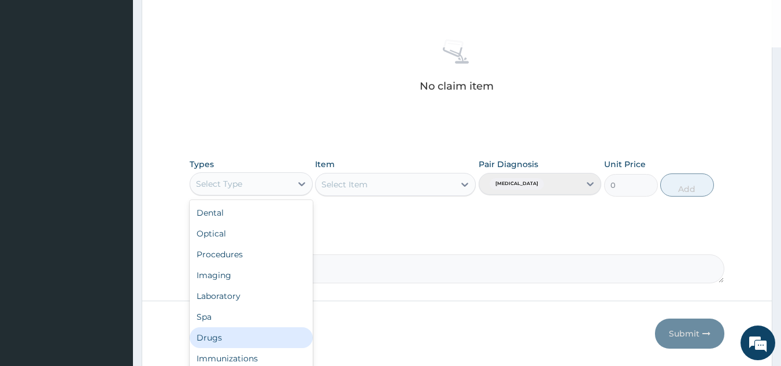
scroll to position [39, 0]
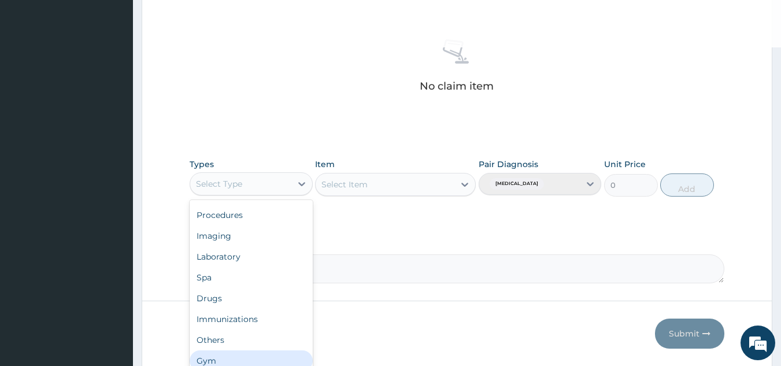
click at [280, 360] on div "Gym" at bounding box center [251, 360] width 123 height 21
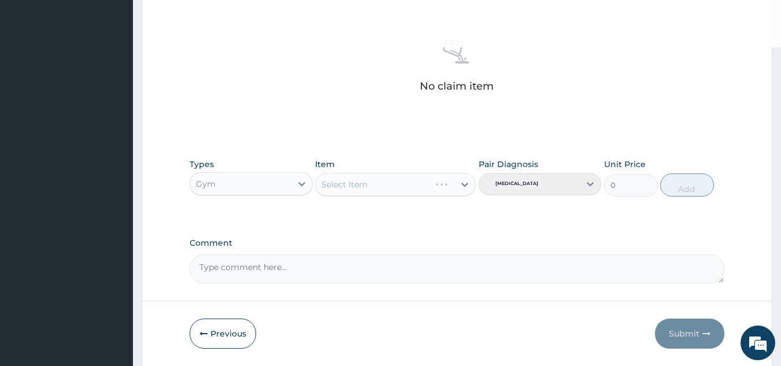
click at [416, 188] on div "Select Item" at bounding box center [395, 184] width 161 height 23
click at [467, 186] on div "Select Item" at bounding box center [395, 184] width 161 height 23
click at [466, 185] on div "Select Item" at bounding box center [395, 184] width 161 height 23
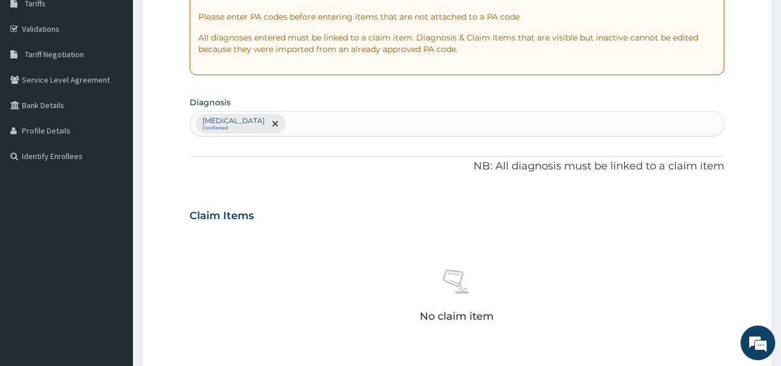
scroll to position [468, 0]
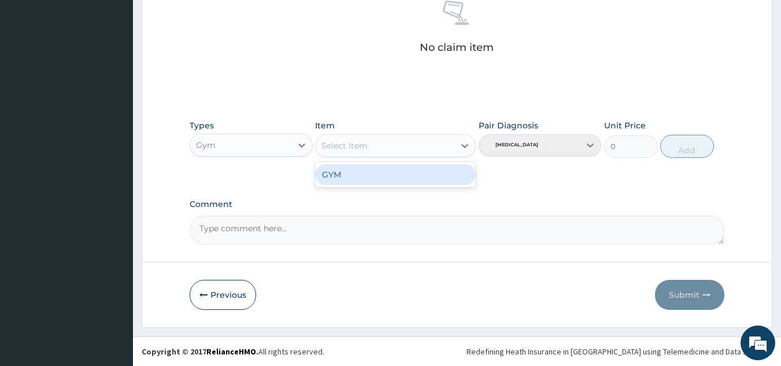
click at [434, 138] on div "Select Item" at bounding box center [385, 145] width 139 height 19
click at [431, 177] on div "GYM" at bounding box center [395, 174] width 161 height 21
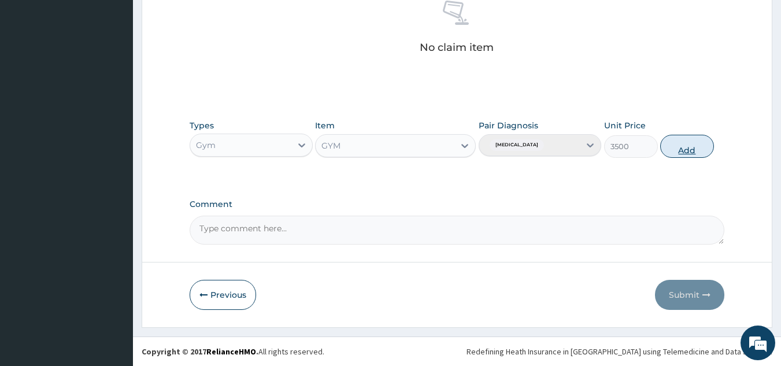
click at [686, 147] on button "Add" at bounding box center [687, 146] width 54 height 23
type input "0"
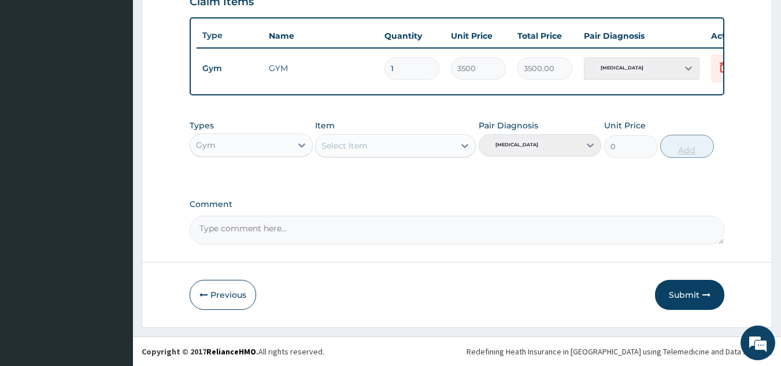
scroll to position [422, 0]
click at [681, 296] on button "Submit" at bounding box center [689, 295] width 69 height 30
click at [683, 298] on button "Submit" at bounding box center [689, 295] width 69 height 30
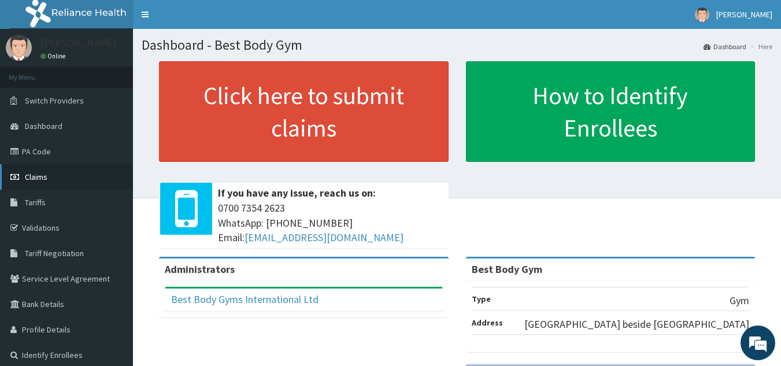
click at [31, 173] on span "Claims" at bounding box center [36, 177] width 23 height 10
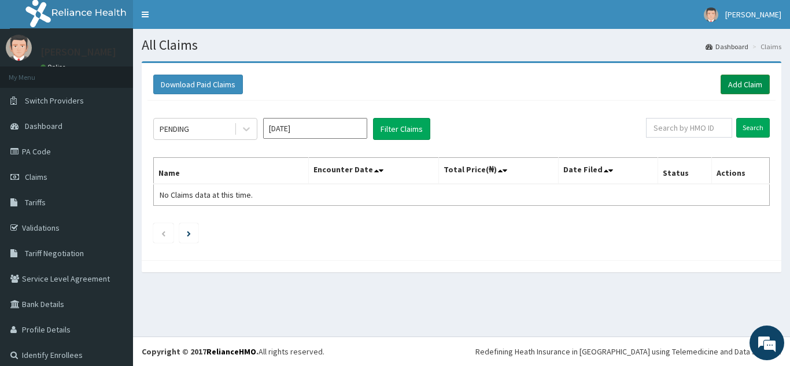
click at [747, 84] on link "Add Claim" at bounding box center [745, 85] width 49 height 20
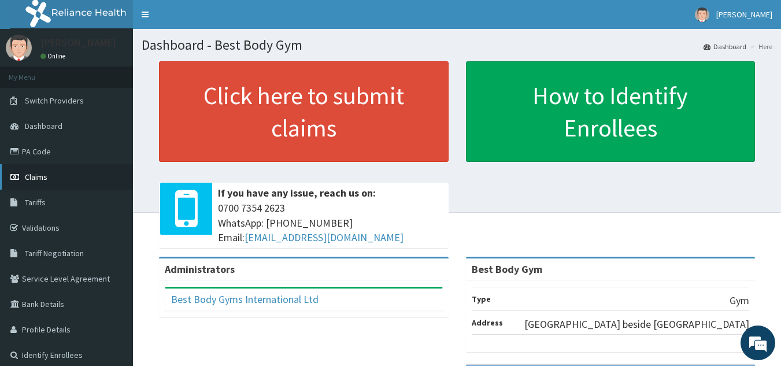
click at [39, 176] on span "Claims" at bounding box center [36, 177] width 23 height 10
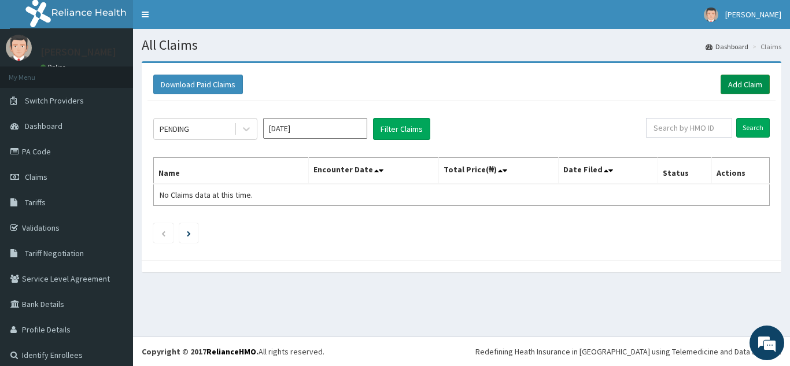
click at [737, 84] on link "Add Claim" at bounding box center [745, 85] width 49 height 20
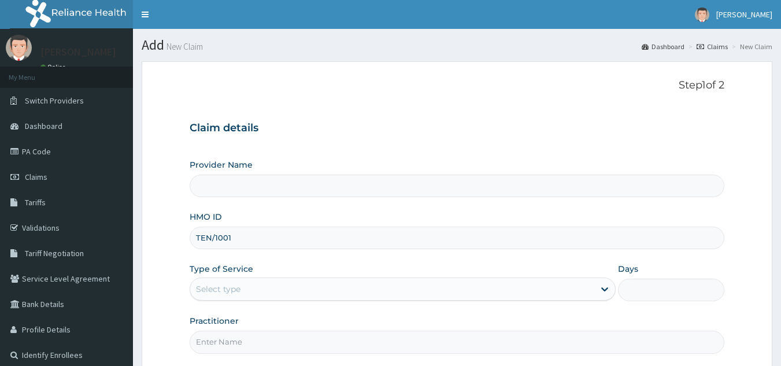
type input "TEN/10014"
type input "Best Body Gym"
type input "1"
type input "TEN/10014/A"
click at [285, 350] on input "Practitioner" at bounding box center [458, 342] width 536 height 23
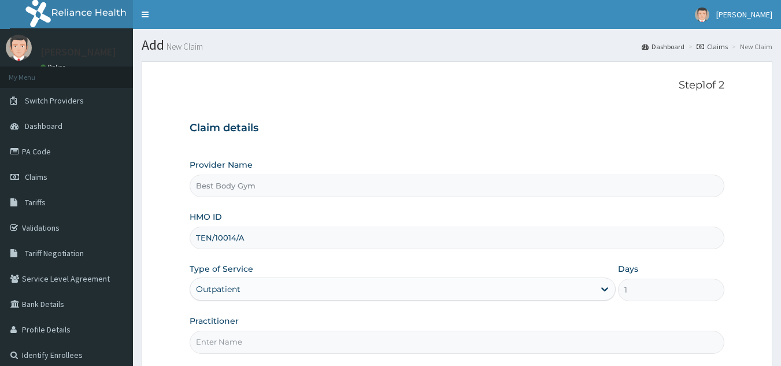
type input "Chuks"
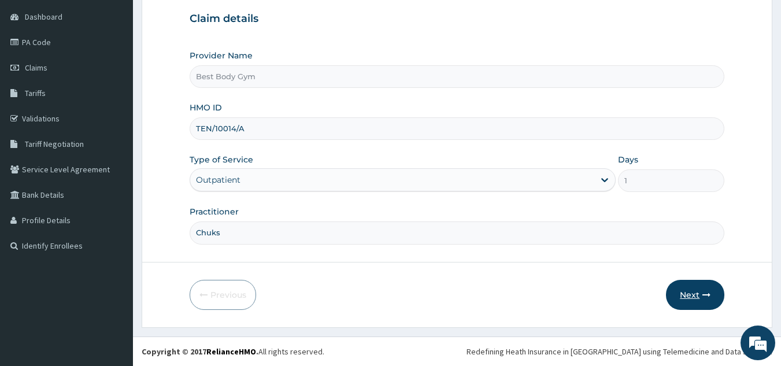
click at [689, 291] on button "Next" at bounding box center [695, 295] width 58 height 30
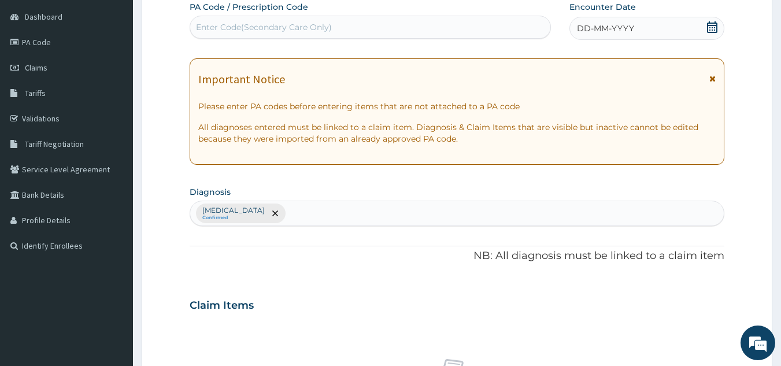
click at [708, 29] on icon at bounding box center [712, 27] width 10 height 12
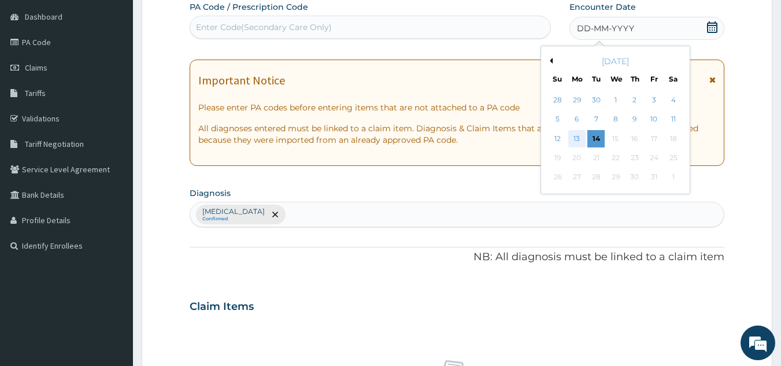
click at [575, 135] on div "13" at bounding box center [576, 138] width 17 height 17
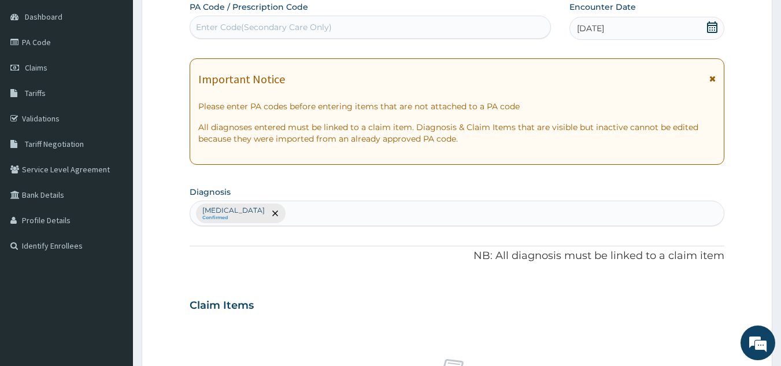
click at [500, 30] on div "Enter Code(Secondary Care Only)" at bounding box center [370, 27] width 361 height 19
type input "PA/F2240F"
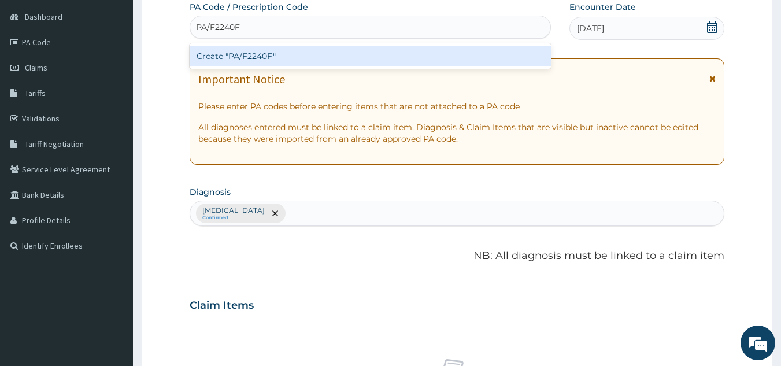
click at [493, 58] on div "Create "PA/F2240F"" at bounding box center [371, 56] width 362 height 21
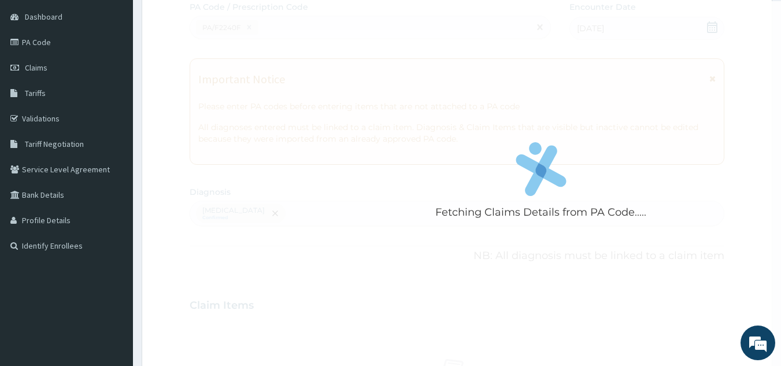
scroll to position [429, 0]
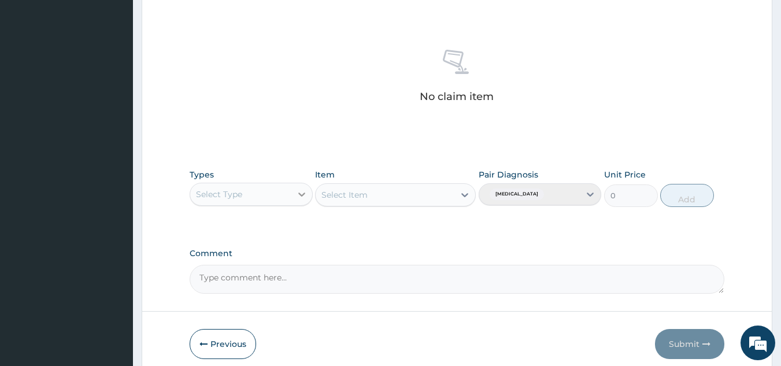
click at [297, 195] on icon at bounding box center [302, 195] width 12 height 12
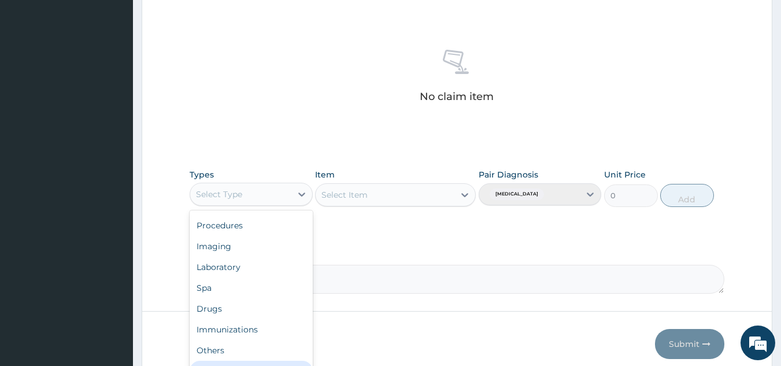
scroll to position [478, 0]
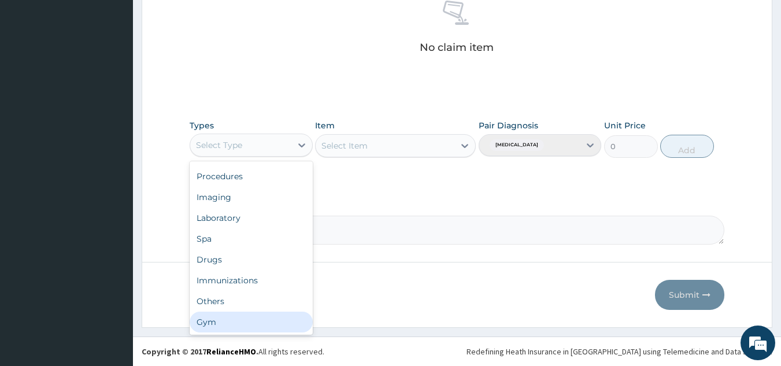
click at [283, 332] on div "Gym" at bounding box center [251, 322] width 123 height 21
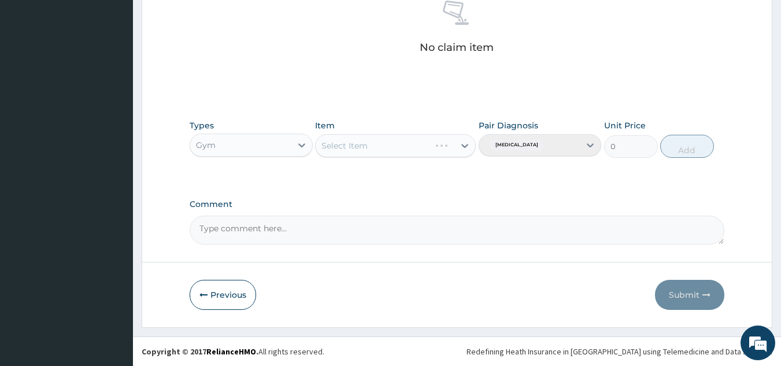
click at [416, 139] on div "Select Item" at bounding box center [395, 145] width 161 height 23
click at [430, 140] on div "Select Item" at bounding box center [373, 145] width 115 height 19
click at [422, 182] on div "GYM" at bounding box center [395, 174] width 161 height 21
click at [687, 141] on button "Add" at bounding box center [687, 146] width 54 height 23
type input "0"
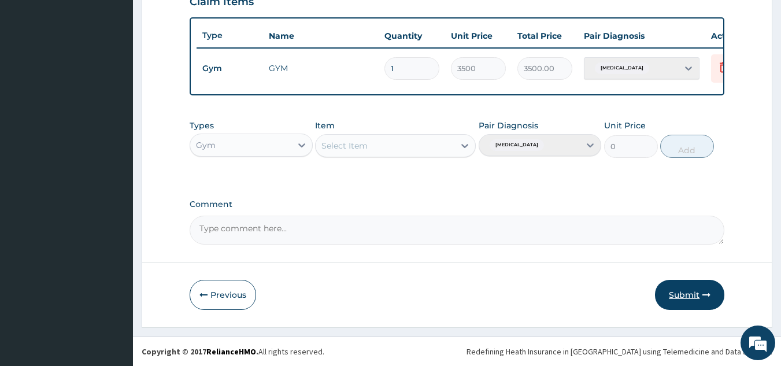
click at [700, 294] on button "Submit" at bounding box center [689, 295] width 69 height 30
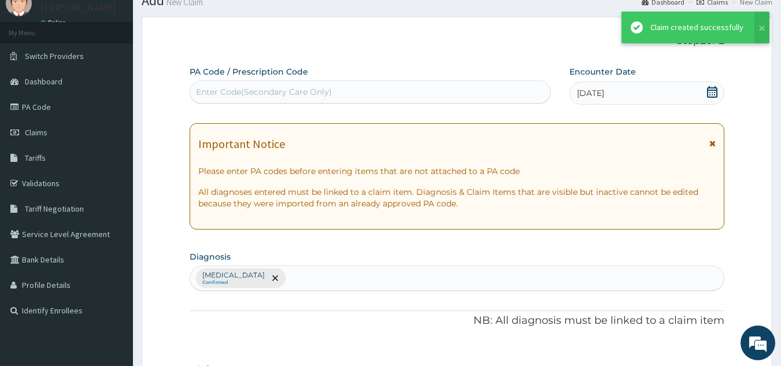
scroll to position [422, 0]
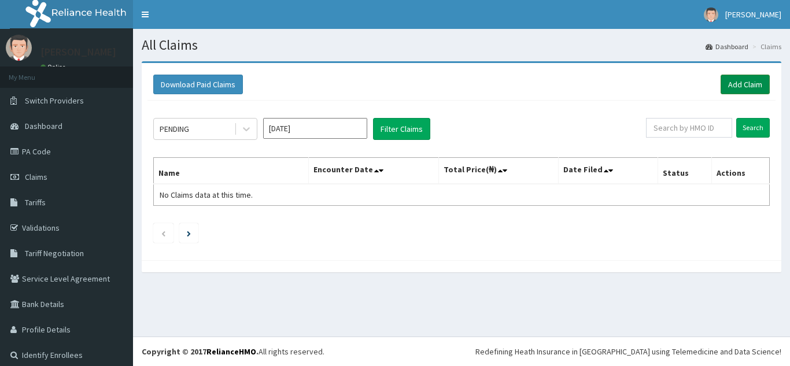
click at [735, 86] on link "Add Claim" at bounding box center [745, 85] width 49 height 20
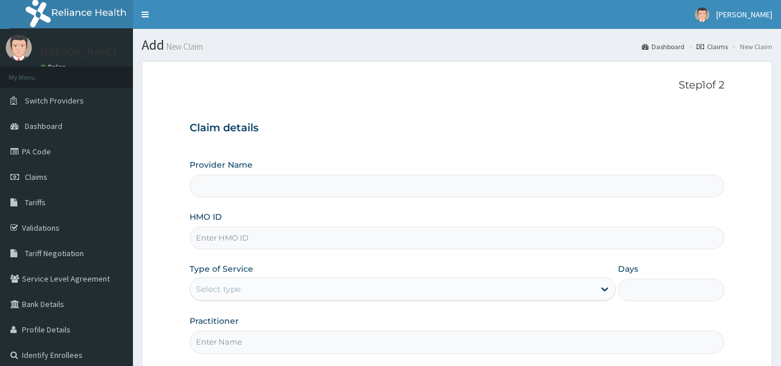
click at [337, 241] on input "HMO ID" at bounding box center [458, 238] width 536 height 23
type input "TEN/10161"
type input "Best Body Gym"
type input "1"
type input "TEN/10161/A"
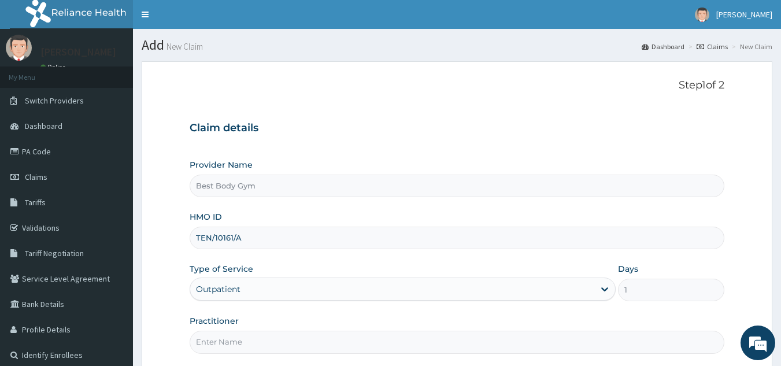
click at [279, 341] on input "Practitioner" at bounding box center [458, 342] width 536 height 23
type input "Chuks"
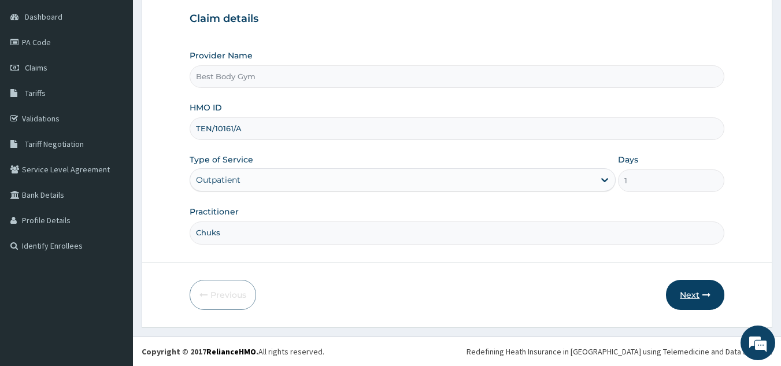
click at [685, 290] on button "Next" at bounding box center [695, 295] width 58 height 30
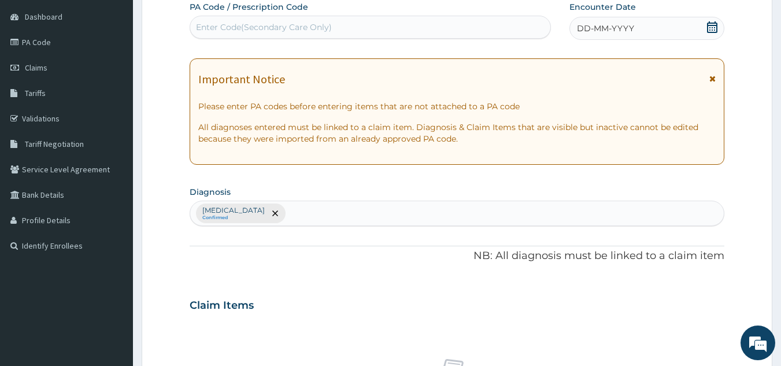
click at [714, 27] on icon at bounding box center [713, 27] width 12 height 12
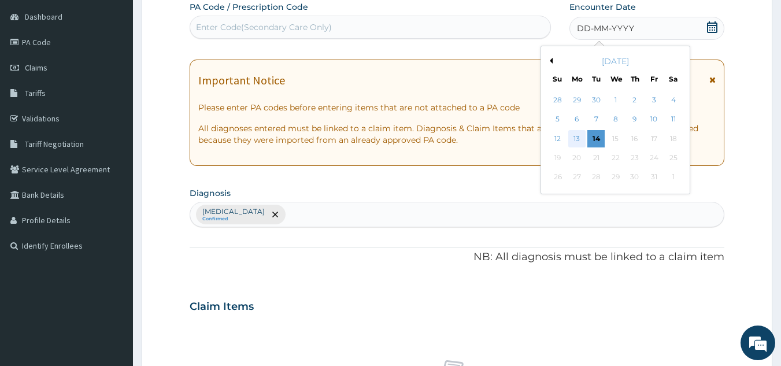
click at [577, 140] on div "13" at bounding box center [576, 138] width 17 height 17
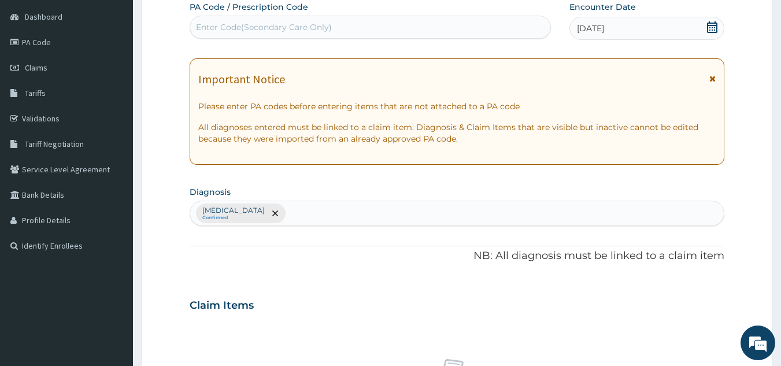
click at [439, 32] on div "Enter Code(Secondary Care Only)" at bounding box center [370, 27] width 361 height 19
type input "PA/71ABC6"
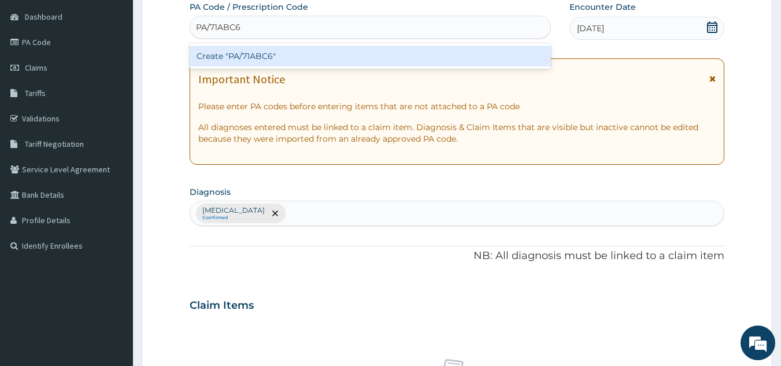
click at [434, 51] on div "Create "PA/71ABC6"" at bounding box center [371, 56] width 362 height 21
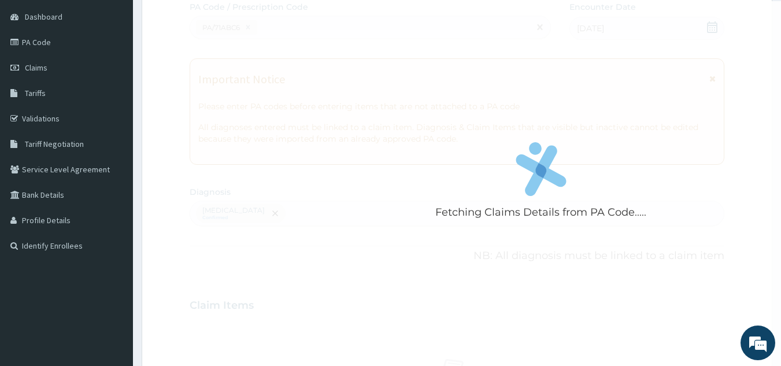
scroll to position [429, 0]
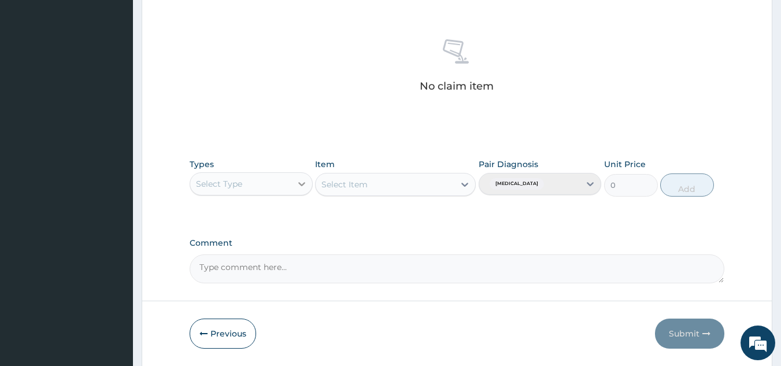
click at [301, 184] on icon at bounding box center [301, 184] width 7 height 4
click at [313, 348] on div "Previous Submit" at bounding box center [458, 334] width 536 height 30
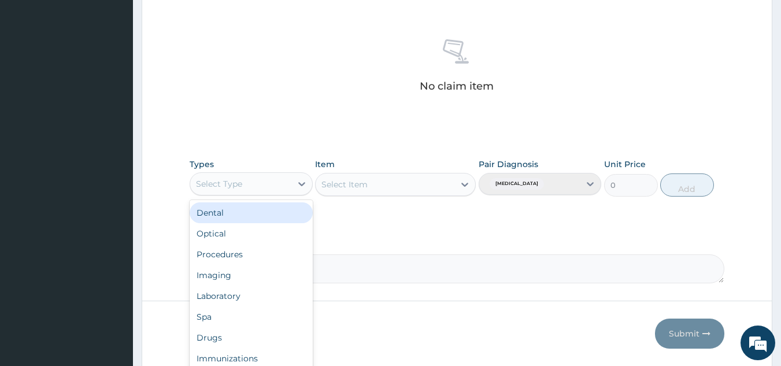
click at [289, 188] on div "Select Type" at bounding box center [240, 184] width 101 height 19
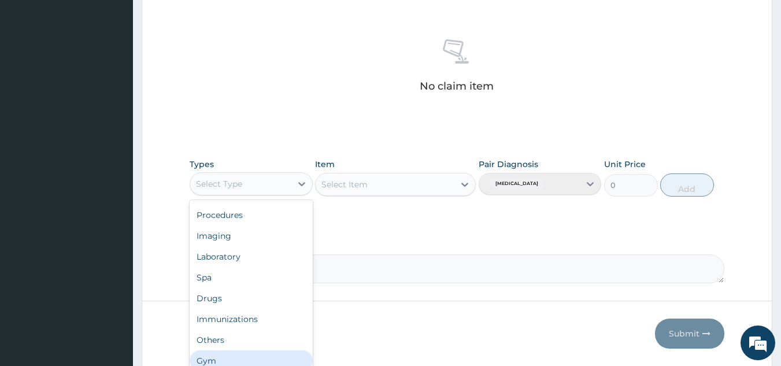
click at [276, 355] on div "Gym" at bounding box center [251, 360] width 123 height 21
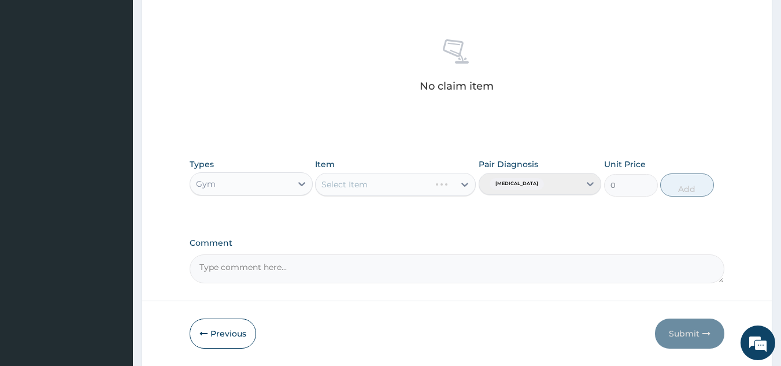
click at [418, 183] on div "Select Item" at bounding box center [395, 184] width 161 height 23
click at [462, 184] on div "Select Item" at bounding box center [395, 184] width 161 height 23
click at [440, 186] on div "Select Item" at bounding box center [385, 184] width 139 height 19
click at [434, 212] on div "GYM" at bounding box center [395, 213] width 161 height 21
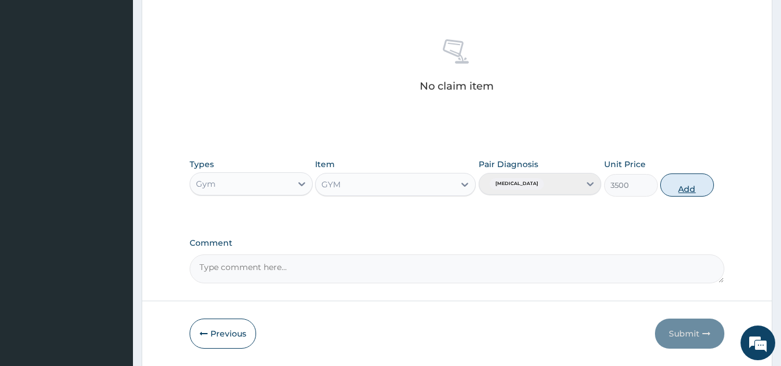
click at [697, 183] on button "Add" at bounding box center [687, 184] width 54 height 23
type input "0"
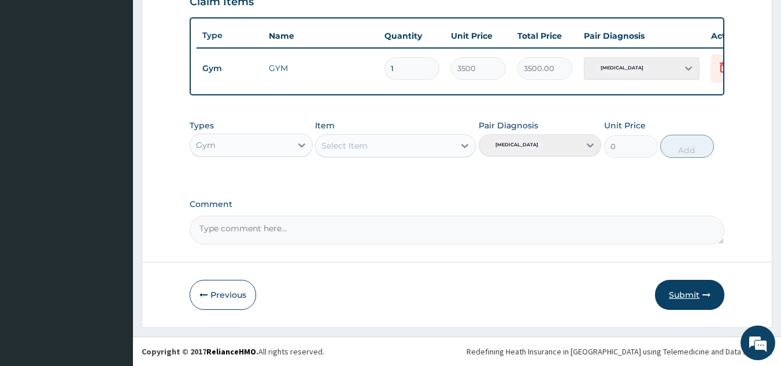
click at [682, 287] on button "Submit" at bounding box center [689, 295] width 69 height 30
click at [688, 292] on button "Submit" at bounding box center [689, 295] width 69 height 30
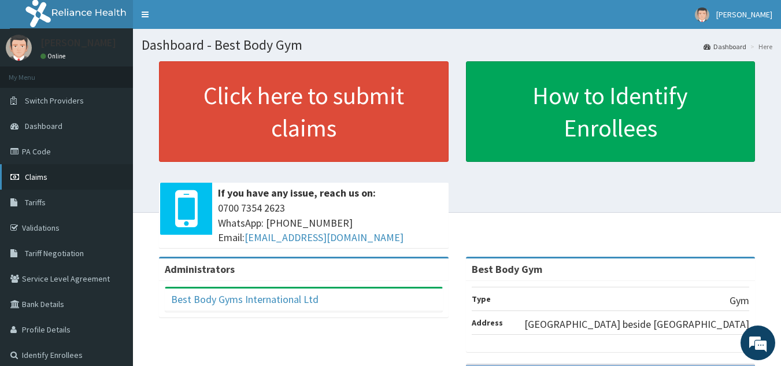
click at [40, 176] on span "Claims" at bounding box center [36, 177] width 23 height 10
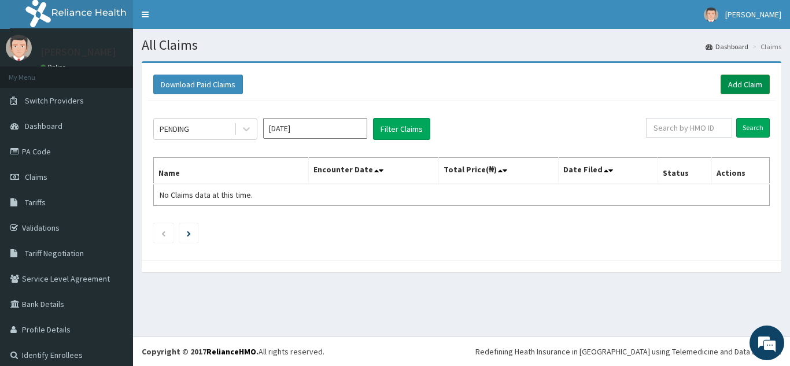
click at [743, 80] on link "Add Claim" at bounding box center [745, 85] width 49 height 20
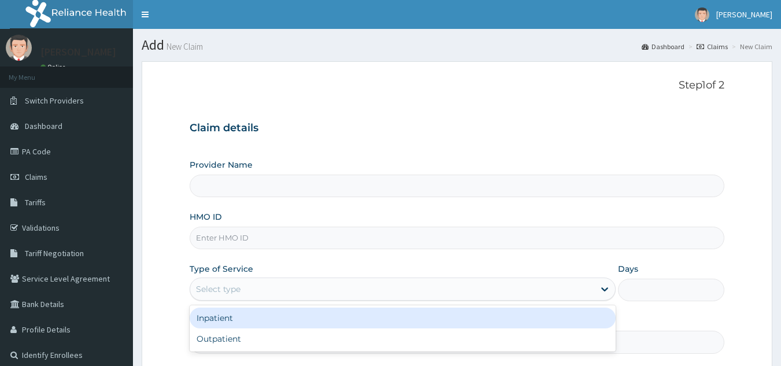
click at [275, 296] on div "Select type" at bounding box center [392, 289] width 404 height 19
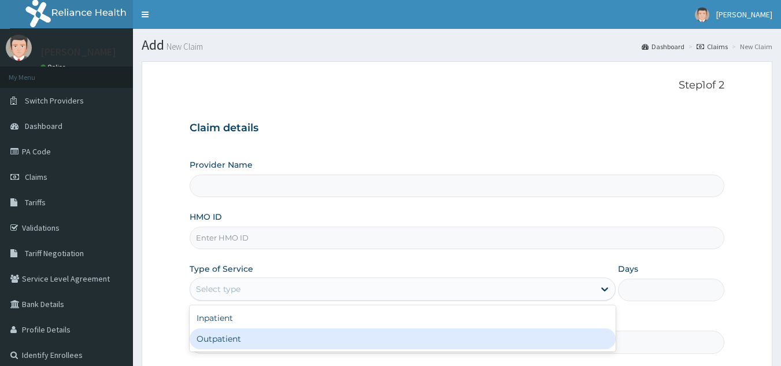
click at [261, 342] on div "Outpatient" at bounding box center [403, 338] width 426 height 21
type input "1"
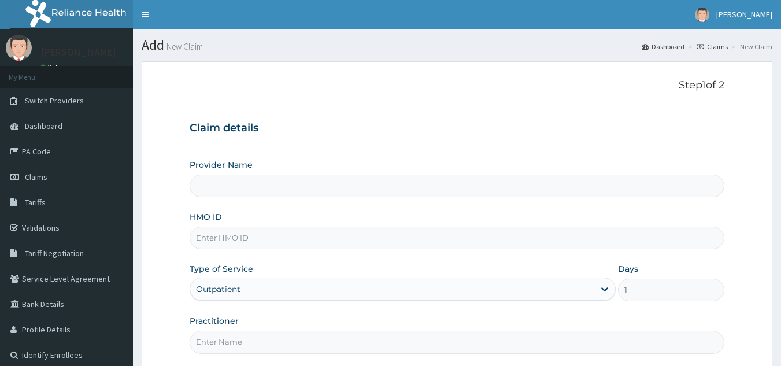
click at [279, 233] on input "HMO ID" at bounding box center [458, 238] width 536 height 23
type input "MGJ/"
type input "Best Body Gym"
type input "MGJ/10004/A"
type input "Chuks"
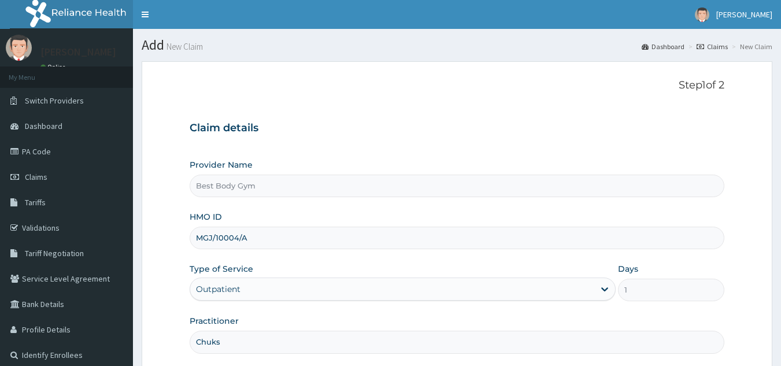
scroll to position [109, 0]
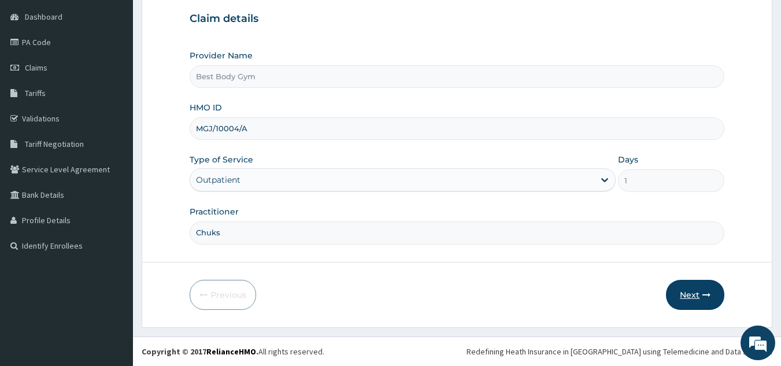
click at [696, 291] on button "Next" at bounding box center [695, 295] width 58 height 30
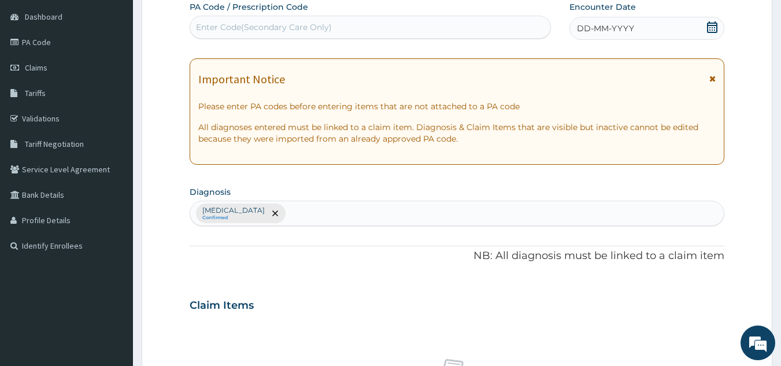
click at [710, 29] on icon at bounding box center [712, 27] width 10 height 12
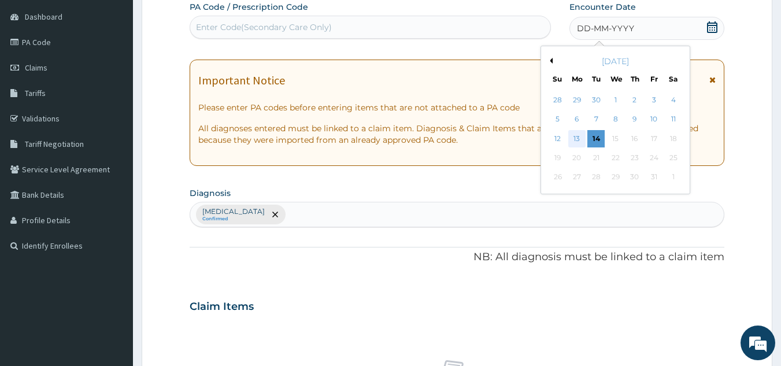
click at [576, 131] on div "13" at bounding box center [576, 138] width 17 height 17
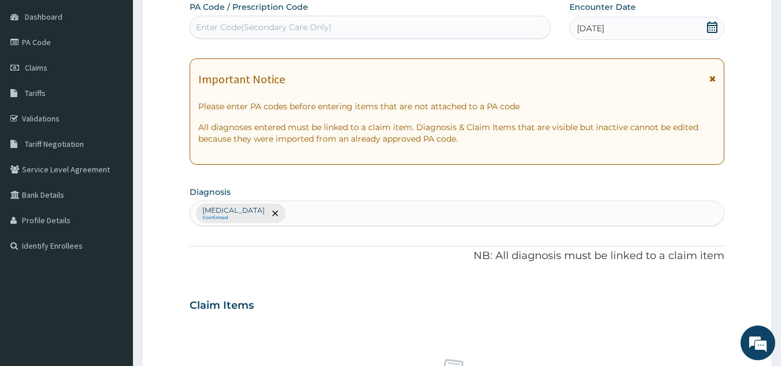
scroll to position [0, 0]
click at [475, 25] on div "Enter Code(Secondary Care Only)" at bounding box center [370, 27] width 361 height 19
type input "PA/C1060B"
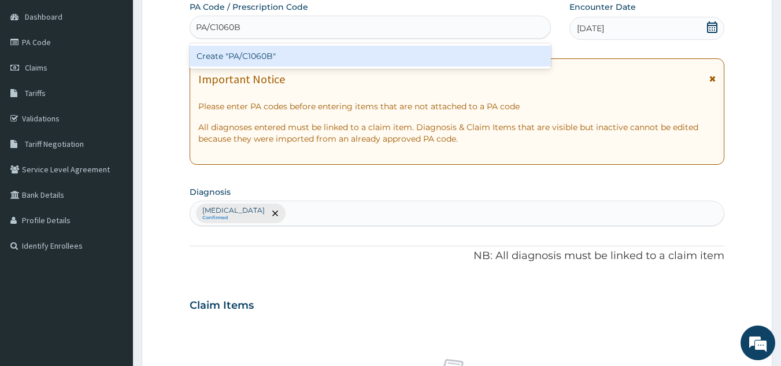
click at [456, 51] on div "Create "PA/C1060B"" at bounding box center [371, 56] width 362 height 21
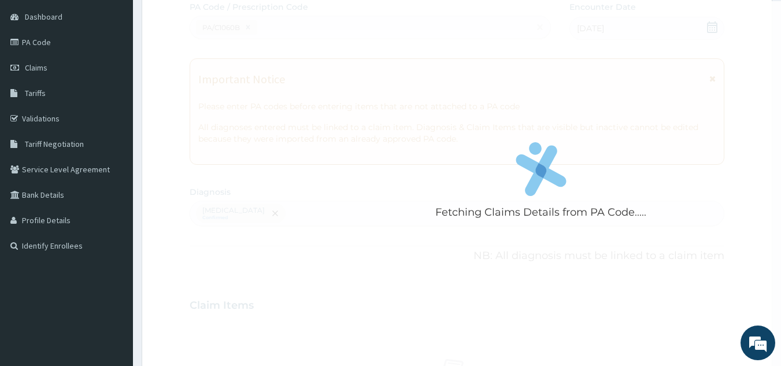
scroll to position [430, 0]
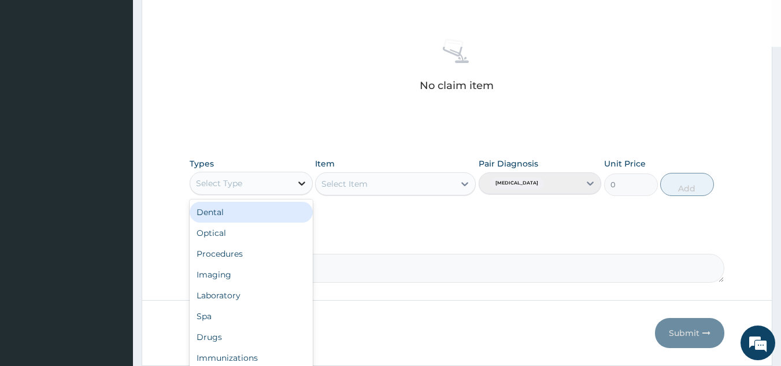
click at [300, 182] on icon at bounding box center [301, 184] width 7 height 4
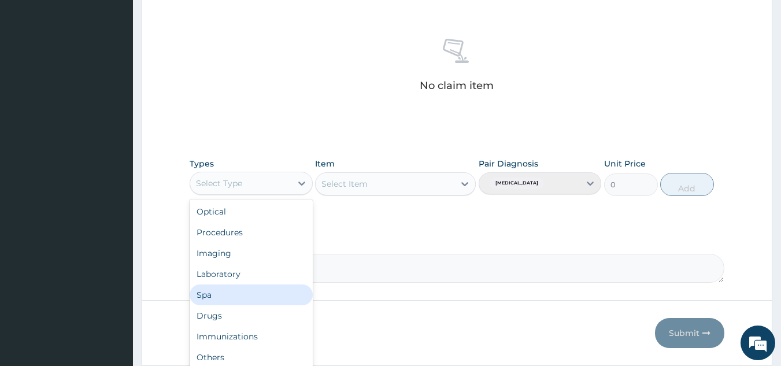
scroll to position [39, 0]
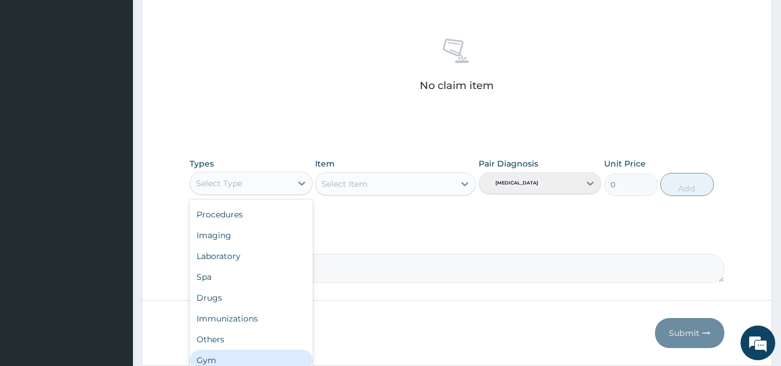
click at [293, 352] on div "Gym" at bounding box center [251, 360] width 123 height 21
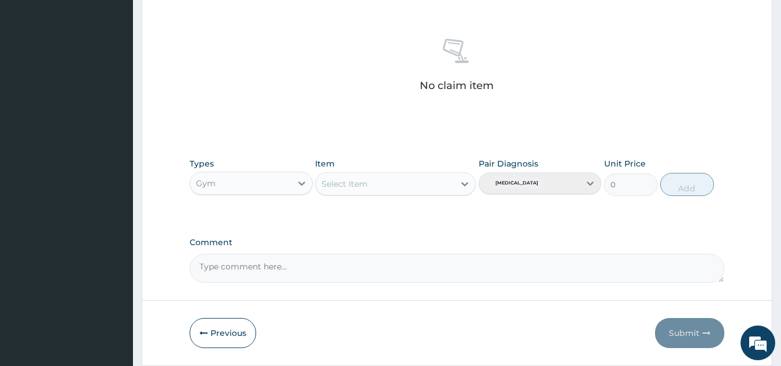
click at [465, 184] on div "Select Item" at bounding box center [395, 183] width 161 height 23
click at [465, 184] on icon at bounding box center [465, 184] width 12 height 12
click at [455, 211] on div "GYM" at bounding box center [395, 212] width 161 height 21
click at [689, 178] on button "Add" at bounding box center [687, 184] width 54 height 23
type input "0"
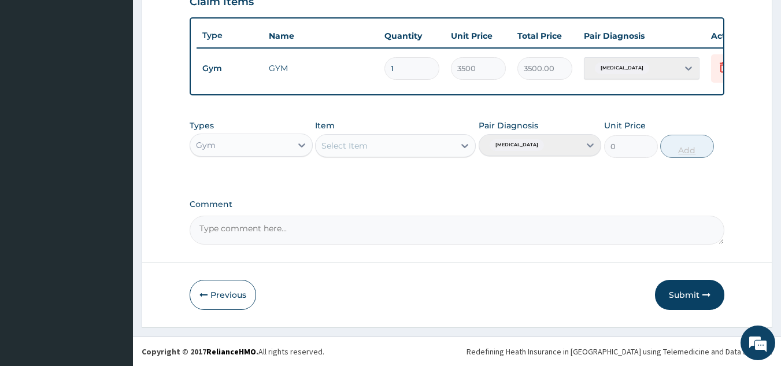
scroll to position [422, 0]
click at [686, 297] on button "Submit" at bounding box center [689, 295] width 69 height 30
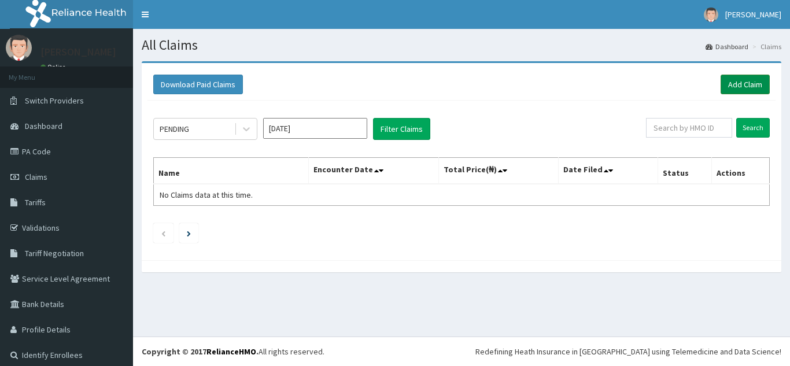
click at [730, 82] on link "Add Claim" at bounding box center [745, 85] width 49 height 20
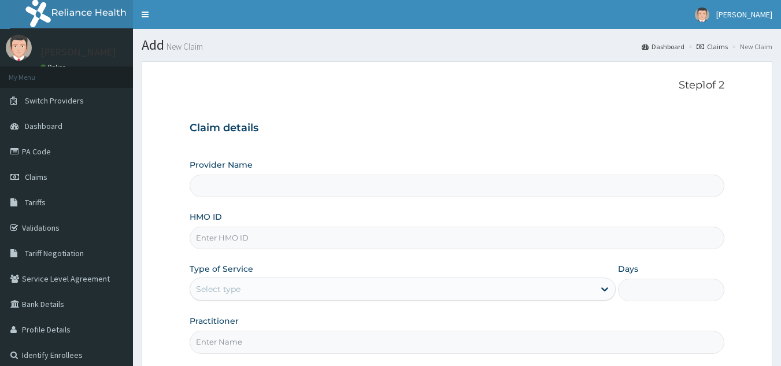
click at [324, 239] on input "HMO ID" at bounding box center [458, 238] width 536 height 23
type input "SBL/10254/A"
click at [285, 241] on input "SBL/10254/A" at bounding box center [458, 238] width 536 height 23
type input "Best Body Gym"
type input "1"
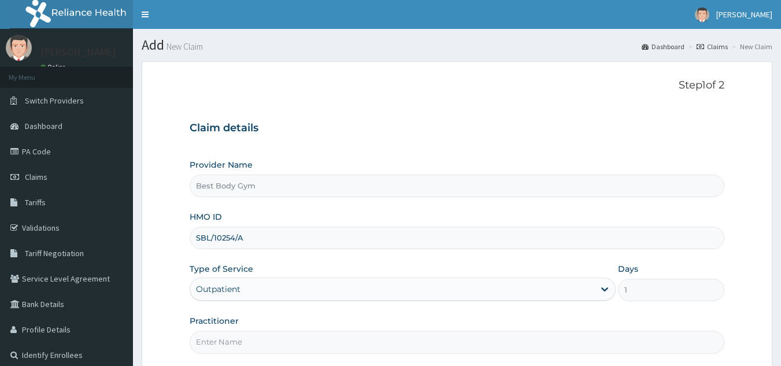
type input "SBL/10254/A"
click at [291, 287] on div "Outpatient" at bounding box center [403, 289] width 426 height 23
click at [288, 338] on input "Practitioner" at bounding box center [458, 342] width 536 height 23
type input "Chuks"
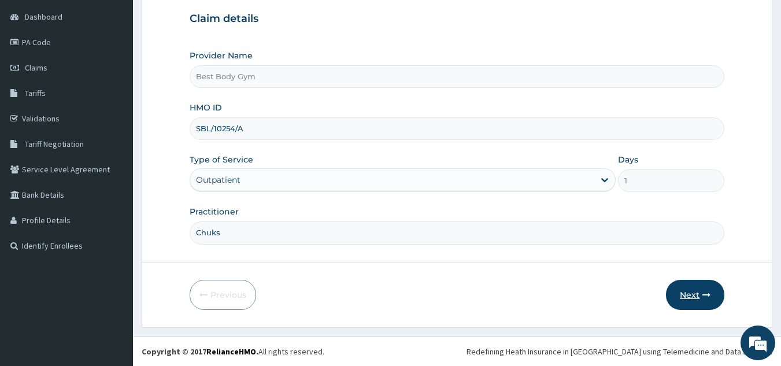
click at [685, 291] on button "Next" at bounding box center [695, 295] width 58 height 30
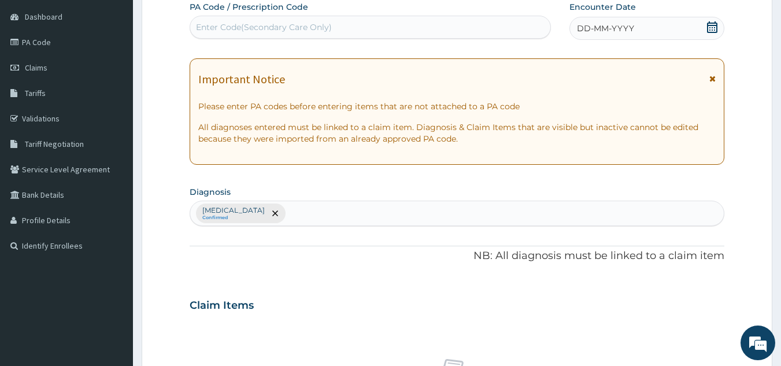
click at [713, 29] on icon at bounding box center [713, 27] width 12 height 12
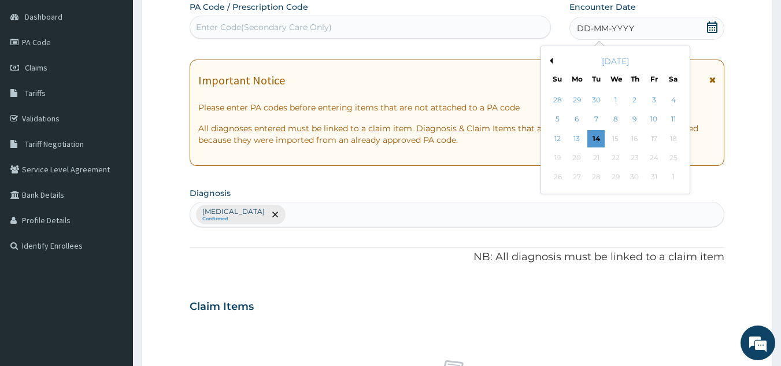
scroll to position [0, 0]
click at [579, 136] on div "13" at bounding box center [576, 138] width 17 height 17
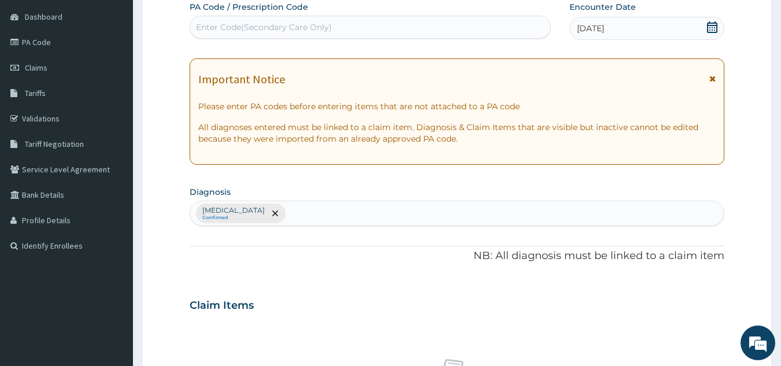
click at [513, 24] on div "Enter Code(Secondary Care Only)" at bounding box center [370, 27] width 361 height 19
type input "PA/A169FB"
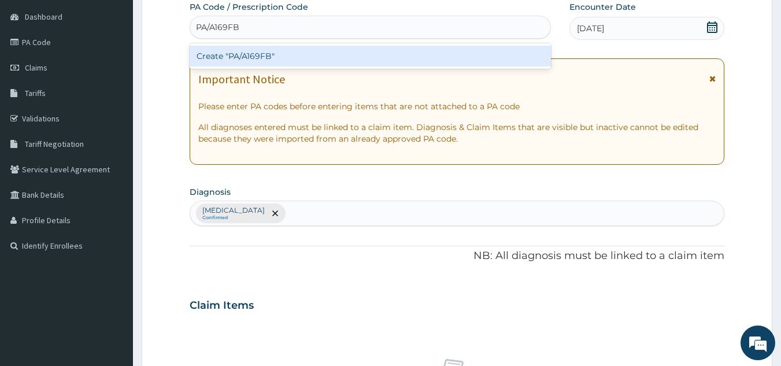
click at [492, 53] on div "Create "PA/A169FB"" at bounding box center [371, 56] width 362 height 21
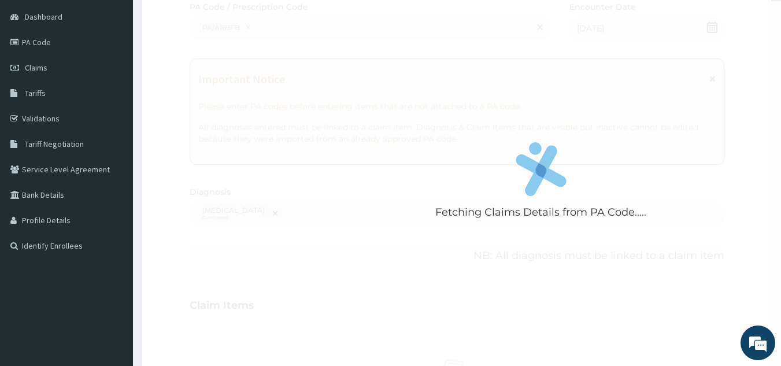
scroll to position [429, 0]
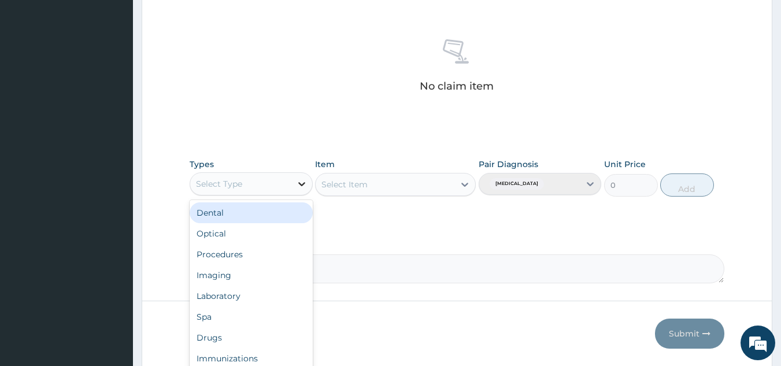
click at [307, 184] on icon at bounding box center [302, 184] width 12 height 12
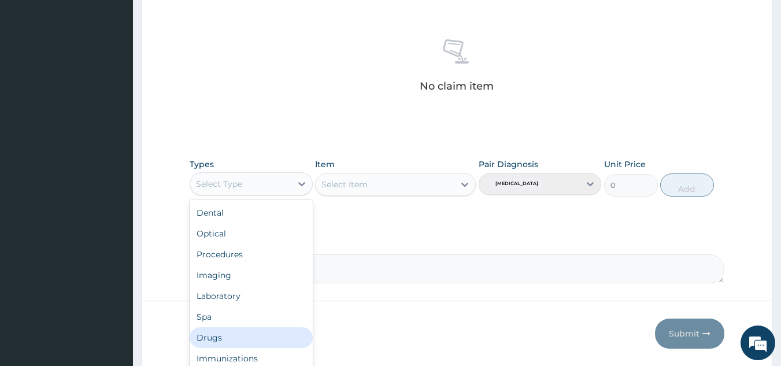
scroll to position [39, 0]
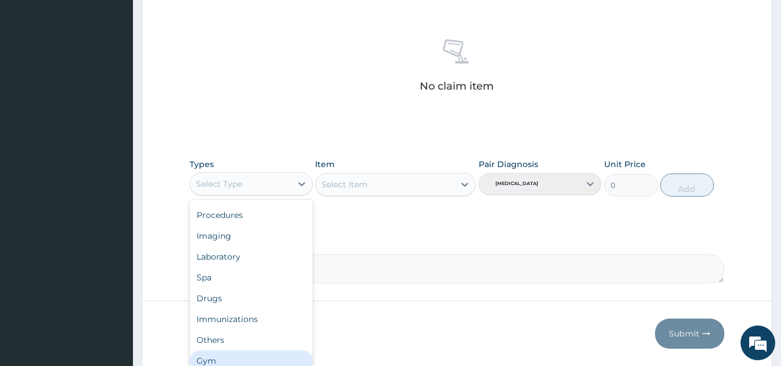
click at [288, 354] on div "Gym" at bounding box center [251, 360] width 123 height 21
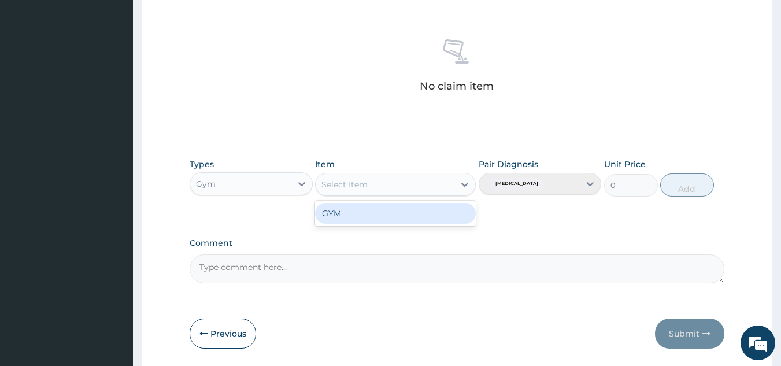
click at [407, 187] on div "Select Item" at bounding box center [385, 184] width 139 height 19
click at [353, 211] on div "GYM" at bounding box center [395, 213] width 161 height 21
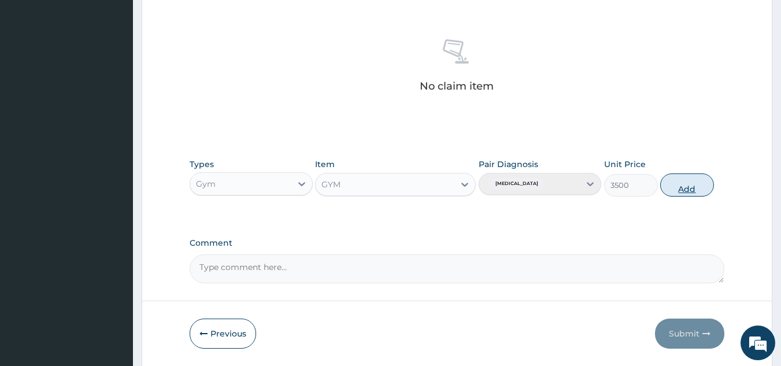
click at [681, 184] on button "Add" at bounding box center [687, 184] width 54 height 23
type input "0"
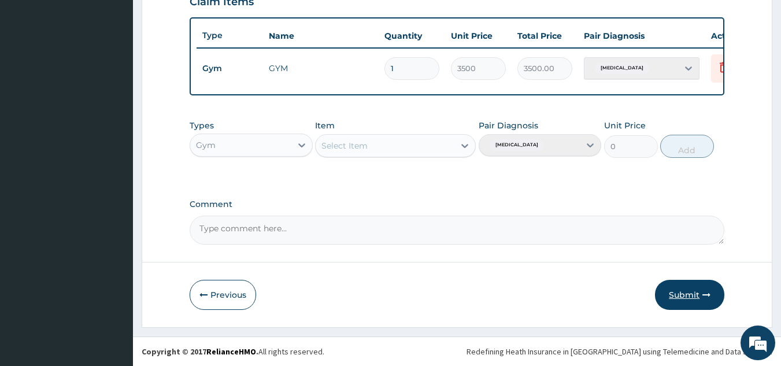
click at [680, 297] on button "Submit" at bounding box center [689, 295] width 69 height 30
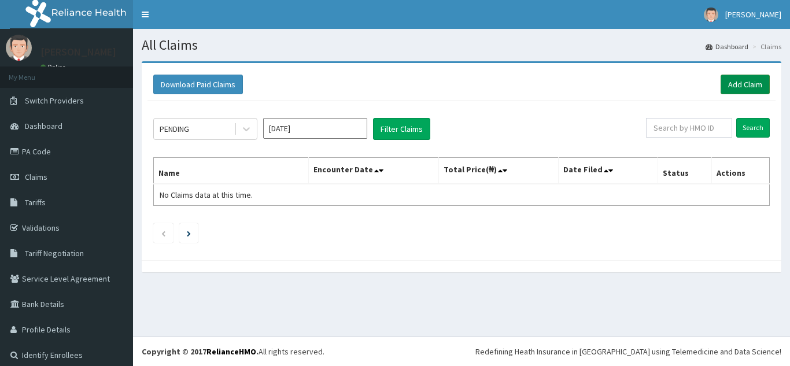
click at [750, 81] on link "Add Claim" at bounding box center [745, 85] width 49 height 20
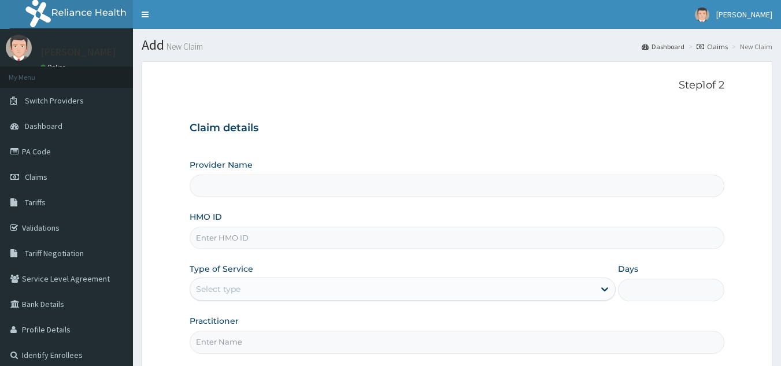
click at [409, 243] on input "HMO ID" at bounding box center [458, 238] width 536 height 23
type input "AIX/"
type input "Best Body Gym"
type input "1"
type input "AIX/10016/A"
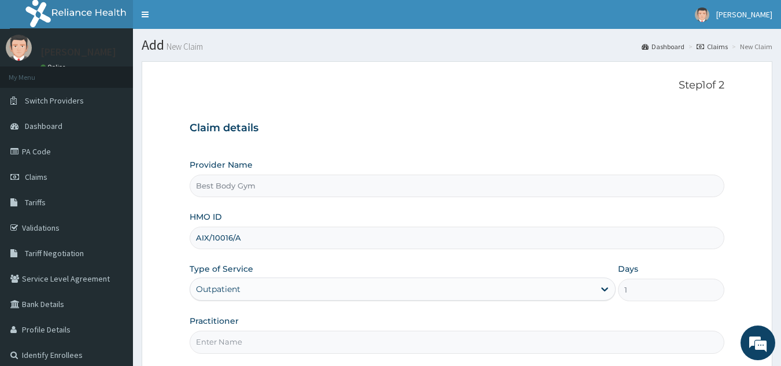
click at [320, 341] on input "Practitioner" at bounding box center [458, 342] width 536 height 23
type input "Chuks"
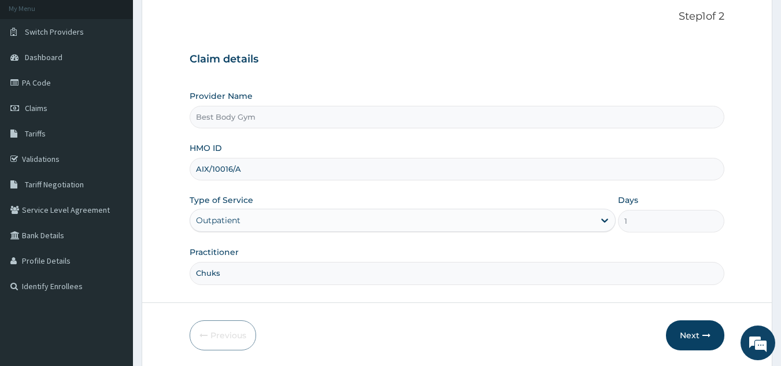
scroll to position [109, 0]
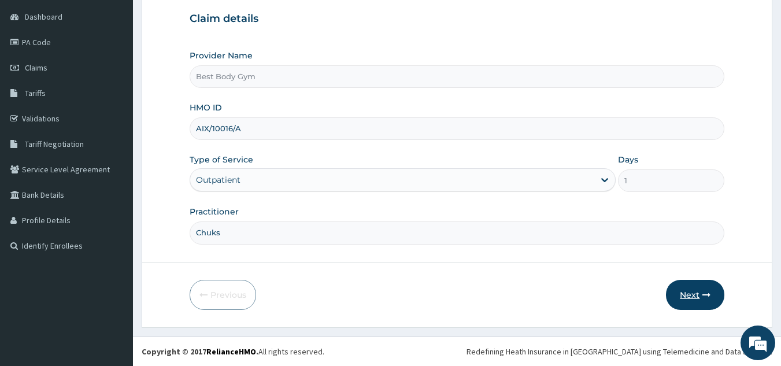
click at [695, 294] on button "Next" at bounding box center [695, 295] width 58 height 30
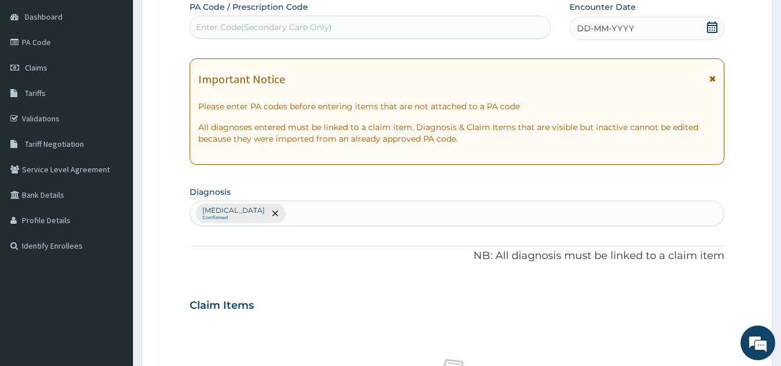
click at [715, 29] on icon at bounding box center [712, 27] width 10 height 12
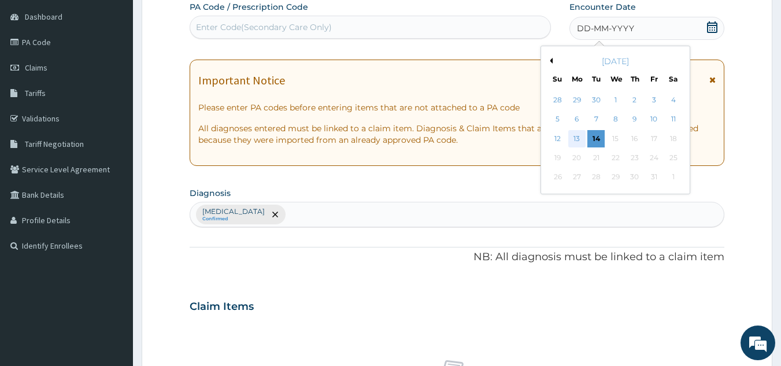
click at [576, 136] on div "13" at bounding box center [576, 138] width 17 height 17
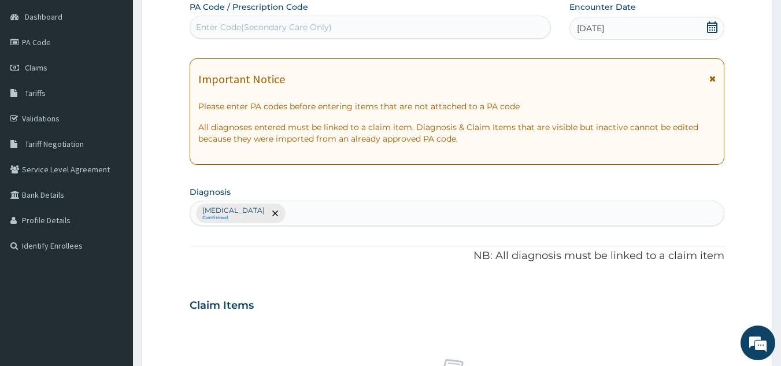
click at [493, 29] on div "Enter Code(Secondary Care Only)" at bounding box center [370, 27] width 361 height 19
type input "PA/AA4204"
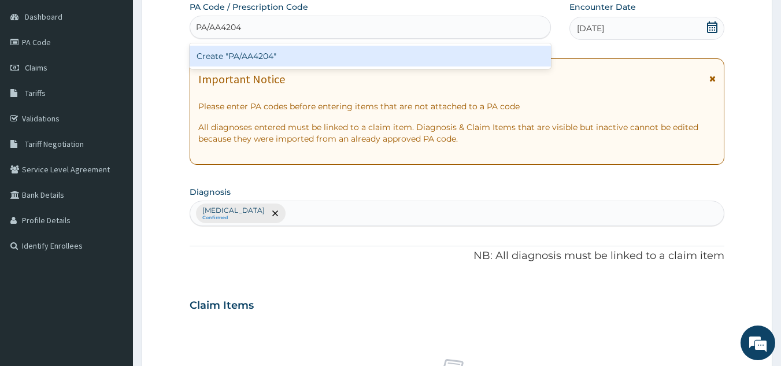
click at [467, 52] on div "Create "PA/AA4204"" at bounding box center [371, 56] width 362 height 21
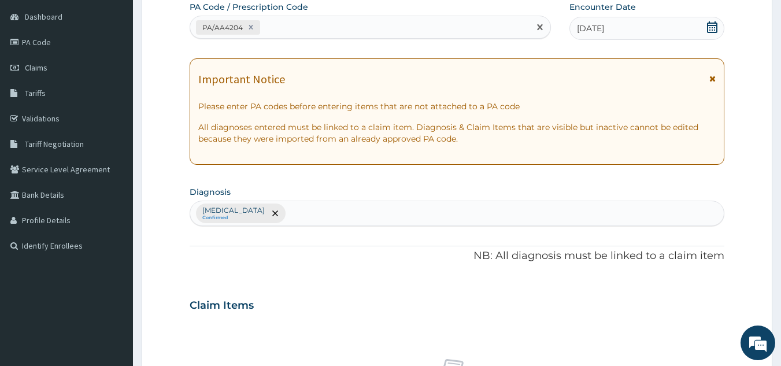
scroll to position [429, 0]
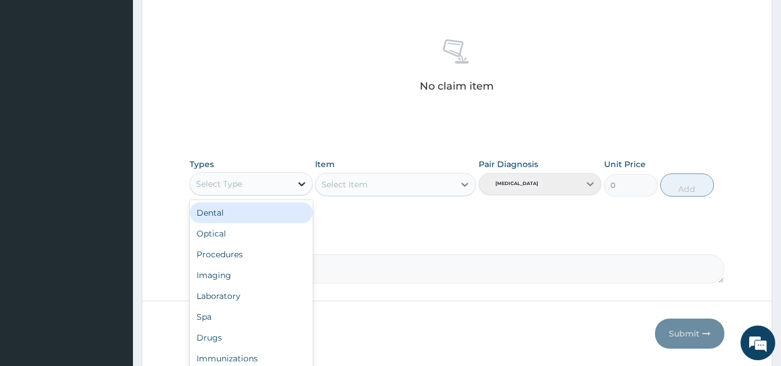
click at [300, 184] on icon at bounding box center [301, 184] width 7 height 4
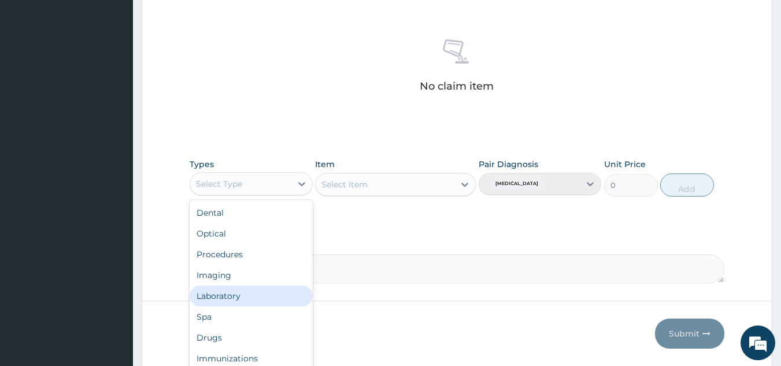
scroll to position [39, 0]
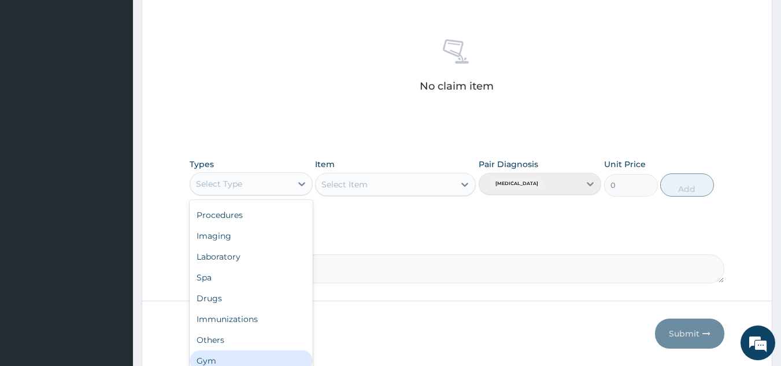
click at [293, 355] on div "Gym" at bounding box center [251, 360] width 123 height 21
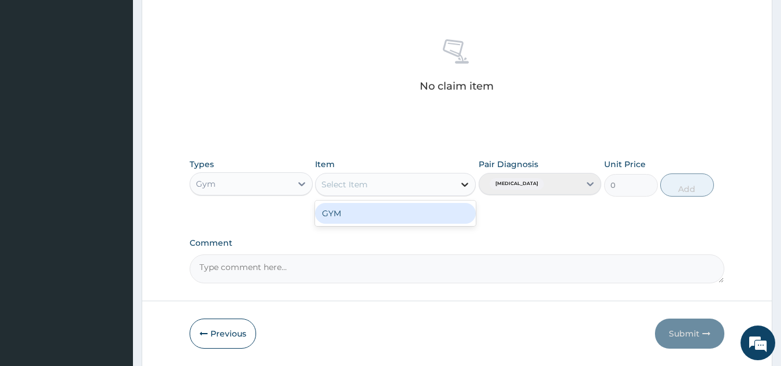
click at [460, 184] on icon at bounding box center [465, 185] width 12 height 12
click at [447, 219] on div "GYM" at bounding box center [395, 213] width 161 height 21
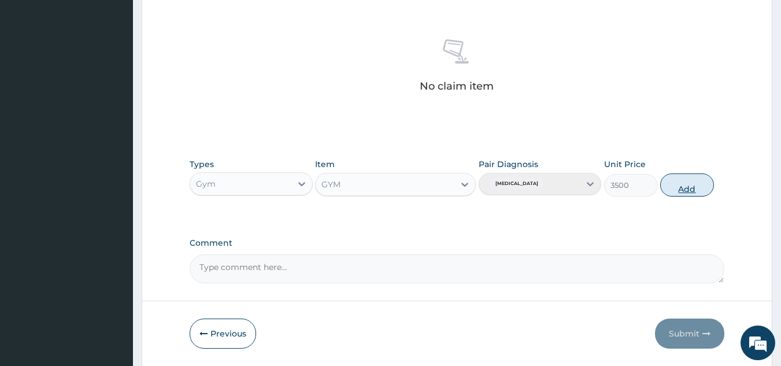
click at [695, 186] on button "Add" at bounding box center [687, 184] width 54 height 23
type input "0"
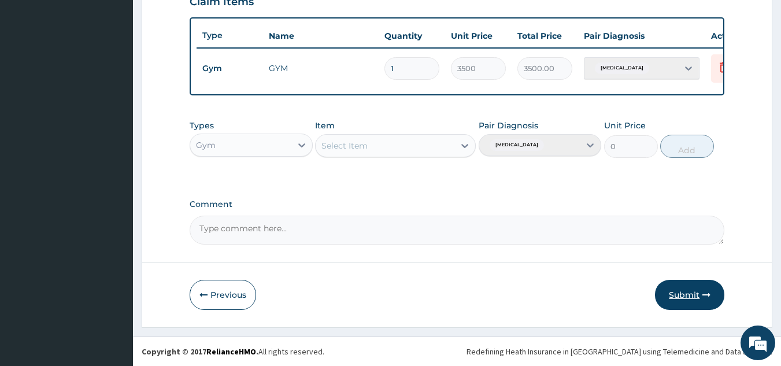
click at [680, 292] on button "Submit" at bounding box center [689, 295] width 69 height 30
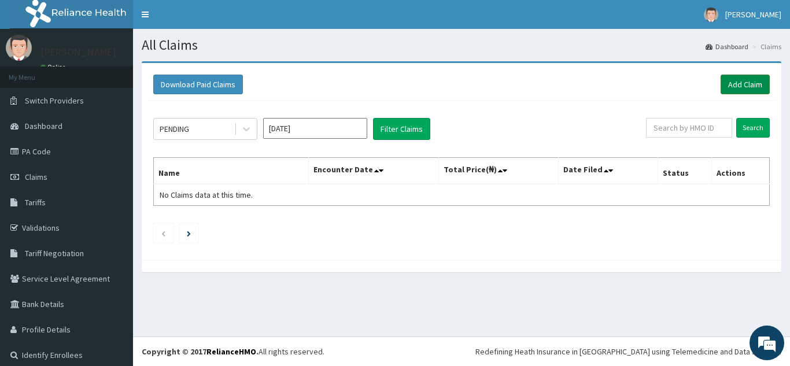
click at [731, 80] on link "Add Claim" at bounding box center [745, 85] width 49 height 20
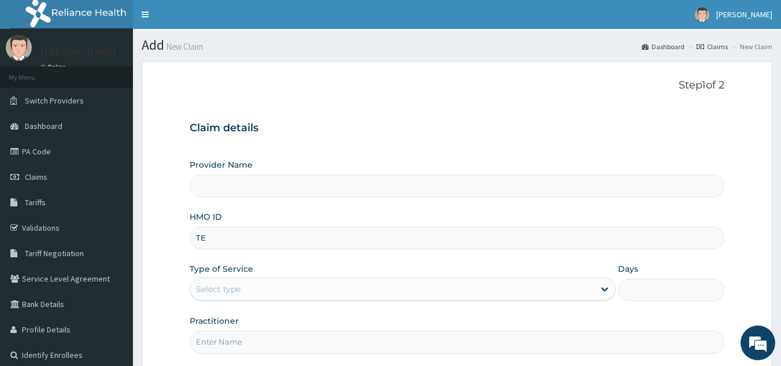
type input "TEN"
type input "Best Body Gym"
type input "1"
type input "TEN/10161/A"
click at [245, 348] on input "Practitioner" at bounding box center [458, 342] width 536 height 23
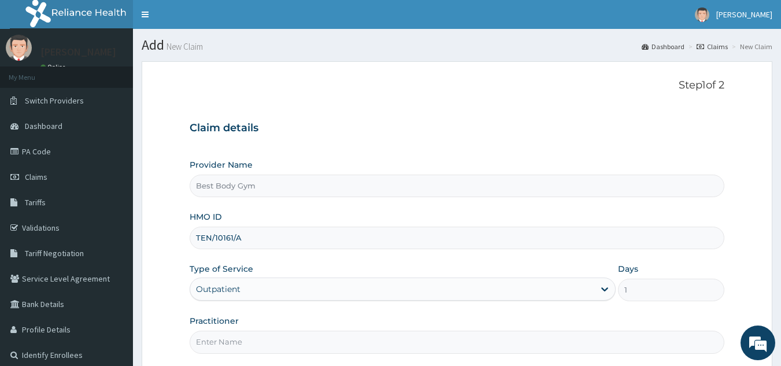
type input "Chuks"
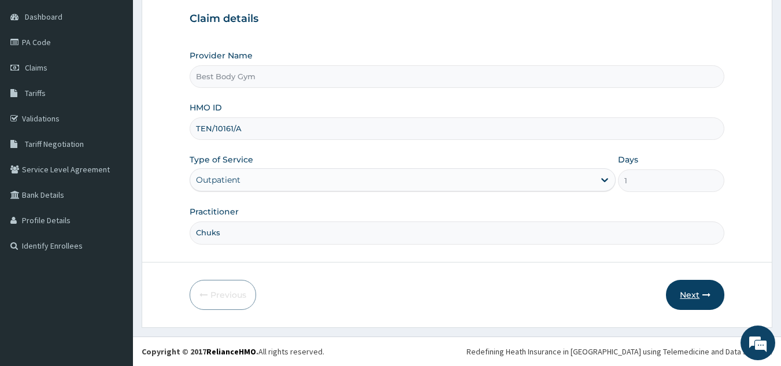
click at [697, 293] on button "Next" at bounding box center [695, 295] width 58 height 30
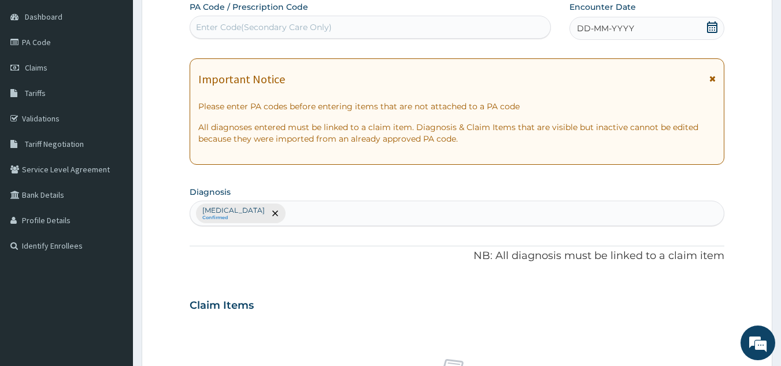
click at [525, 31] on div "Enter Code(Secondary Care Only)" at bounding box center [370, 27] width 361 height 19
type input "PA/71ABC6"
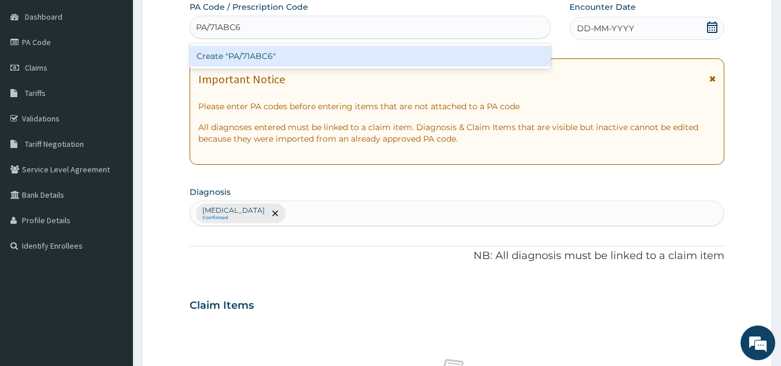
click at [409, 58] on div "Create "PA/71ABC6"" at bounding box center [371, 56] width 362 height 21
